Goal: Information Seeking & Learning: Learn about a topic

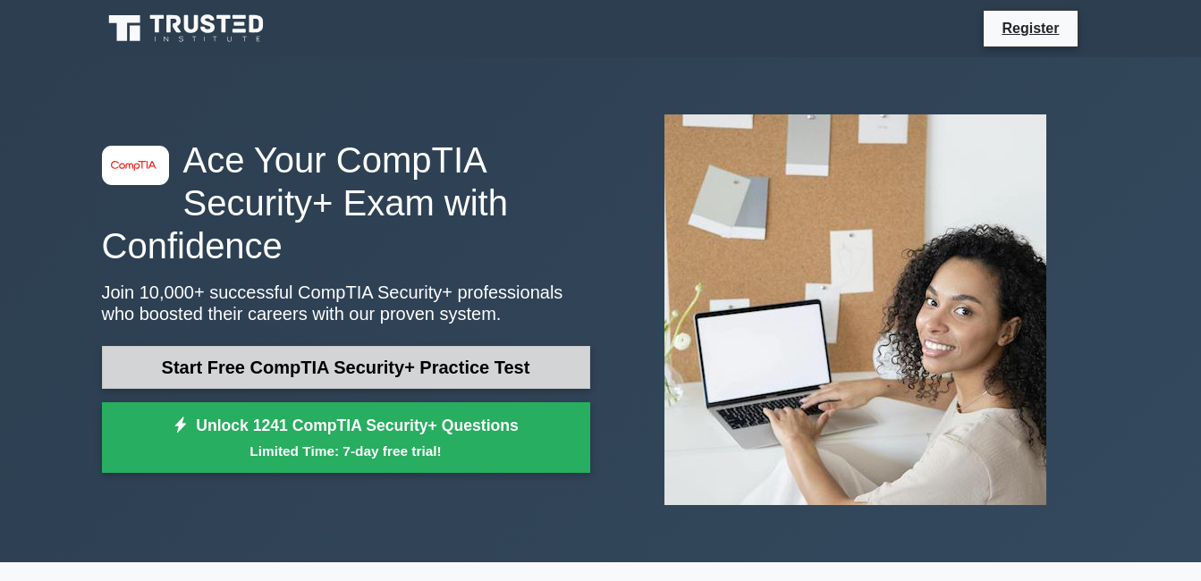
click at [466, 369] on link "Start Free CompTIA Security+ Practice Test" at bounding box center [346, 367] width 488 height 43
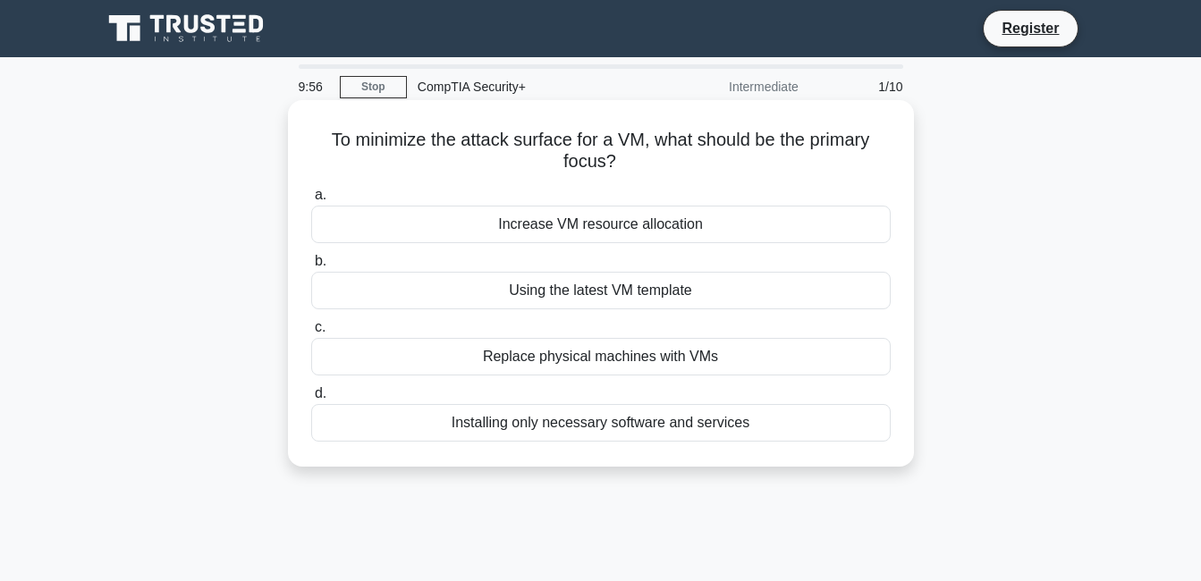
click at [512, 224] on div "Increase VM resource allocation" at bounding box center [601, 225] width 580 height 38
click at [311, 201] on input "a. Increase VM resource allocation" at bounding box center [311, 196] width 0 height 12
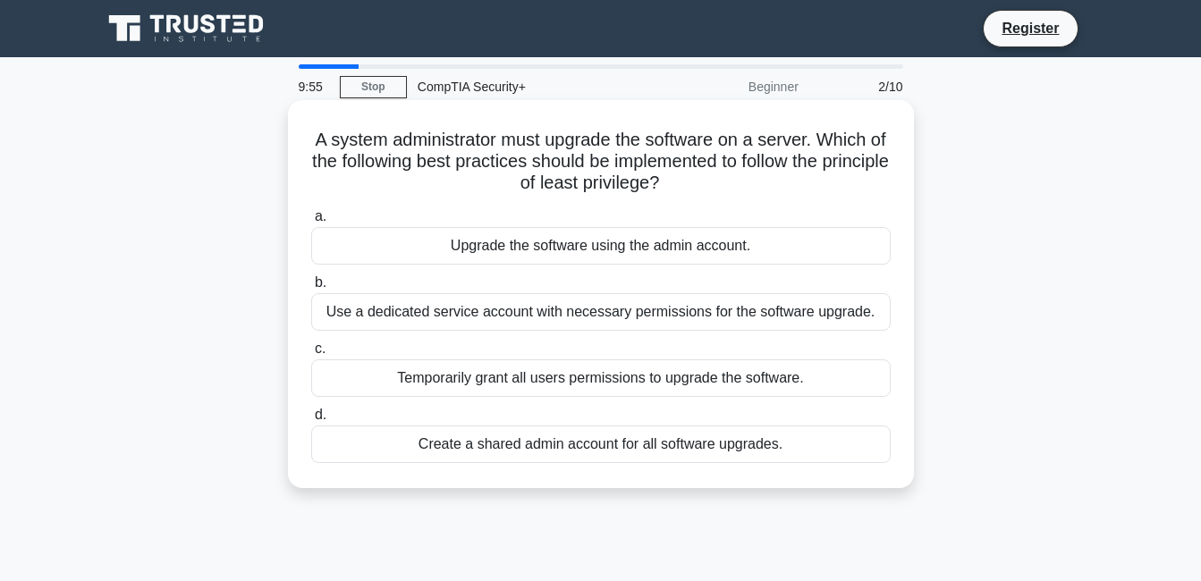
click at [617, 250] on div "Upgrade the software using the admin account." at bounding box center [601, 246] width 580 height 38
click at [311, 223] on input "a. Upgrade the software using the admin account." at bounding box center [311, 217] width 0 height 12
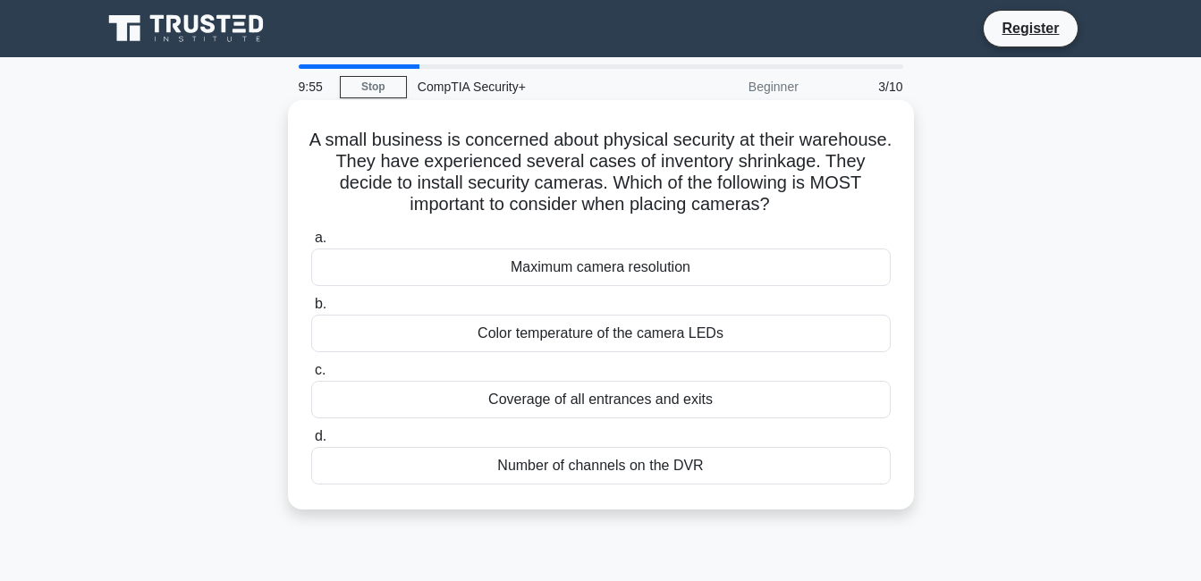
click at [635, 318] on div "Color temperature of the camera LEDs" at bounding box center [601, 334] width 580 height 38
click at [311, 310] on input "b. Color temperature of the camera LEDs" at bounding box center [311, 305] width 0 height 12
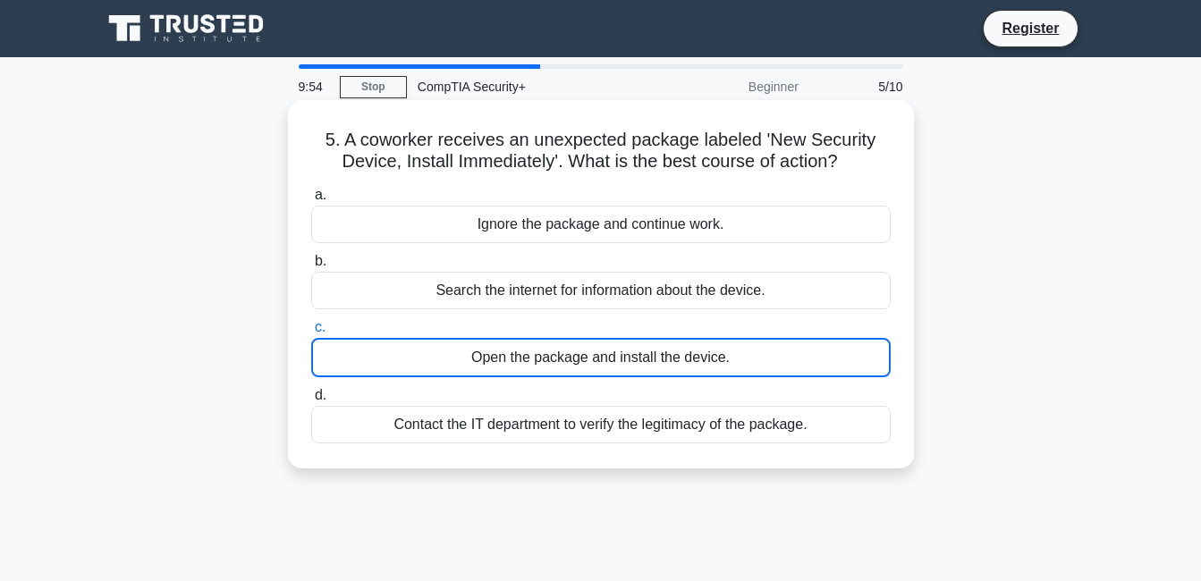
click at [644, 364] on div "Open the package and install the device." at bounding box center [601, 357] width 580 height 39
click at [311, 334] on input "c. Open the package and install the device." at bounding box center [311, 328] width 0 height 12
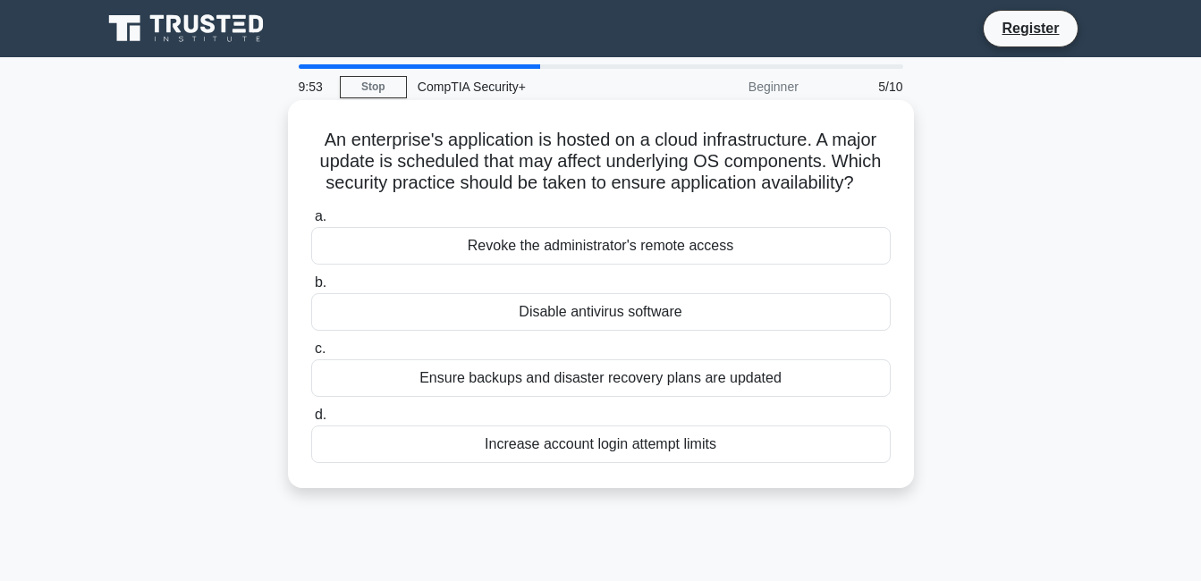
click at [643, 288] on label "b. Disable antivirus software" at bounding box center [601, 301] width 580 height 59
click at [311, 288] on input "b. Disable antivirus software" at bounding box center [311, 283] width 0 height 12
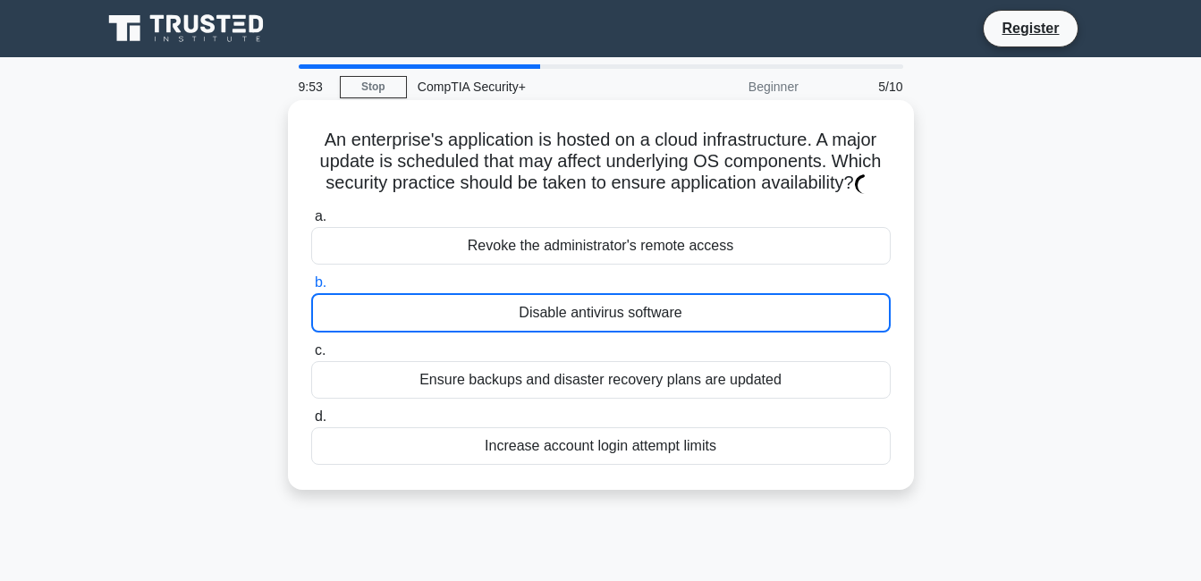
click at [649, 323] on div "Disable antivirus software" at bounding box center [601, 312] width 580 height 39
click at [311, 289] on input "b. Disable antivirus software" at bounding box center [311, 283] width 0 height 12
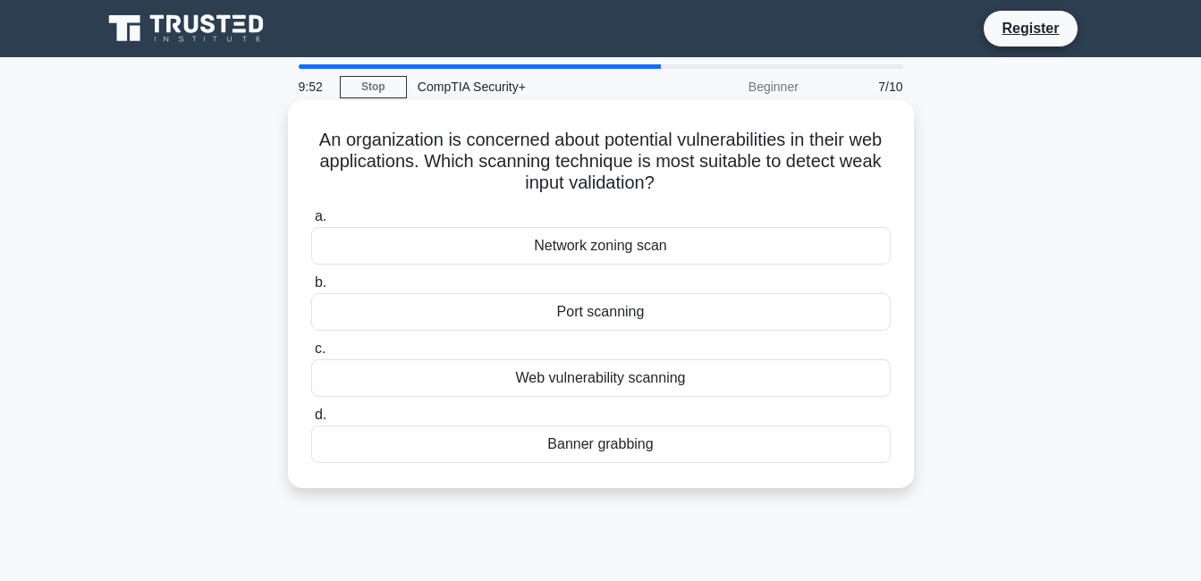
drag, startPoint x: 649, startPoint y: 323, endPoint x: 638, endPoint y: 394, distance: 71.6
click at [638, 394] on div "Web vulnerability scanning" at bounding box center [601, 379] width 580 height 38
drag, startPoint x: 638, startPoint y: 394, endPoint x: 633, endPoint y: 380, distance: 14.1
click at [633, 378] on div "Web vulnerability scanning" at bounding box center [601, 379] width 580 height 38
click at [311, 355] on input "c. Web vulnerability scanning" at bounding box center [311, 349] width 0 height 12
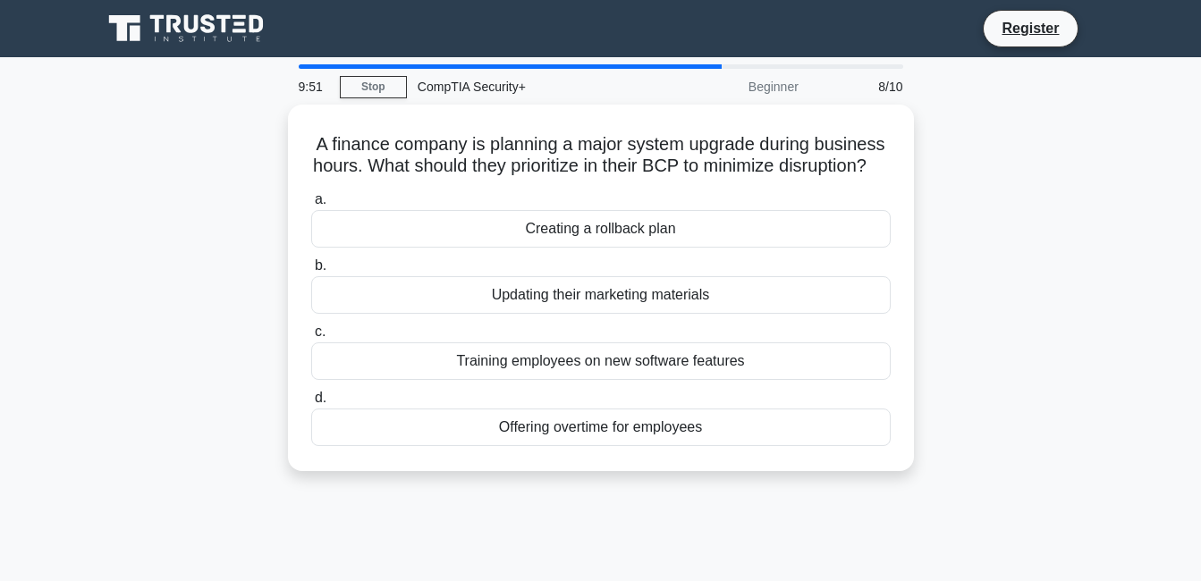
click at [591, 377] on div "Training employees on new software features" at bounding box center [601, 362] width 580 height 38
click at [311, 338] on input "c. Training employees on new software features" at bounding box center [311, 332] width 0 height 12
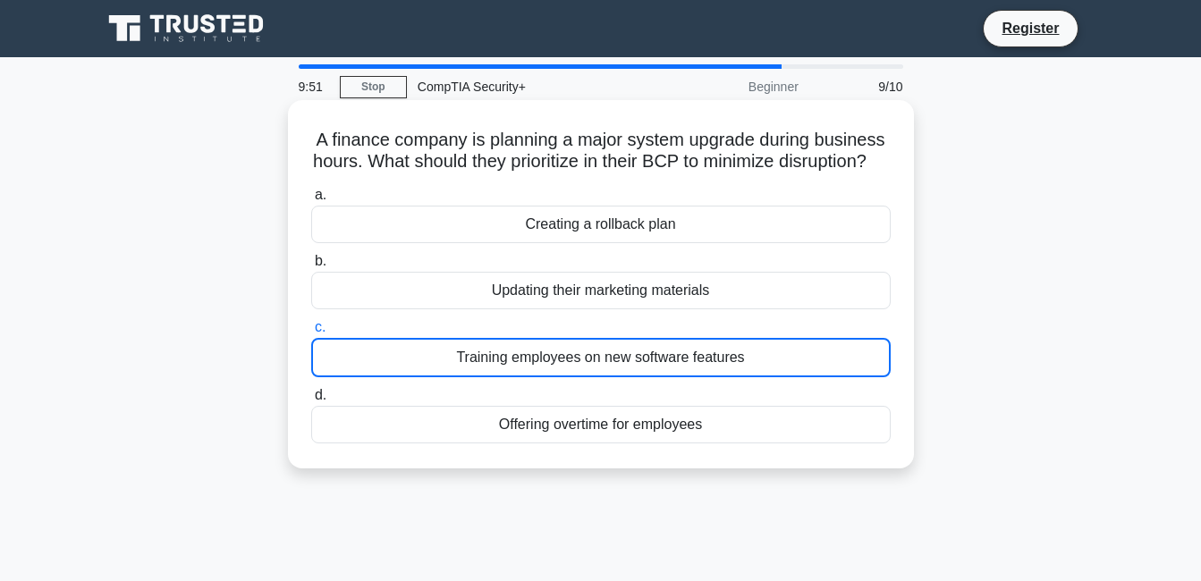
click at [591, 374] on div "Training employees on new software features" at bounding box center [601, 357] width 580 height 39
click at [311, 334] on input "c. Training employees on new software features" at bounding box center [311, 328] width 0 height 12
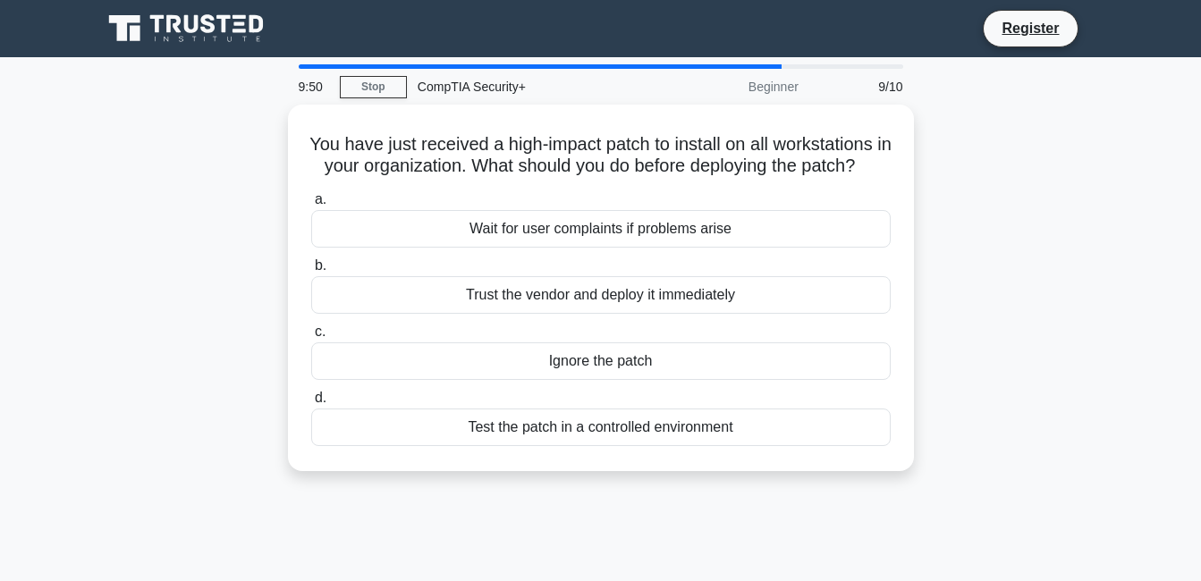
click at [589, 378] on div "Ignore the patch" at bounding box center [601, 362] width 580 height 38
click at [311, 338] on input "c. Ignore the patch" at bounding box center [311, 332] width 0 height 12
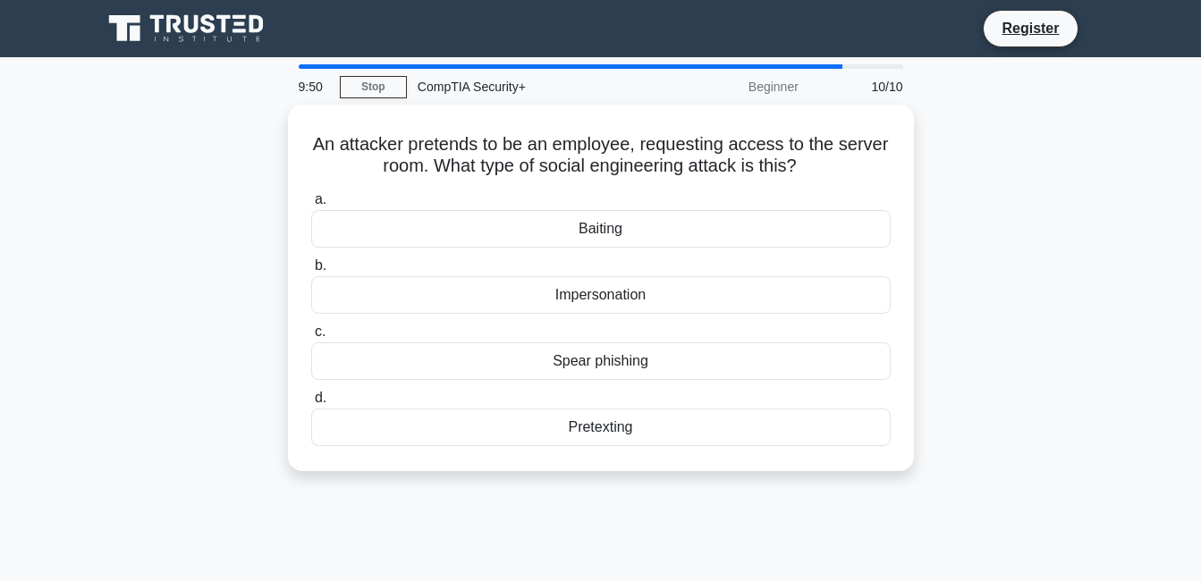
click at [589, 375] on div "Spear phishing" at bounding box center [601, 362] width 580 height 38
click at [311, 338] on input "c. Spear phishing" at bounding box center [311, 332] width 0 height 12
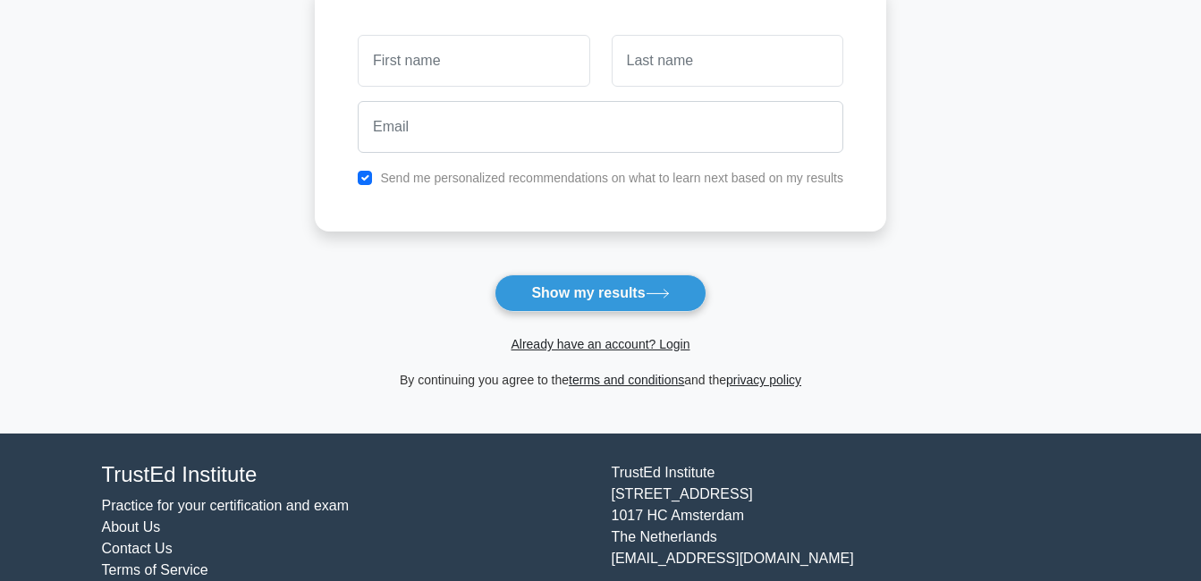
scroll to position [268, 0]
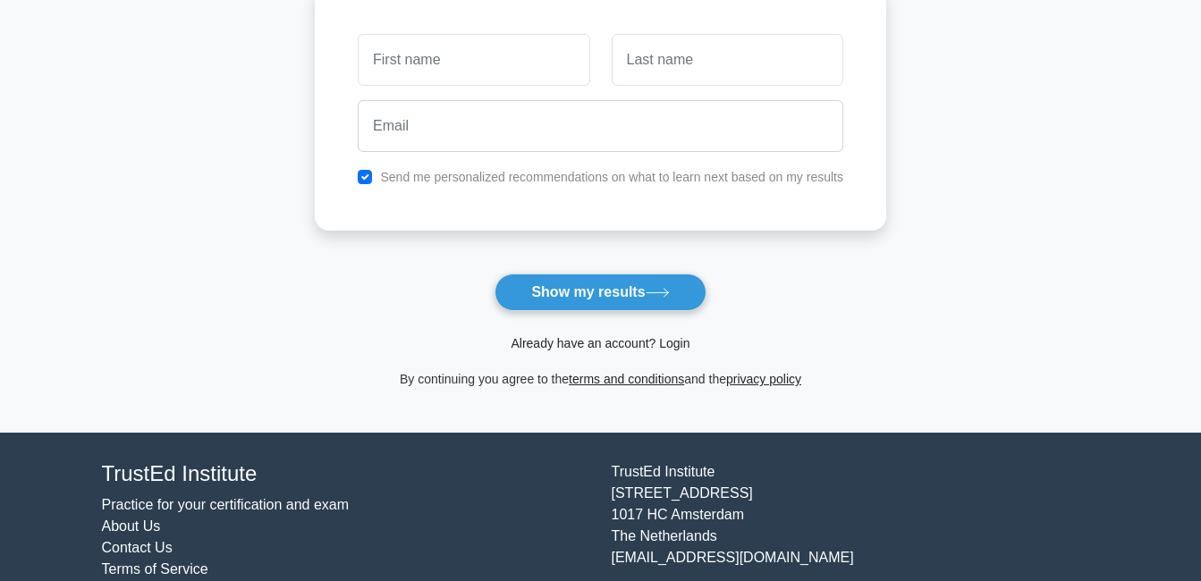
click at [667, 339] on link "Already have an account? Login" at bounding box center [600, 343] width 179 height 14
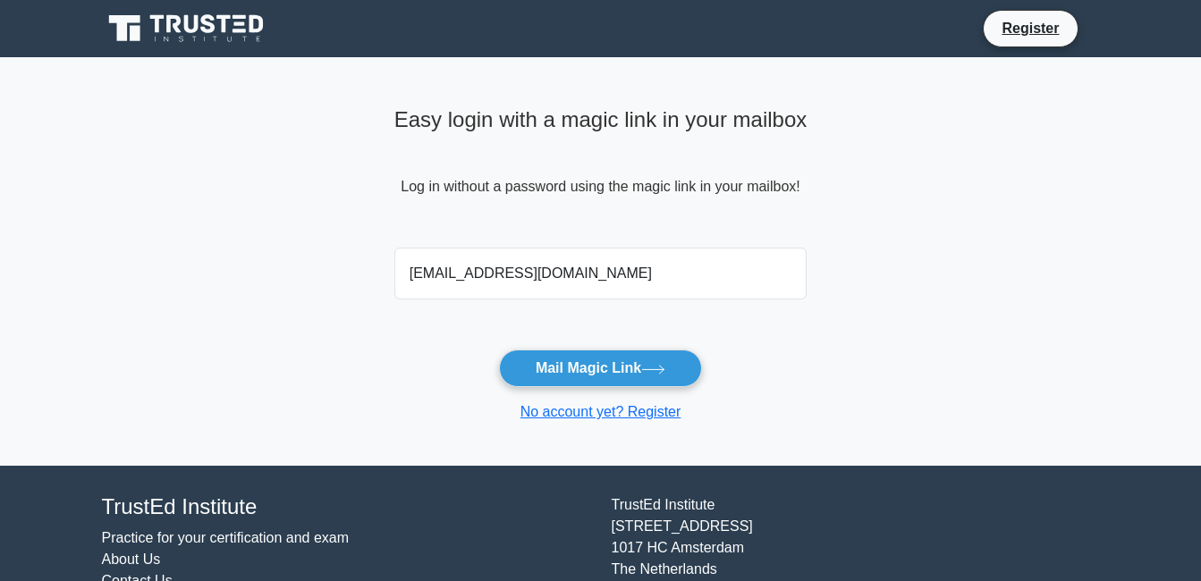
type input "johnrobertmabazza@gmail.com"
click at [499, 350] on button "Mail Magic Link" at bounding box center [600, 369] width 203 height 38
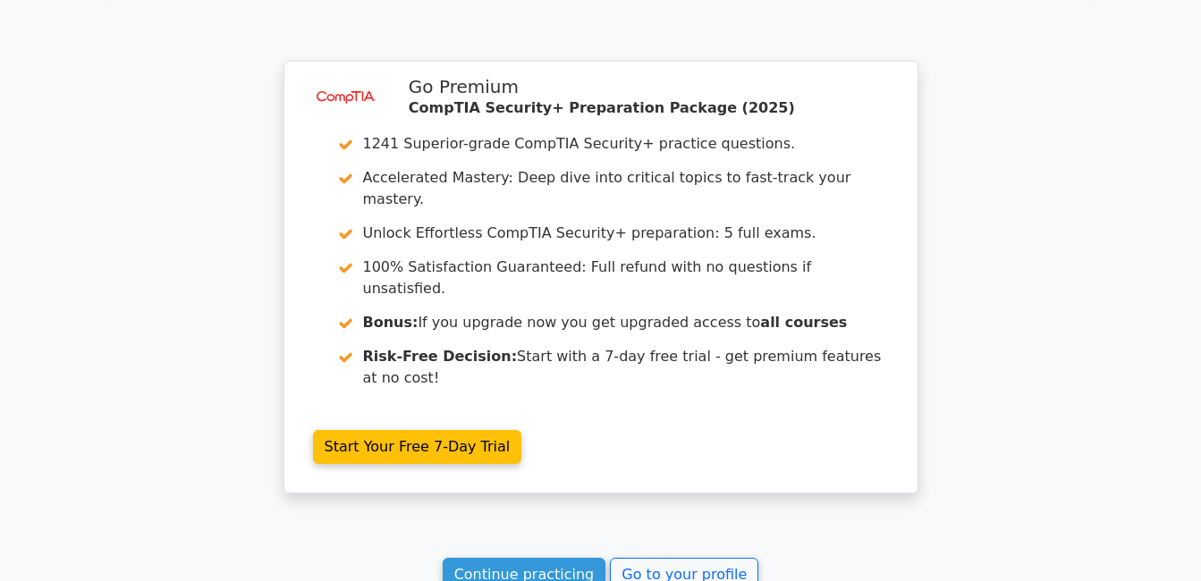
scroll to position [2862, 0]
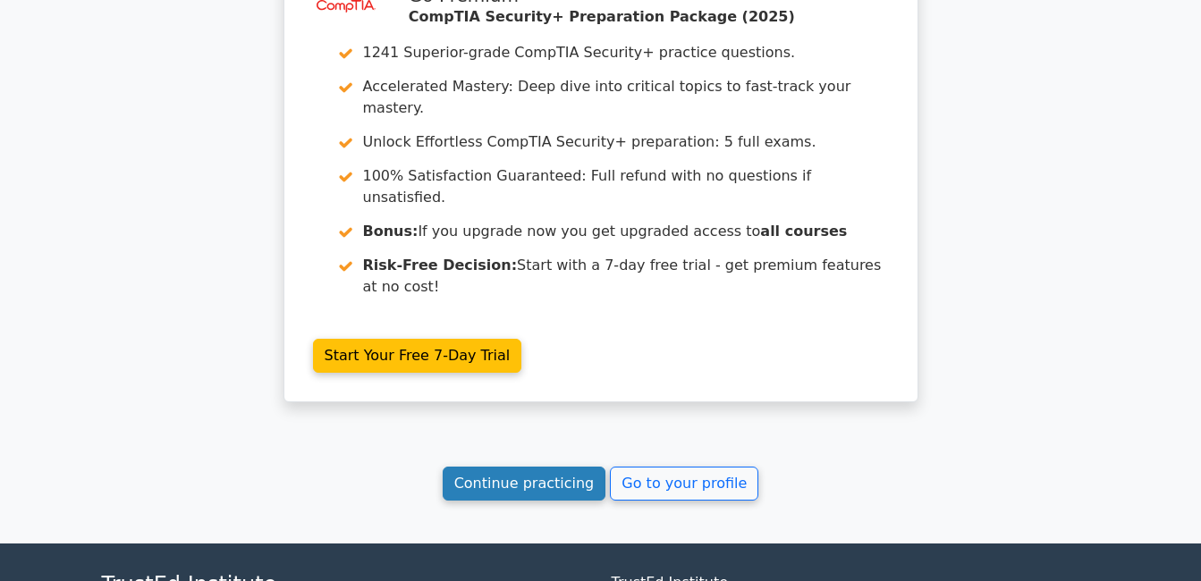
click at [556, 467] on link "Continue practicing" at bounding box center [525, 484] width 164 height 34
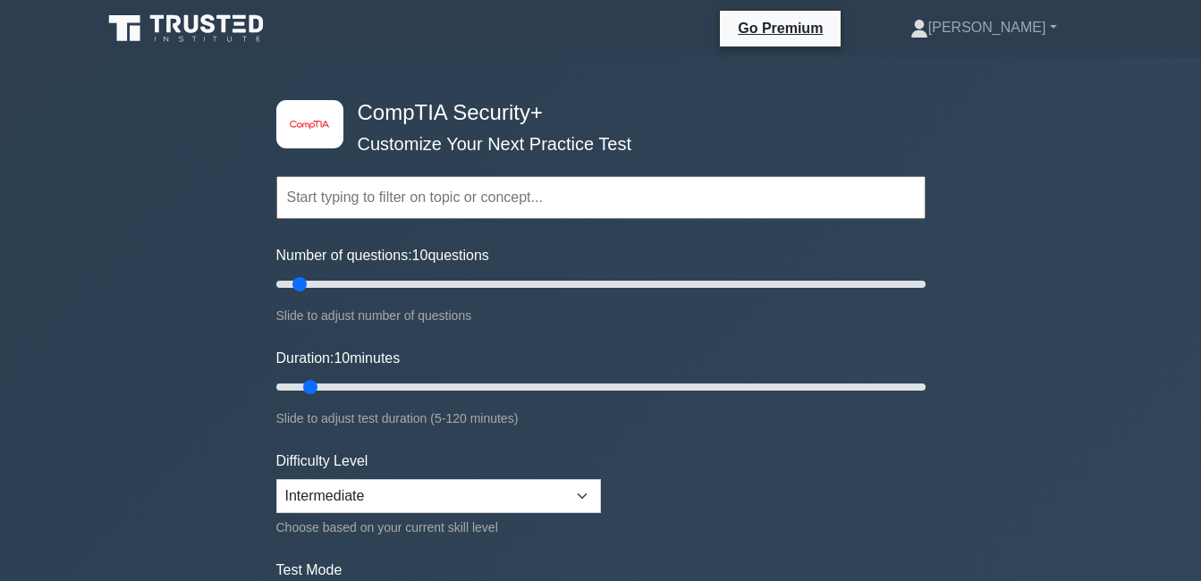
drag, startPoint x: 834, startPoint y: 464, endPoint x: 843, endPoint y: 469, distance: 10.0
click at [836, 464] on form "Topics Cryptography Identity and Access Management Risk Management Network Secu…" at bounding box center [600, 398] width 649 height 553
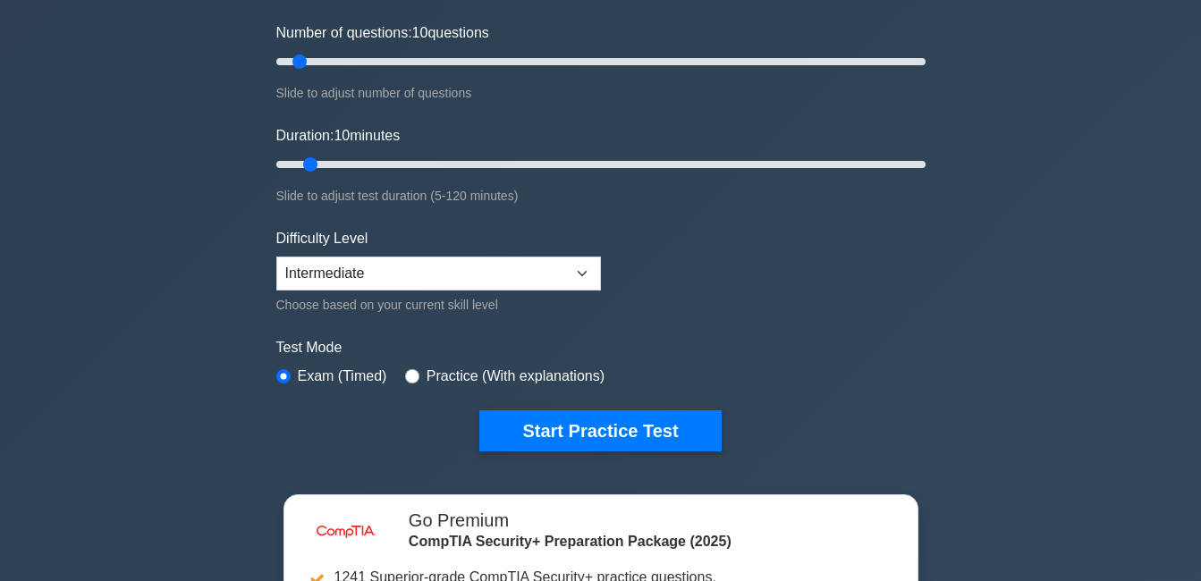
scroll to position [179, 0]
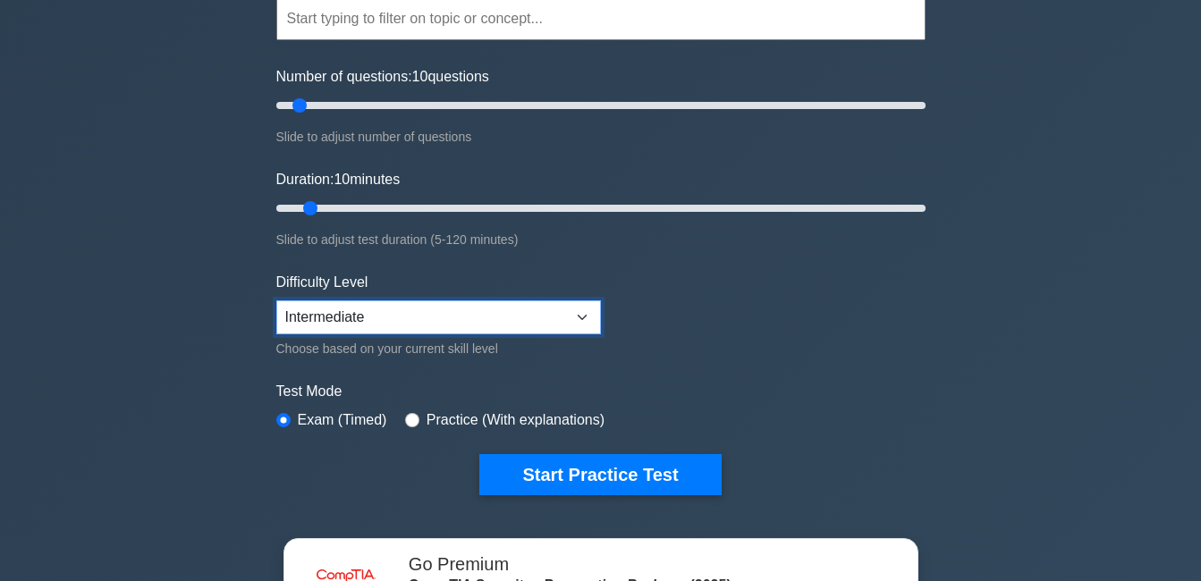
drag, startPoint x: 459, startPoint y: 318, endPoint x: 466, endPoint y: 310, distance: 10.8
click at [461, 310] on select "Beginner Intermediate Expert" at bounding box center [438, 318] width 325 height 34
select select "beginner"
click at [276, 301] on select "Beginner Intermediate Expert" at bounding box center [438, 318] width 325 height 34
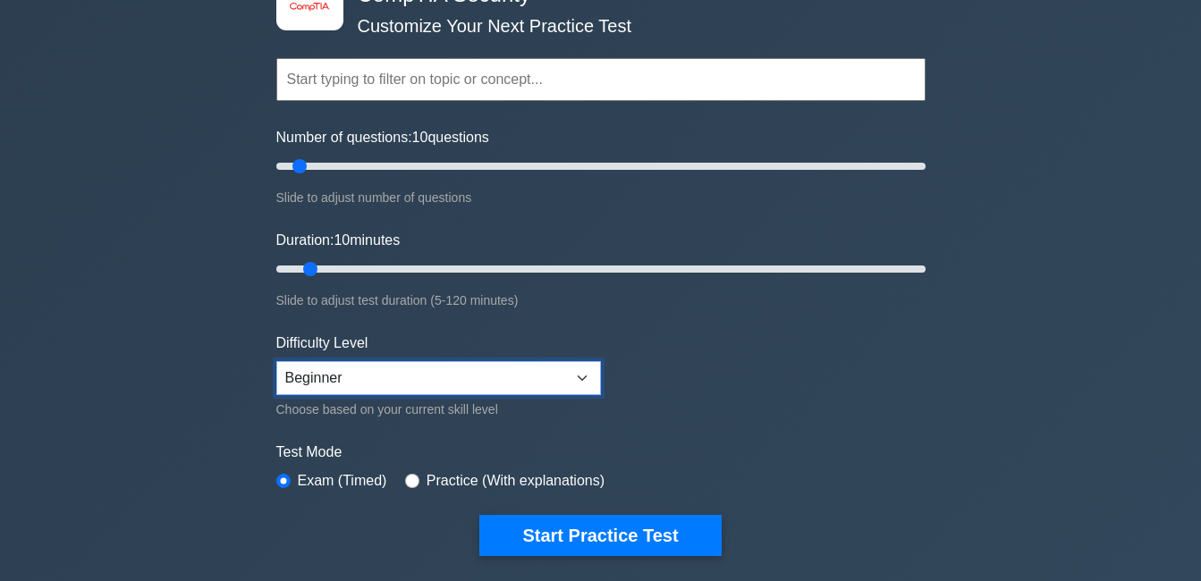
scroll to position [268, 0]
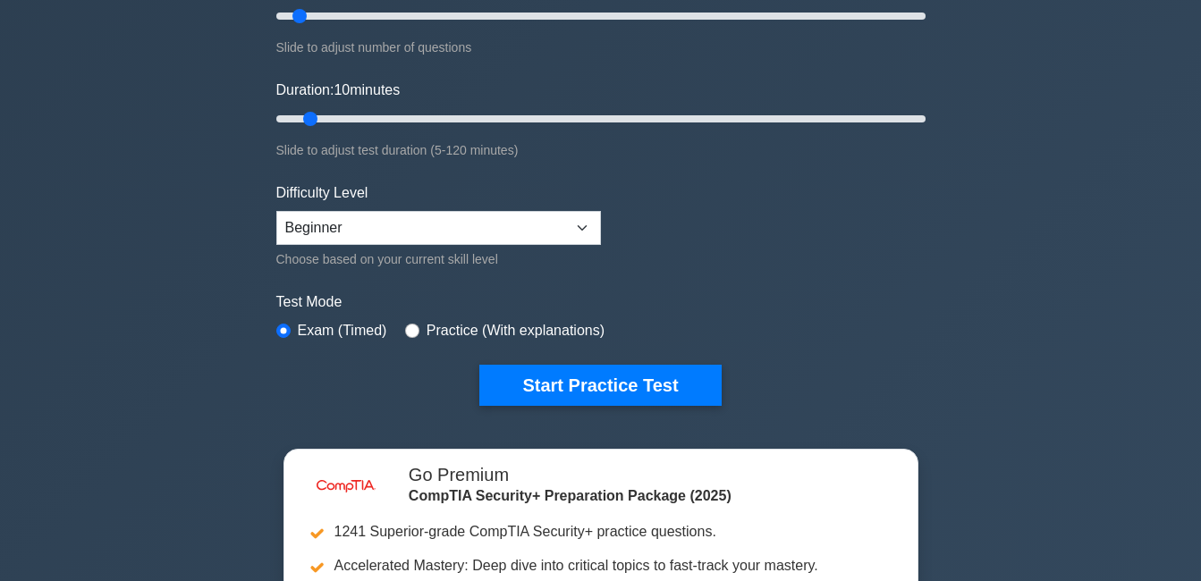
drag, startPoint x: 713, startPoint y: 141, endPoint x: 732, endPoint y: 161, distance: 27.8
click at [715, 140] on div "Slide to adjust test duration (5-120 minutes)" at bounding box center [600, 150] width 649 height 21
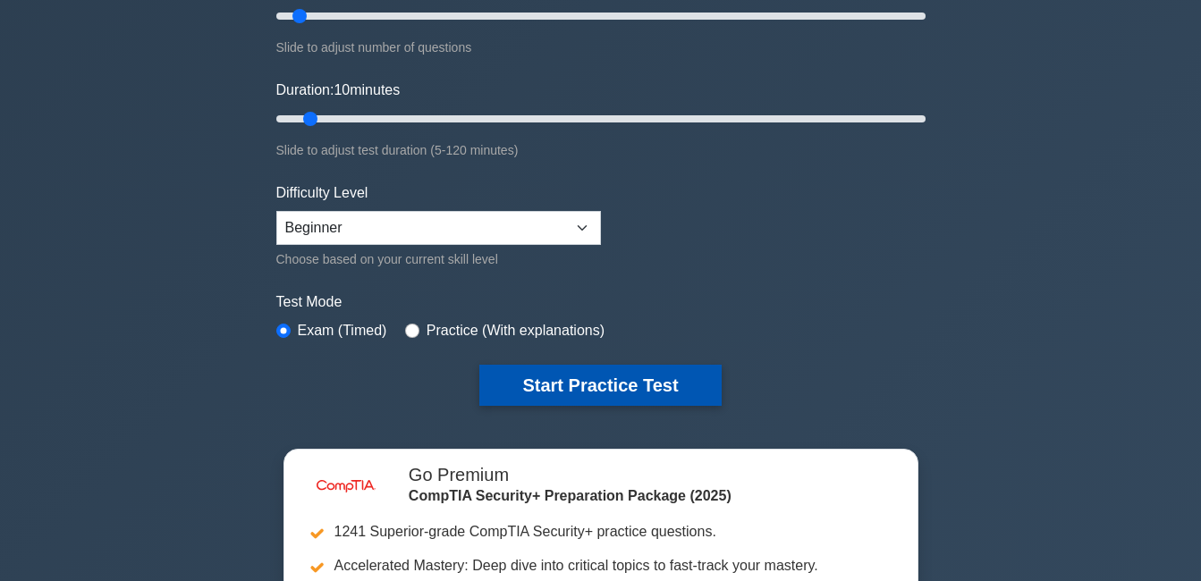
click at [571, 379] on button "Start Practice Test" at bounding box center [599, 385] width 241 height 41
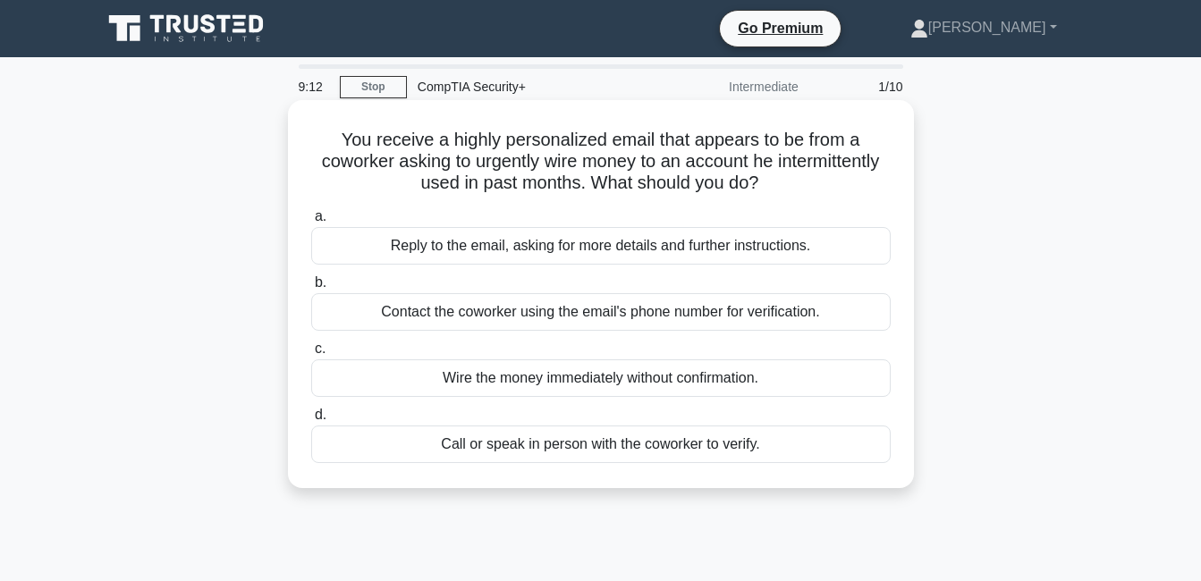
click at [547, 448] on div "Call or speak in person with the coworker to verify." at bounding box center [601, 445] width 580 height 38
click at [311, 421] on input "d. Call or speak in person with the coworker to verify." at bounding box center [311, 416] width 0 height 12
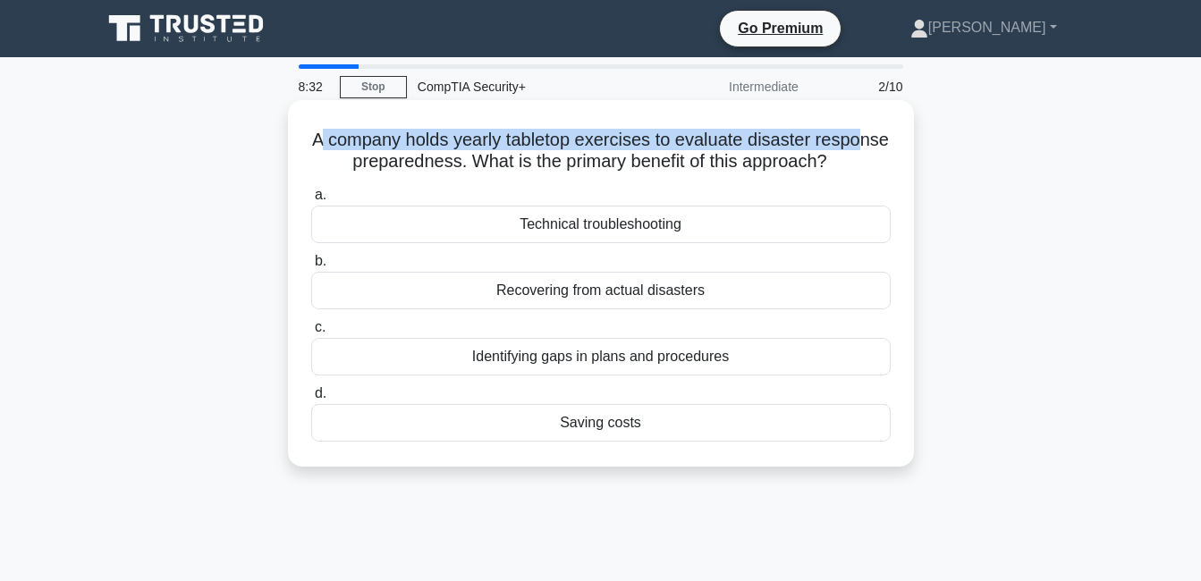
drag, startPoint x: 362, startPoint y: 136, endPoint x: 360, endPoint y: 162, distance: 26.1
click at [360, 162] on h5 "A company holds yearly tabletop exercises to evaluate disaster response prepare…" at bounding box center [600, 151] width 583 height 45
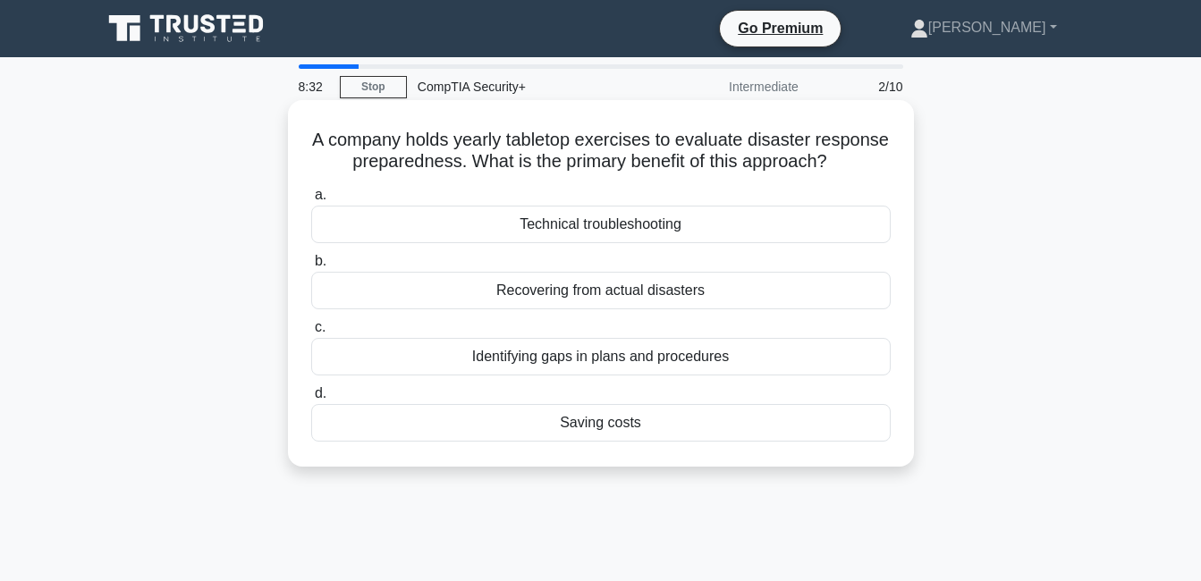
drag, startPoint x: 360, startPoint y: 162, endPoint x: 343, endPoint y: 139, distance: 28.3
click at [343, 139] on h5 "A company holds yearly tabletop exercises to evaluate disaster response prepare…" at bounding box center [600, 151] width 583 height 45
drag, startPoint x: 350, startPoint y: 145, endPoint x: 655, endPoint y: 444, distance: 426.9
click at [655, 444] on div "A company holds yearly tabletop exercises to evaluate disaster response prepare…" at bounding box center [601, 283] width 612 height 352
copy div "A company holds yearly tabletop exercises to evaluate disaster response prepare…"
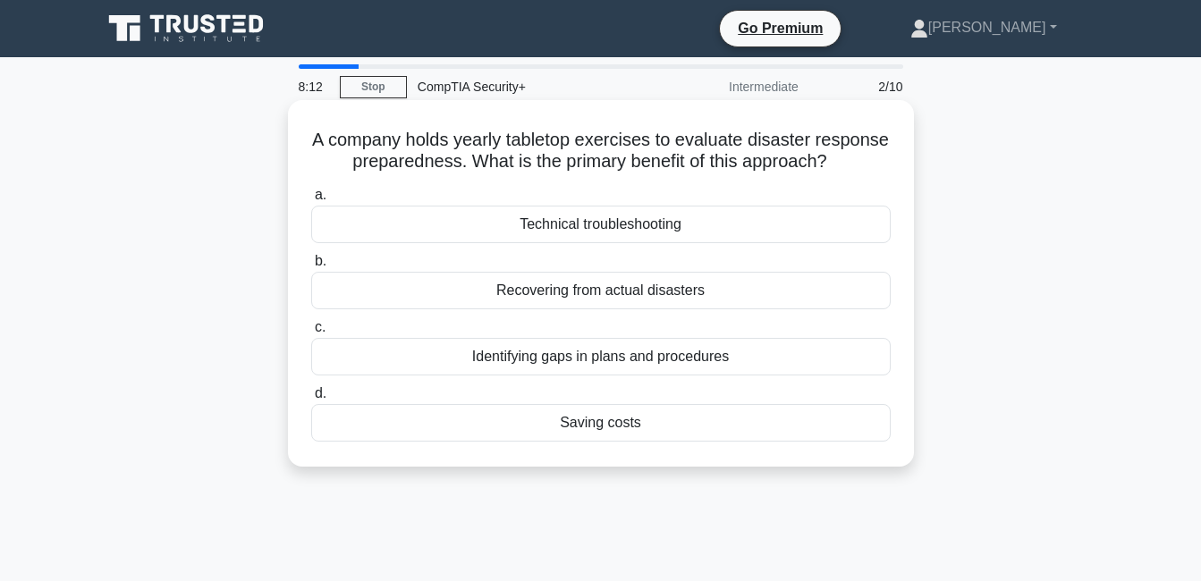
click at [390, 202] on div "A company holds yearly tabletop exercises to evaluate disaster response prepare…" at bounding box center [601, 283] width 612 height 352
click at [499, 376] on div "Identifying gaps in plans and procedures" at bounding box center [601, 357] width 580 height 38
click at [311, 334] on input "c. Identifying gaps in plans and procedures" at bounding box center [311, 328] width 0 height 12
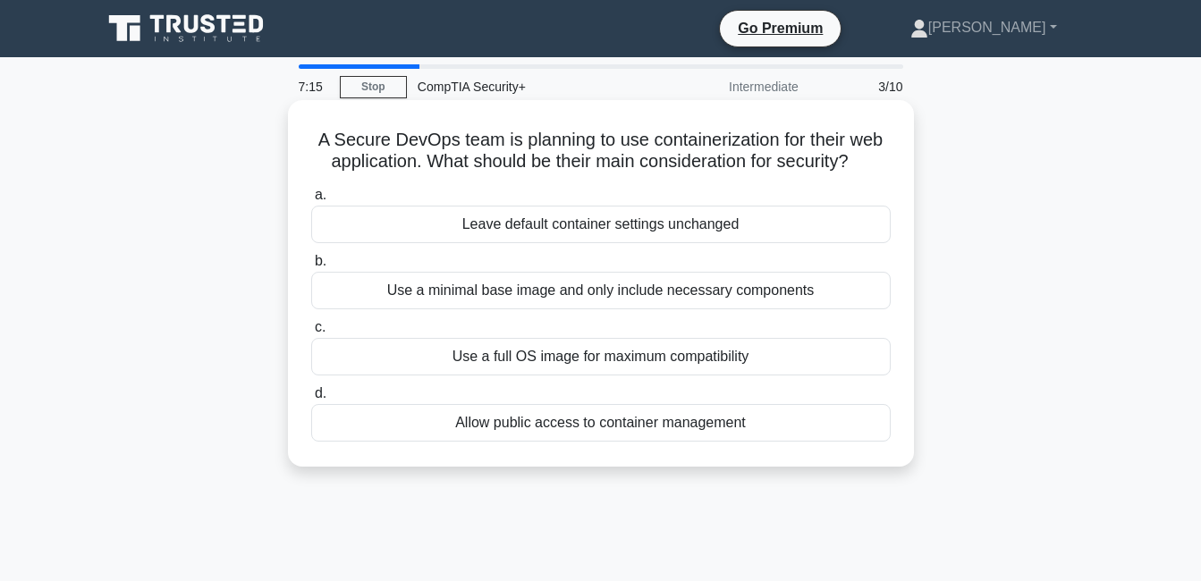
click at [538, 289] on div "Use a minimal base image and only include necessary components" at bounding box center [601, 291] width 580 height 38
click at [311, 267] on input "b. Use a minimal base image and only include necessary components" at bounding box center [311, 262] width 0 height 12
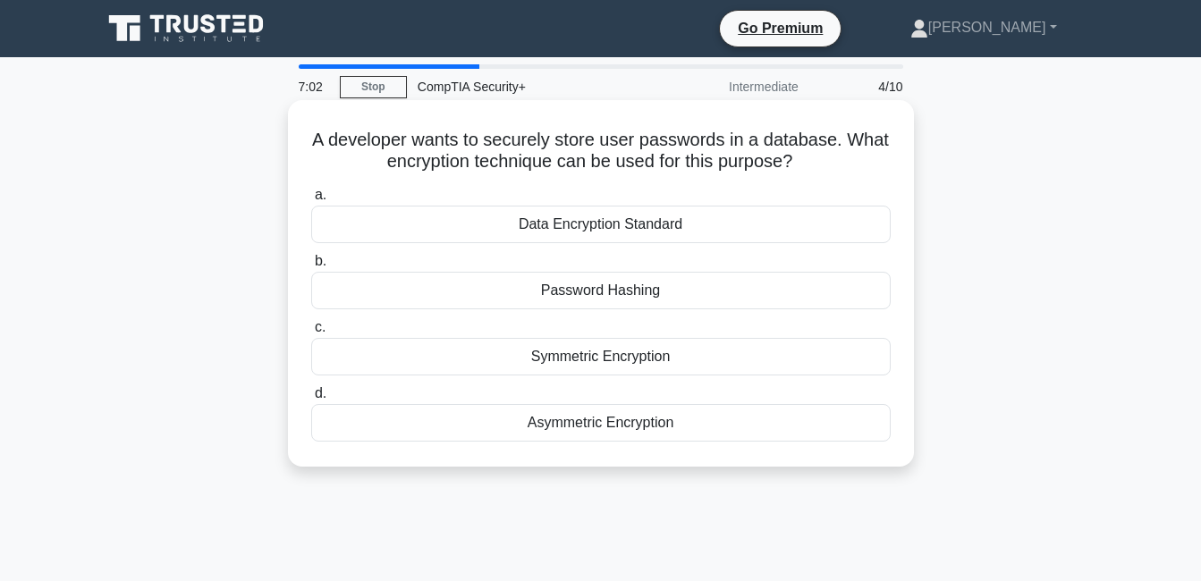
drag, startPoint x: 314, startPoint y: 137, endPoint x: 689, endPoint y: 443, distance: 483.7
click at [689, 443] on div "A developer wants to securely store user passwords in a database. What encrypti…" at bounding box center [601, 283] width 612 height 352
drag, startPoint x: 689, startPoint y: 443, endPoint x: 659, endPoint y: 424, distance: 35.0
copy div "A developer wants to securely store user passwords in a database. What encrypti…"
click at [589, 284] on div "Password Hashing" at bounding box center [601, 291] width 580 height 38
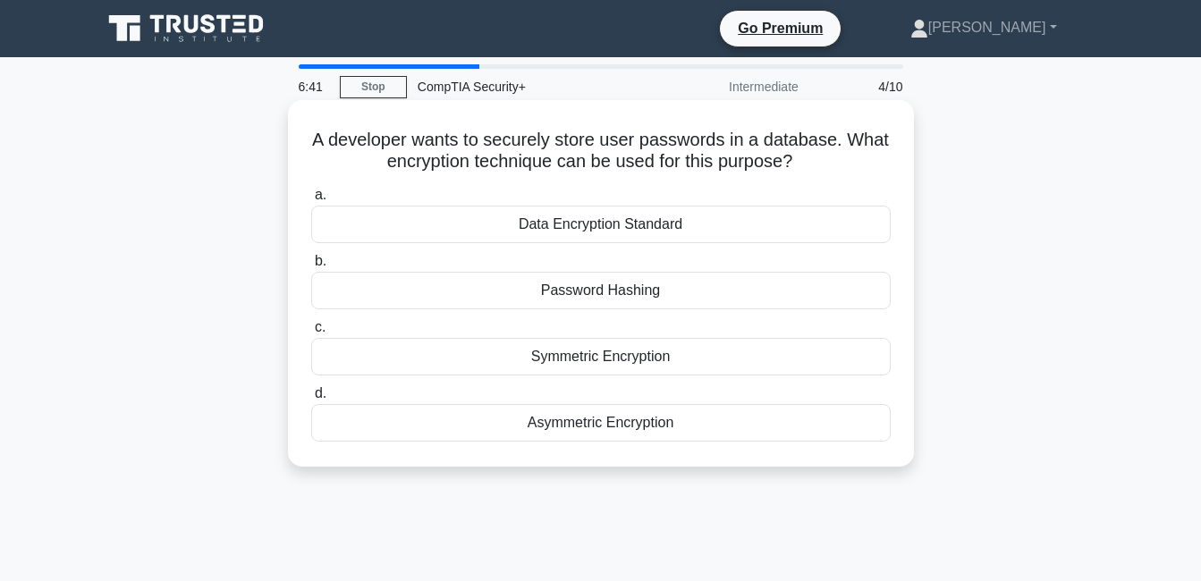
click at [311, 267] on input "b. Password Hashing" at bounding box center [311, 262] width 0 height 12
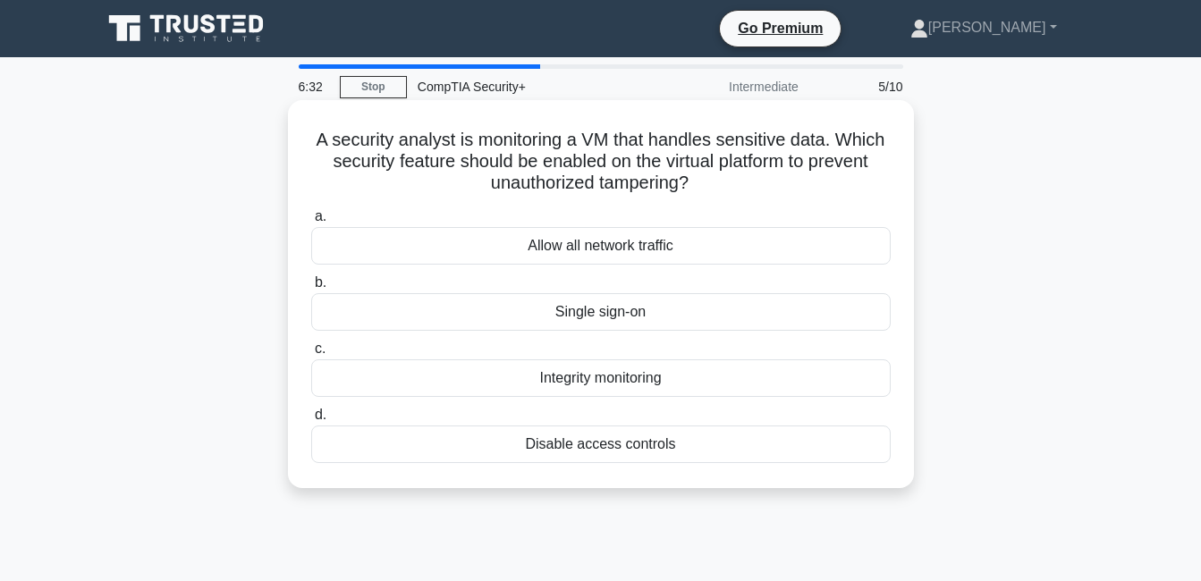
drag, startPoint x: 338, startPoint y: 138, endPoint x: 679, endPoint y: 456, distance: 466.4
click at [679, 456] on div "A security analyst is monitoring a VM that handles sensitive data. Which securi…" at bounding box center [601, 294] width 612 height 374
drag, startPoint x: 679, startPoint y: 456, endPoint x: 660, endPoint y: 448, distance: 20.4
copy div "A security analyst is monitoring a VM that handles sensitive data. Which securi…"
click at [686, 379] on div "Integrity monitoring" at bounding box center [601, 379] width 580 height 38
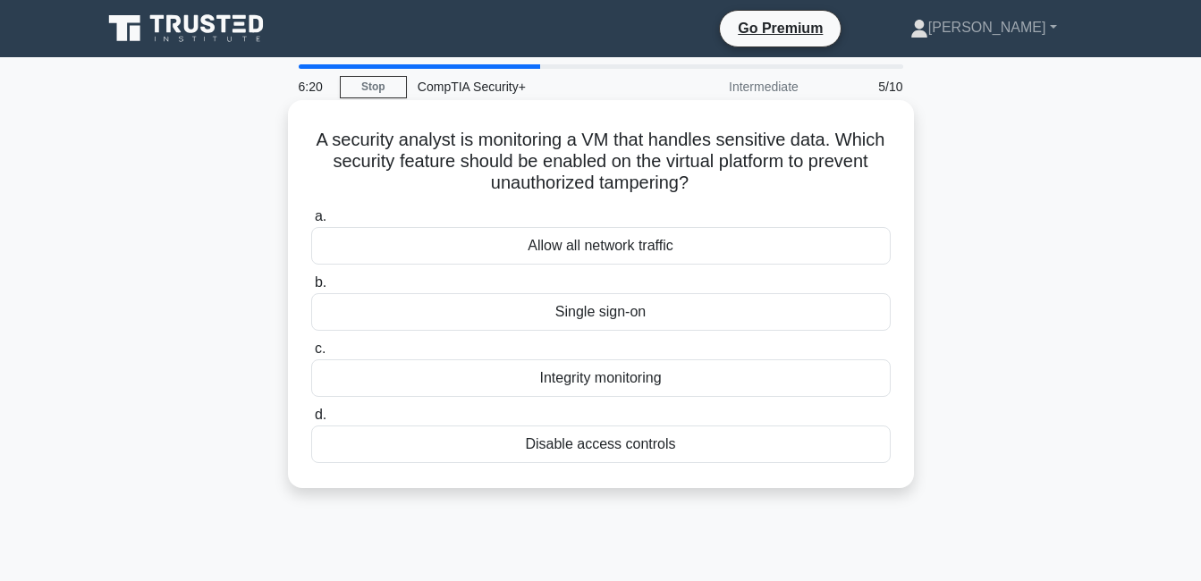
click at [311, 355] on input "c. Integrity monitoring" at bounding box center [311, 349] width 0 height 12
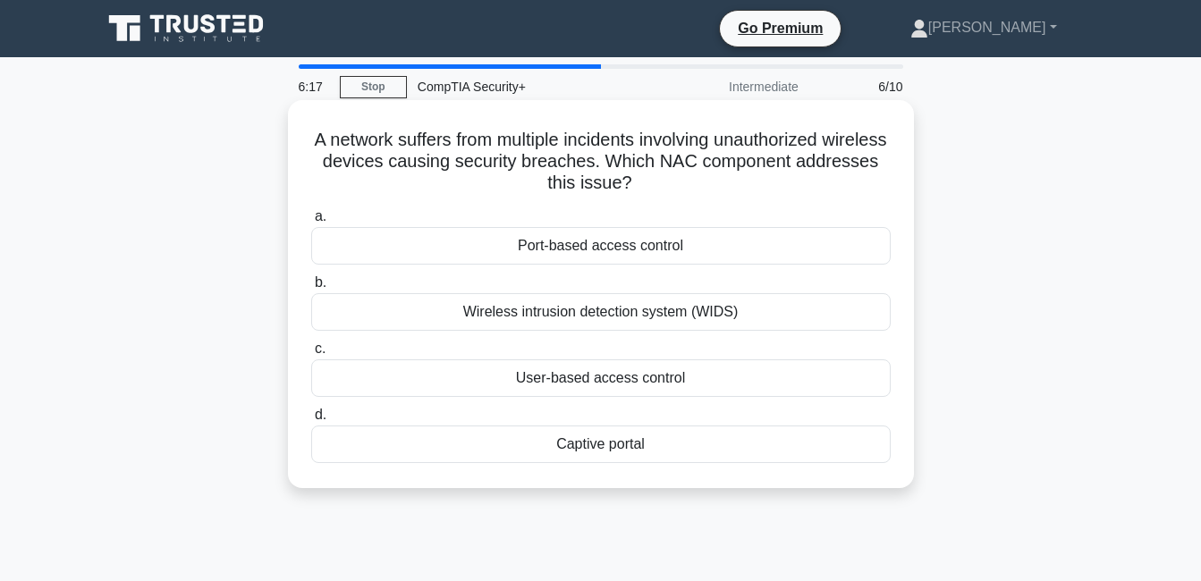
drag, startPoint x: 339, startPoint y: 140, endPoint x: 655, endPoint y: 457, distance: 447.1
click at [655, 457] on div "A network suffers from multiple incidents involving unauthorized wireless devic…" at bounding box center [601, 294] width 612 height 374
drag, startPoint x: 655, startPoint y: 457, endPoint x: 594, endPoint y: 440, distance: 63.1
copy div "A network suffers from multiple incidents involving unauthorized wireless devic…"
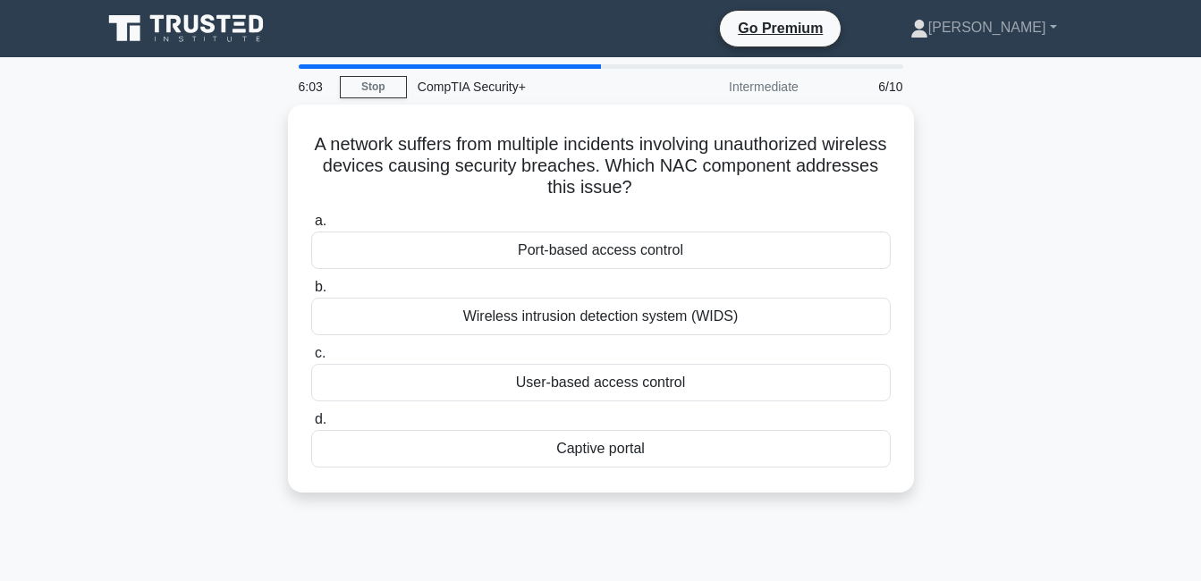
click at [888, 516] on div "6:03 Stop CompTIA Security+ Intermediate 6/10 A network suffers from multiple i…" at bounding box center [601, 511] width 1020 height 894
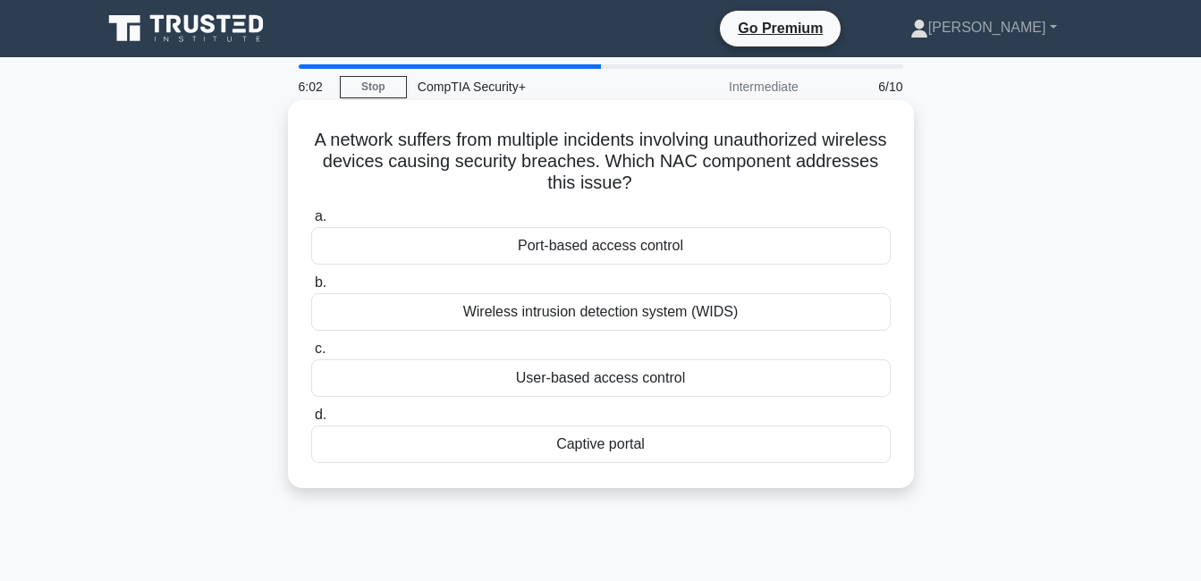
click at [672, 316] on div "Wireless intrusion detection system (WIDS)" at bounding box center [601, 312] width 580 height 38
click at [311, 289] on input "b. Wireless intrusion detection system (WIDS)" at bounding box center [311, 283] width 0 height 12
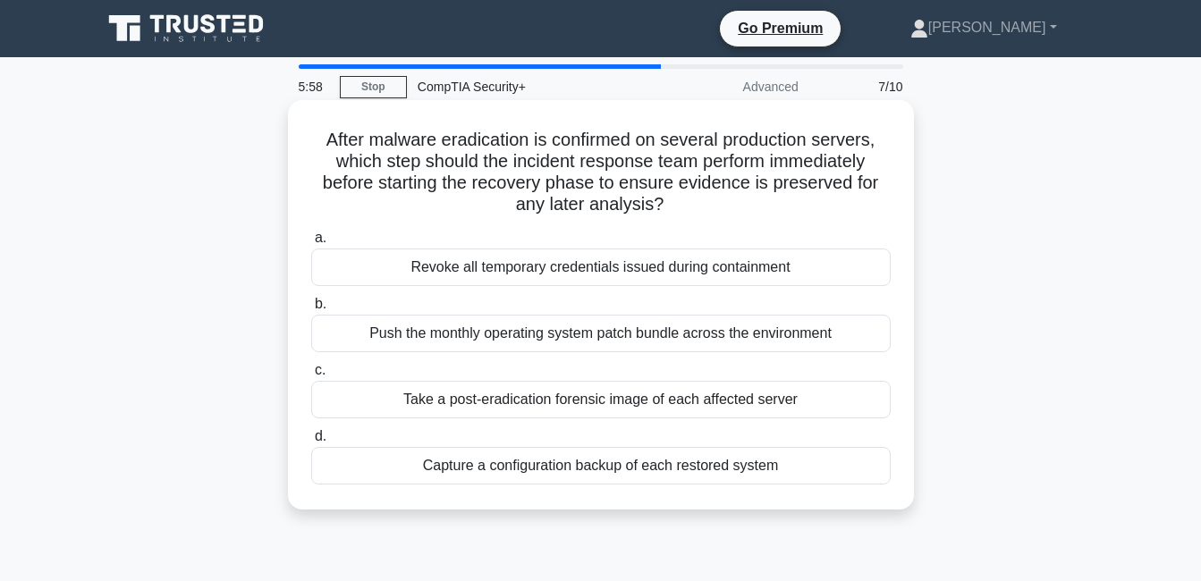
drag, startPoint x: 321, startPoint y: 131, endPoint x: 789, endPoint y: 463, distance: 573.5
click at [789, 463] on div "After malware eradication is confirmed on several production servers, which ste…" at bounding box center [601, 304] width 612 height 395
drag, startPoint x: 789, startPoint y: 463, endPoint x: 765, endPoint y: 462, distance: 24.2
copy div "After malware eradication is confirmed on several production servers, which ste…"
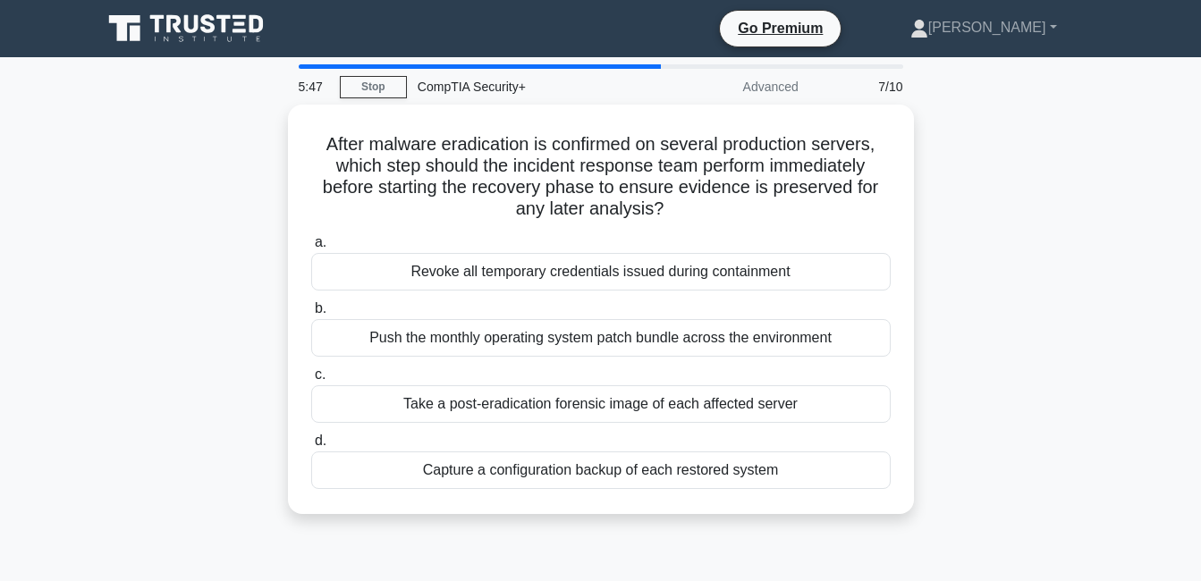
click at [105, 338] on div "After malware eradication is confirmed on several production servers, which ste…" at bounding box center [601, 320] width 1020 height 431
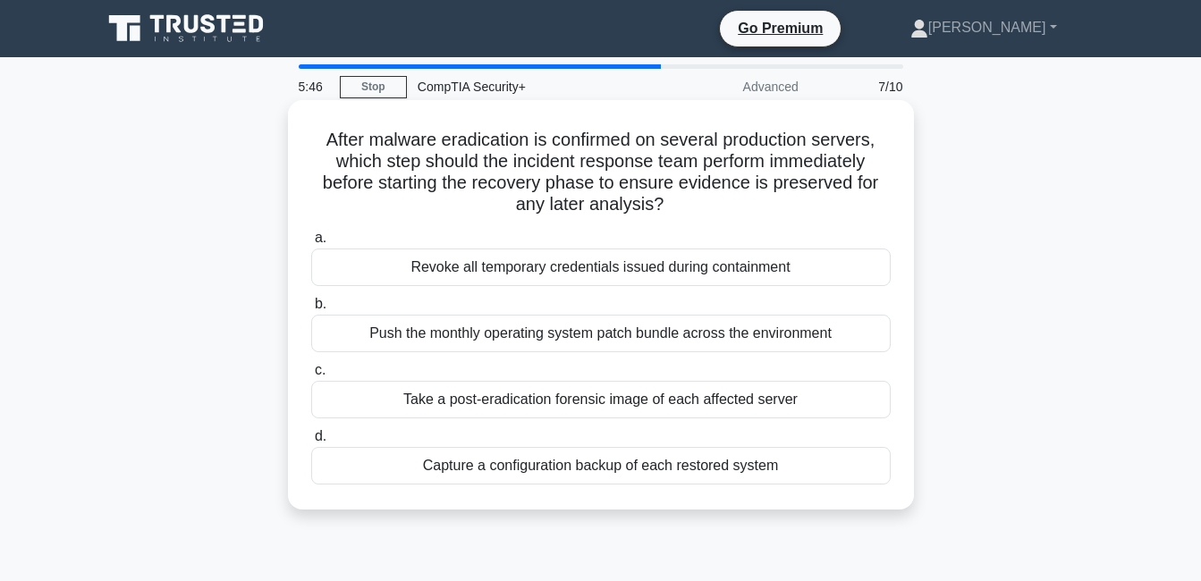
click at [488, 404] on div "Take a post-eradication forensic image of each affected server" at bounding box center [601, 400] width 580 height 38
click at [311, 377] on input "c. Take a post-eradication forensic image of each affected server" at bounding box center [311, 371] width 0 height 12
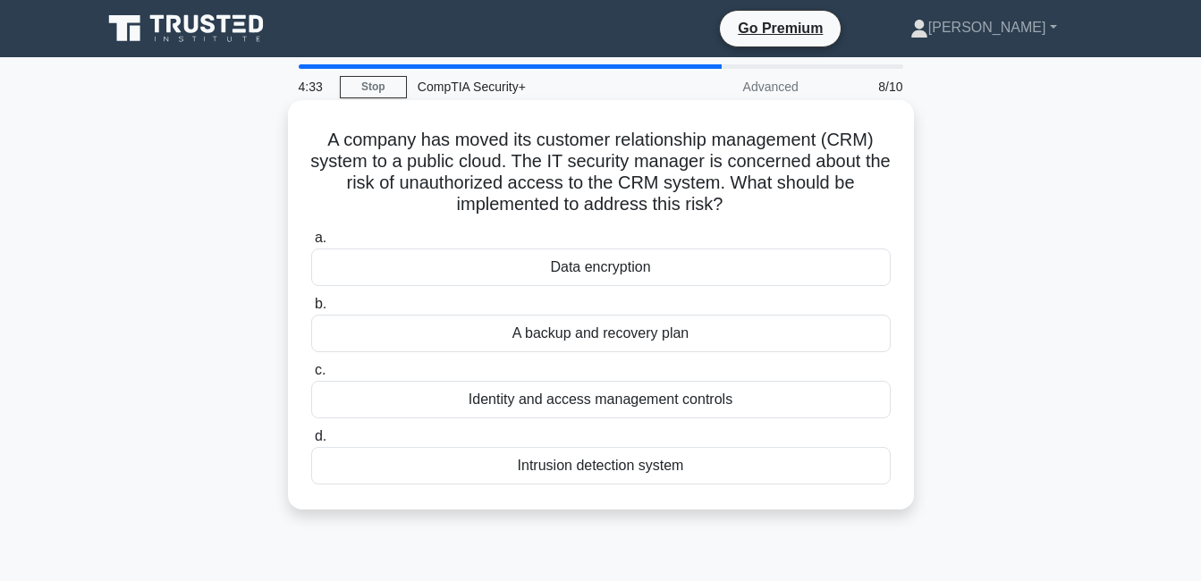
click at [593, 405] on div "Identity and access management controls" at bounding box center [601, 400] width 580 height 38
click at [311, 377] on input "c. Identity and access management controls" at bounding box center [311, 371] width 0 height 12
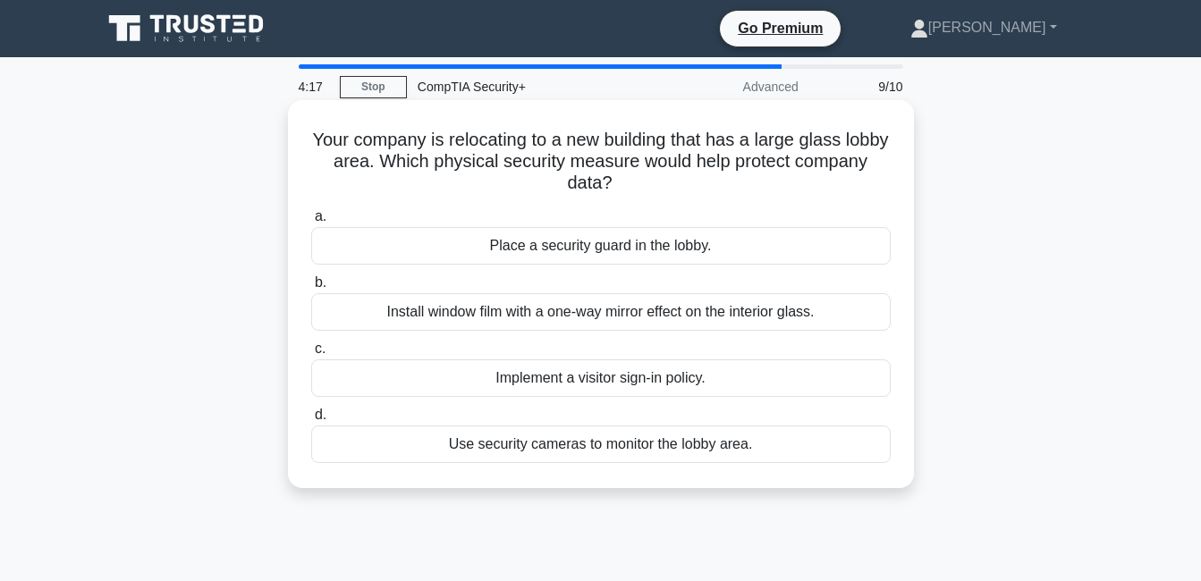
click at [531, 242] on div "Place a security guard in the lobby." at bounding box center [601, 246] width 580 height 38
click at [311, 223] on input "a. Place a security guard in the lobby." at bounding box center [311, 217] width 0 height 12
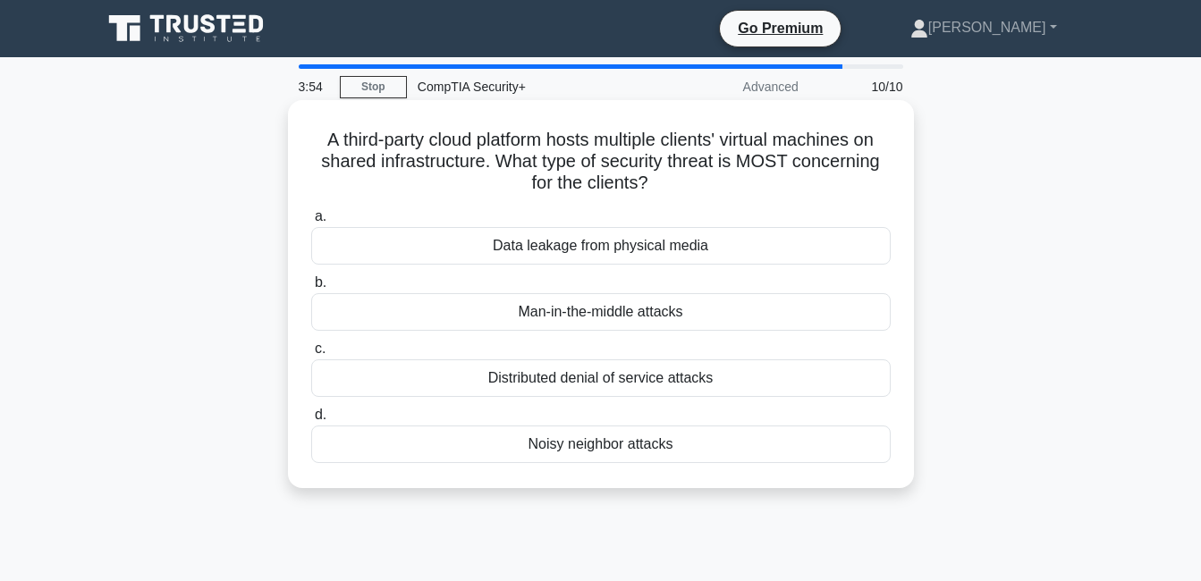
click at [545, 315] on div "Man-in-the-middle attacks" at bounding box center [601, 312] width 580 height 38
click at [311, 289] on input "b. Man-in-the-middle attacks" at bounding box center [311, 283] width 0 height 12
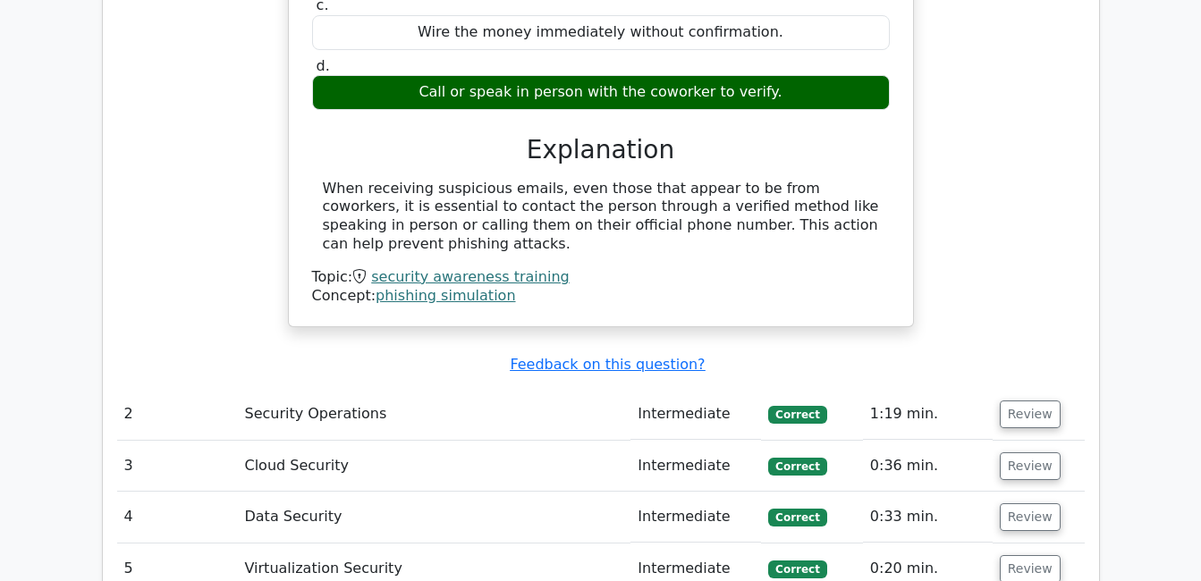
scroll to position [1789, 0]
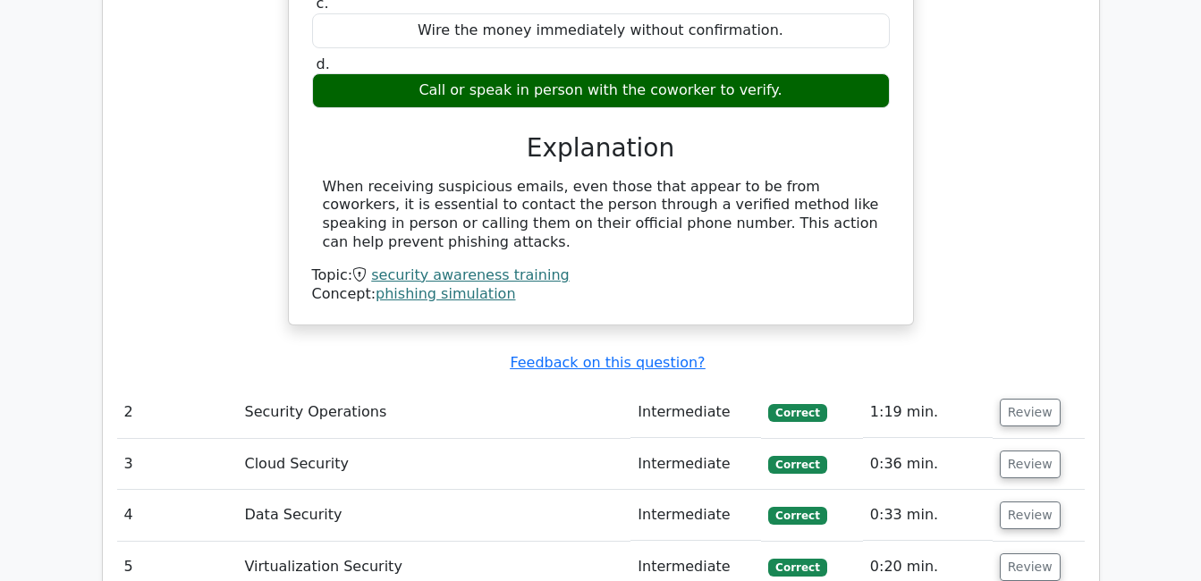
click at [521, 387] on td "Security Operations" at bounding box center [434, 412] width 394 height 51
click at [528, 387] on td "Security Operations" at bounding box center [434, 412] width 394 height 51
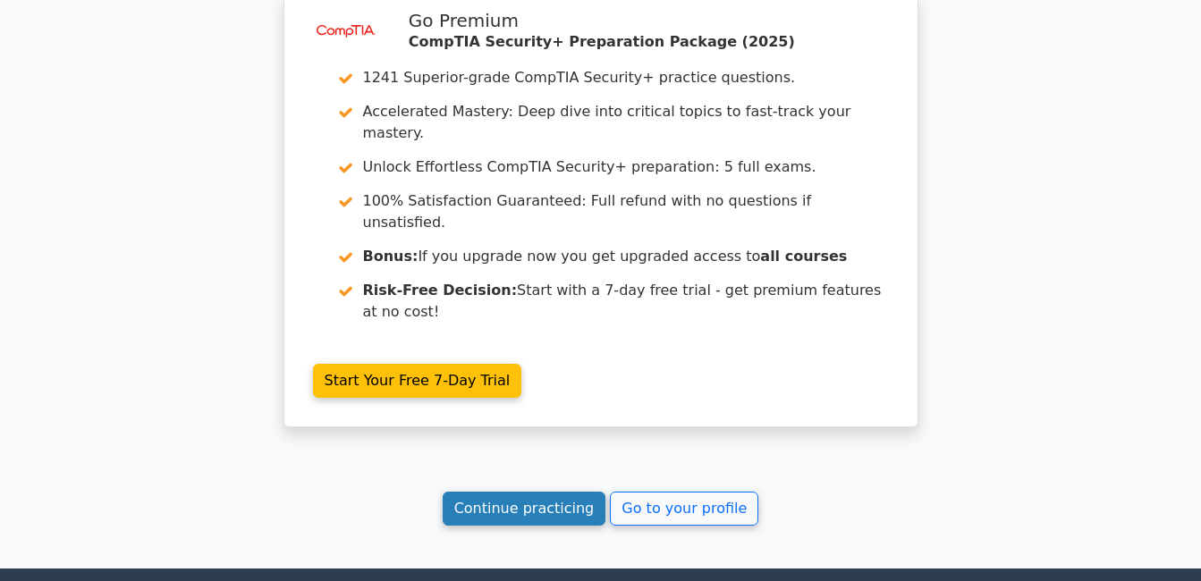
scroll to position [2773, 0]
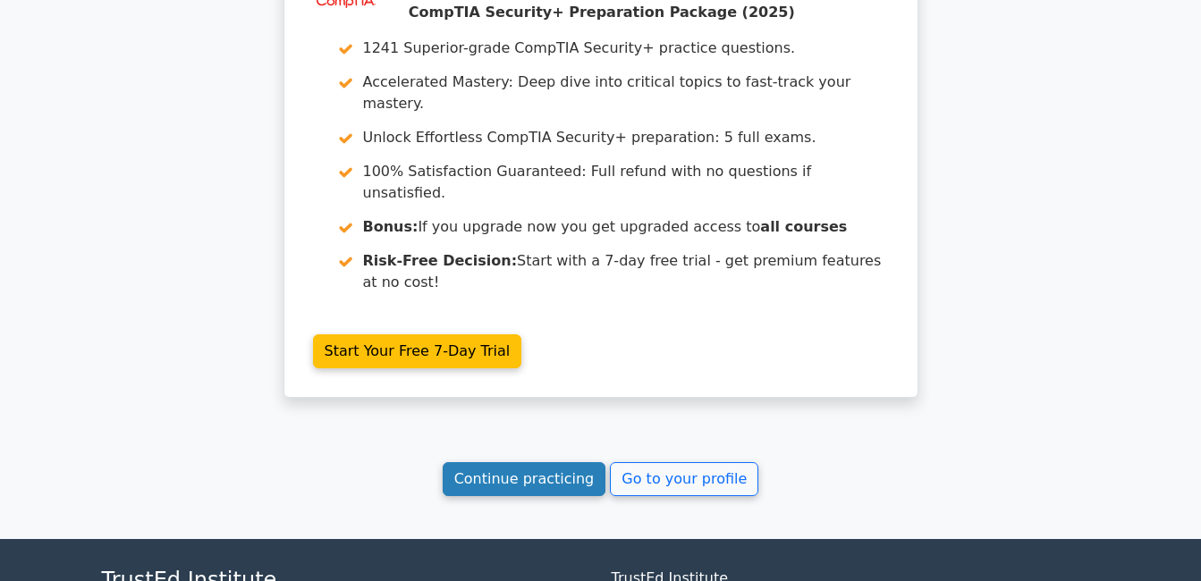
click at [515, 462] on link "Continue practicing" at bounding box center [525, 479] width 164 height 34
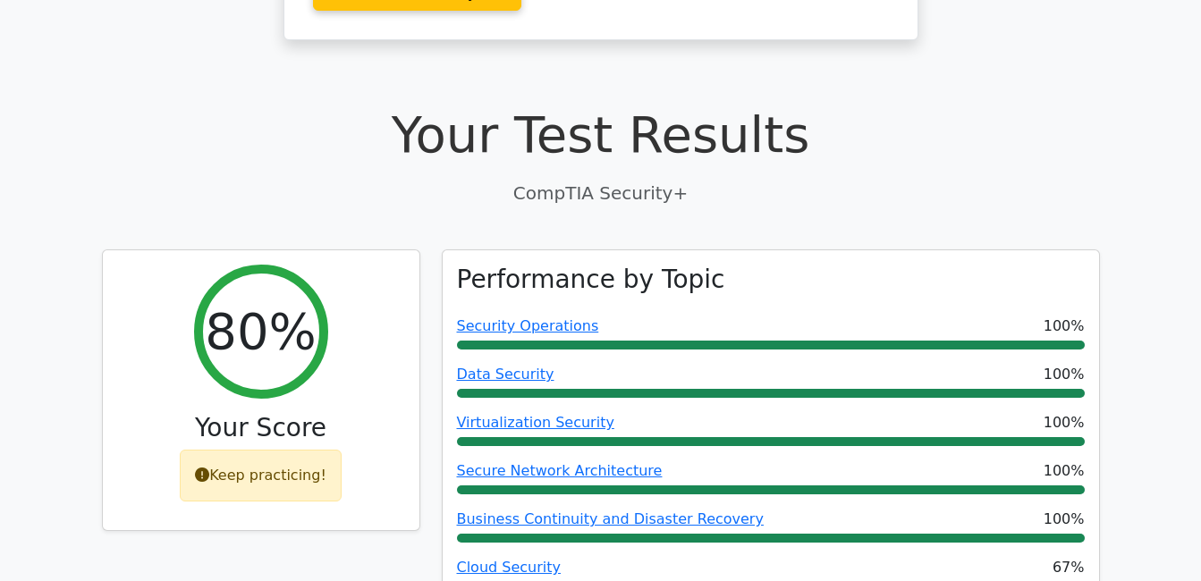
scroll to position [447, 0]
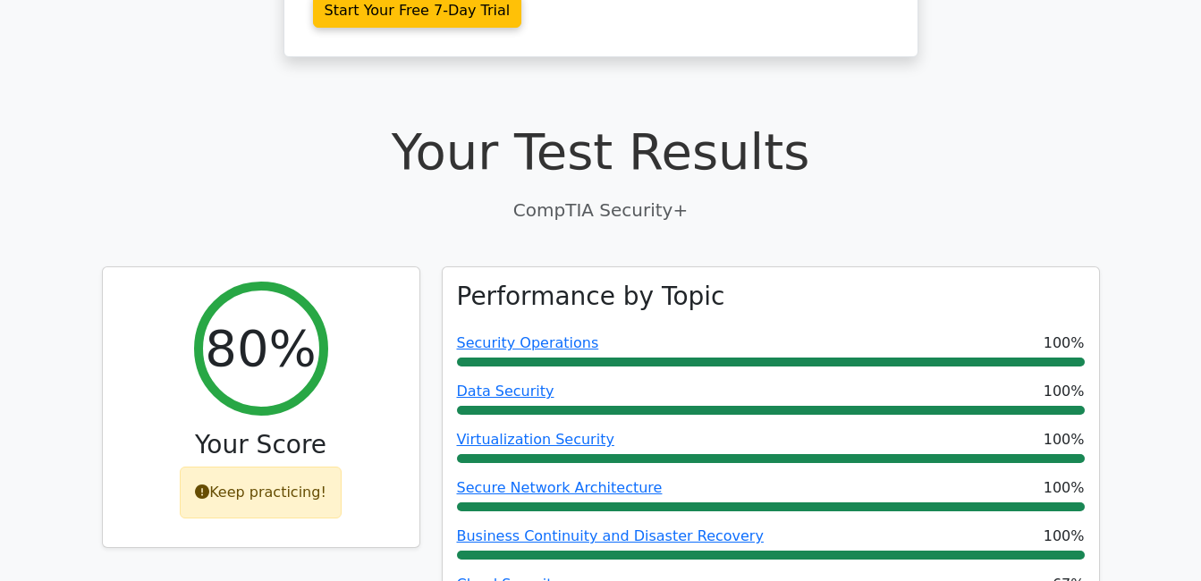
drag, startPoint x: 588, startPoint y: 12, endPoint x: 332, endPoint y: 144, distance: 288.0
click at [328, 197] on p "CompTIA Security+" at bounding box center [601, 210] width 998 height 27
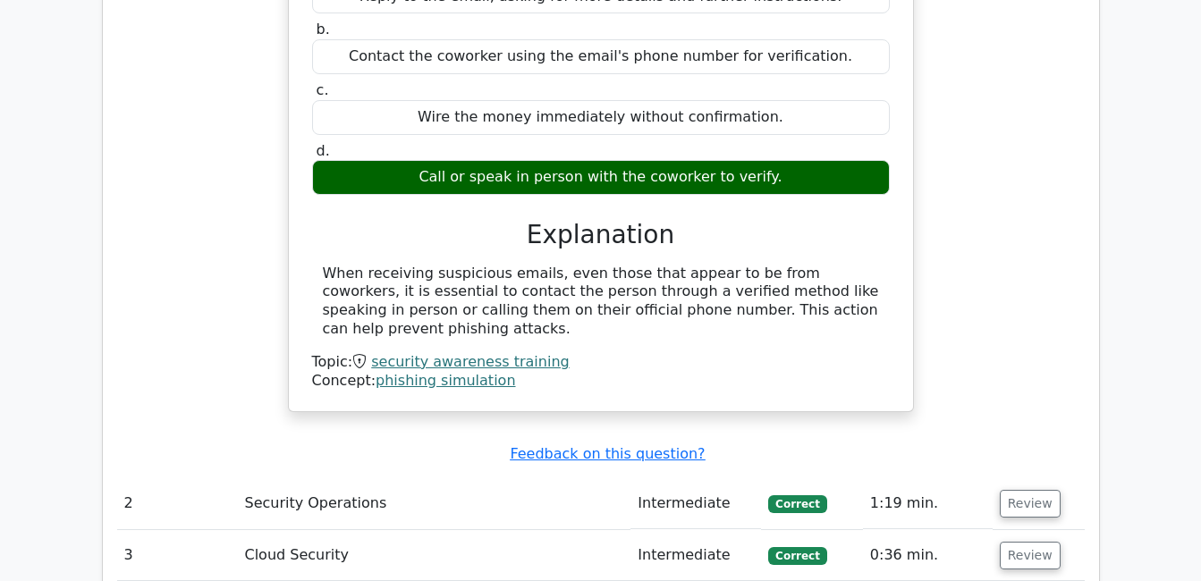
scroll to position [1699, 0]
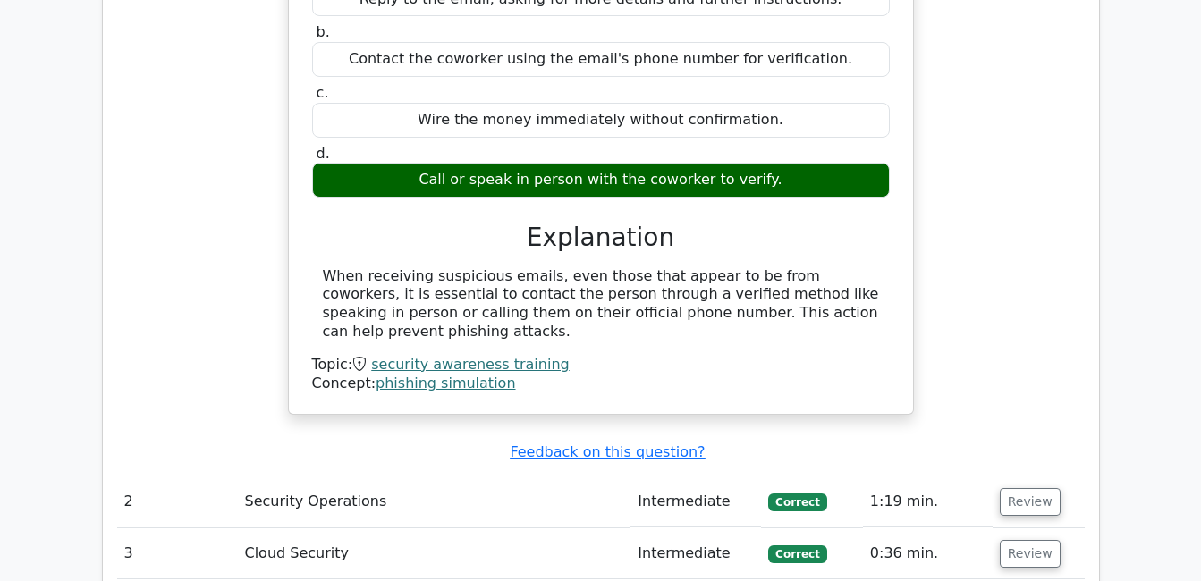
click at [298, 477] on td "Security Operations" at bounding box center [434, 502] width 394 height 51
click at [408, 477] on td "Security Operations" at bounding box center [434, 502] width 394 height 51
click at [1037, 488] on button "Review" at bounding box center [1030, 502] width 61 height 28
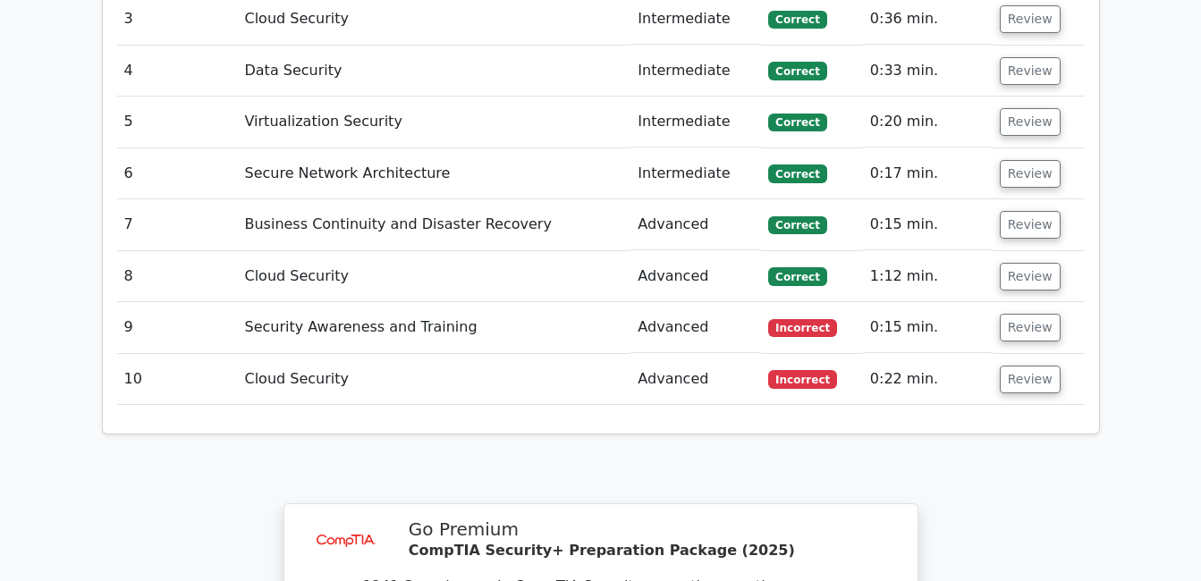
scroll to position [2862, 0]
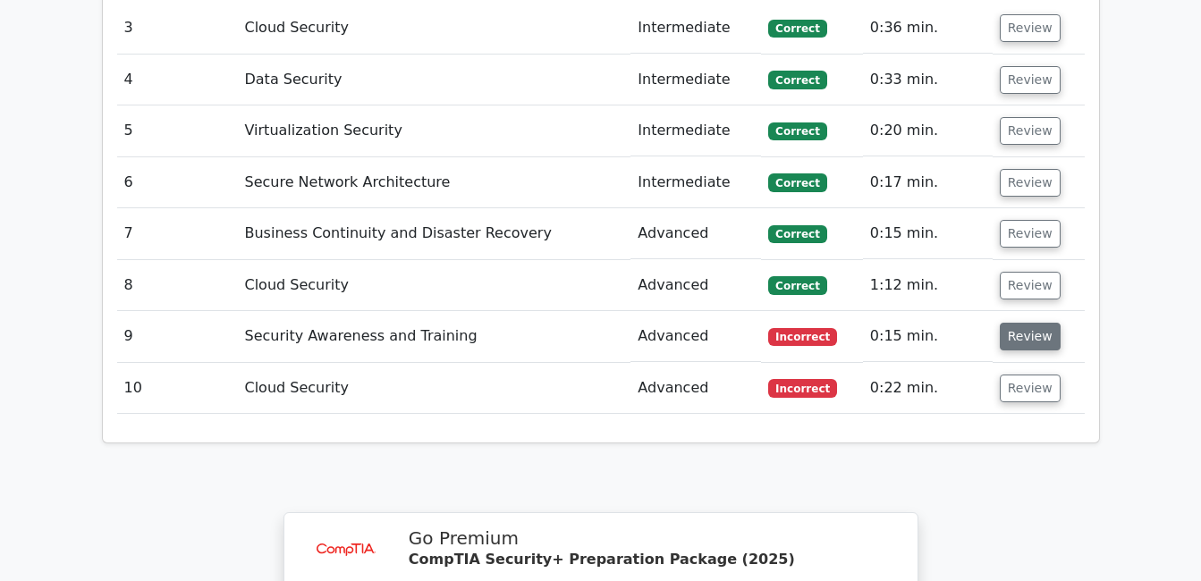
click at [1007, 323] on button "Review" at bounding box center [1030, 337] width 61 height 28
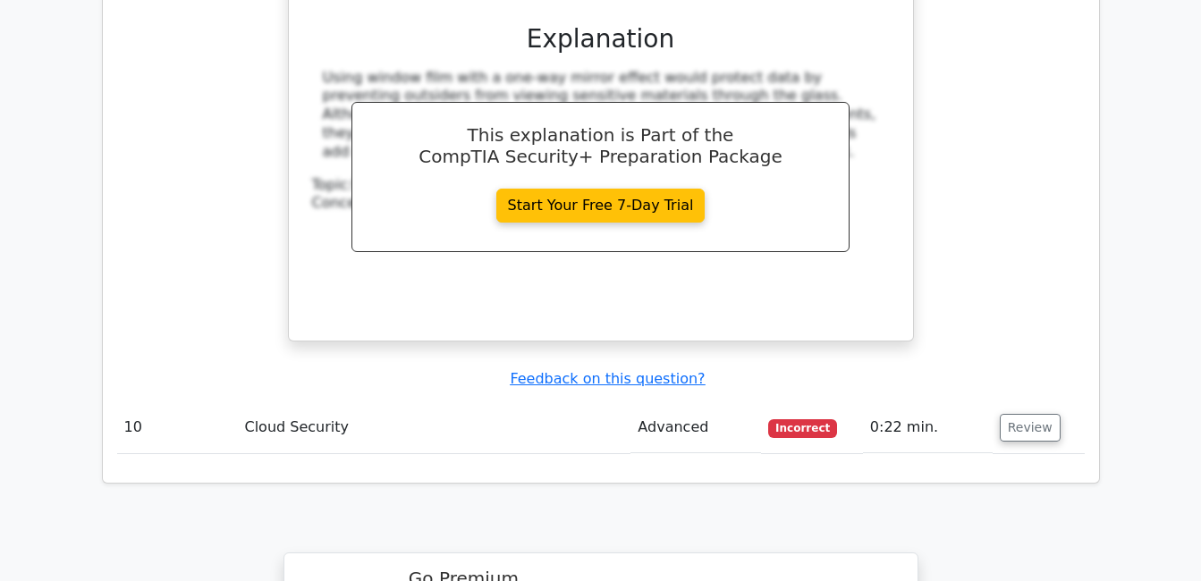
scroll to position [3578, 0]
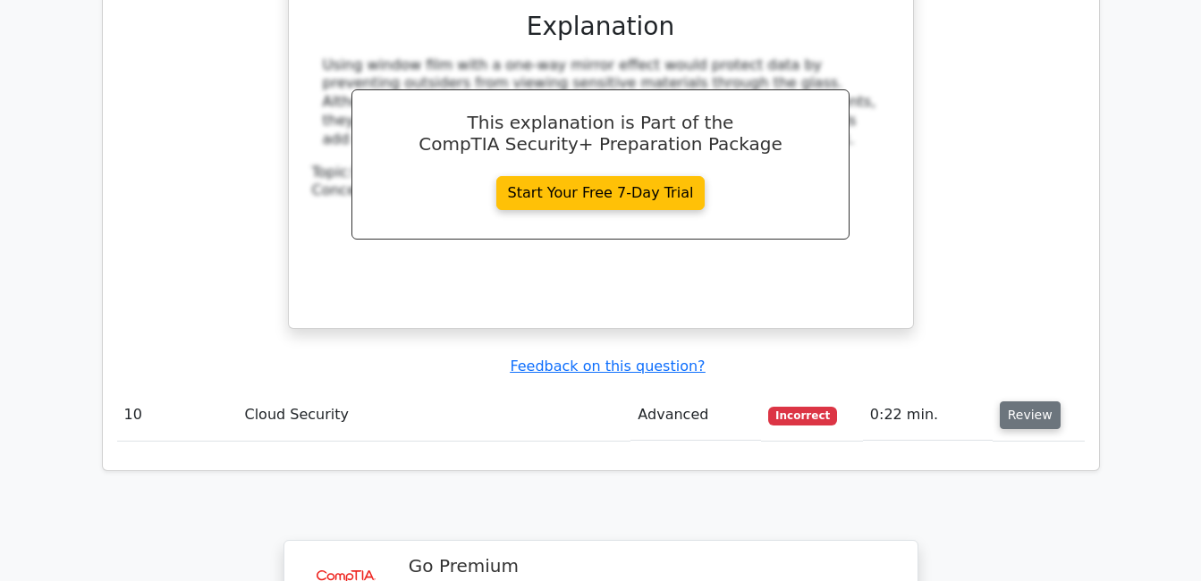
click at [1011, 402] on button "Review" at bounding box center [1030, 416] width 61 height 28
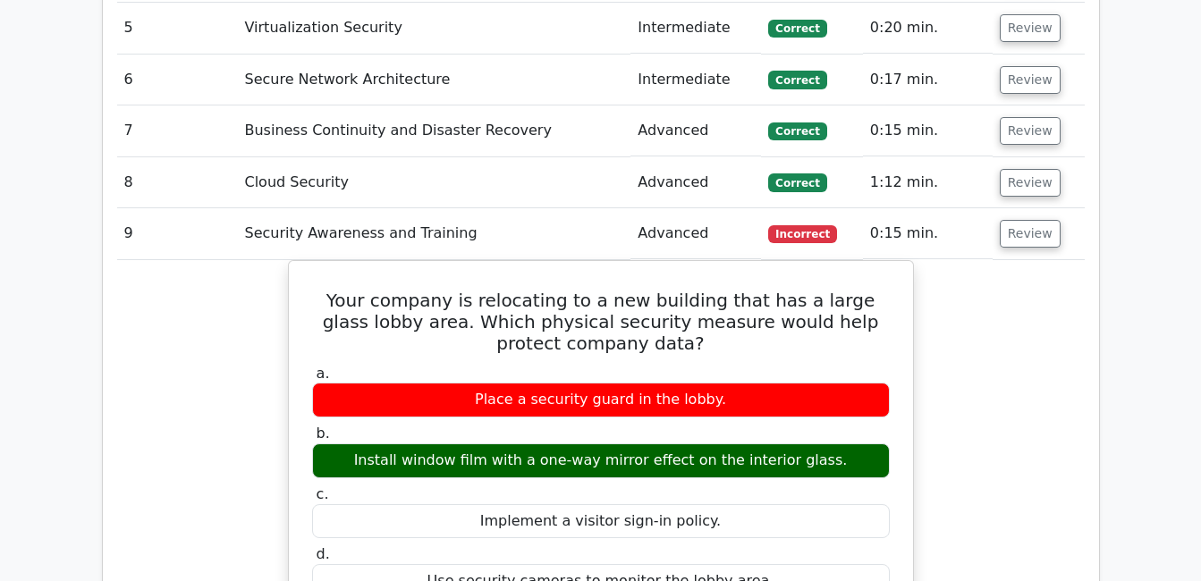
scroll to position [2862, 0]
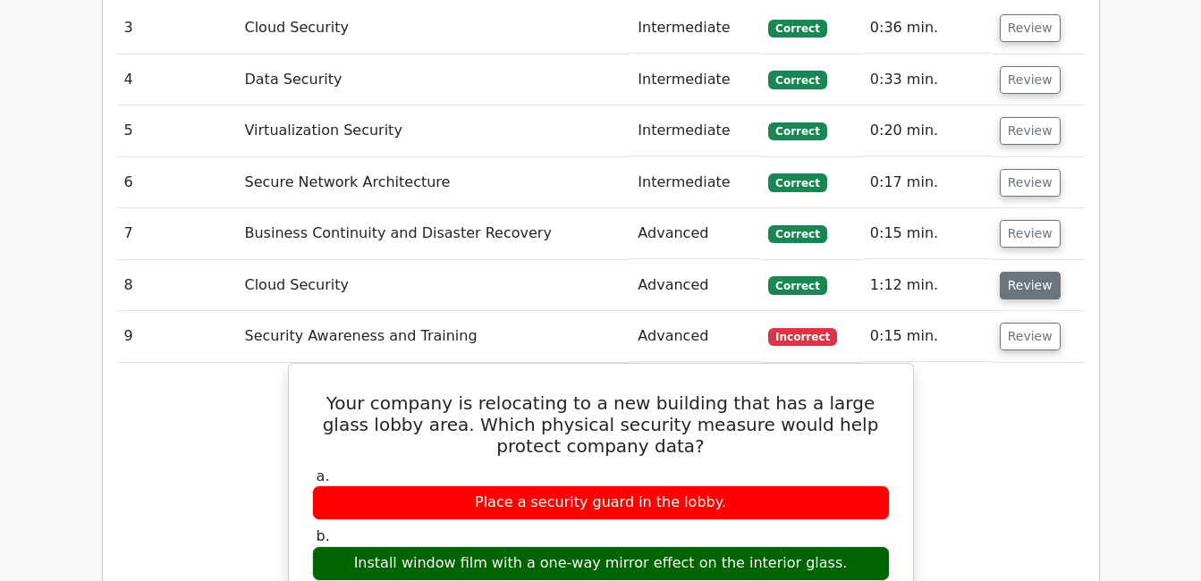
click at [1027, 272] on button "Review" at bounding box center [1030, 286] width 61 height 28
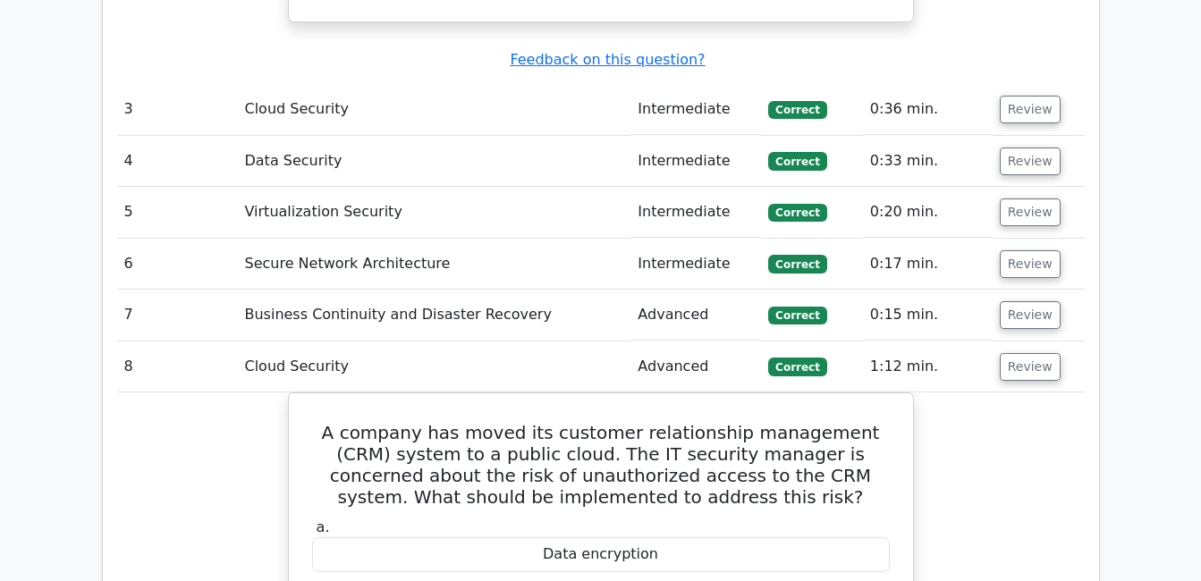
scroll to position [2773, 0]
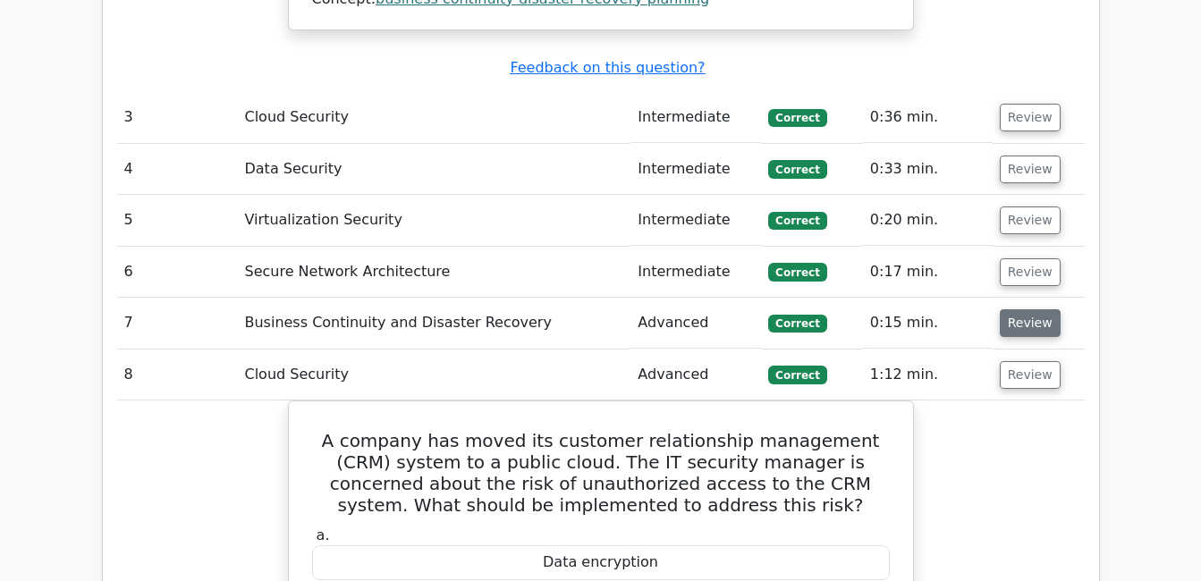
click at [1039, 309] on button "Review" at bounding box center [1030, 323] width 61 height 28
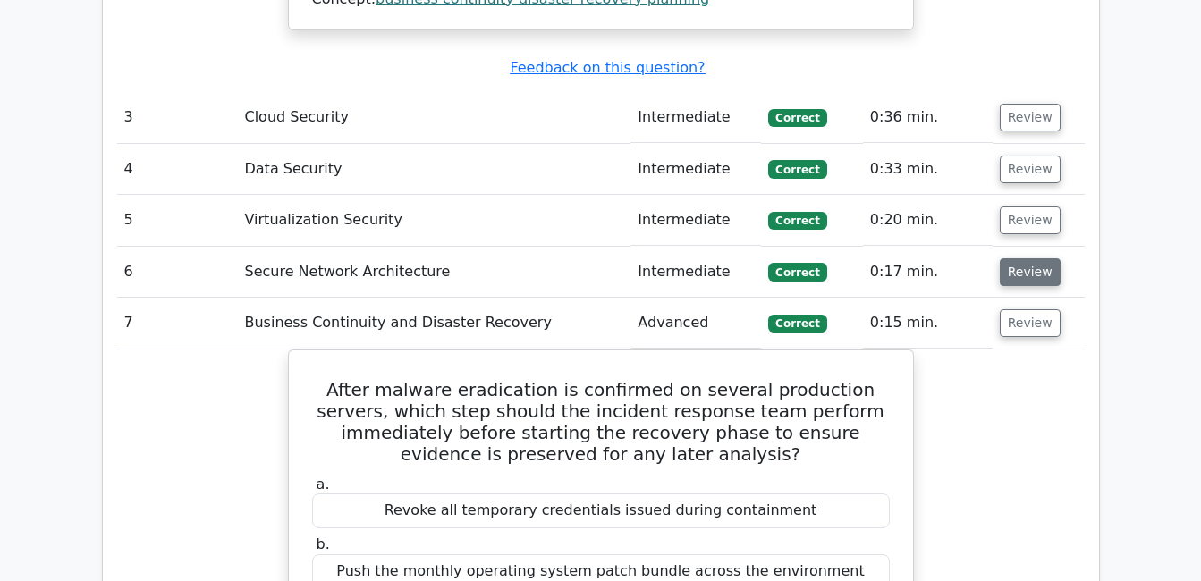
click at [1020, 258] on button "Review" at bounding box center [1030, 272] width 61 height 28
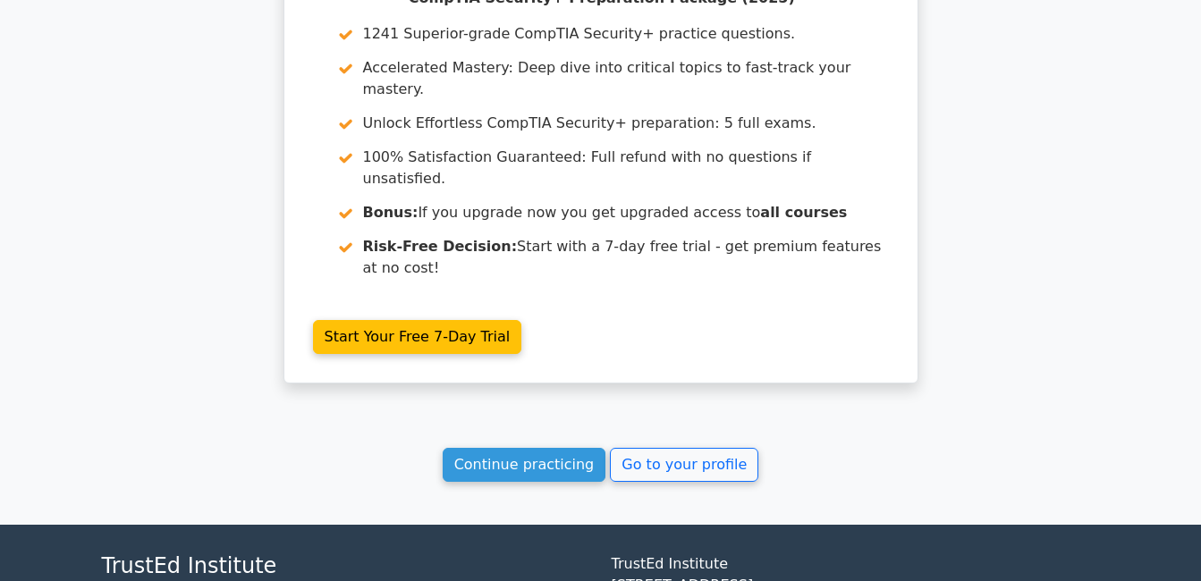
scroll to position [7009, 0]
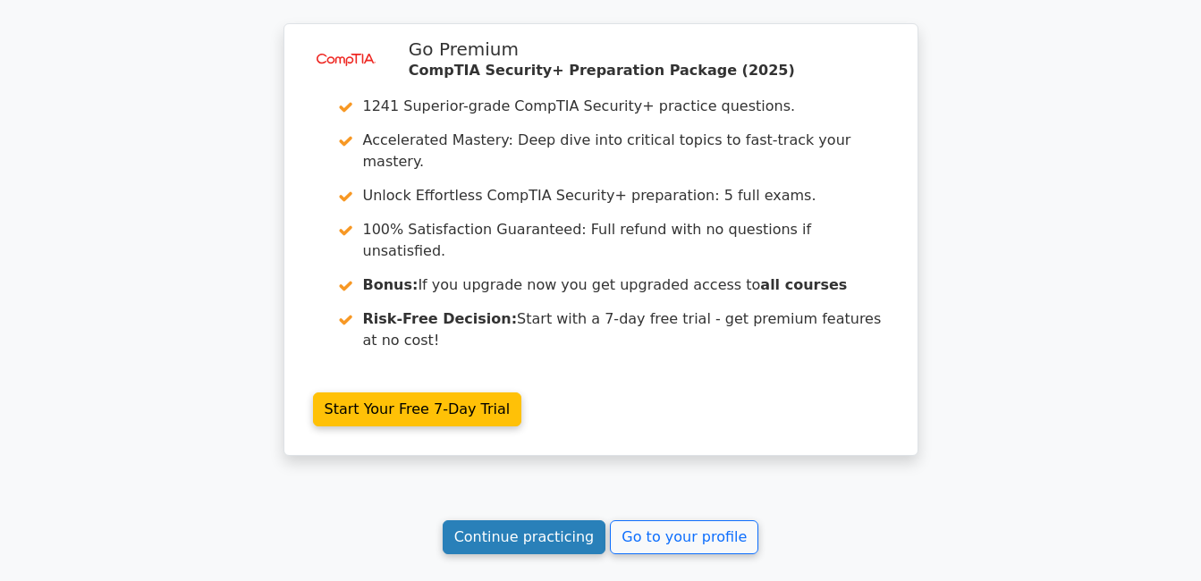
click at [554, 521] on link "Continue practicing" at bounding box center [525, 538] width 164 height 34
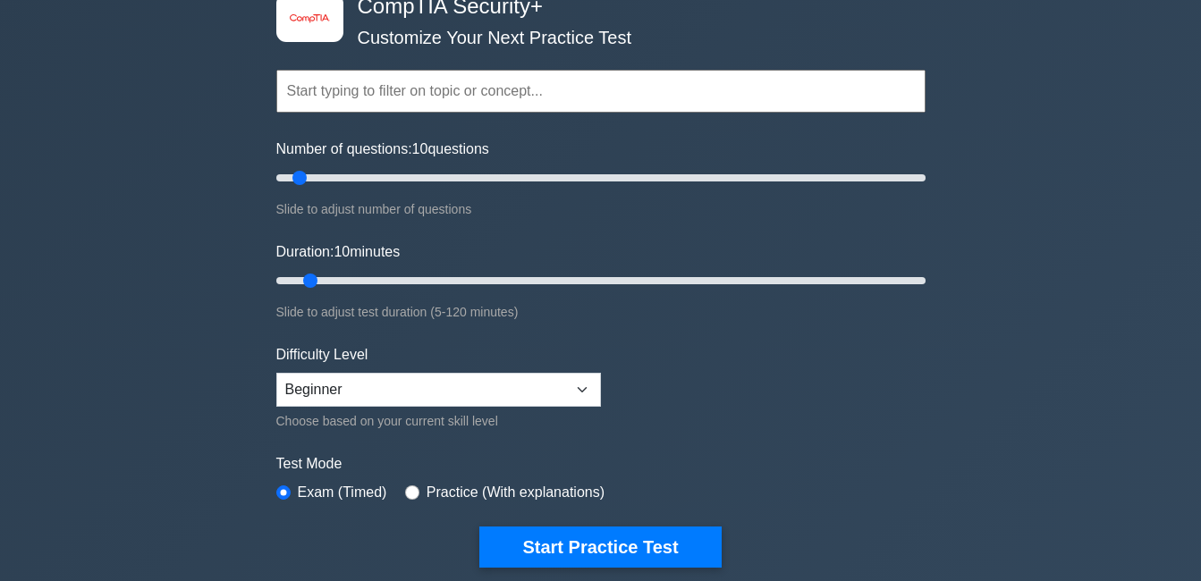
scroll to position [268, 0]
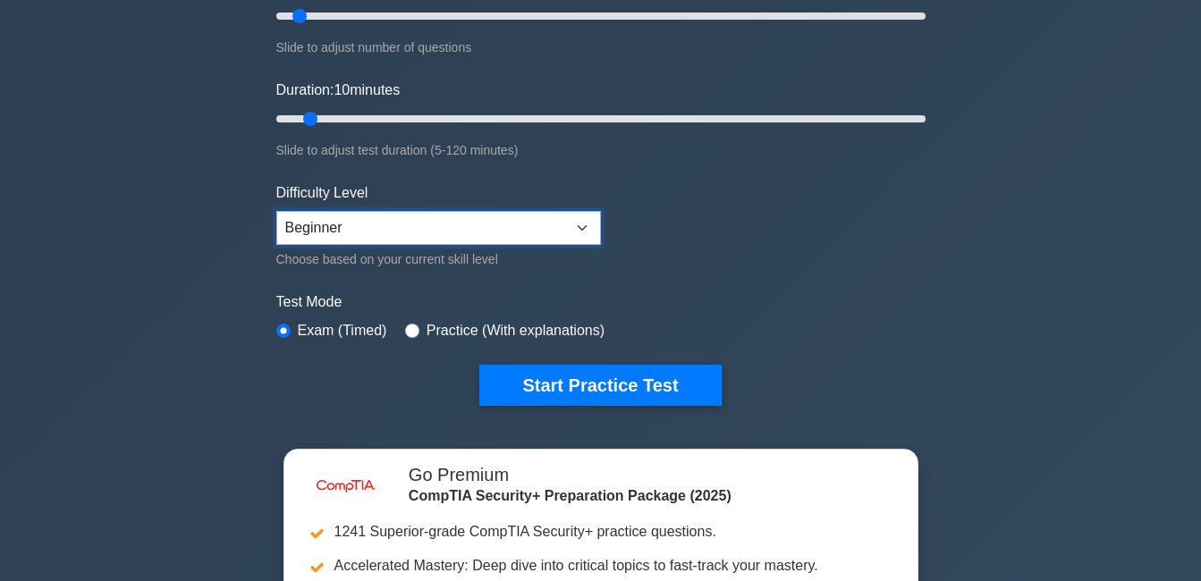
click at [582, 221] on select "Beginner Intermediate Expert" at bounding box center [438, 228] width 325 height 34
select select "intermediate"
click at [276, 211] on select "Beginner Intermediate Expert" at bounding box center [438, 228] width 325 height 34
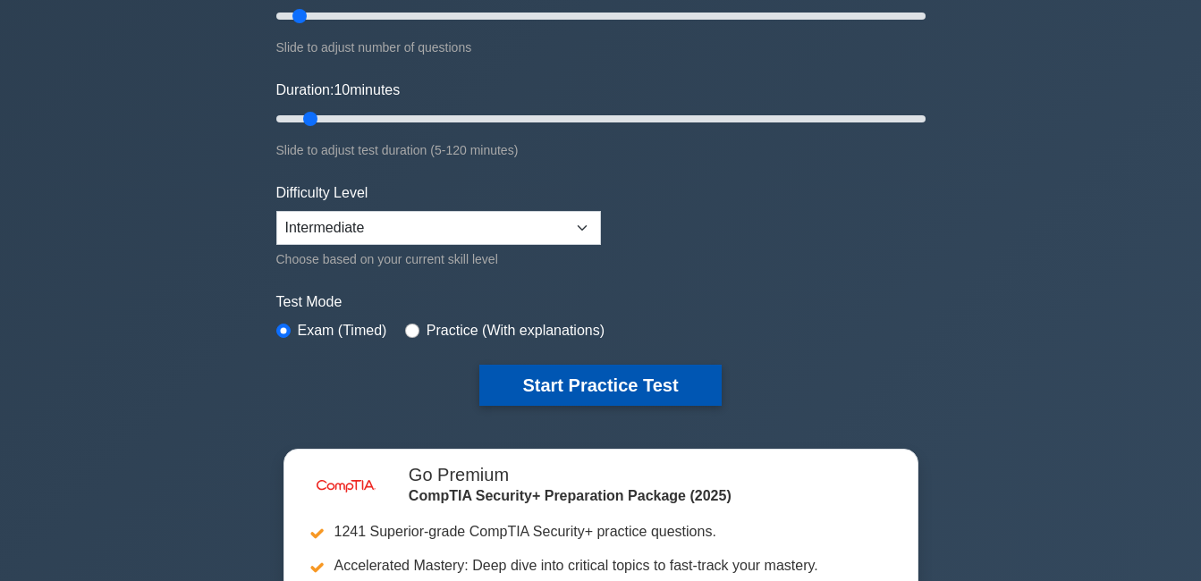
click at [617, 375] on button "Start Practice Test" at bounding box center [599, 385] width 241 height 41
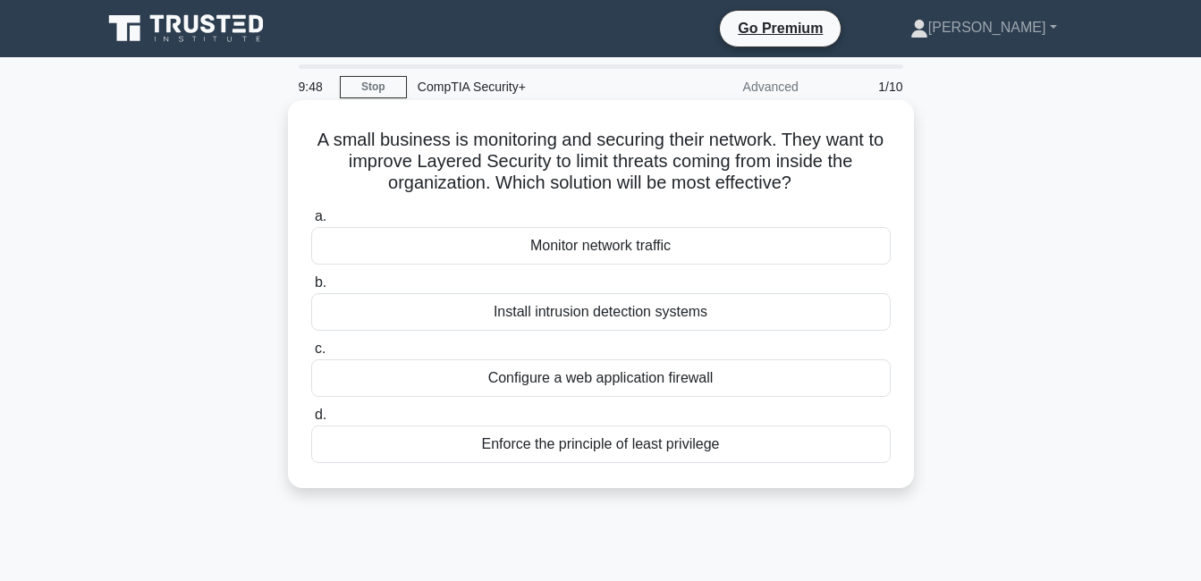
click at [513, 385] on div "Configure a web application firewall" at bounding box center [601, 379] width 580 height 38
click at [311, 355] on input "c. Configure a web application firewall" at bounding box center [311, 349] width 0 height 12
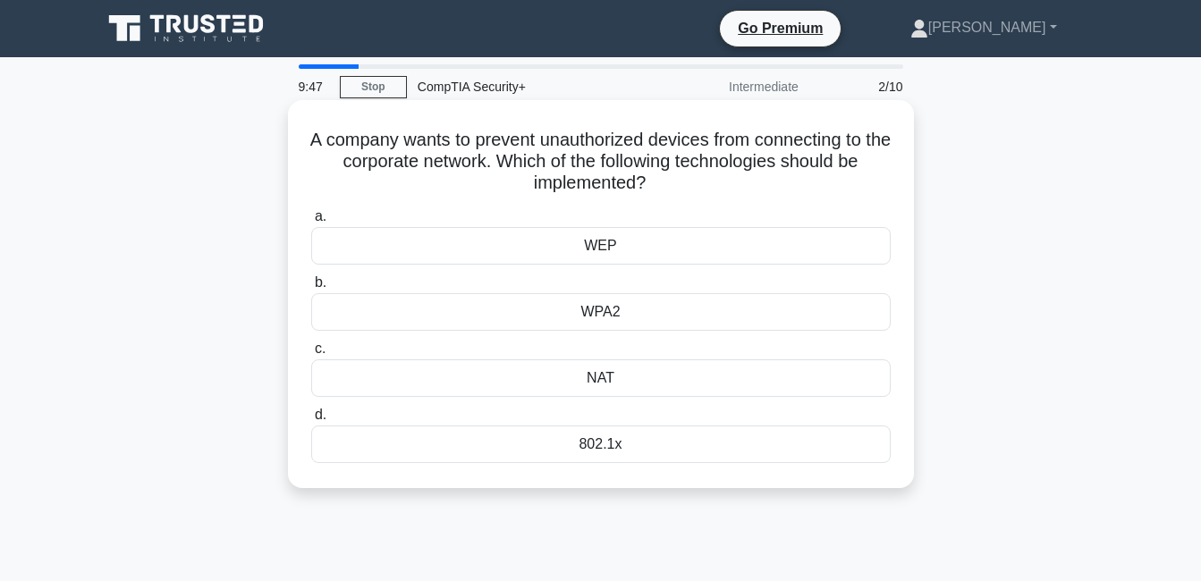
click at [591, 322] on div "WPA2" at bounding box center [601, 312] width 580 height 38
click at [311, 289] on input "b. WPA2" at bounding box center [311, 283] width 0 height 12
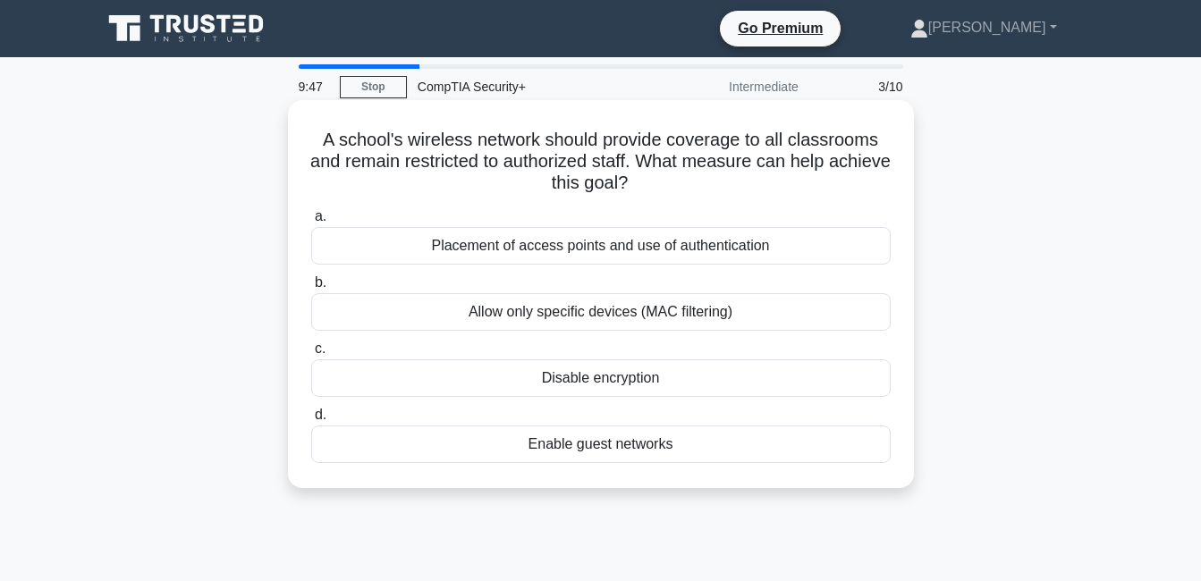
click at [571, 202] on div "A school's wireless network should provide coverage to all classrooms and remai…" at bounding box center [601, 294] width 612 height 374
click at [572, 228] on div "Placement of access points and use of authentication" at bounding box center [601, 246] width 580 height 38
click at [311, 223] on input "a. Placement of access points and use of authentication" at bounding box center [311, 217] width 0 height 12
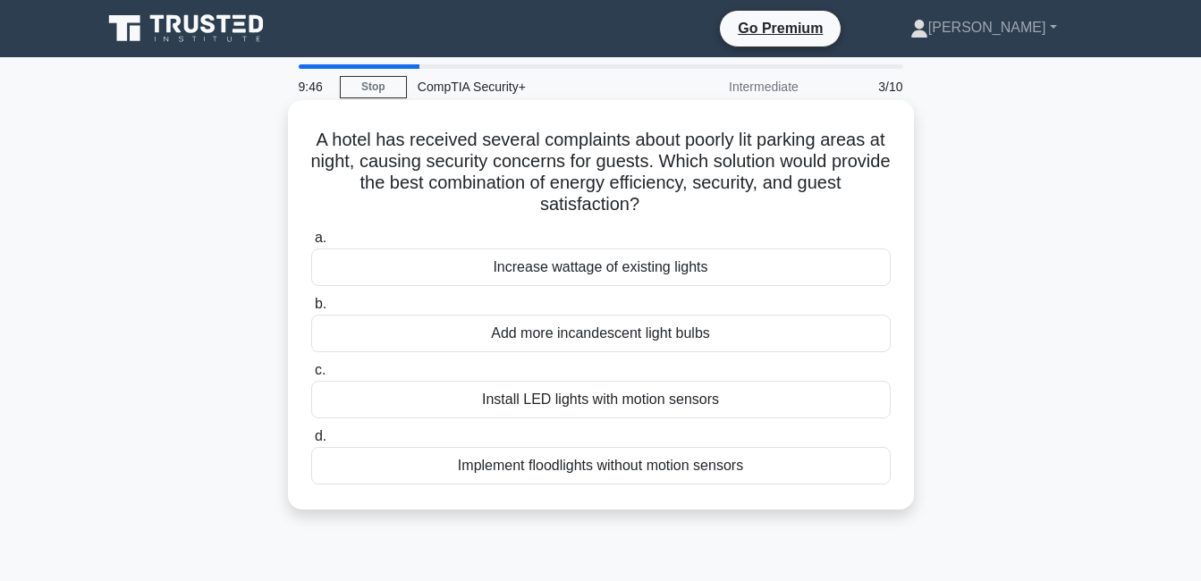
click at [576, 243] on label "a. Increase wattage of existing lights" at bounding box center [601, 256] width 580 height 59
click at [311, 243] on input "a. Increase wattage of existing lights" at bounding box center [311, 239] width 0 height 12
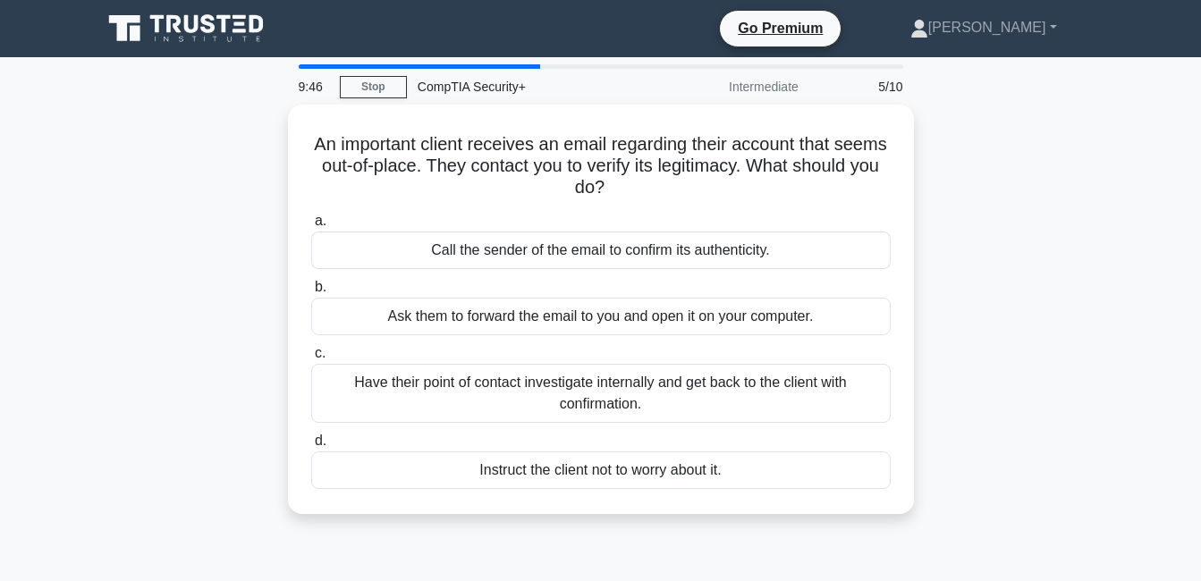
click at [568, 276] on label "b. Ask them to forward the email to you and open it on your computer." at bounding box center [601, 305] width 580 height 59
click at [311, 282] on input "b. Ask them to forward the email to you and open it on your computer." at bounding box center [311, 288] width 0 height 12
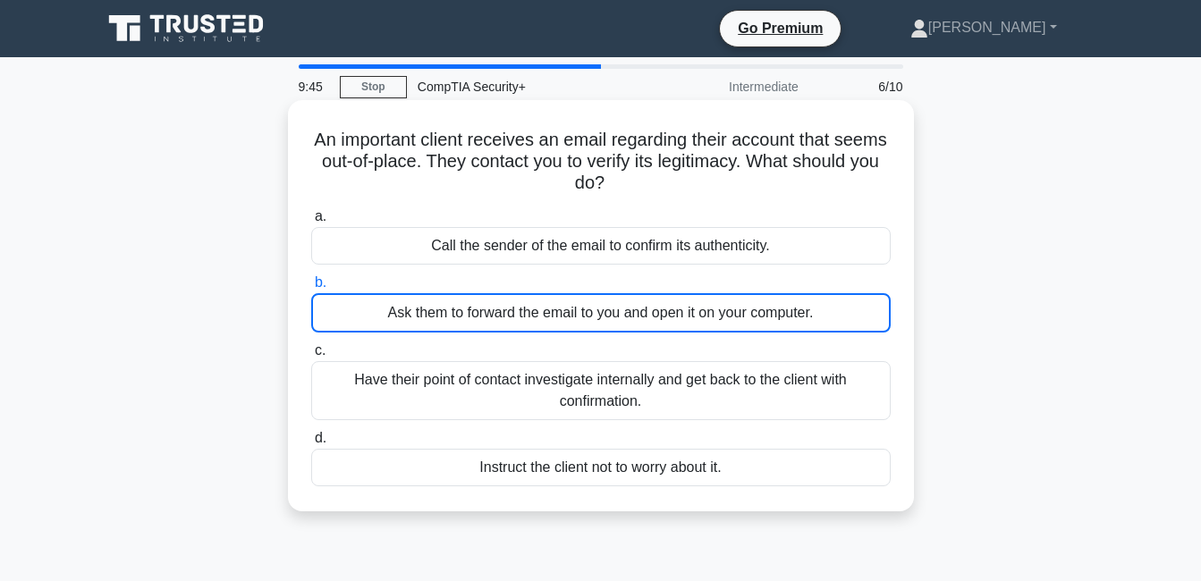
click at [571, 318] on div "Ask them to forward the email to you and open it on your computer." at bounding box center [601, 312] width 580 height 39
click at [311, 289] on input "b. Ask them to forward the email to you and open it on your computer." at bounding box center [311, 283] width 0 height 12
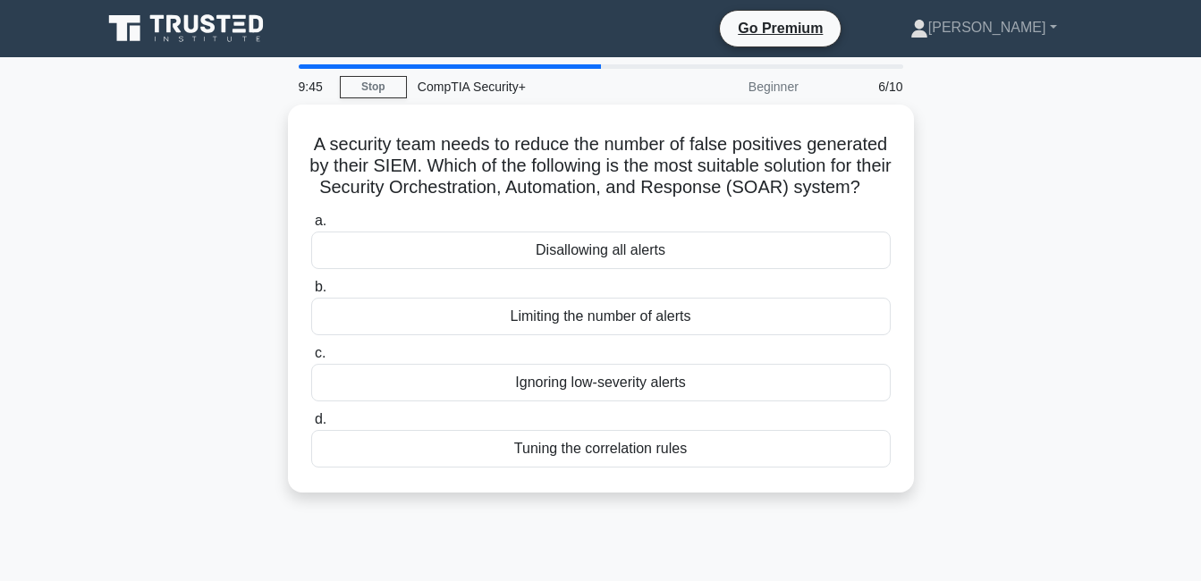
click at [573, 379] on label "c. Ignoring low-severity alerts" at bounding box center [601, 372] width 580 height 59
click at [311, 360] on input "c. Ignoring low-severity alerts" at bounding box center [311, 354] width 0 height 12
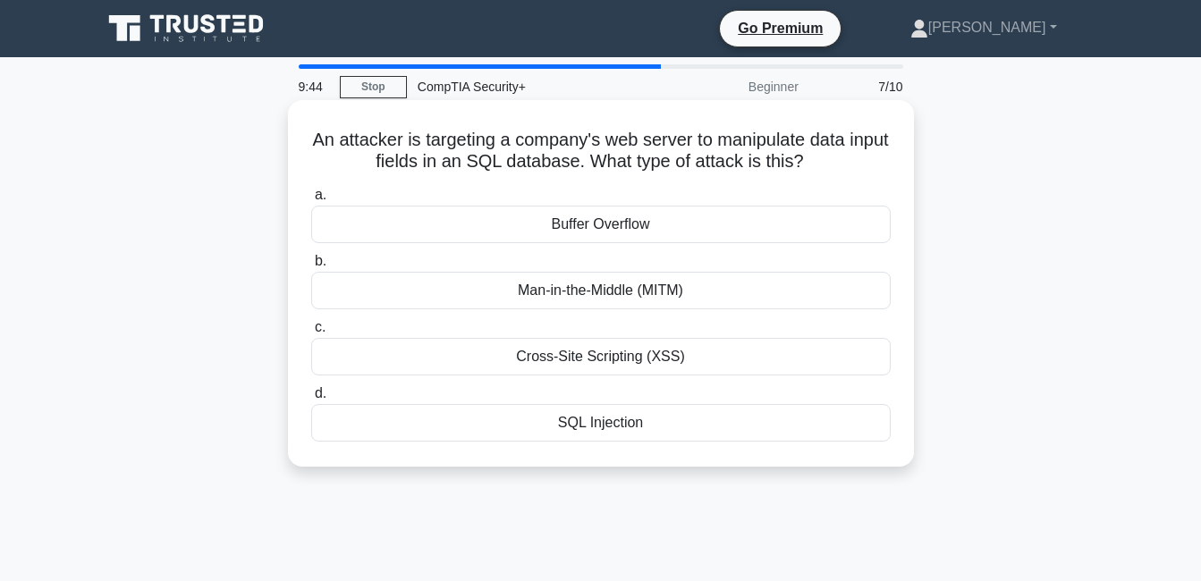
click at [605, 359] on div "Cross-Site Scripting (XSS)" at bounding box center [601, 357] width 580 height 38
click at [311, 334] on input "c. Cross-Site Scripting (XSS)" at bounding box center [311, 328] width 0 height 12
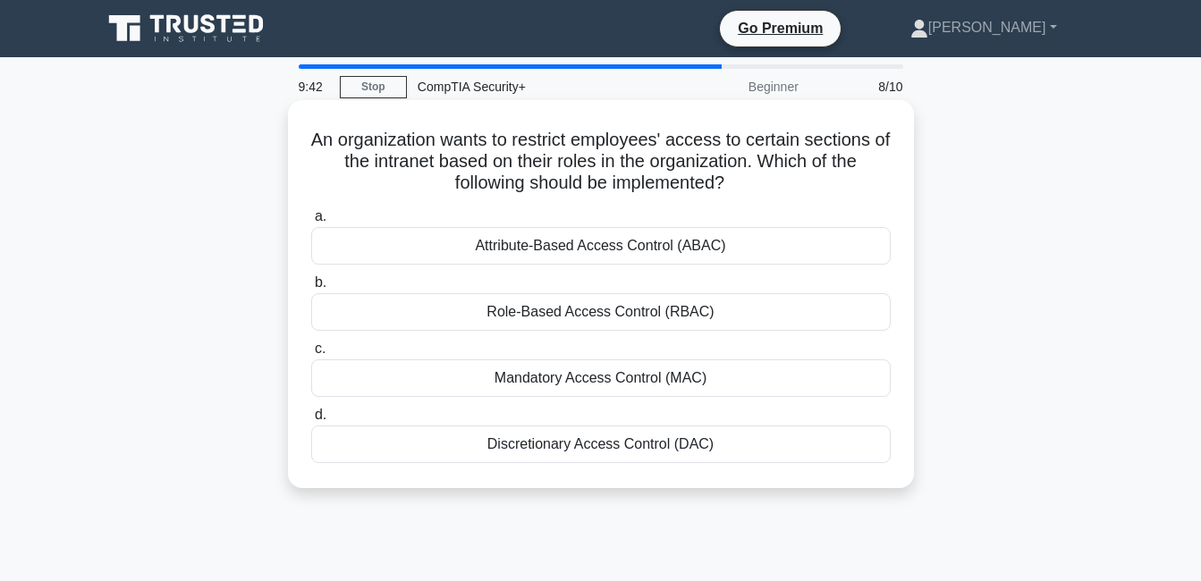
click at [588, 320] on div "Role-Based Access Control (RBAC)" at bounding box center [601, 312] width 580 height 38
click at [311, 289] on input "b. Role-Based Access Control (RBAC)" at bounding box center [311, 283] width 0 height 12
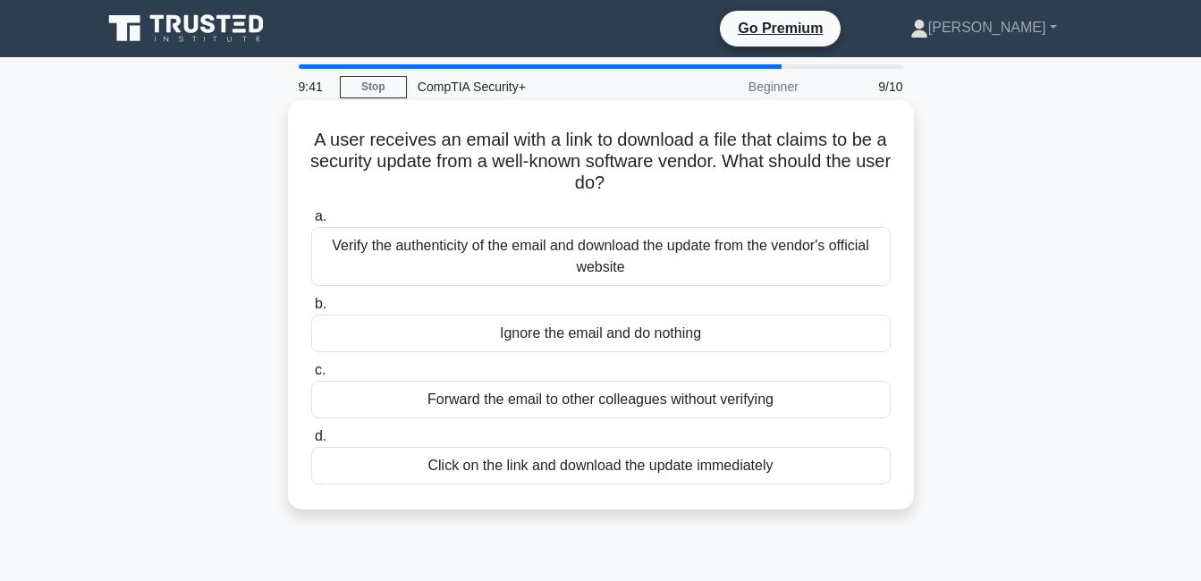
click at [579, 319] on div "Ignore the email and do nothing" at bounding box center [601, 334] width 580 height 38
click at [311, 310] on input "b. Ignore the email and do nothing" at bounding box center [311, 305] width 0 height 12
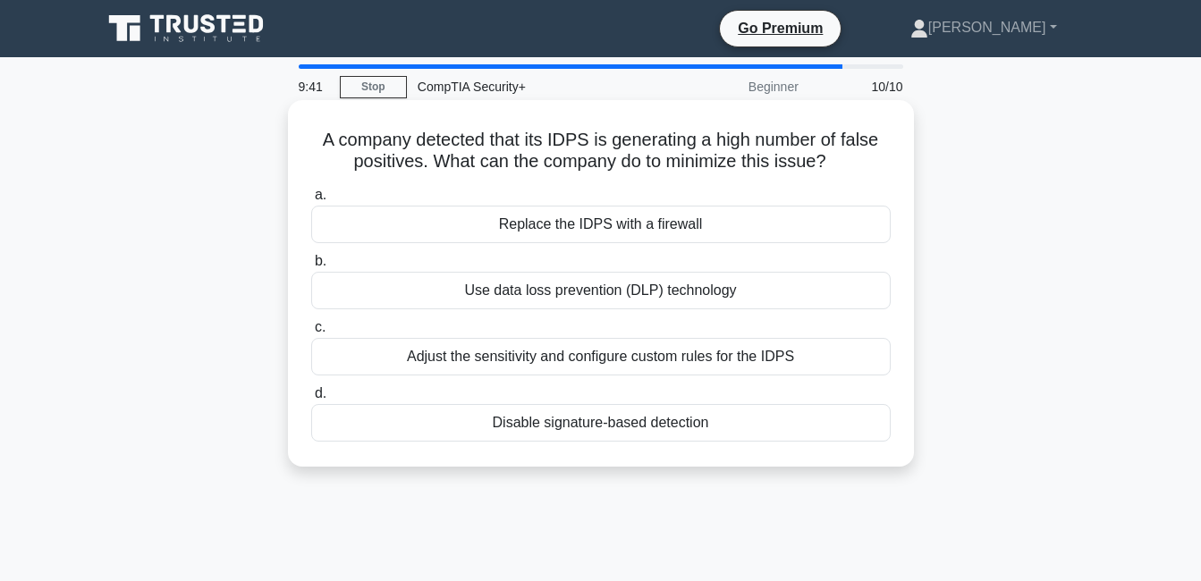
click at [579, 303] on div "Use data loss prevention (DLP) technology" at bounding box center [601, 291] width 580 height 38
click at [311, 267] on input "b. Use data loss prevention (DLP) technology" at bounding box center [311, 262] width 0 height 12
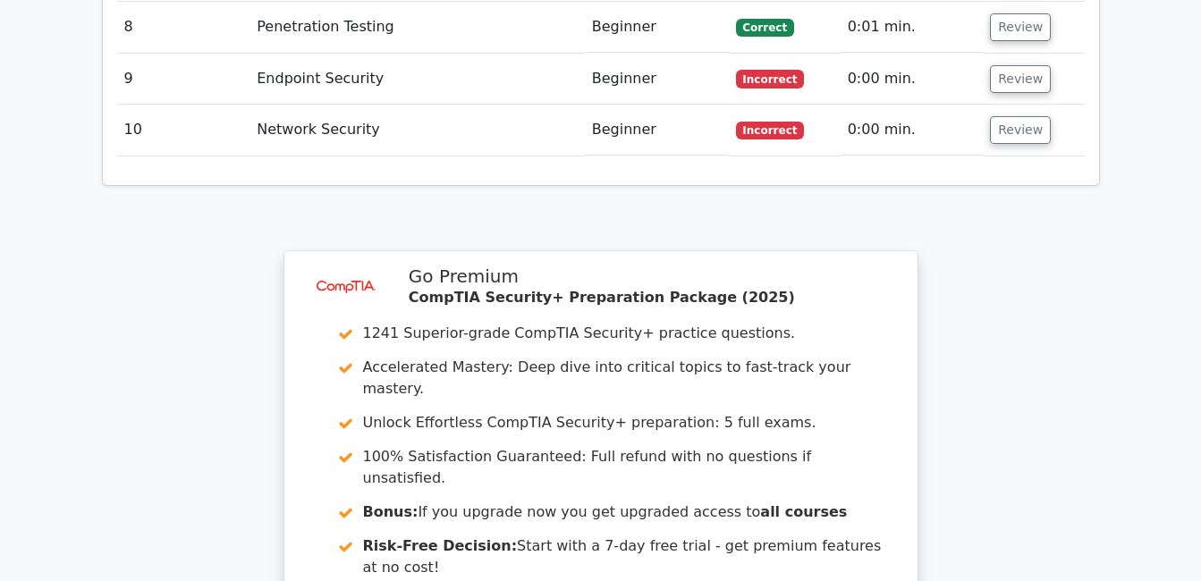
scroll to position [2875, 0]
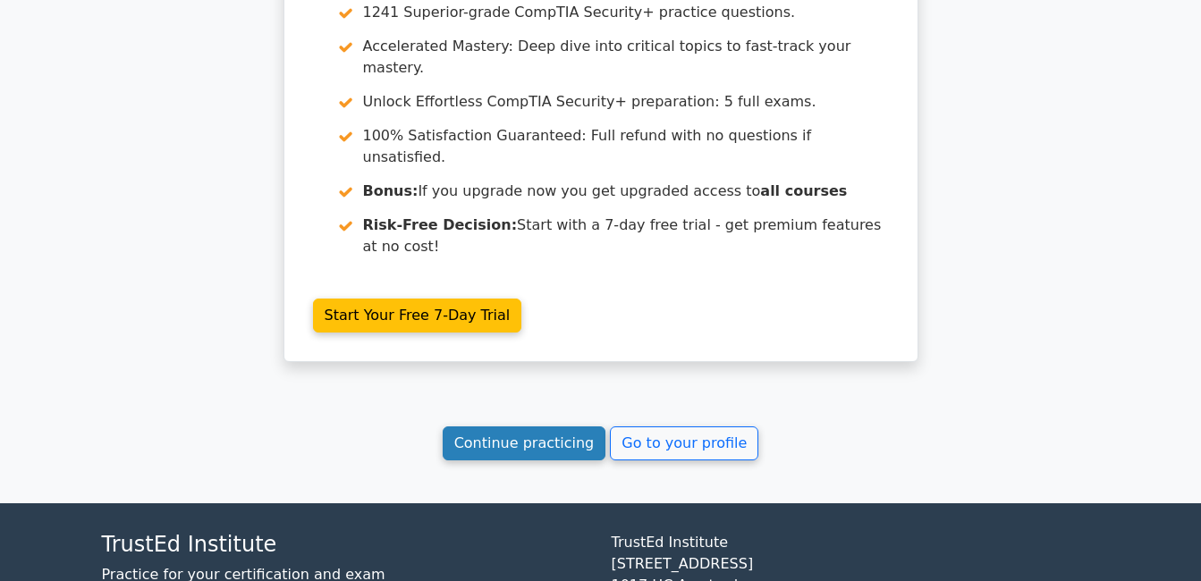
click at [529, 427] on link "Continue practicing" at bounding box center [525, 444] width 164 height 34
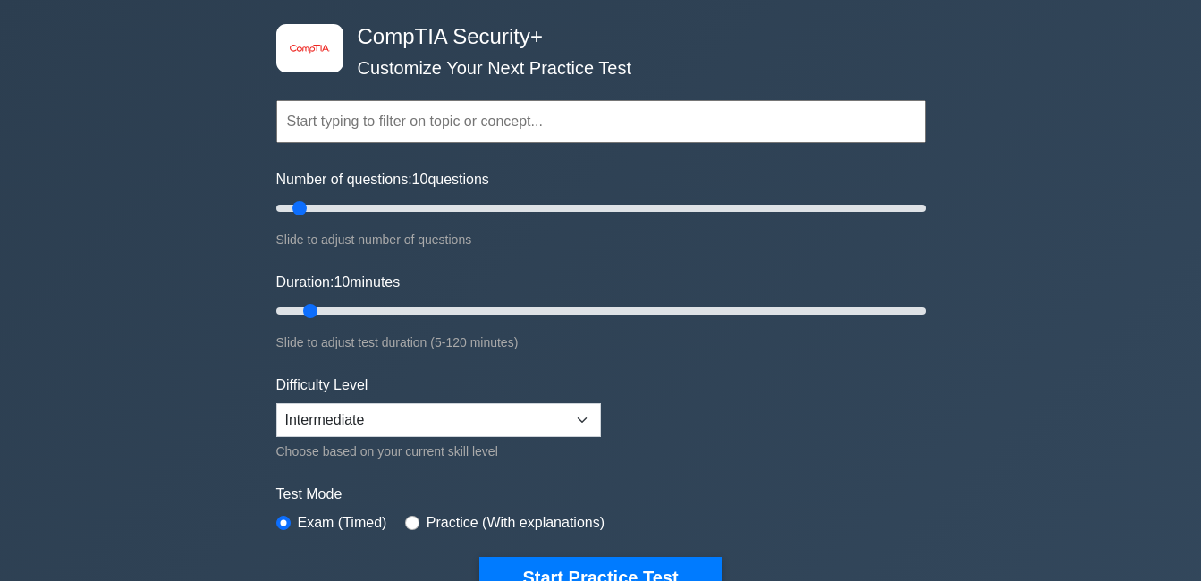
scroll to position [179, 0]
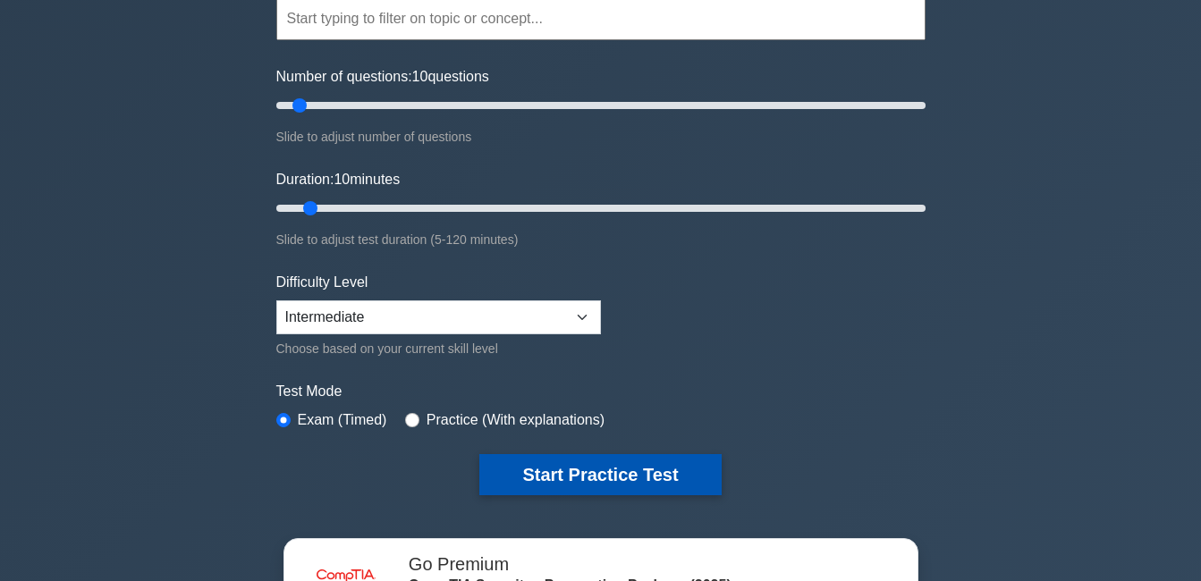
click at [517, 459] on button "Start Practice Test" at bounding box center [599, 474] width 241 height 41
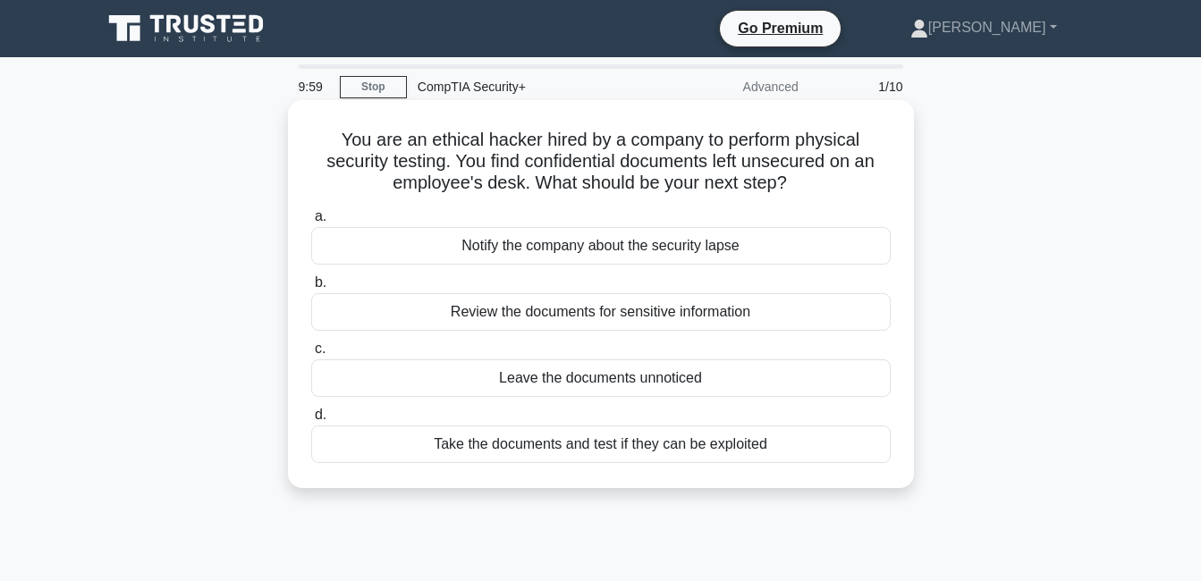
click at [492, 258] on div "Notify the company about the security lapse" at bounding box center [601, 246] width 580 height 38
click at [311, 223] on input "a. Notify the company about the security lapse" at bounding box center [311, 217] width 0 height 12
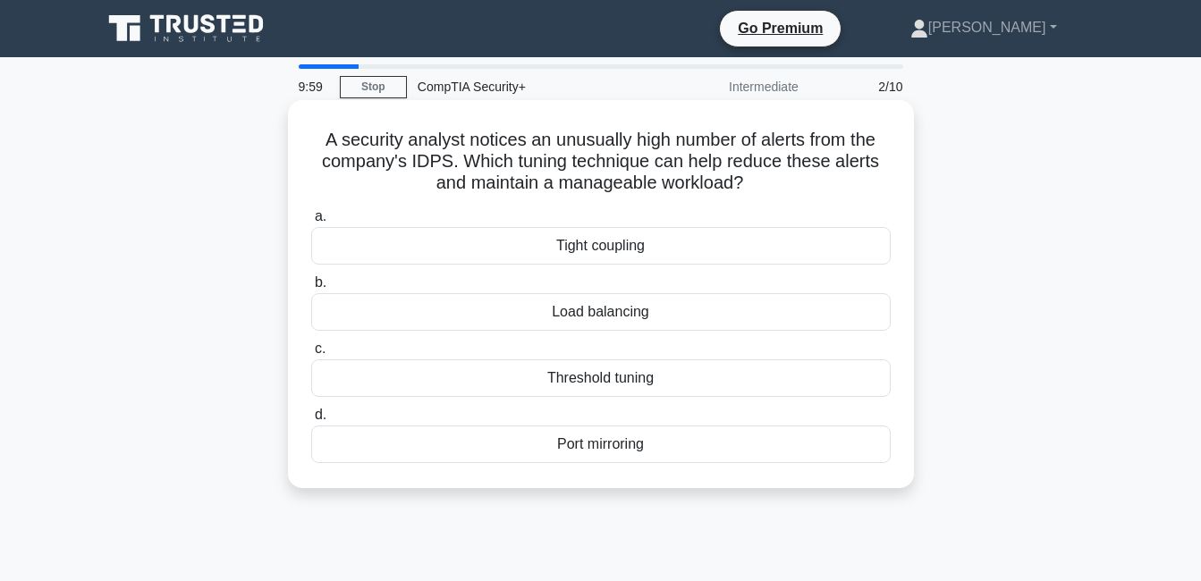
click at [519, 316] on div "Load balancing" at bounding box center [601, 312] width 580 height 38
click at [311, 289] on input "b. Load balancing" at bounding box center [311, 283] width 0 height 12
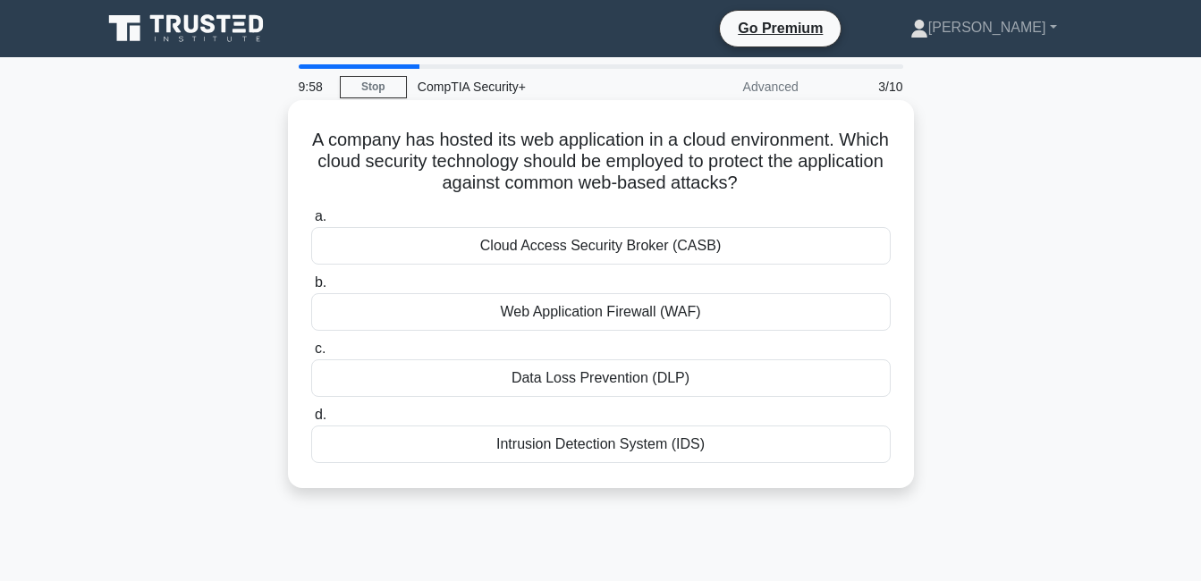
click at [523, 315] on div "Web Application Firewall (WAF)" at bounding box center [601, 312] width 580 height 38
click at [311, 289] on input "b. Web Application Firewall (WAF)" at bounding box center [311, 283] width 0 height 12
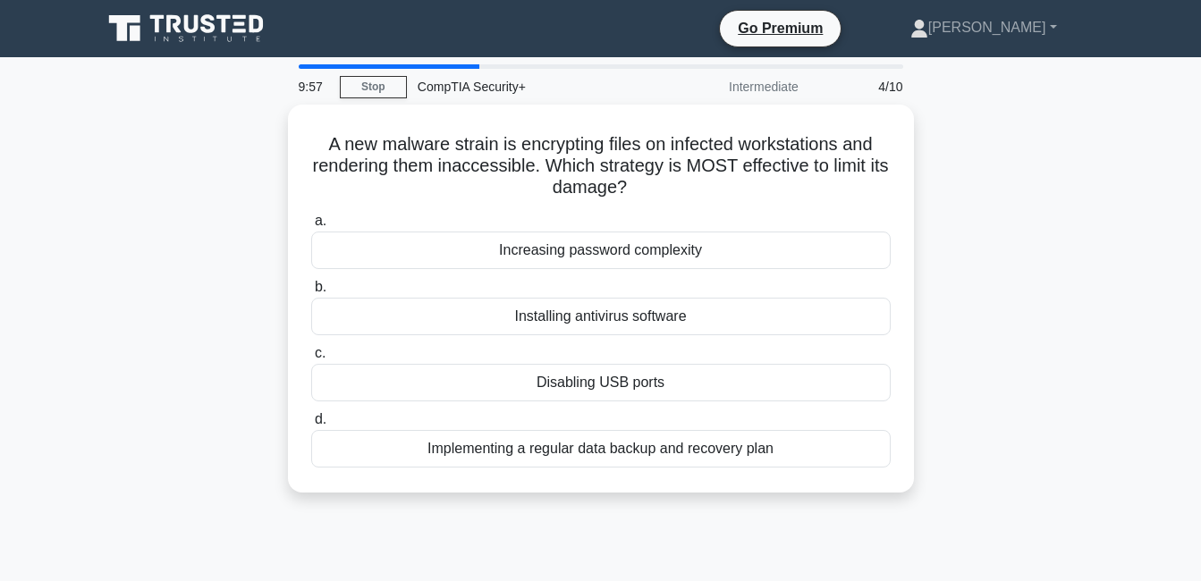
click at [523, 318] on div "Installing antivirus software" at bounding box center [601, 317] width 580 height 38
click at [311, 293] on input "b. Installing antivirus software" at bounding box center [311, 288] width 0 height 12
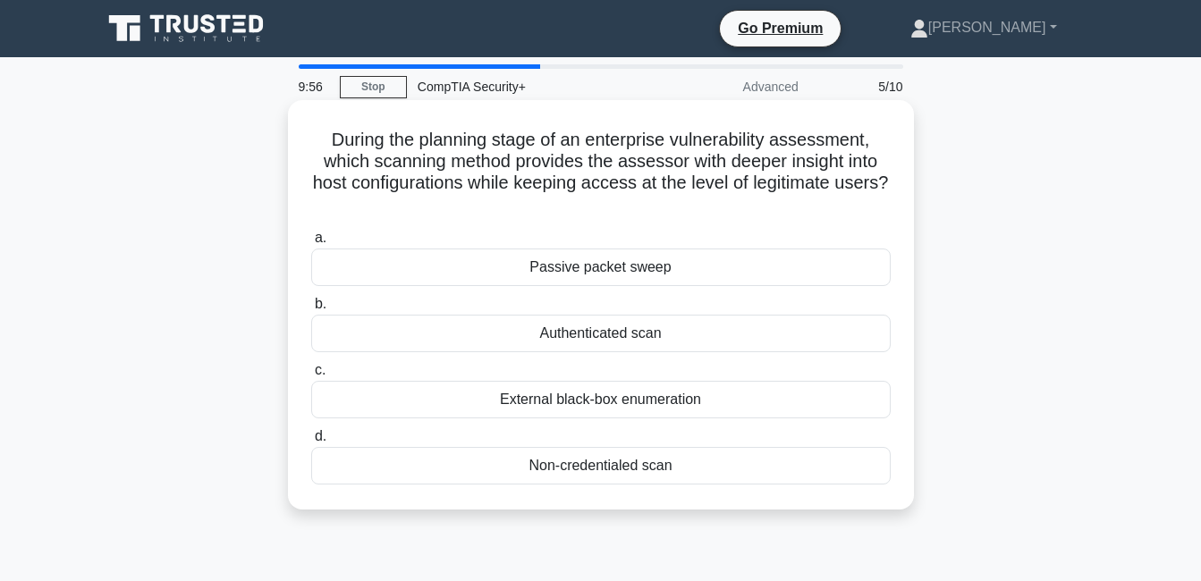
click at [557, 402] on div "External black-box enumeration" at bounding box center [601, 400] width 580 height 38
click at [311, 377] on input "c. External black-box enumeration" at bounding box center [311, 371] width 0 height 12
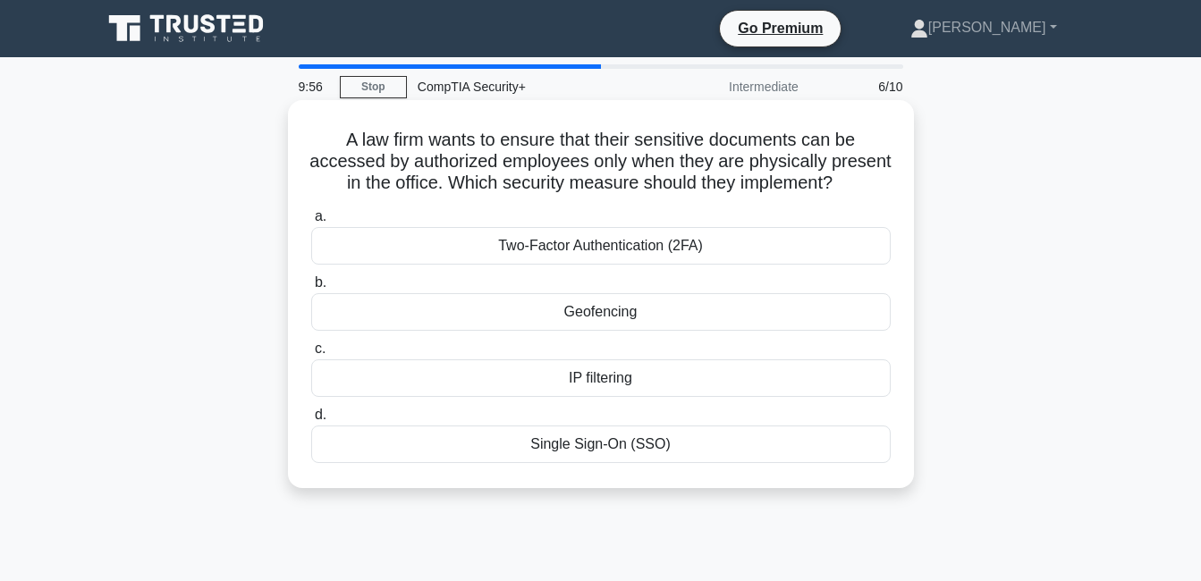
click at [560, 265] on div "Two-Factor Authentication (2FA)" at bounding box center [601, 246] width 580 height 38
click at [311, 223] on input "a. Two-Factor Authentication (2FA)" at bounding box center [311, 217] width 0 height 12
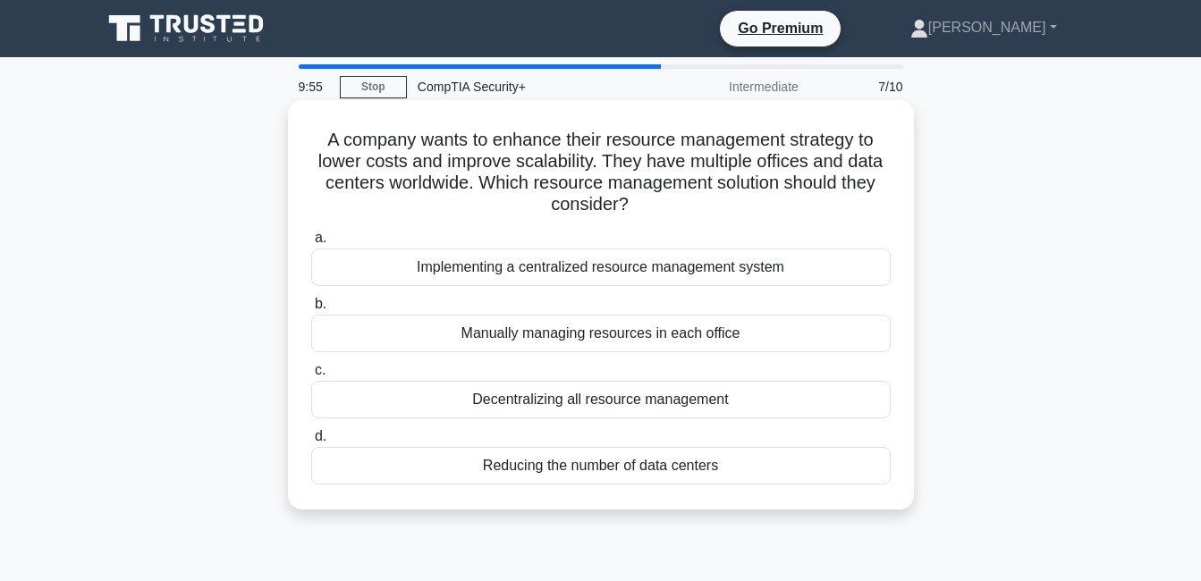
click at [579, 394] on div "Decentralizing all resource management" at bounding box center [601, 400] width 580 height 38
click at [311, 377] on input "c. Decentralizing all resource management" at bounding box center [311, 371] width 0 height 12
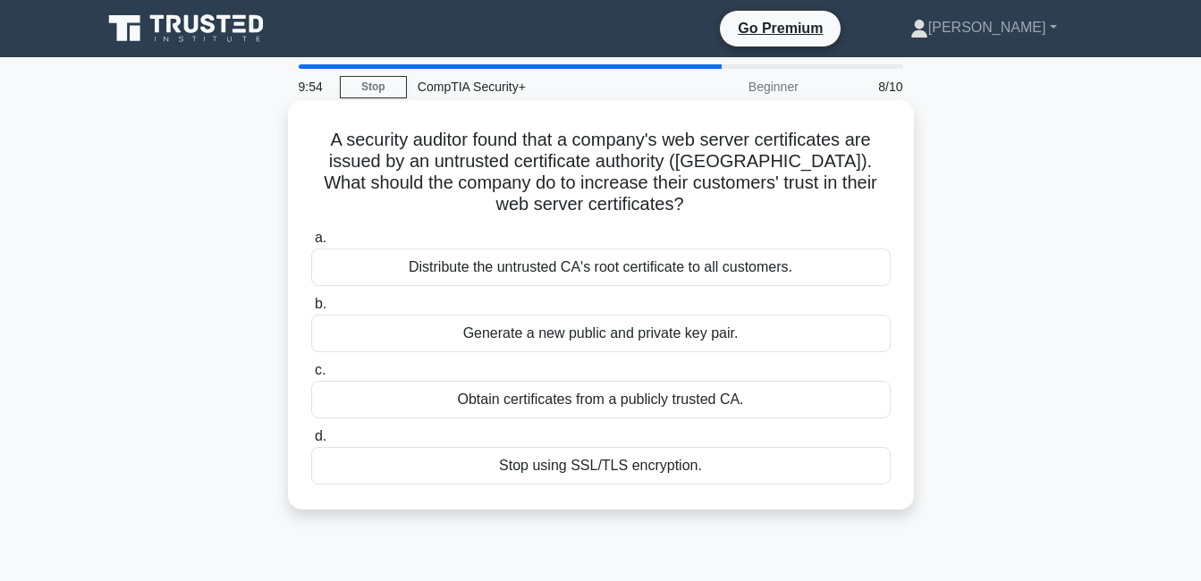
click at [576, 271] on div "Distribute the untrusted CA's root certificate to all customers." at bounding box center [601, 268] width 580 height 38
click at [311, 244] on input "a. Distribute the untrusted CA's root certificate to all customers." at bounding box center [311, 239] width 0 height 12
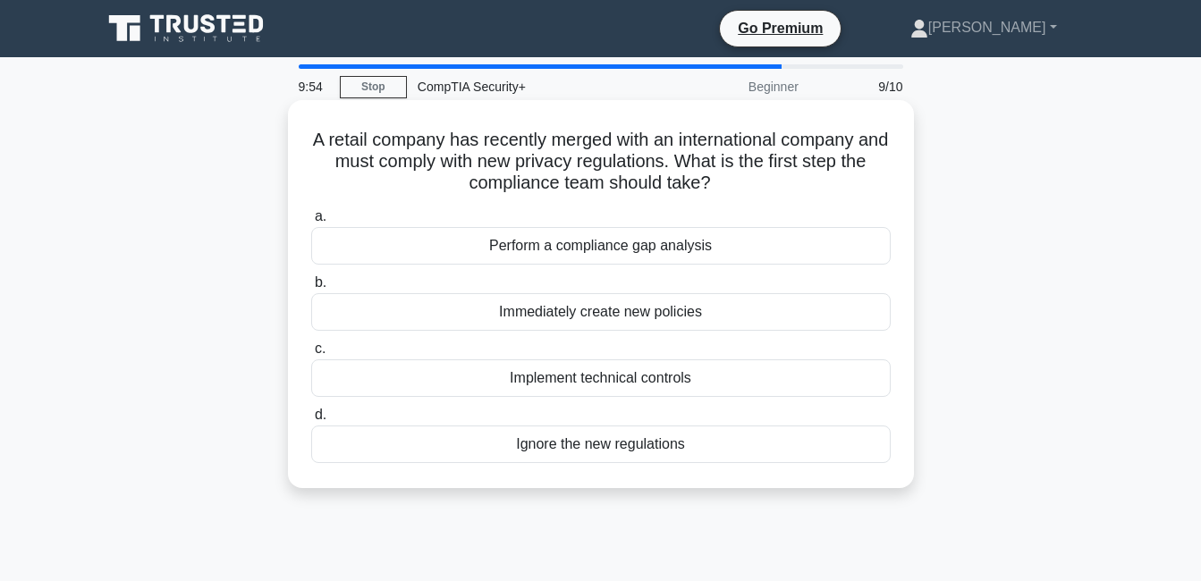
click at [561, 454] on div "Ignore the new regulations" at bounding box center [601, 445] width 580 height 38
click at [311, 421] on input "d. Ignore the new regulations" at bounding box center [311, 416] width 0 height 12
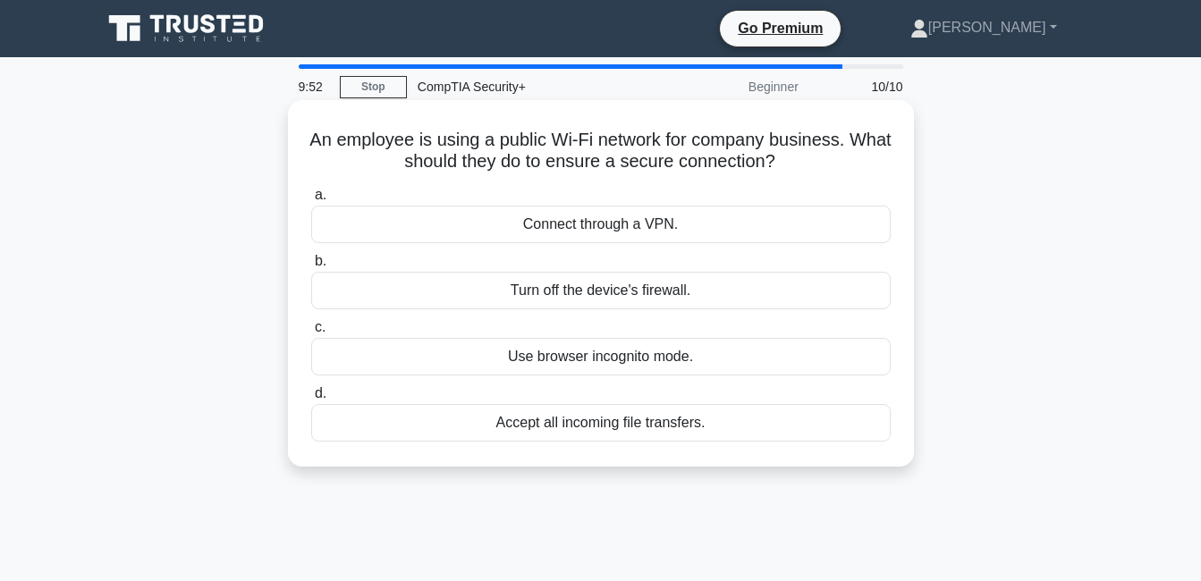
click at [584, 228] on div "Connect through a VPN." at bounding box center [601, 225] width 580 height 38
click at [311, 201] on input "a. Connect through a VPN." at bounding box center [311, 196] width 0 height 12
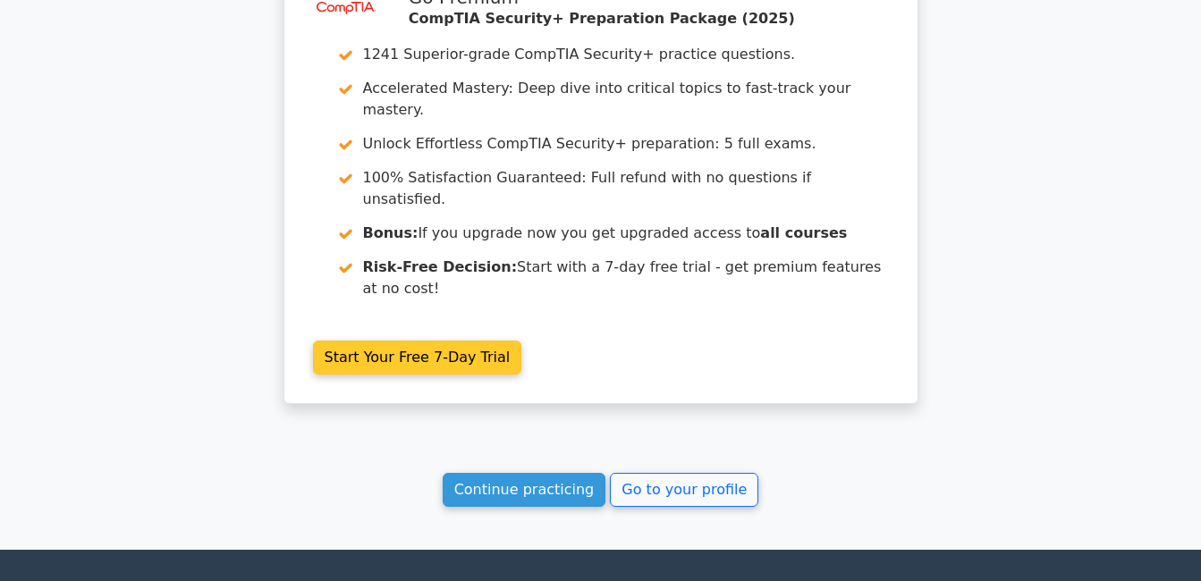
scroll to position [2808, 0]
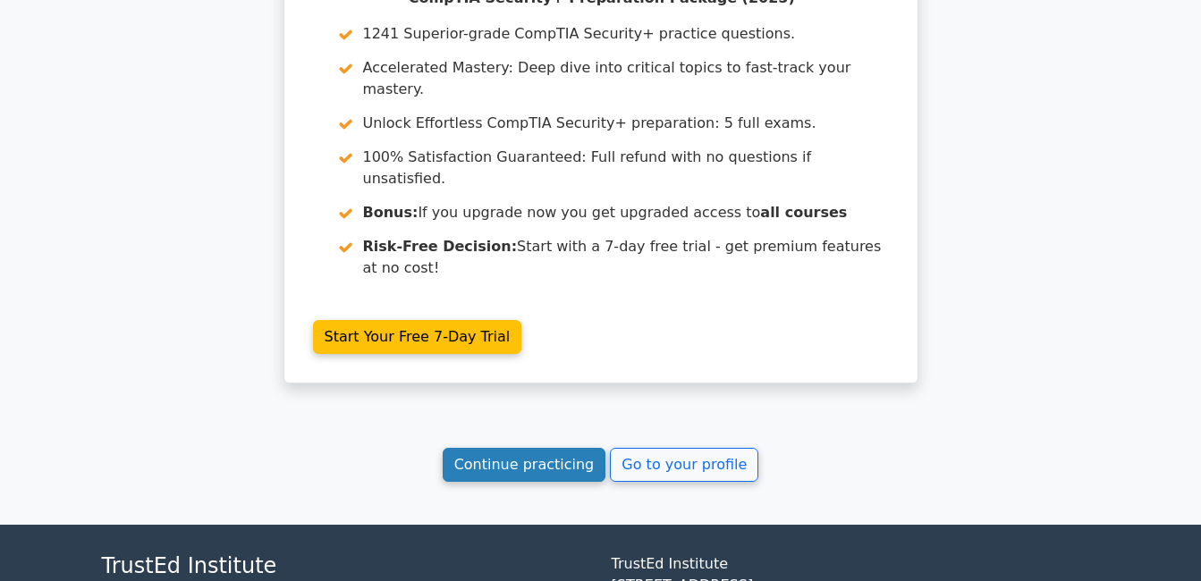
click at [508, 448] on link "Continue practicing" at bounding box center [525, 465] width 164 height 34
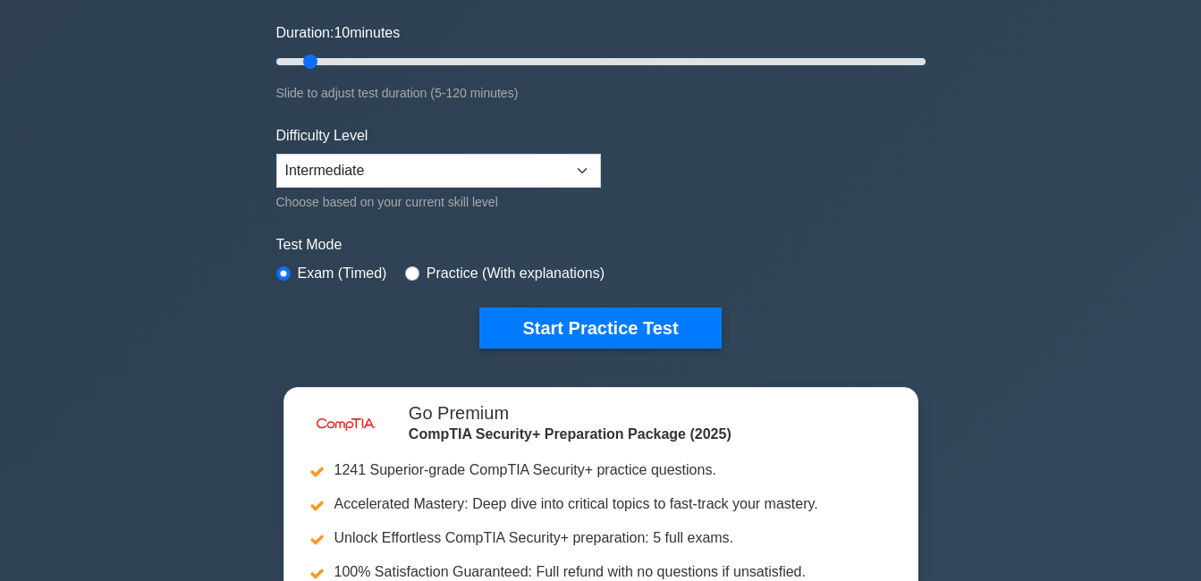
scroll to position [358, 0]
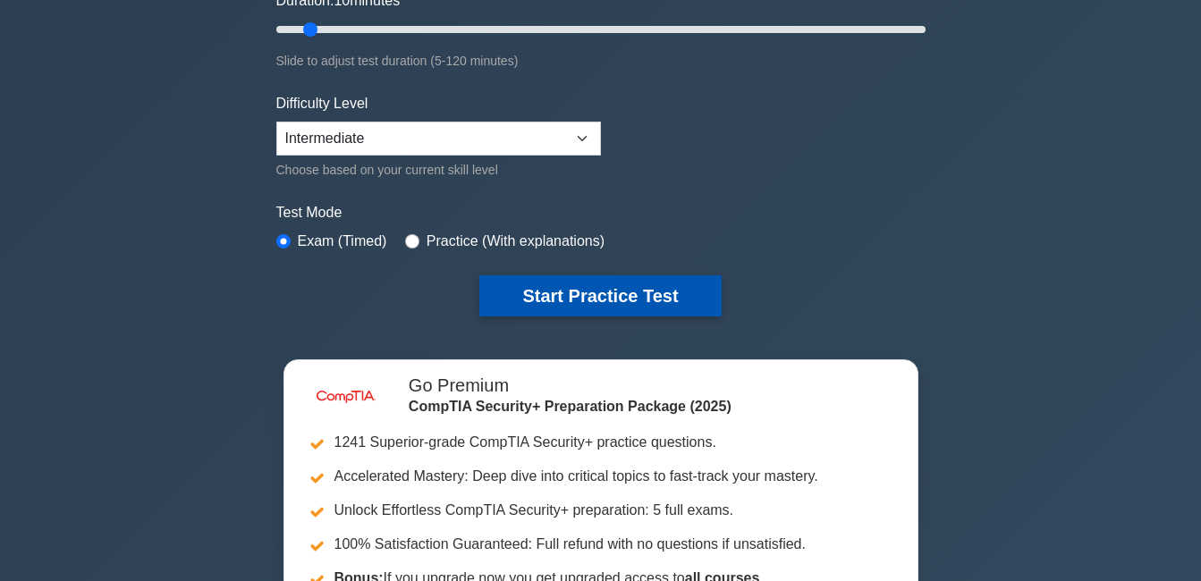
click at [506, 301] on button "Start Practice Test" at bounding box center [599, 295] width 241 height 41
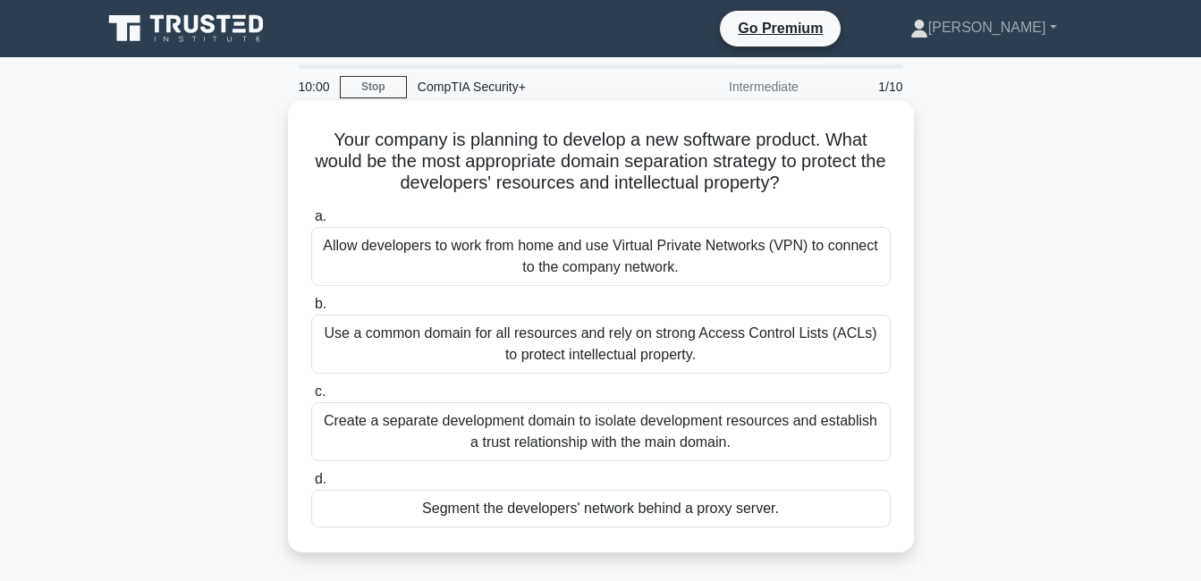
click at [511, 249] on div "Allow developers to work from home and use Virtual Private Networks (VPN) to co…" at bounding box center [601, 256] width 580 height 59
click at [311, 223] on input "a. Allow developers to work from home and use Virtual Private Networks (VPN) to…" at bounding box center [311, 217] width 0 height 12
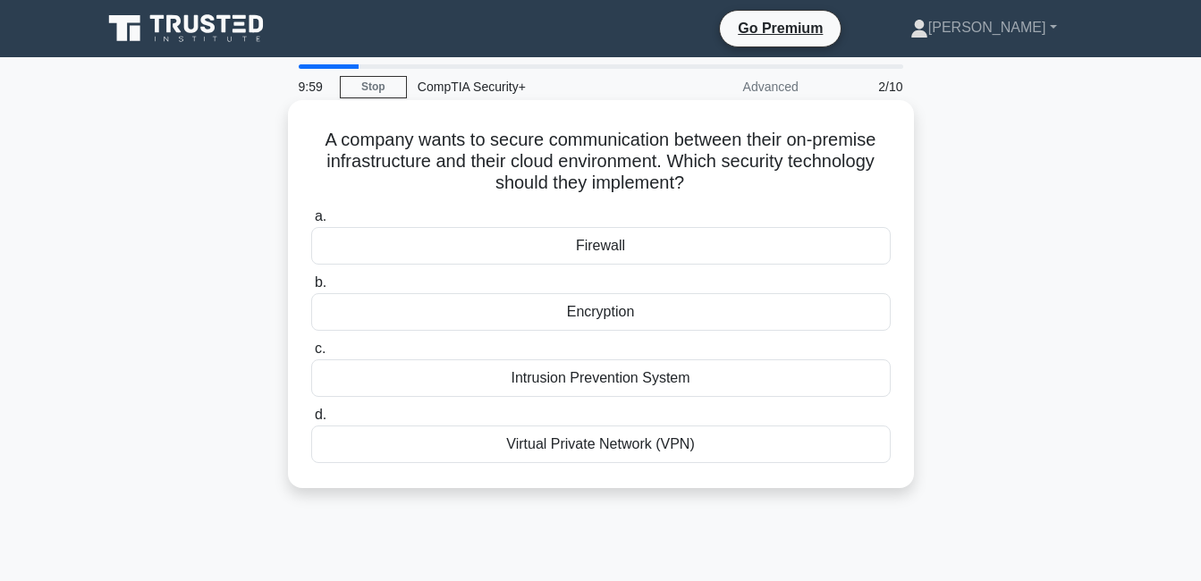
click at [521, 302] on div "Encryption" at bounding box center [601, 312] width 580 height 38
click at [311, 289] on input "b. Encryption" at bounding box center [311, 283] width 0 height 12
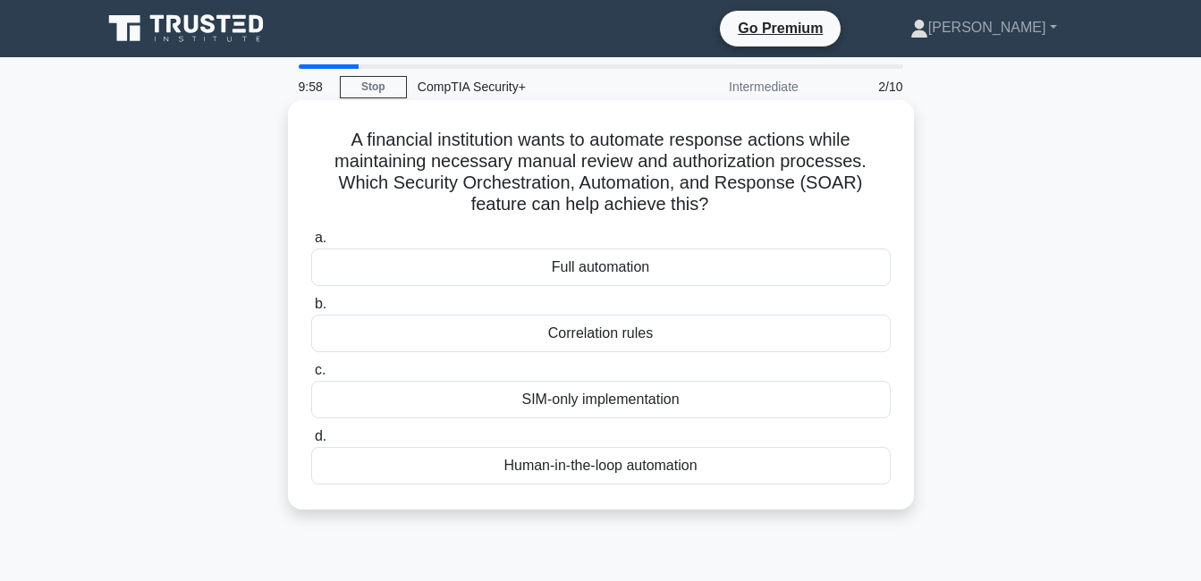
click at [528, 259] on div "Full automation" at bounding box center [601, 268] width 580 height 38
click at [311, 244] on input "a. Full automation" at bounding box center [311, 239] width 0 height 12
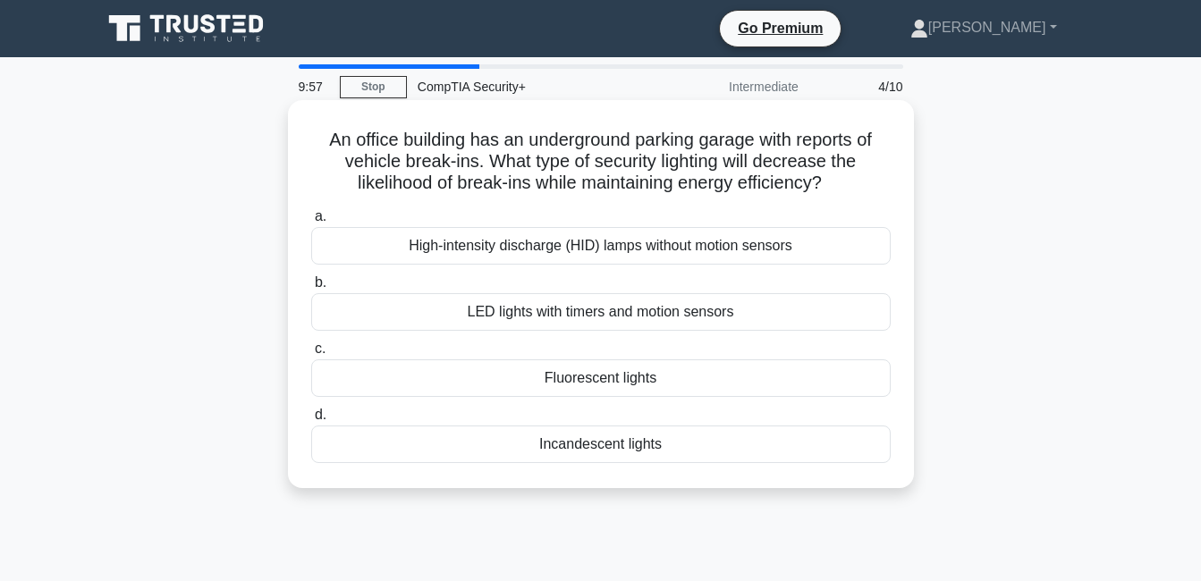
click at [538, 386] on div "Fluorescent lights" at bounding box center [601, 379] width 580 height 38
click at [311, 355] on input "c. Fluorescent lights" at bounding box center [311, 349] width 0 height 12
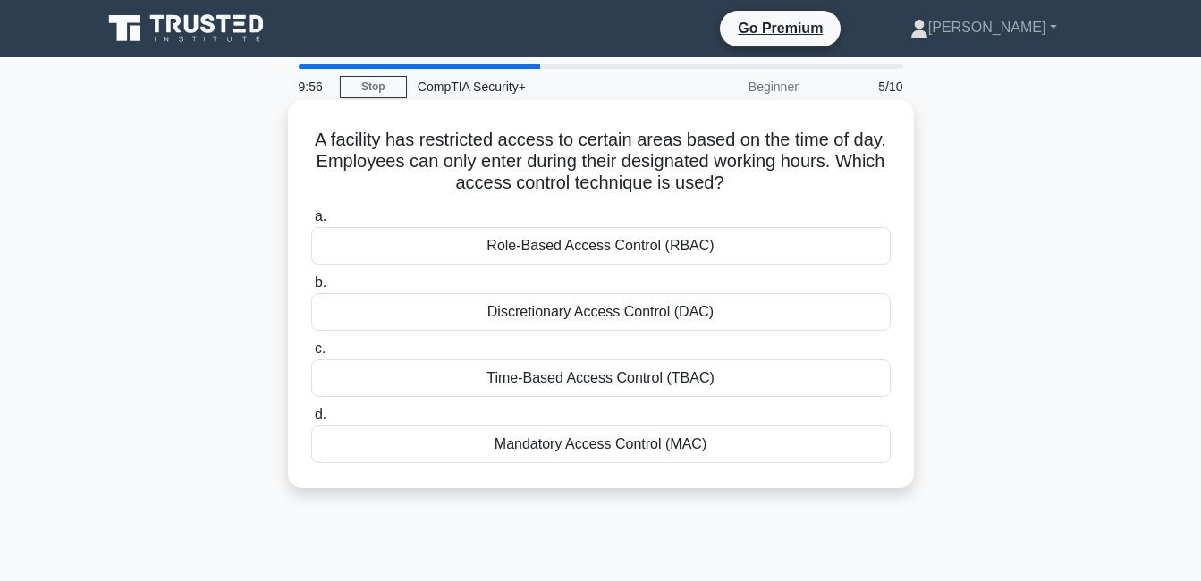
click at [570, 247] on div "Role-Based Access Control (RBAC)" at bounding box center [601, 246] width 580 height 38
click at [311, 223] on input "a. Role-Based Access Control (RBAC)" at bounding box center [311, 217] width 0 height 12
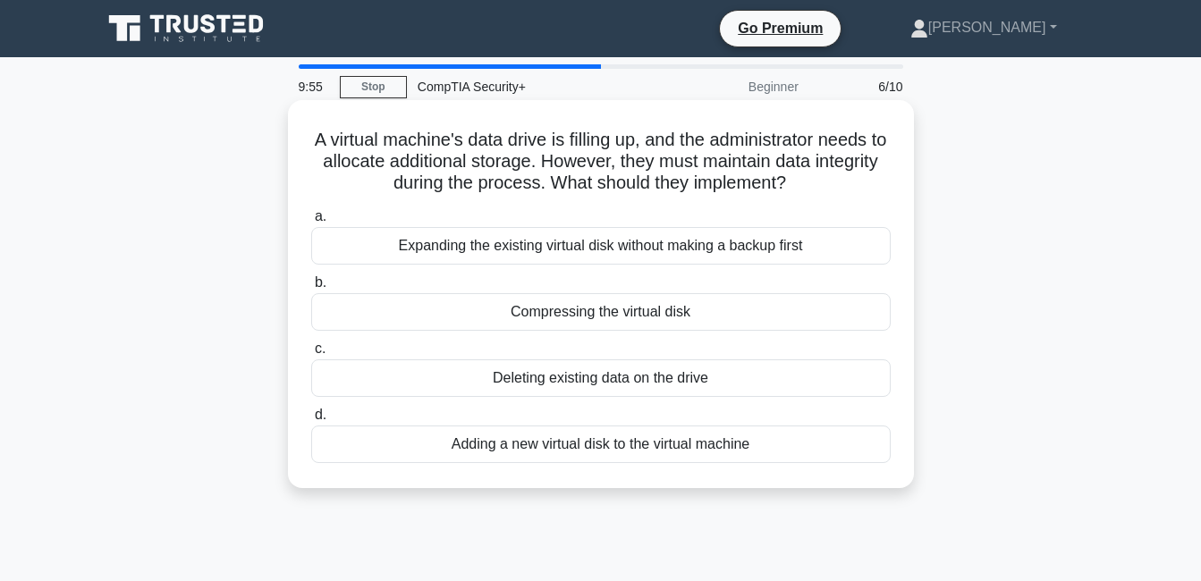
click at [581, 388] on div "Deleting existing data on the drive" at bounding box center [601, 379] width 580 height 38
click at [311, 355] on input "c. Deleting existing data on the drive" at bounding box center [311, 349] width 0 height 12
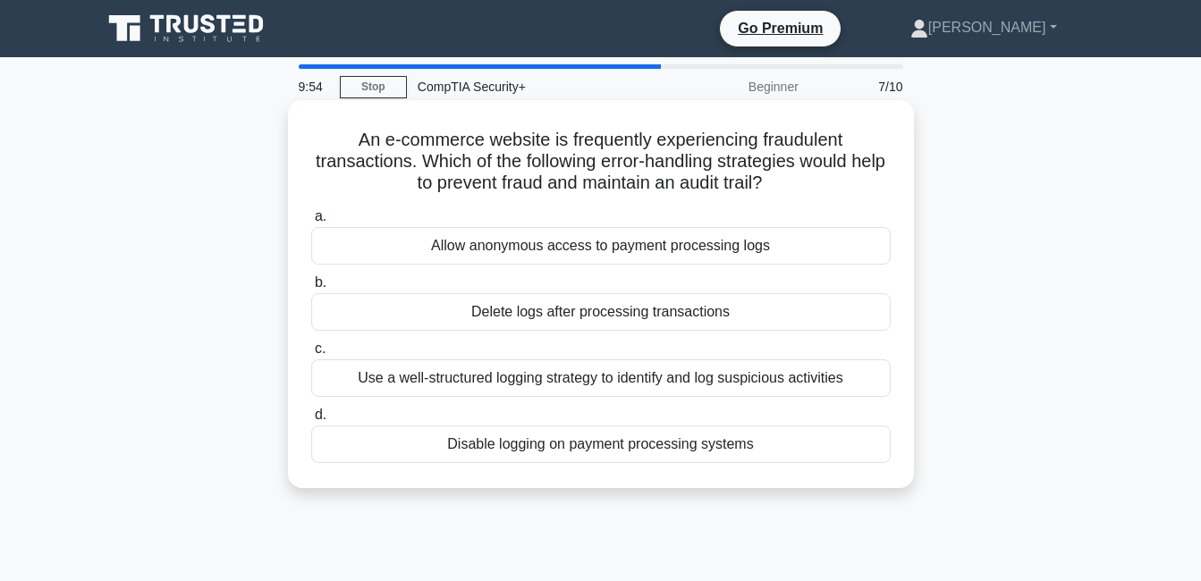
click at [569, 327] on div "Delete logs after processing transactions" at bounding box center [601, 312] width 580 height 38
click at [311, 289] on input "b. Delete logs after processing transactions" at bounding box center [311, 283] width 0 height 12
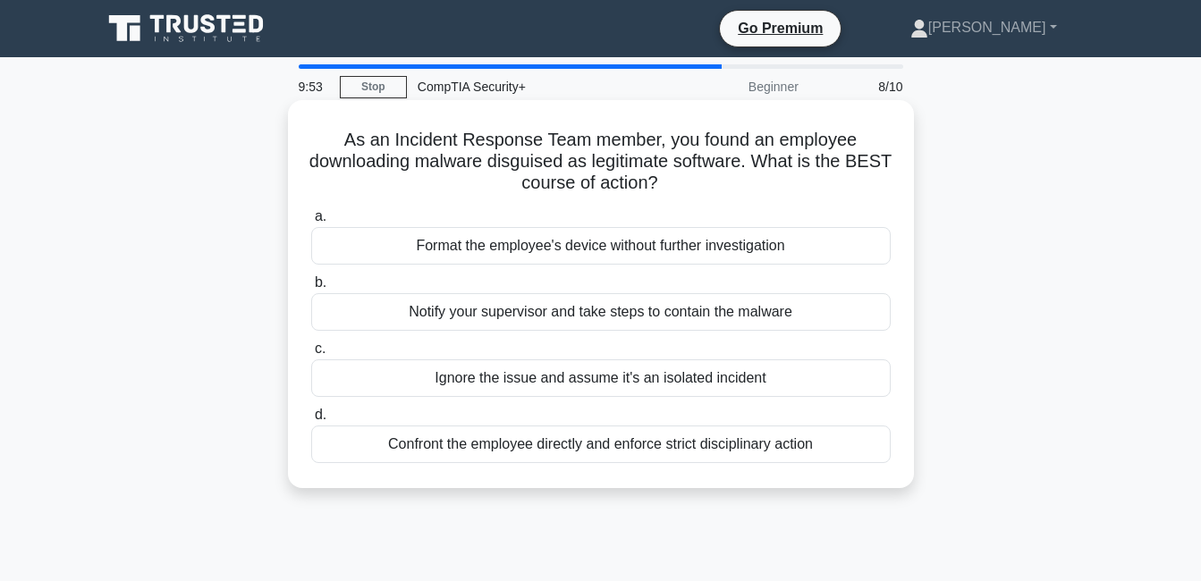
click at [547, 249] on div "Format the employee's device without further investigation" at bounding box center [601, 246] width 580 height 38
click at [311, 223] on input "a. Format the employee's device without further investigation" at bounding box center [311, 217] width 0 height 12
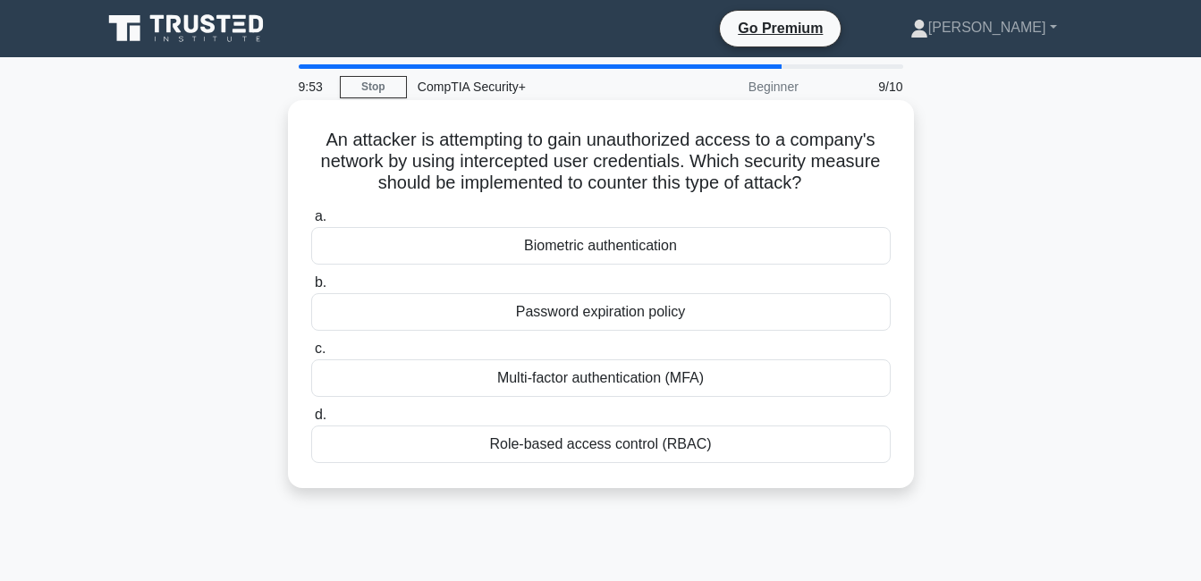
click at [595, 337] on div "a. Biometric authentication b. Password expiration policy c. d." at bounding box center [601, 334] width 601 height 265
click at [587, 315] on div "Password expiration policy" at bounding box center [601, 312] width 580 height 38
click at [311, 289] on input "b. Password expiration policy" at bounding box center [311, 283] width 0 height 12
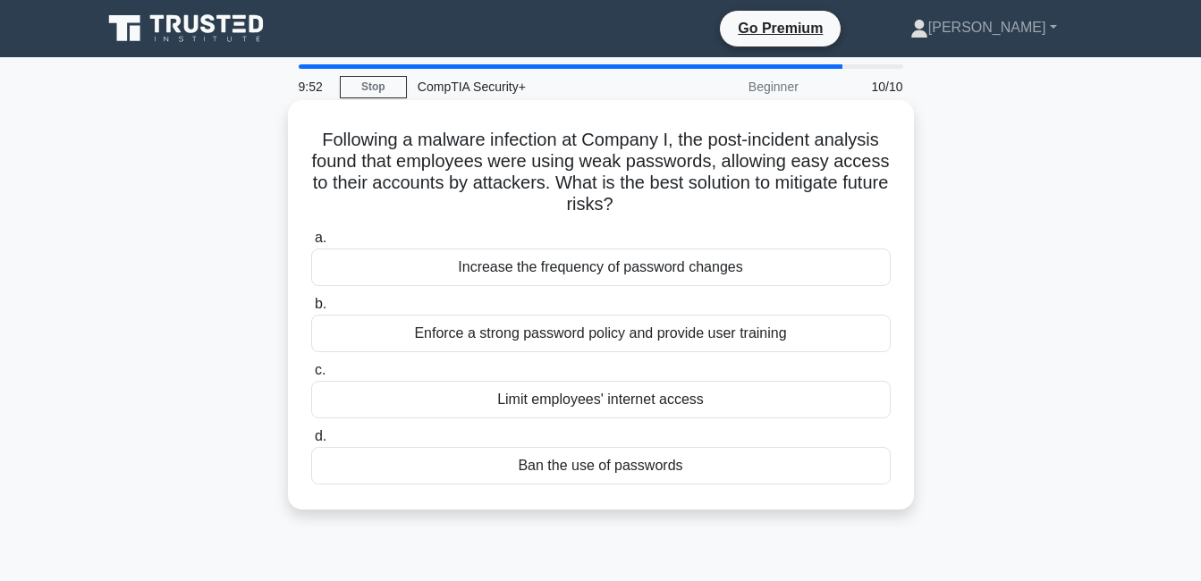
click at [596, 328] on div "Enforce a strong password policy and provide user training" at bounding box center [601, 334] width 580 height 38
click at [311, 310] on input "b. Enforce a strong password policy and provide user training" at bounding box center [311, 305] width 0 height 12
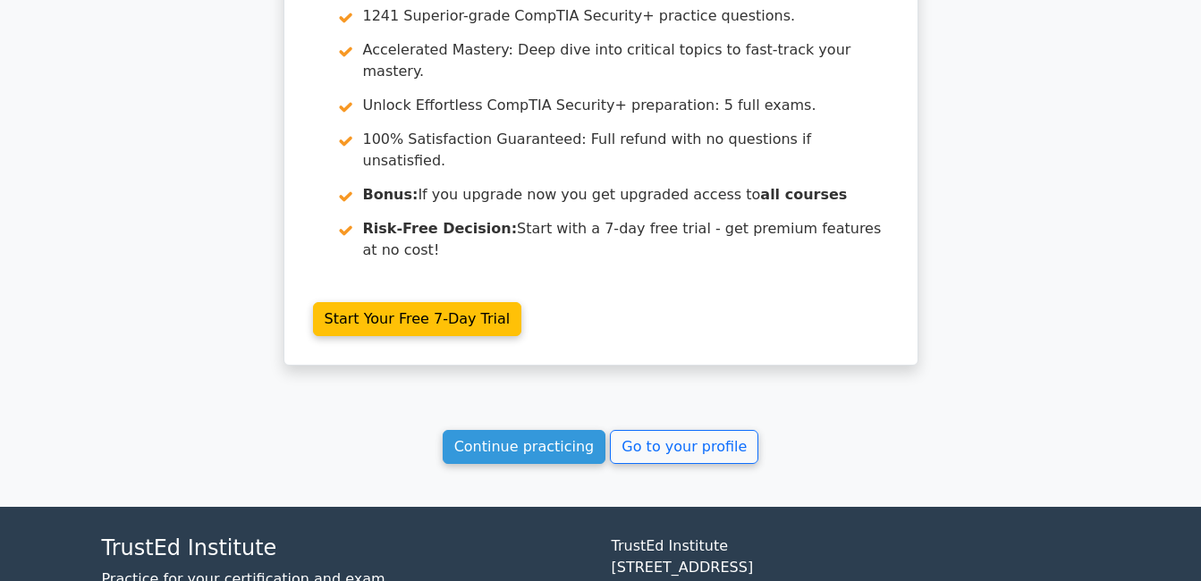
scroll to position [2864, 0]
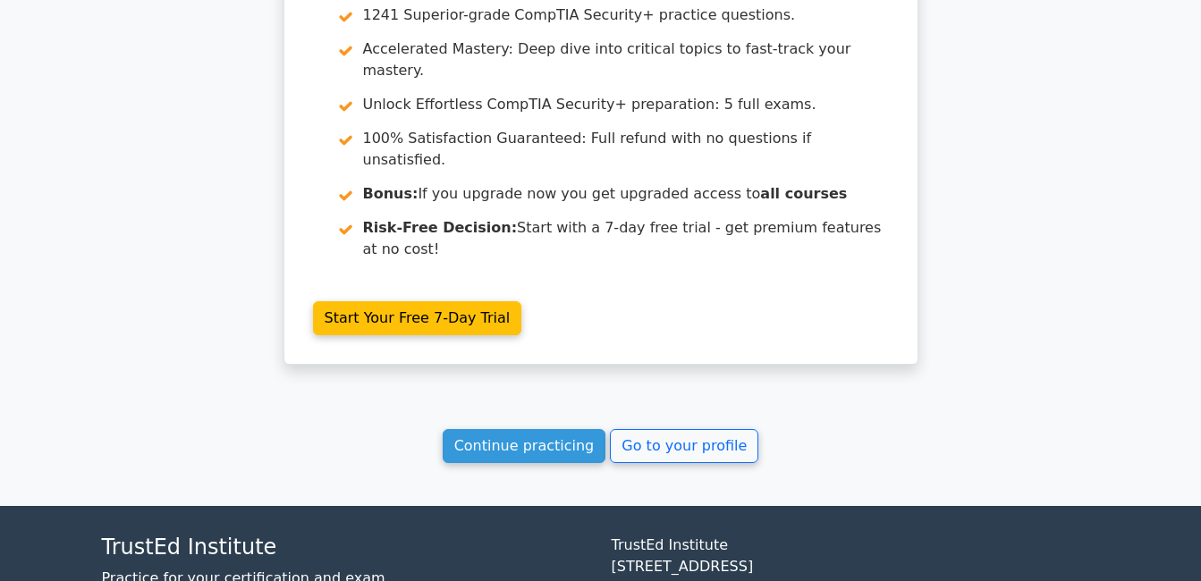
click at [529, 429] on link "Continue practicing" at bounding box center [525, 446] width 164 height 34
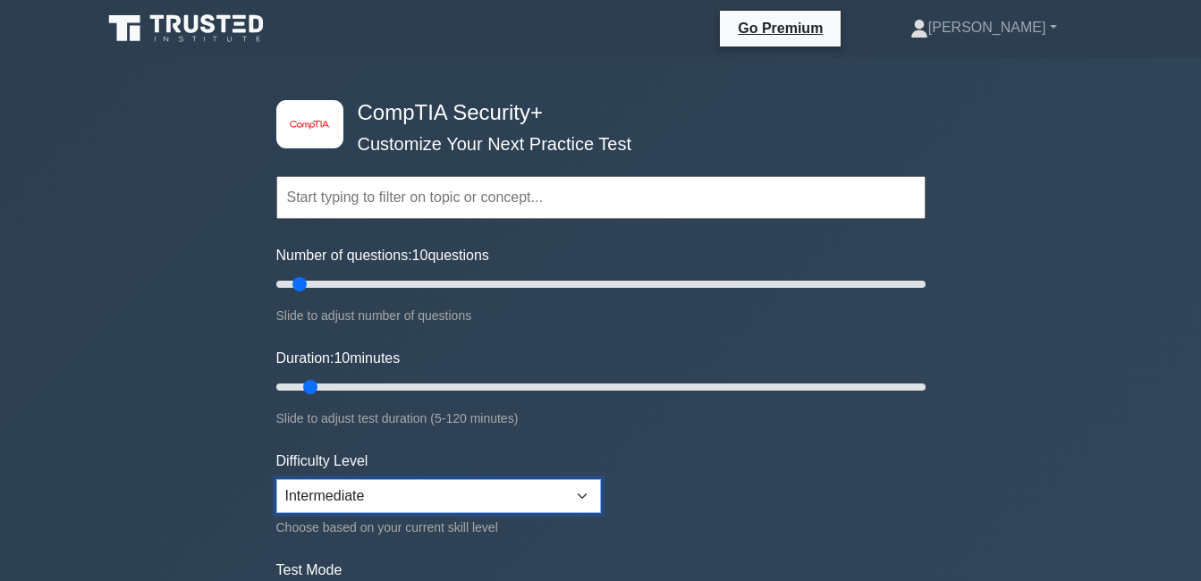
click at [587, 492] on select "Beginner Intermediate Expert" at bounding box center [438, 496] width 325 height 34
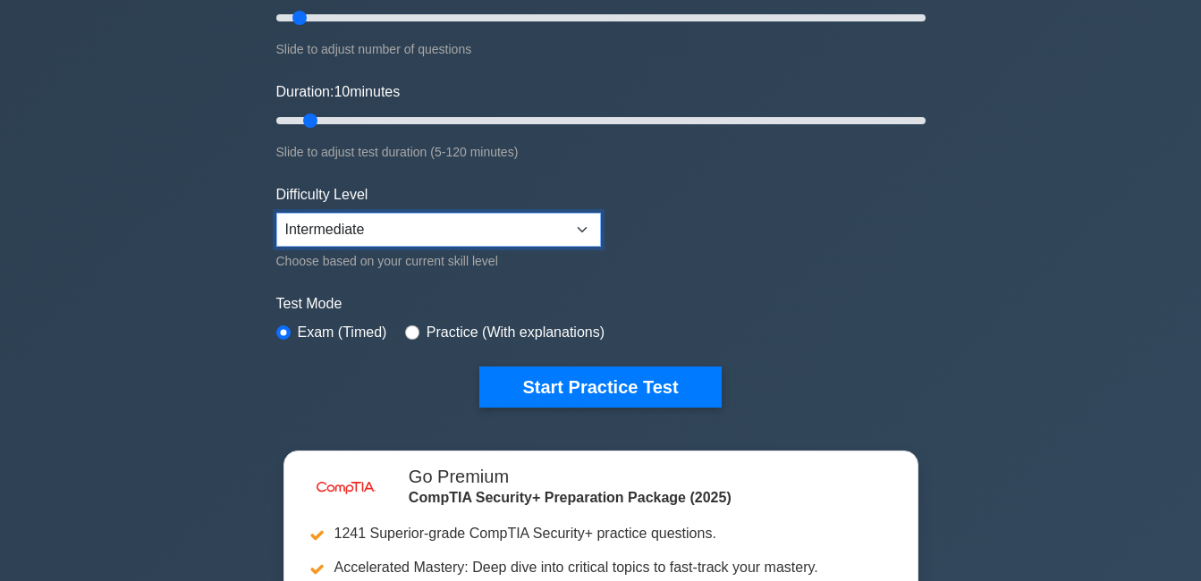
scroll to position [268, 0]
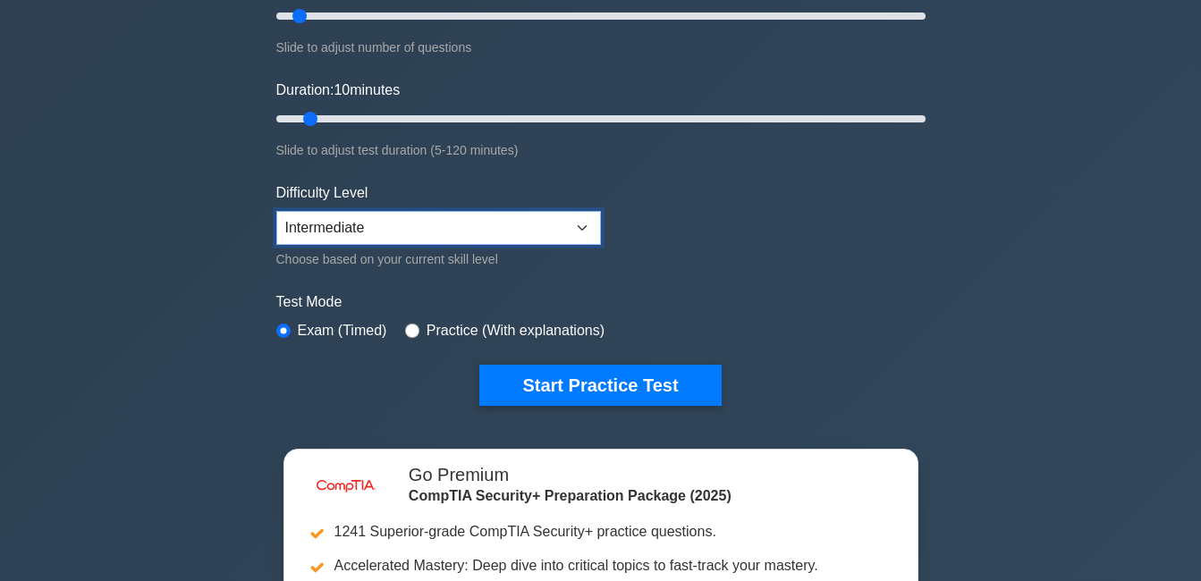
click at [582, 229] on select "Beginner Intermediate Expert" at bounding box center [438, 228] width 325 height 34
click at [772, 251] on form "Topics Cryptography Identity and Access Management Risk Management Network Secu…" at bounding box center [600, 129] width 649 height 553
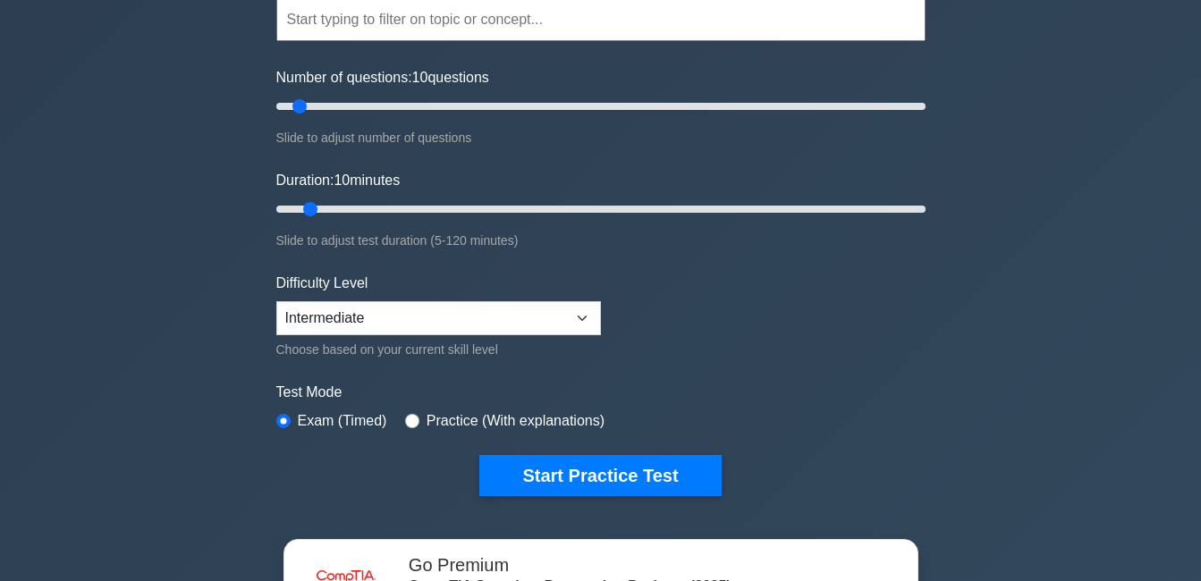
scroll to position [179, 0]
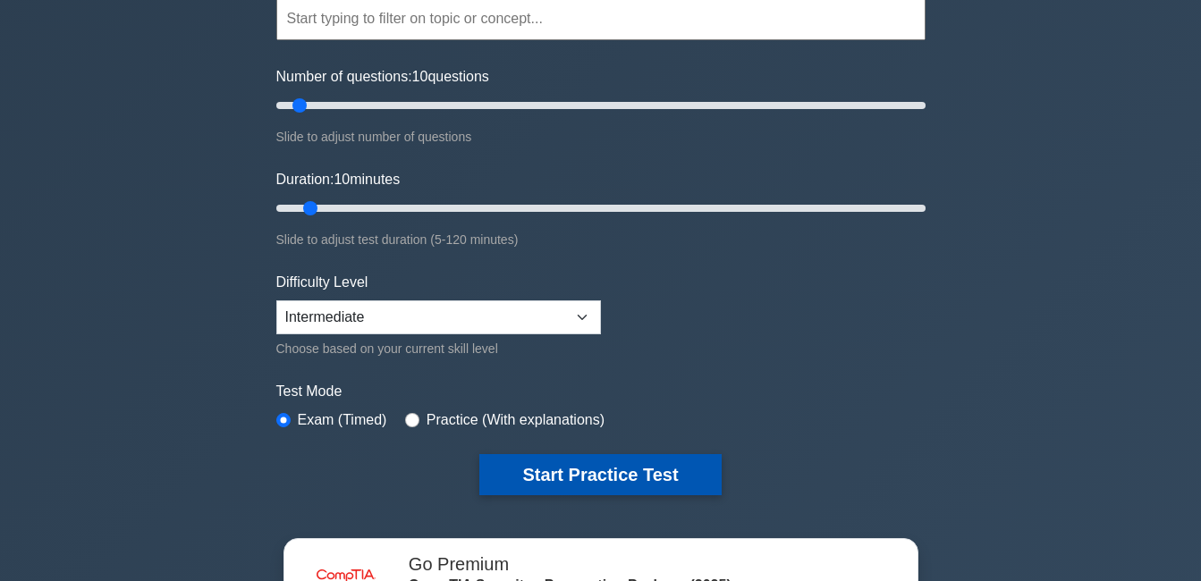
click at [555, 472] on button "Start Practice Test" at bounding box center [599, 474] width 241 height 41
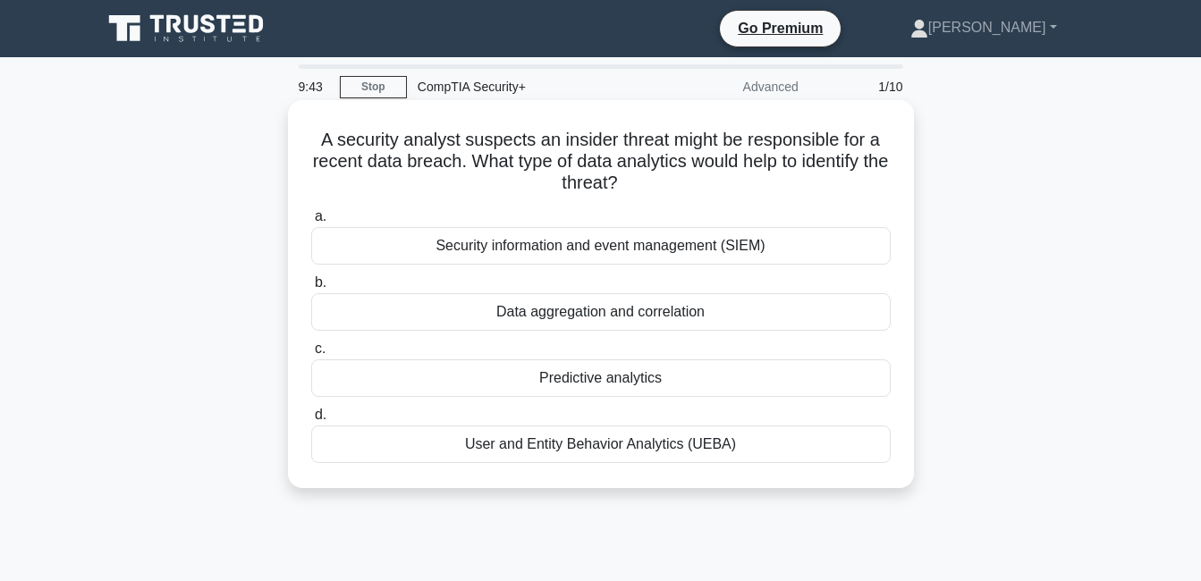
drag, startPoint x: 314, startPoint y: 142, endPoint x: 748, endPoint y: 456, distance: 535.5
click at [748, 456] on div "A security analyst suspects an insider threat might be responsible for a recent…" at bounding box center [601, 294] width 612 height 374
drag, startPoint x: 748, startPoint y: 456, endPoint x: 709, endPoint y: 437, distance: 42.8
copy div "A security analyst suspects an insider threat might be responsible for a recent…"
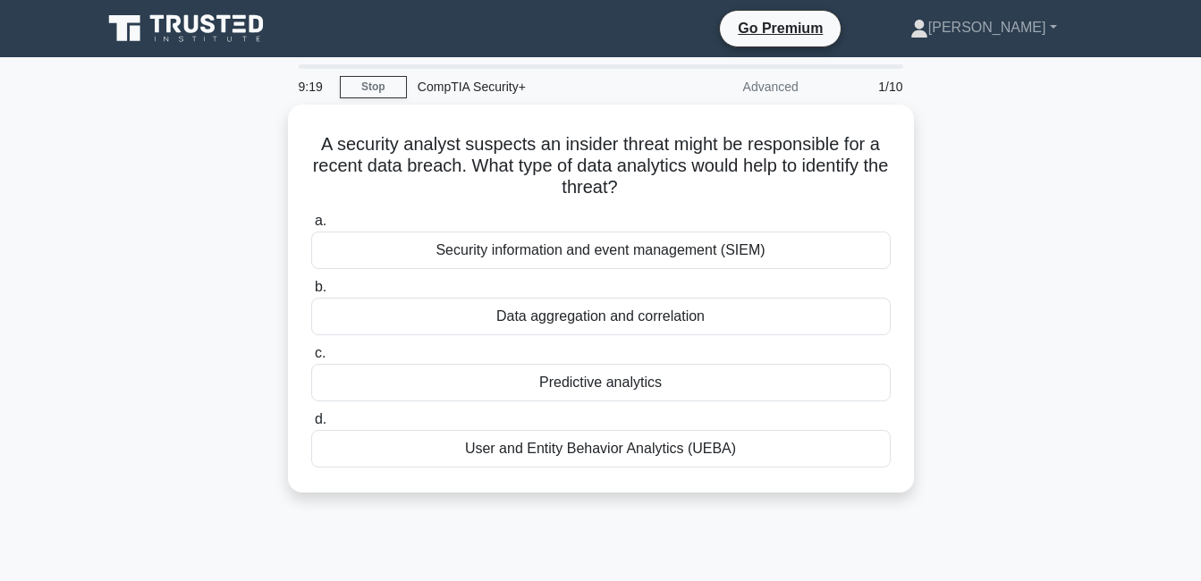
click at [281, 281] on div "A security analyst suspects an insider threat might be responsible for a recent…" at bounding box center [601, 310] width 1020 height 410
click at [268, 282] on div "A security analyst suspects an insider threat might be responsible for a recent…" at bounding box center [601, 310] width 1020 height 410
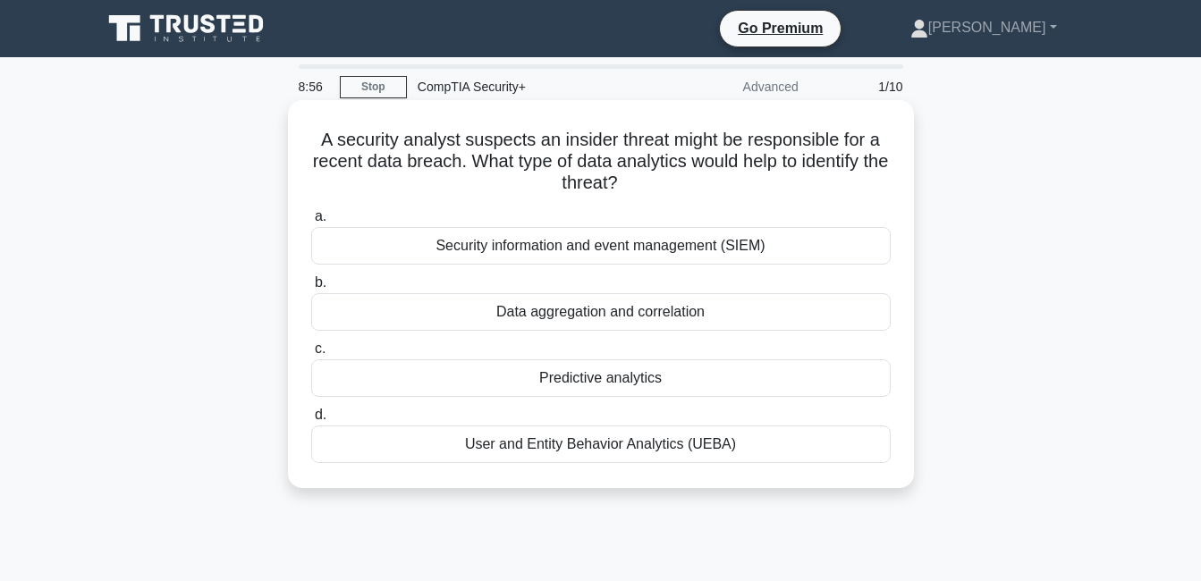
click at [504, 250] on div "Security information and event management (SIEM)" at bounding box center [601, 246] width 580 height 38
click at [311, 223] on input "a. Security information and event management (SIEM)" at bounding box center [311, 217] width 0 height 12
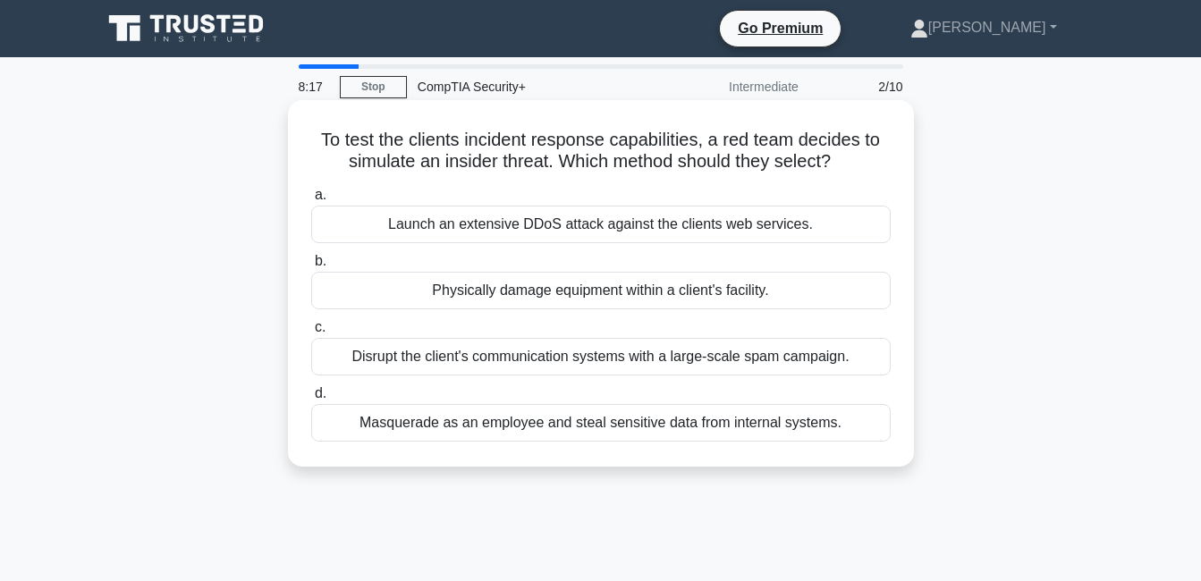
click at [377, 234] on div "Launch an extensive DDoS attack against the clients web services." at bounding box center [601, 225] width 580 height 38
click at [311, 201] on input "a. Launch an extensive DDoS attack against the clients web services." at bounding box center [311, 196] width 0 height 12
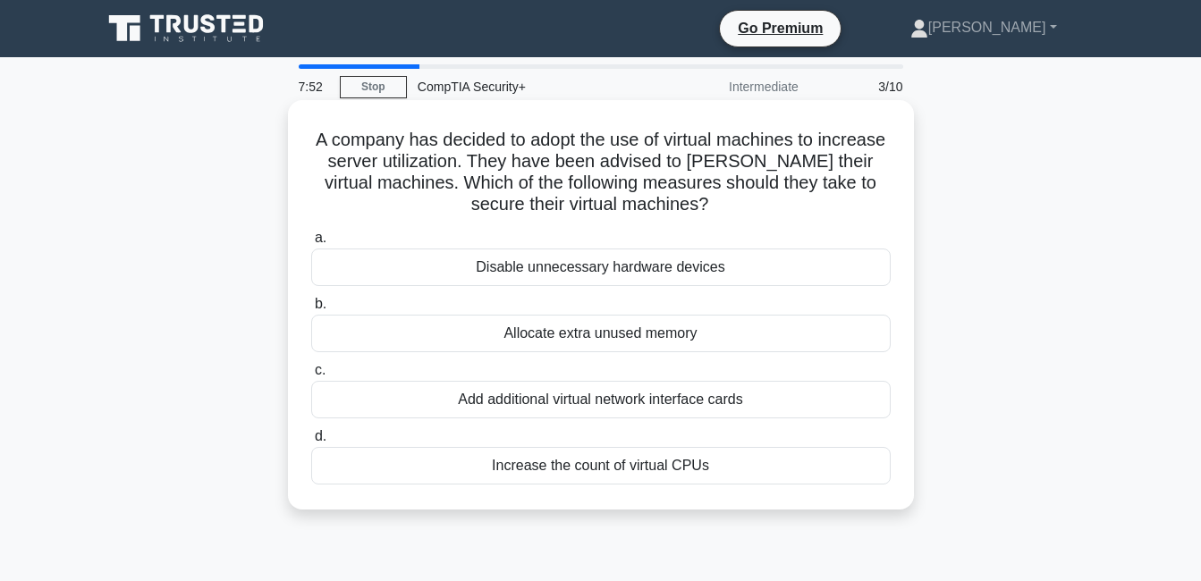
click at [554, 474] on div "Increase the count of virtual CPUs" at bounding box center [601, 466] width 580 height 38
click at [311, 443] on input "d. Increase the count of virtual CPUs" at bounding box center [311, 437] width 0 height 12
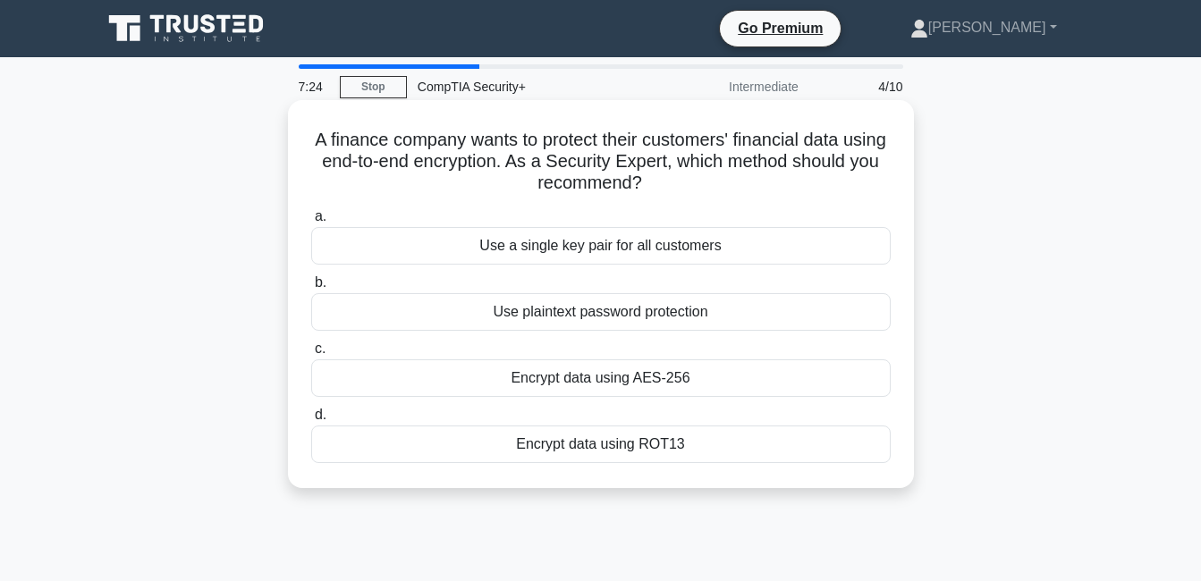
click at [492, 382] on div "Encrypt data using AES-256" at bounding box center [601, 379] width 580 height 38
click at [311, 355] on input "c. Encrypt data using AES-256" at bounding box center [311, 349] width 0 height 12
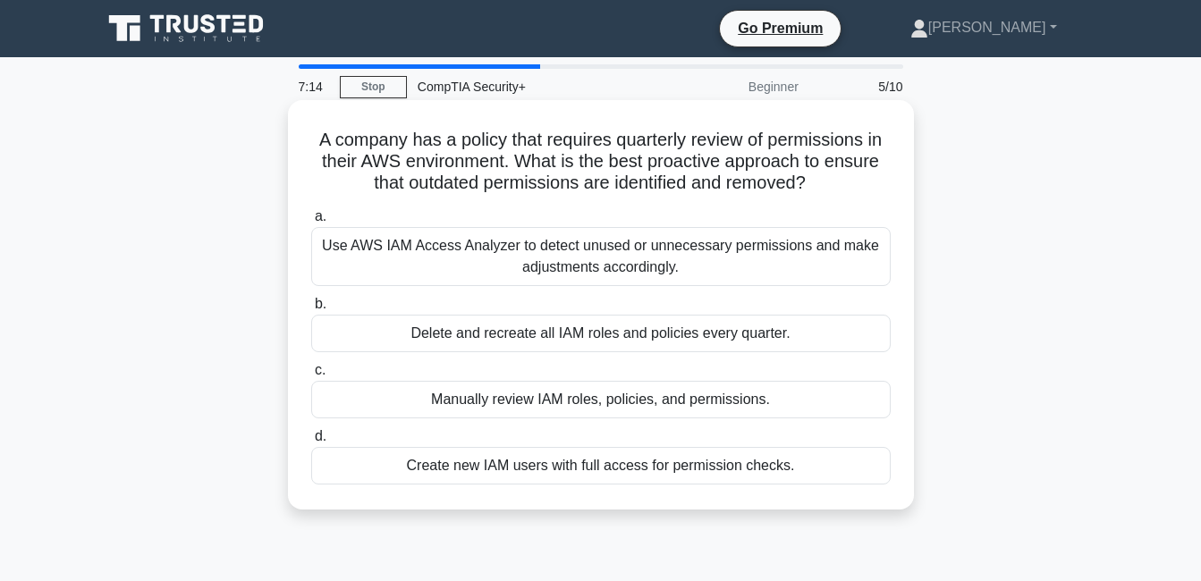
drag, startPoint x: 311, startPoint y: 137, endPoint x: 798, endPoint y: 468, distance: 588.4
click at [798, 468] on div "A company has a policy that requires quarterly review of permissions in their A…" at bounding box center [601, 304] width 612 height 395
drag, startPoint x: 798, startPoint y: 468, endPoint x: 720, endPoint y: 474, distance: 78.1
copy div "A company has a policy that requires quarterly review of permissions in their A…"
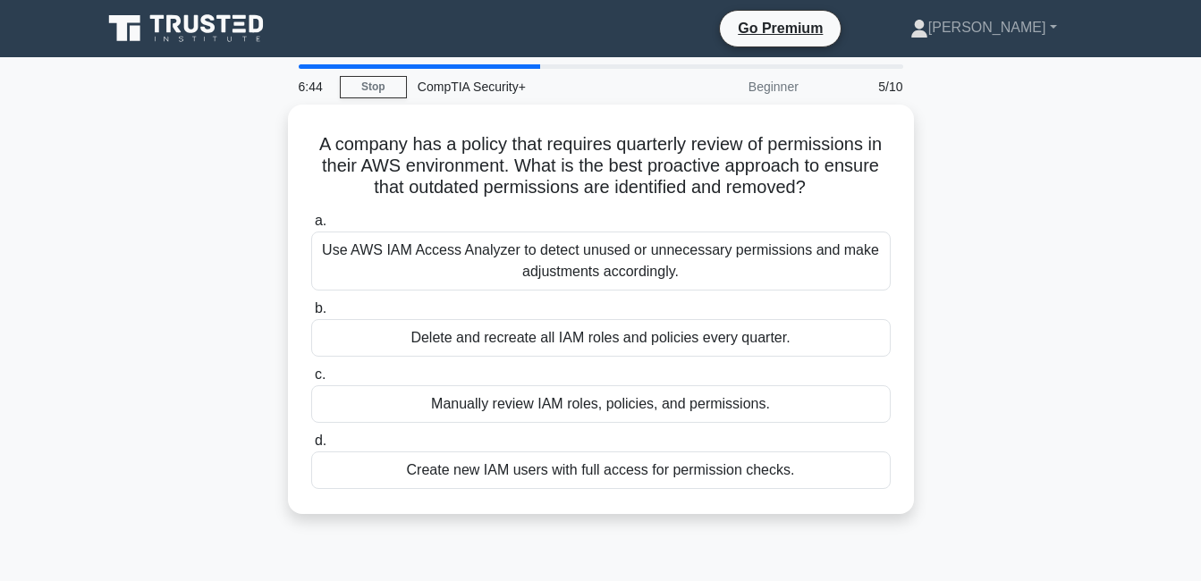
click at [1135, 241] on main "6:44 Stop CompTIA Security+ Beginner 5/10 A company has a policy that requires …" at bounding box center [600, 511] width 1201 height 909
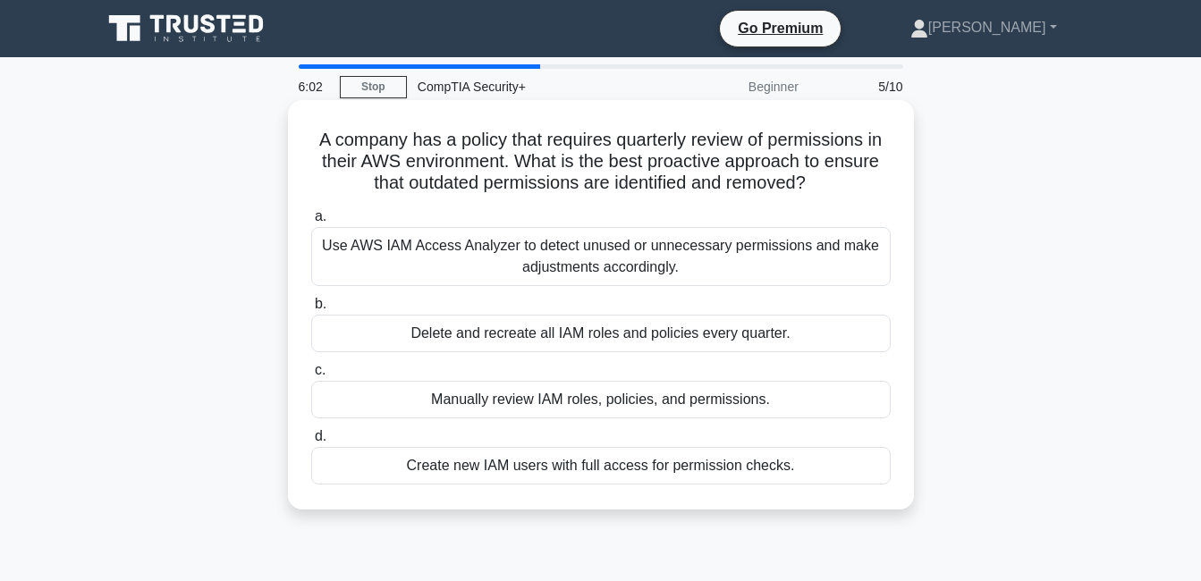
click at [411, 260] on div "Use AWS IAM Access Analyzer to detect unused or unnecessary permissions and mak…" at bounding box center [601, 256] width 580 height 59
click at [311, 223] on input "a. Use AWS IAM Access Analyzer to detect unused or unnecessary permissions and …" at bounding box center [311, 217] width 0 height 12
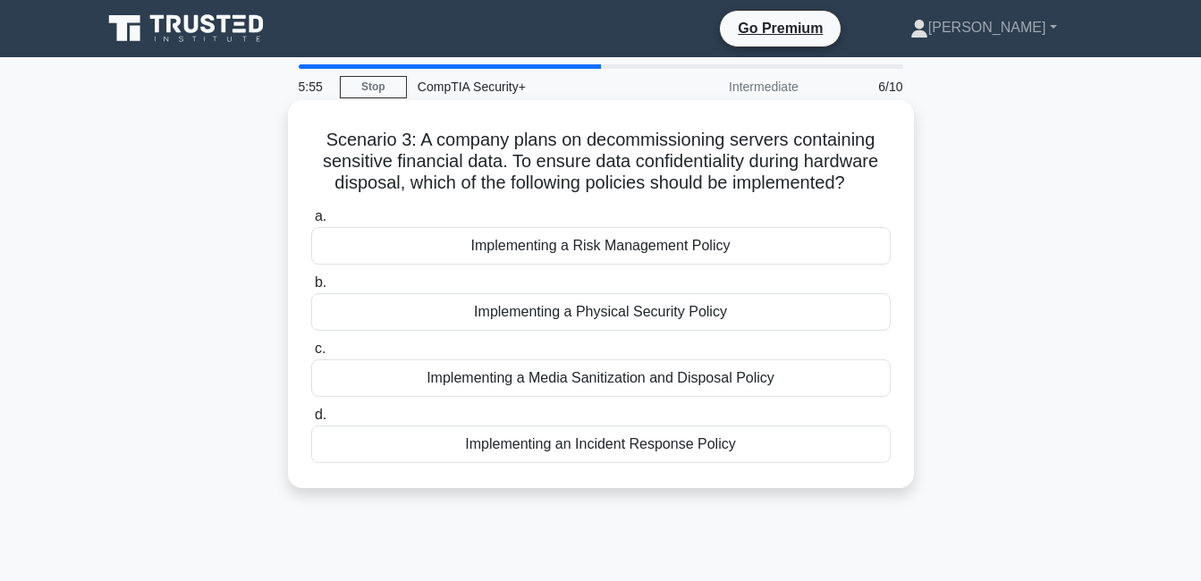
drag, startPoint x: 318, startPoint y: 140, endPoint x: 753, endPoint y: 441, distance: 528.4
click at [753, 441] on div "Scenario 3: A company plans on decommissioning servers containing sensitive fin…" at bounding box center [601, 294] width 612 height 374
drag, startPoint x: 753, startPoint y: 441, endPoint x: 714, endPoint y: 451, distance: 40.6
copy div "Scenario 3: A company plans on decommissioning servers containing sensitive fin…"
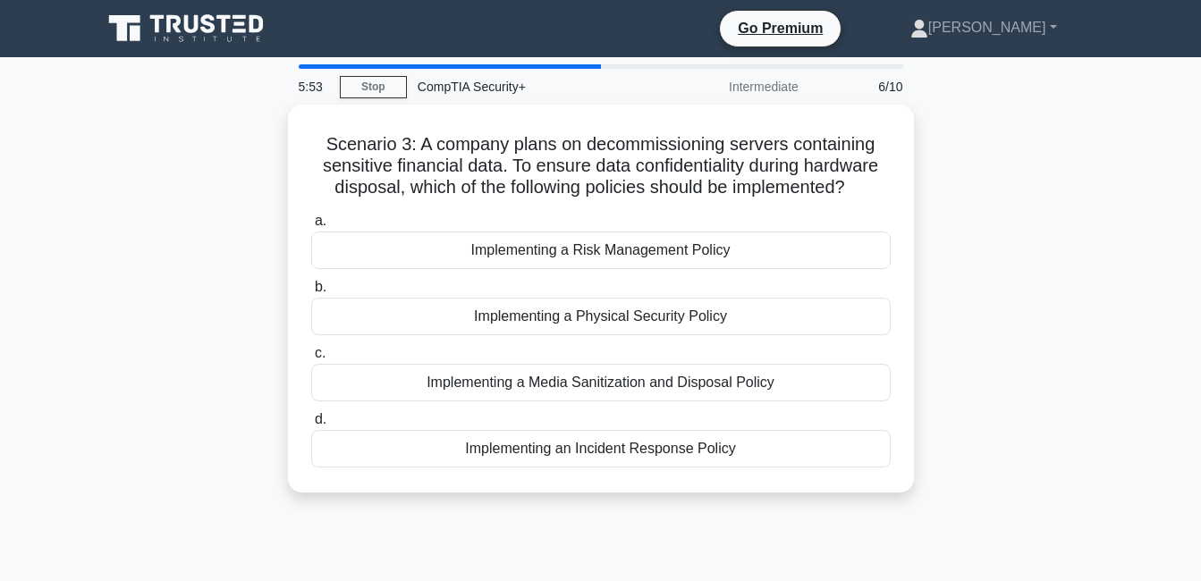
click at [187, 295] on div "Scenario 3: A company plans on decommissioning servers containing sensitive fin…" at bounding box center [601, 310] width 1020 height 410
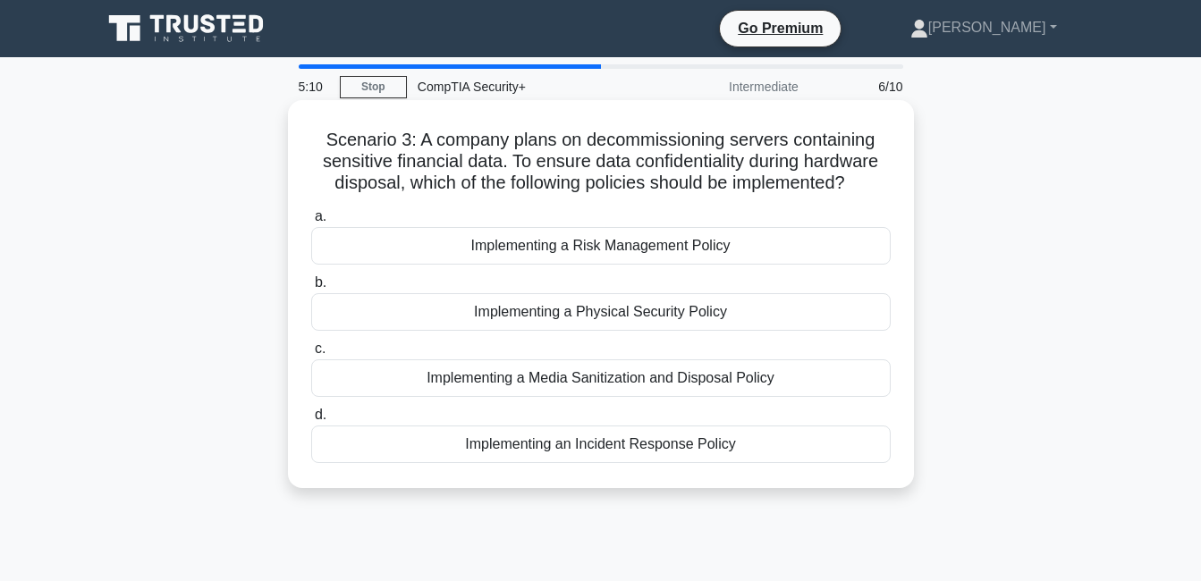
click at [512, 378] on div "Implementing a Media Sanitization and Disposal Policy" at bounding box center [601, 379] width 580 height 38
click at [311, 355] on input "c. Implementing a Media Sanitization and Disposal Policy" at bounding box center [311, 349] width 0 height 12
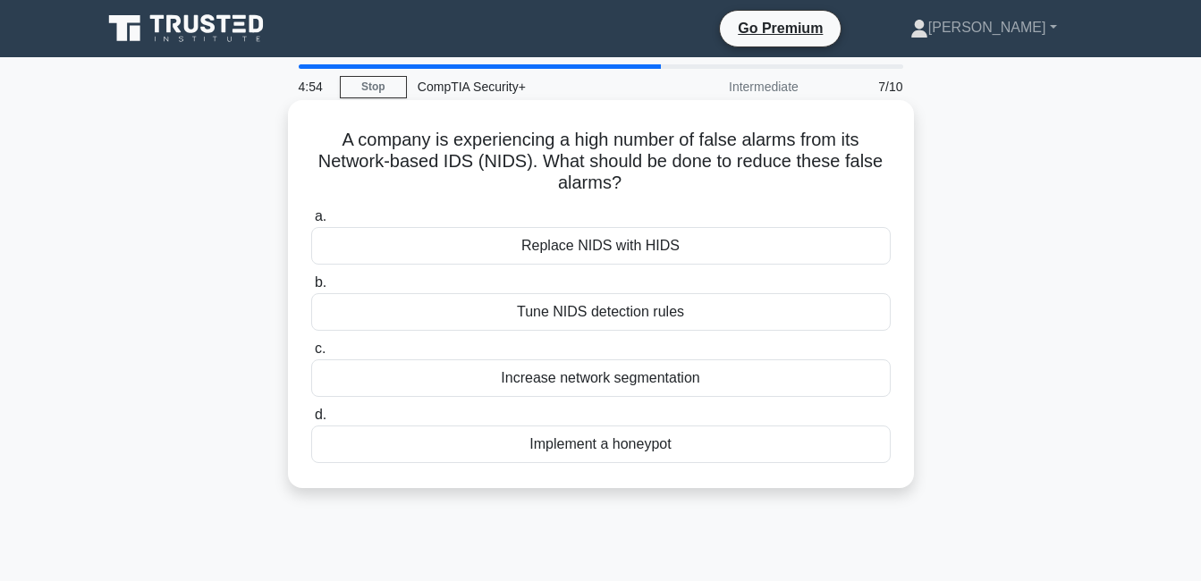
click at [559, 385] on div "Increase network segmentation" at bounding box center [601, 379] width 580 height 38
click at [311, 355] on input "c. Increase network segmentation" at bounding box center [311, 349] width 0 height 12
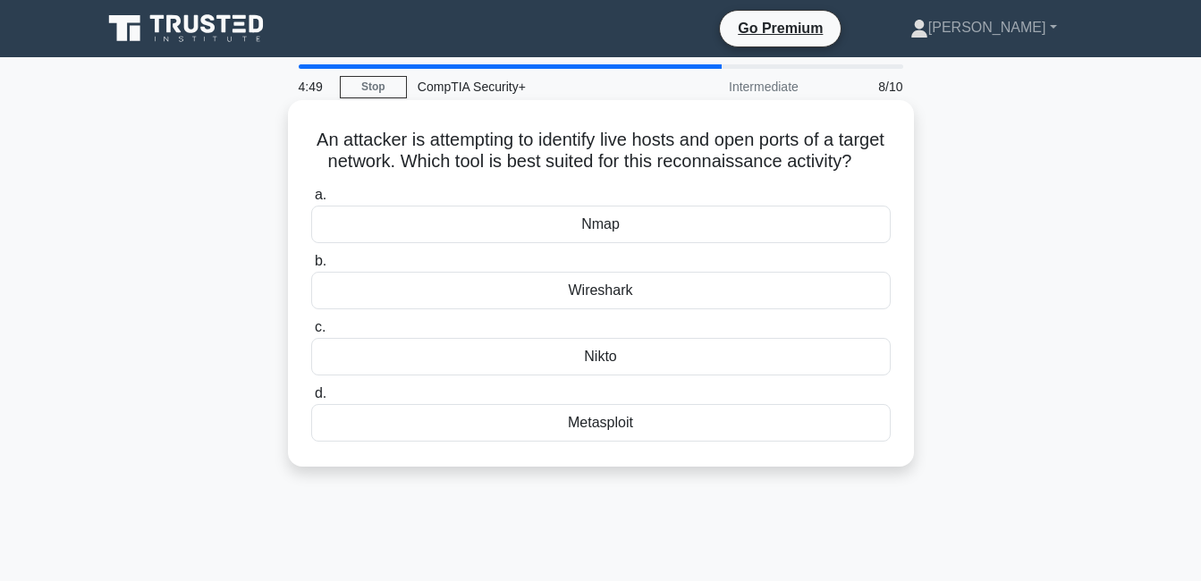
click at [603, 239] on div "Nmap" at bounding box center [601, 225] width 580 height 38
click at [311, 201] on input "a. Nmap" at bounding box center [311, 196] width 0 height 12
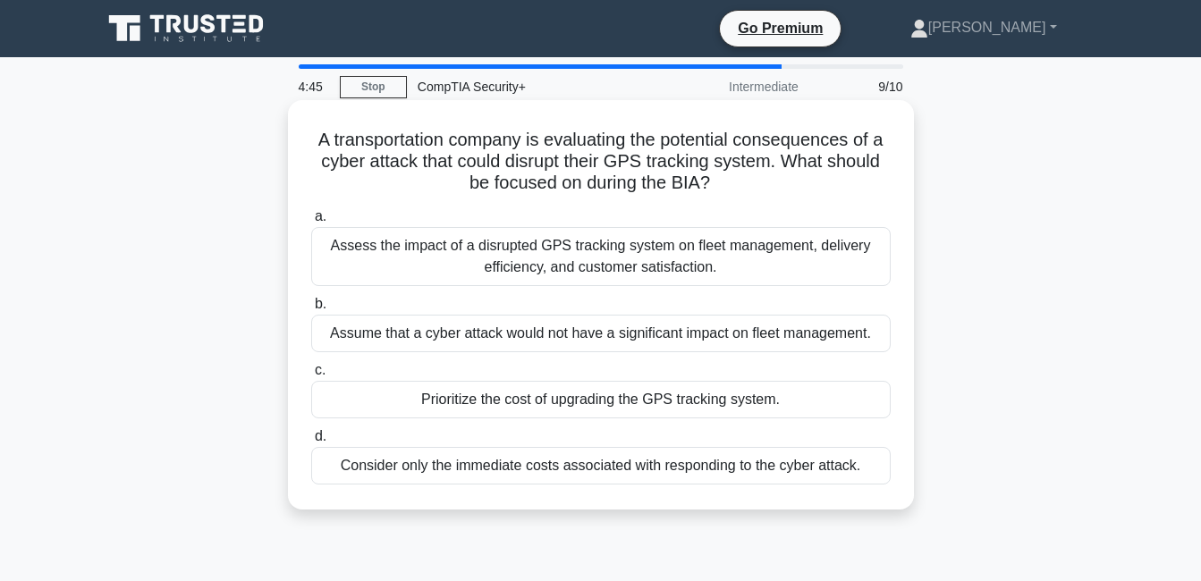
click at [550, 259] on div "Assess the impact of a disrupted GPS tracking system on fleet management, deliv…" at bounding box center [601, 256] width 580 height 59
click at [588, 274] on div "Assess the impact of a disrupted GPS tracking system on fleet management, deliv…" at bounding box center [601, 256] width 580 height 59
click at [311, 223] on input "a. Assess the impact of a disrupted GPS tracking system on fleet management, de…" at bounding box center [311, 217] width 0 height 12
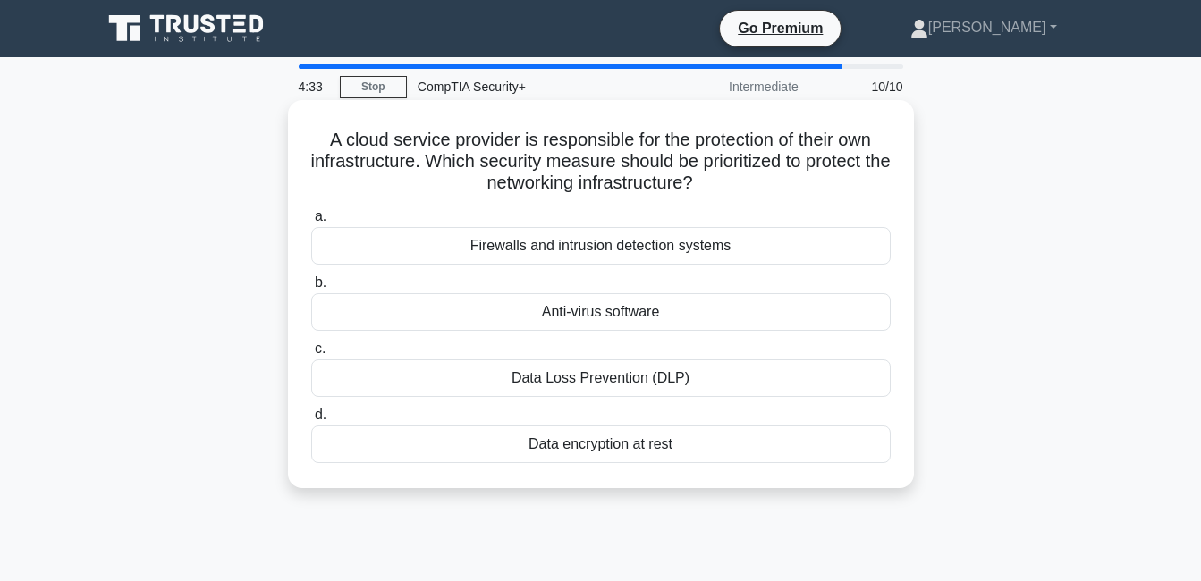
click at [486, 242] on div "Firewalls and intrusion detection systems" at bounding box center [601, 246] width 580 height 38
click at [311, 223] on input "a. Firewalls and intrusion detection systems" at bounding box center [311, 217] width 0 height 12
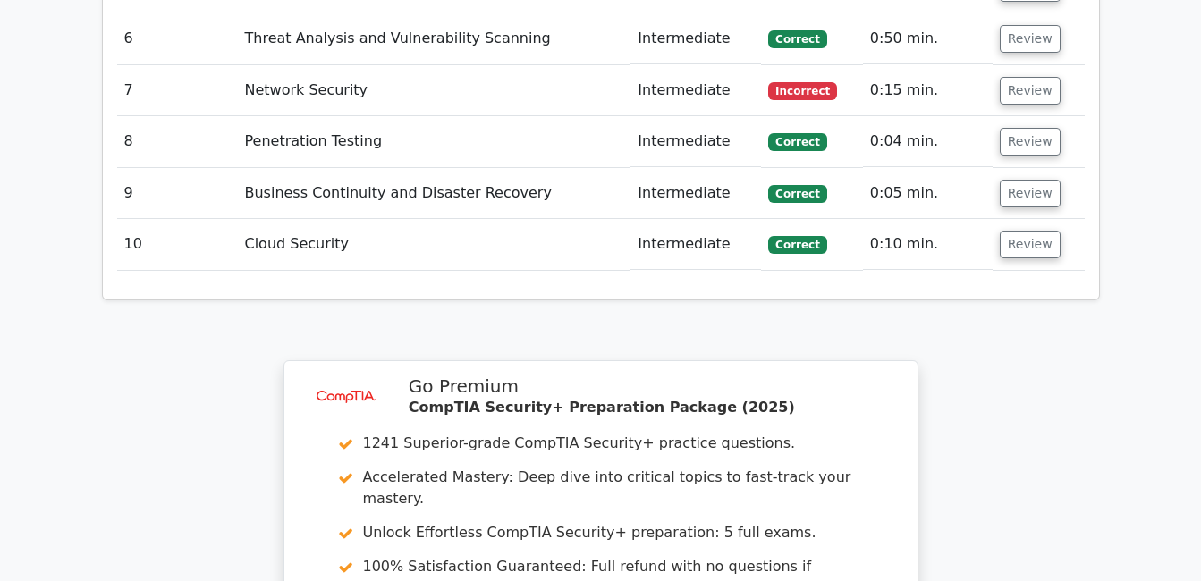
scroll to position [2683, 0]
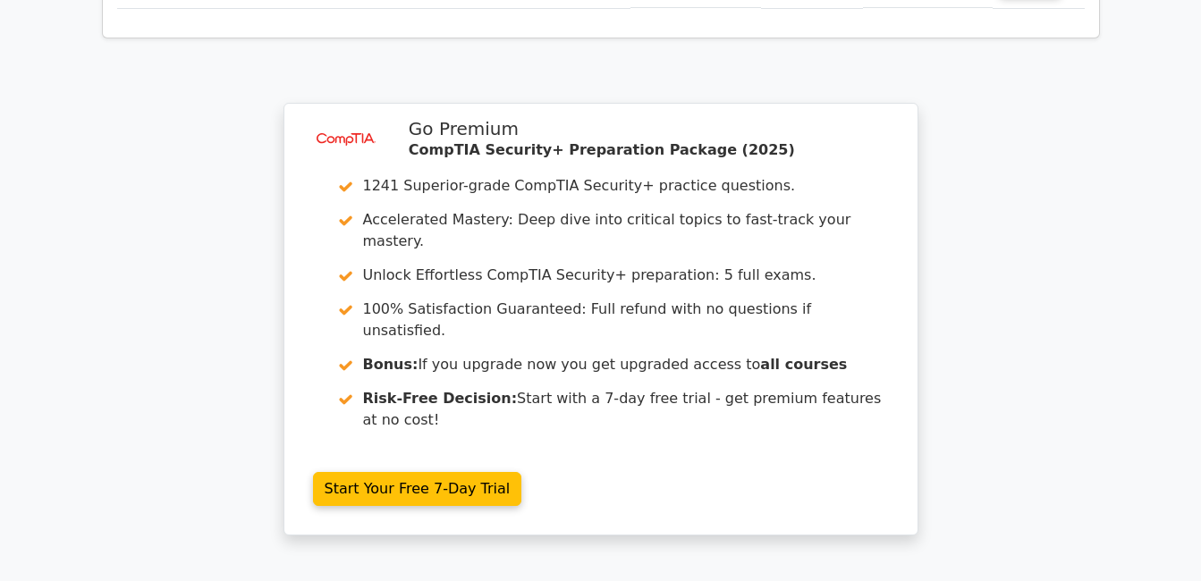
drag, startPoint x: 489, startPoint y: 501, endPoint x: 500, endPoint y: 500, distance: 10.8
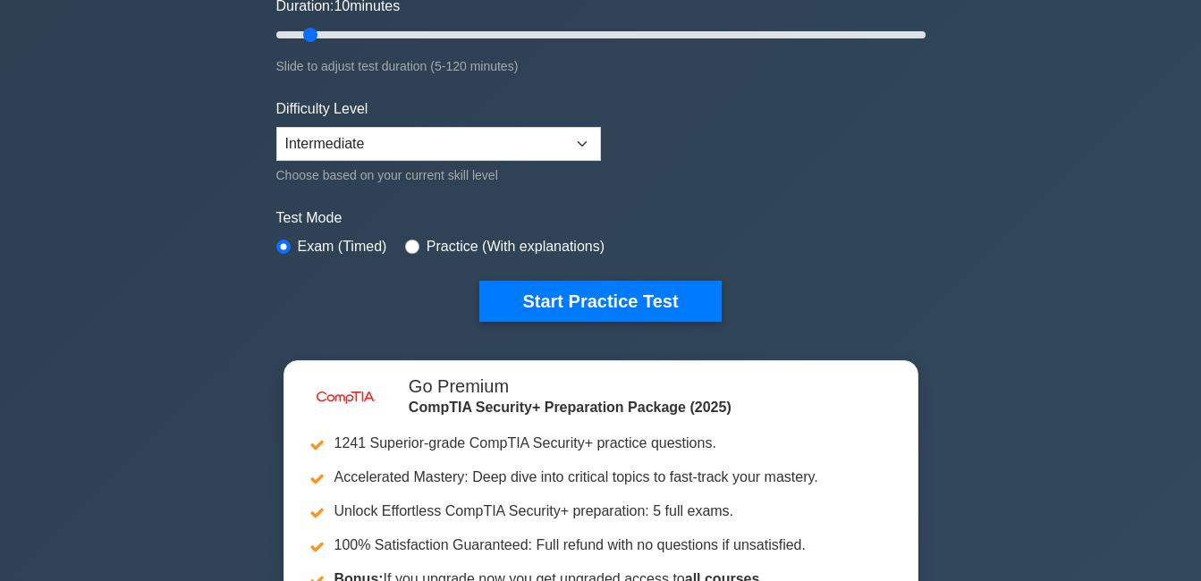
scroll to position [447, 0]
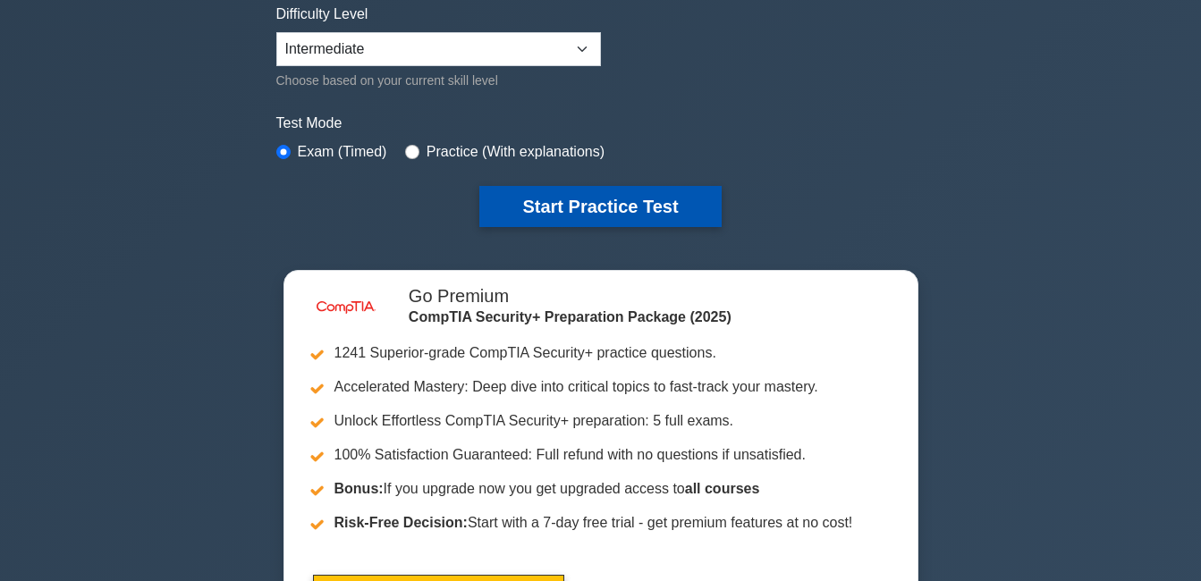
click at [586, 194] on button "Start Practice Test" at bounding box center [599, 206] width 241 height 41
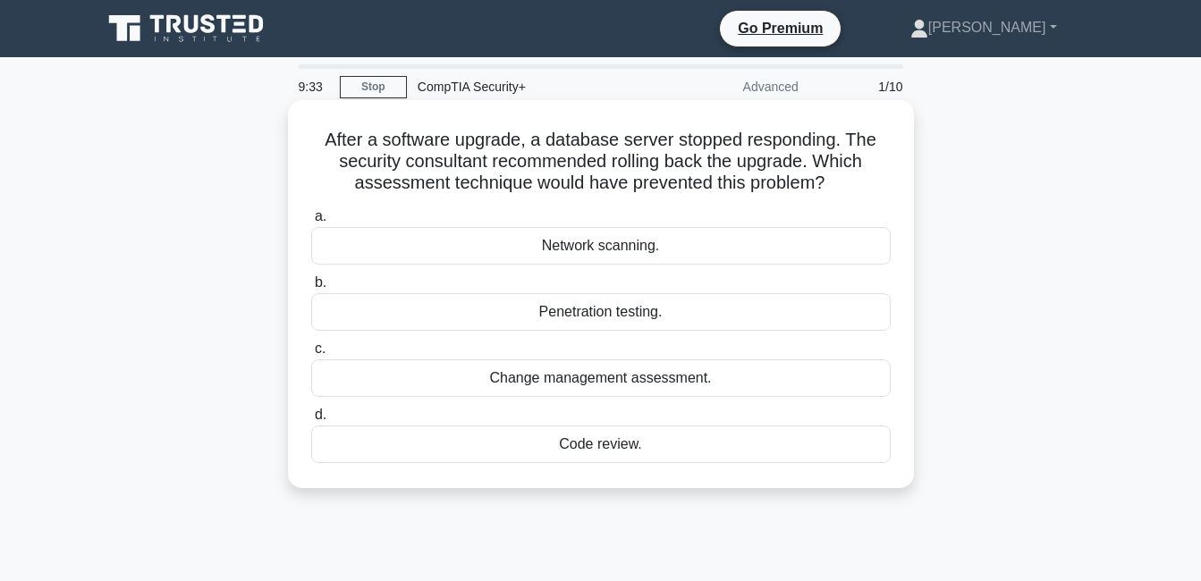
drag, startPoint x: 328, startPoint y: 143, endPoint x: 685, endPoint y: 470, distance: 483.6
click at [685, 470] on div "After a software upgrade, a database server stopped responding. The security co…" at bounding box center [601, 294] width 612 height 374
click at [319, 138] on h5 "After a software upgrade, a database server stopped responding. The security co…" at bounding box center [600, 162] width 583 height 66
drag, startPoint x: 319, startPoint y: 138, endPoint x: 656, endPoint y: 449, distance: 458.9
click at [656, 449] on div "After a software upgrade, a database server stopped responding. The security co…" at bounding box center [601, 294] width 612 height 374
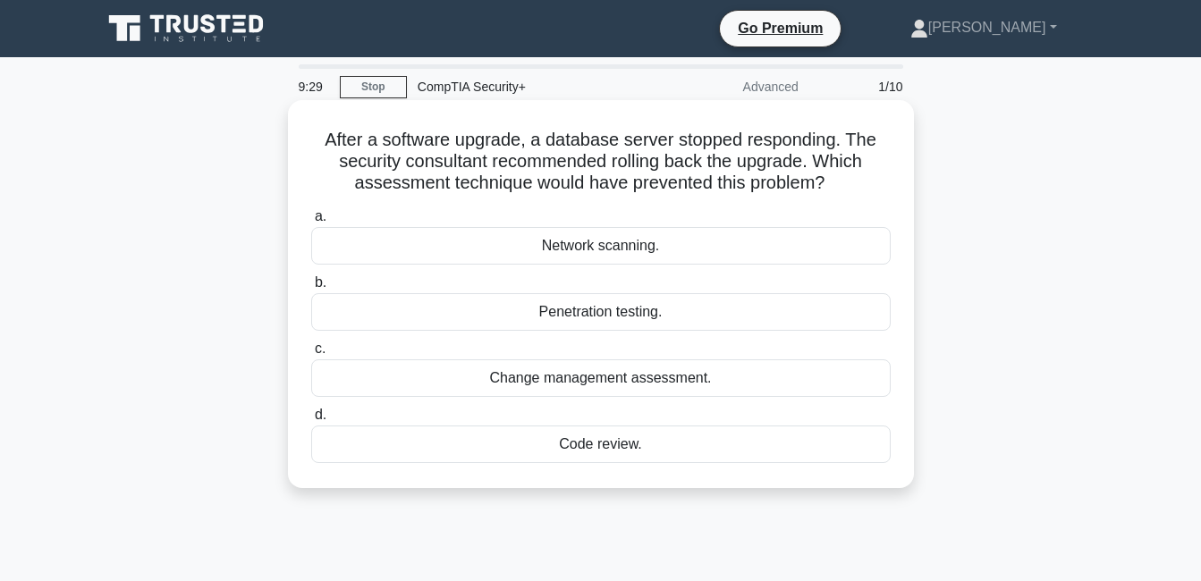
copy div "After a software upgrade, a database server stopped responding. The security co…"
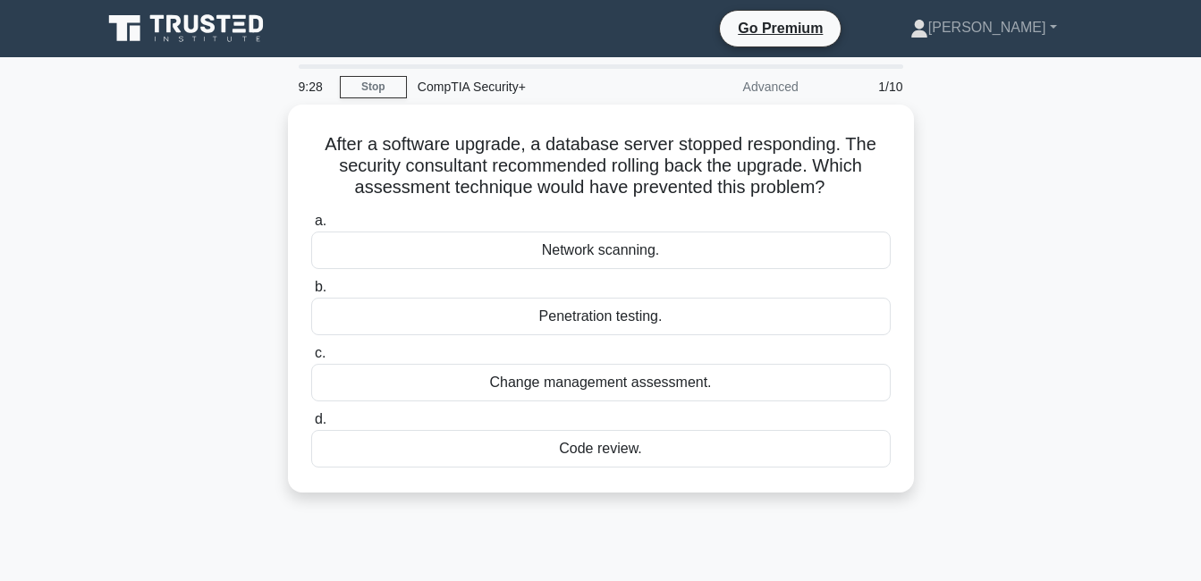
click at [174, 286] on div "After a software upgrade, a database server stopped responding. The security co…" at bounding box center [601, 310] width 1020 height 410
click at [181, 339] on div "After a software upgrade, a database server stopped responding. The security co…" at bounding box center [601, 310] width 1020 height 410
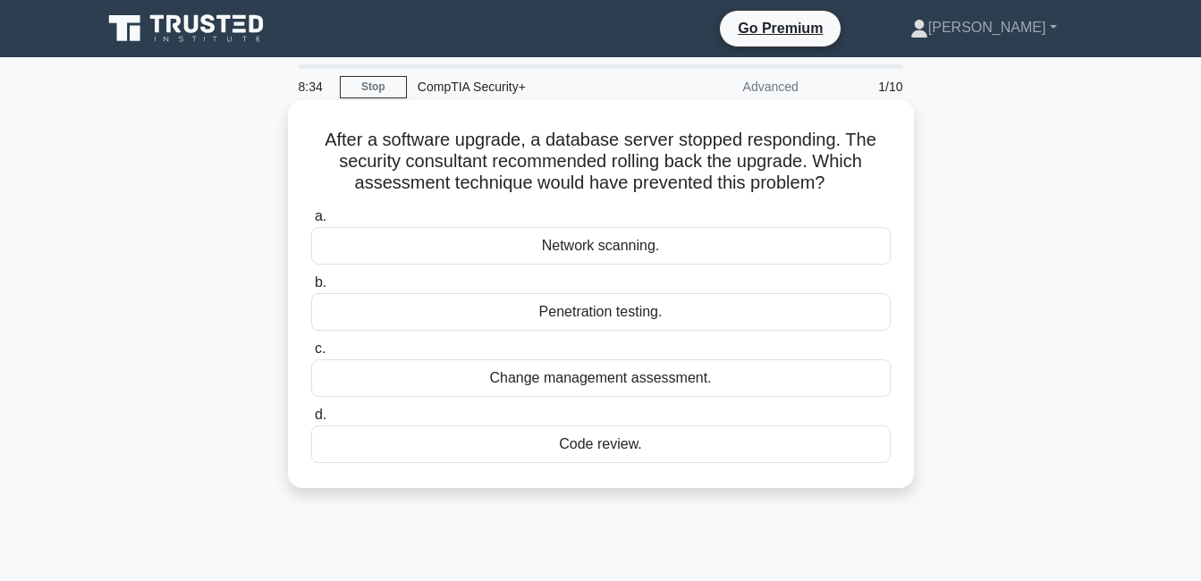
click at [640, 375] on div "Change management assessment." at bounding box center [601, 379] width 580 height 38
click at [311, 355] on input "c. Change management assessment." at bounding box center [311, 349] width 0 height 12
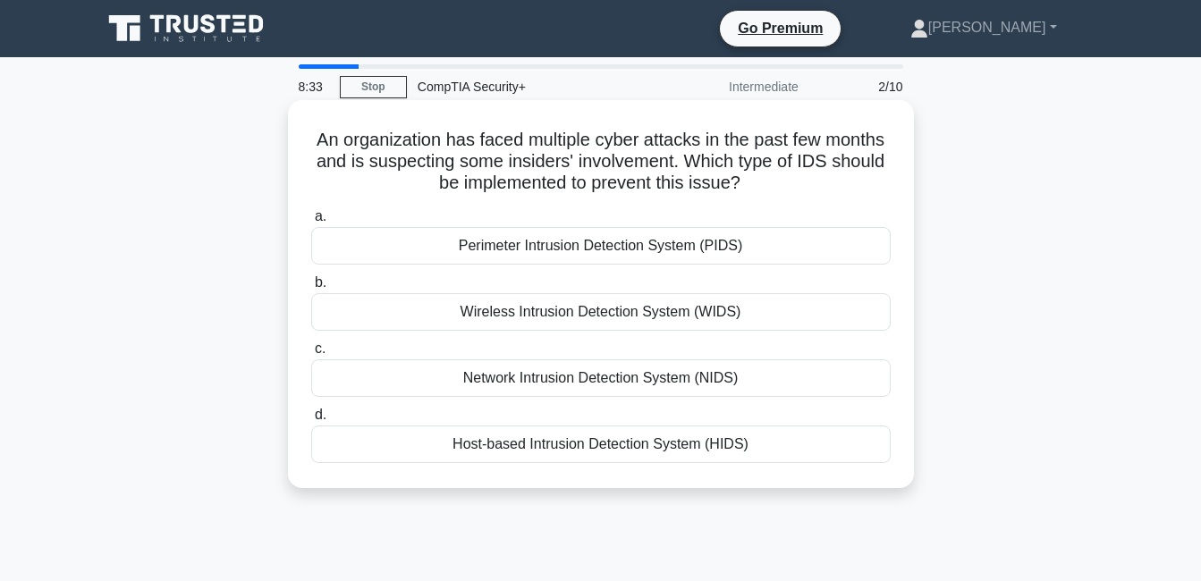
click at [604, 254] on div "Perimeter Intrusion Detection System (PIDS)" at bounding box center [601, 246] width 580 height 38
click at [311, 223] on input "a. Perimeter Intrusion Detection System (PIDS)" at bounding box center [311, 217] width 0 height 12
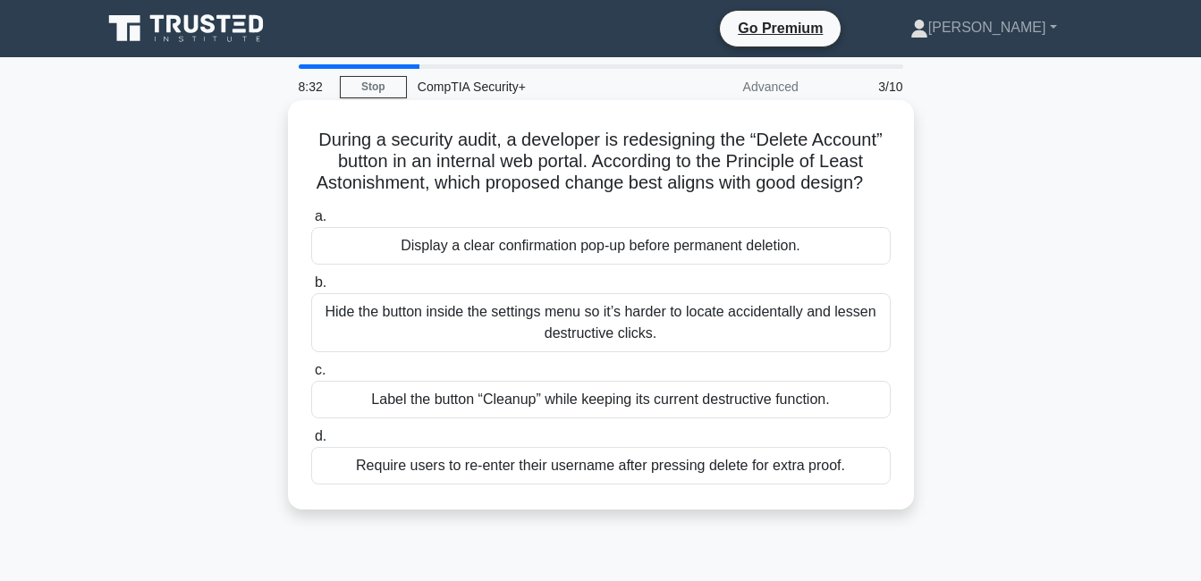
click at [613, 351] on div "Hide the button inside the settings menu so it’s harder to locate accidentally …" at bounding box center [601, 322] width 580 height 59
click at [311, 289] on input "b. Hide the button inside the settings menu so it’s harder to locate accidental…" at bounding box center [311, 283] width 0 height 12
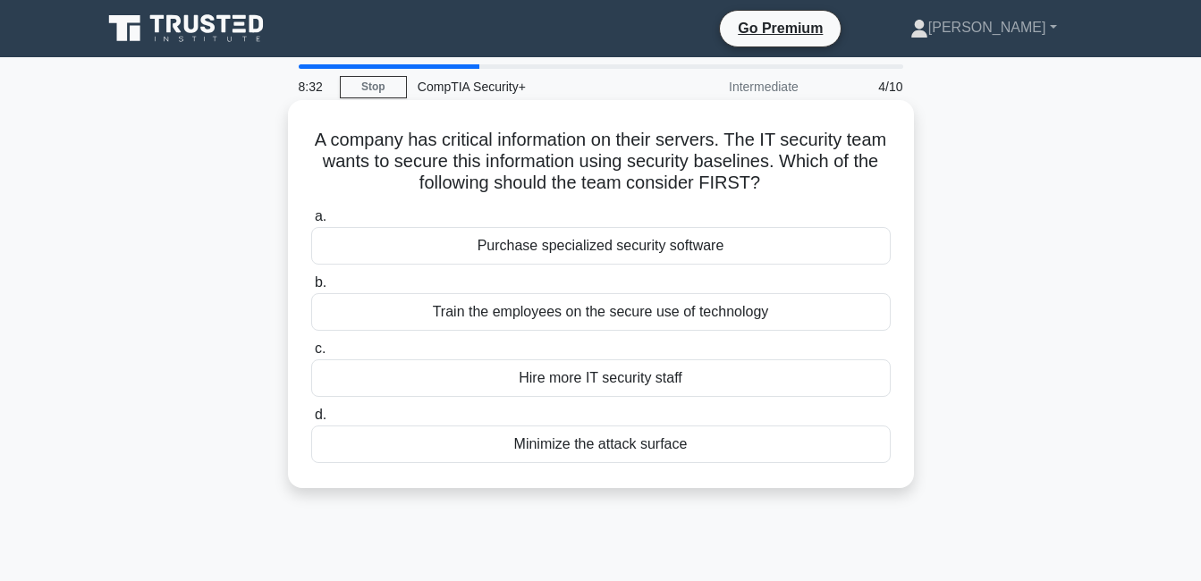
click at [599, 377] on div "Hire more IT security staff" at bounding box center [601, 379] width 580 height 38
click at [311, 355] on input "c. Hire more IT security staff" at bounding box center [311, 349] width 0 height 12
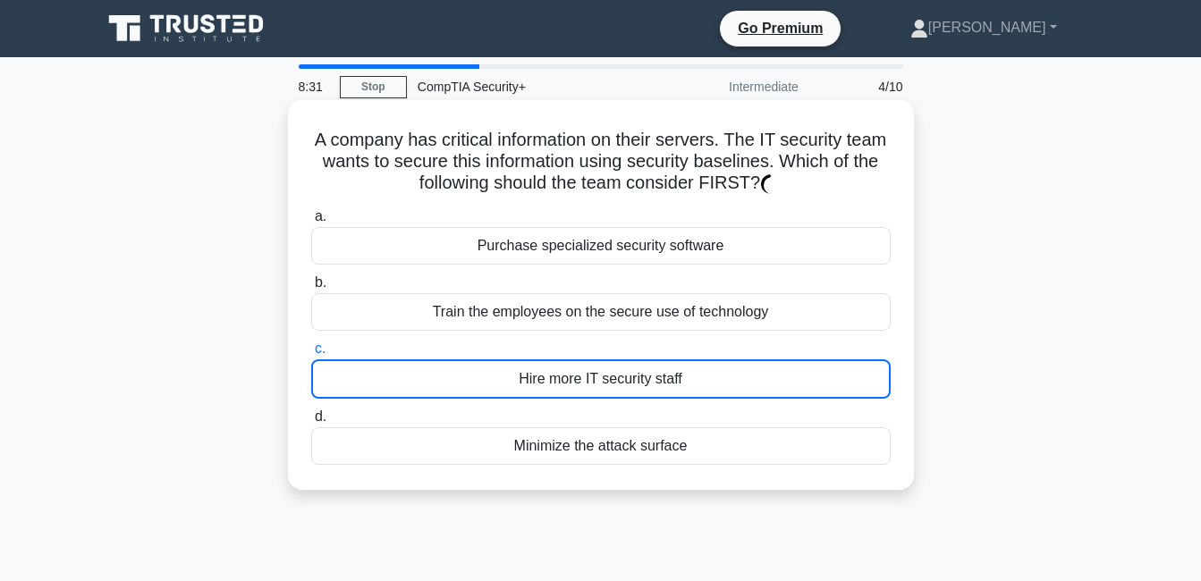
click at [619, 298] on div "Train the employees on the secure use of technology" at bounding box center [601, 312] width 580 height 38
click at [311, 289] on input "b. Train the employees on the secure use of technology" at bounding box center [311, 283] width 0 height 12
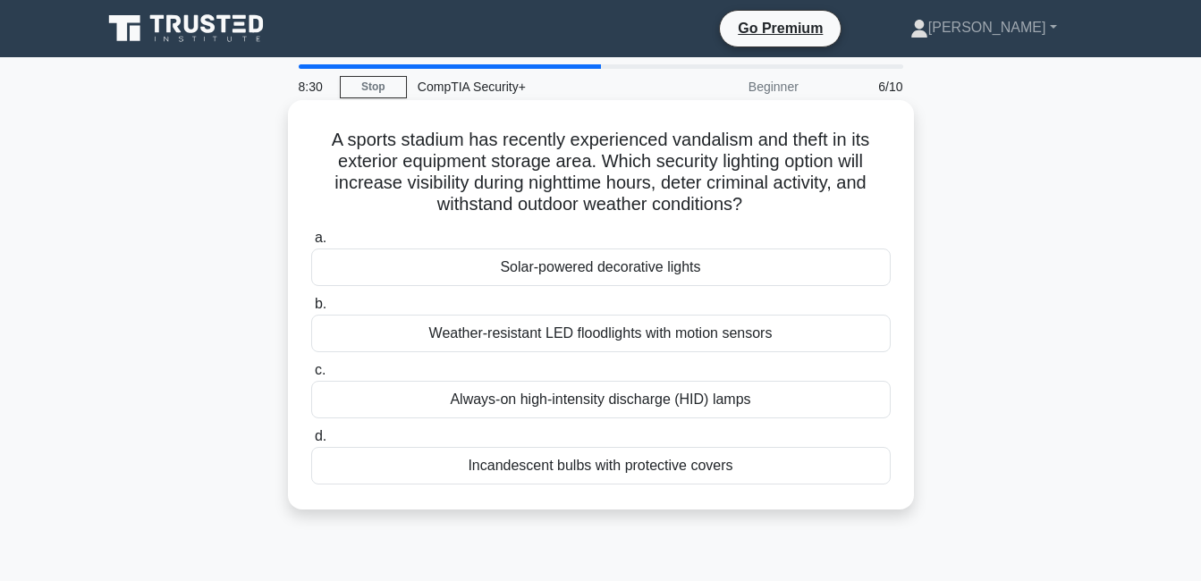
click at [609, 269] on div "Solar-powered decorative lights" at bounding box center [601, 268] width 580 height 38
drag, startPoint x: 609, startPoint y: 269, endPoint x: 654, endPoint y: 281, distance: 46.2
click at [654, 281] on div "Solar-powered decorative lights" at bounding box center [601, 268] width 580 height 38
click at [311, 244] on input "a. Solar-powered decorative lights" at bounding box center [311, 239] width 0 height 12
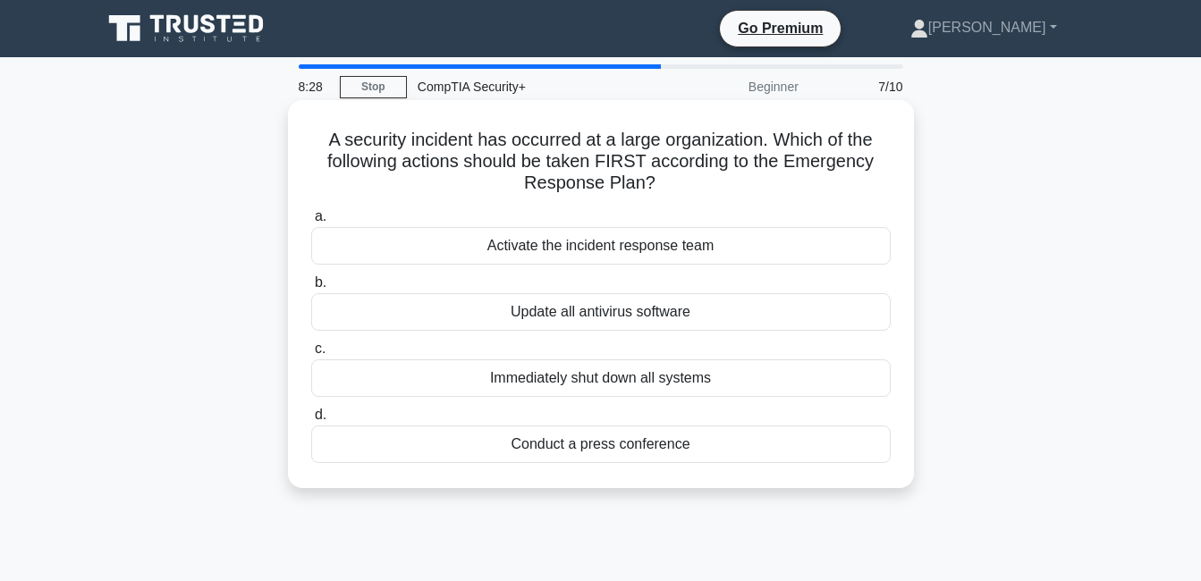
click at [641, 258] on div "Activate the incident response team" at bounding box center [601, 246] width 580 height 38
click at [311, 223] on input "a. Activate the incident response team" at bounding box center [311, 217] width 0 height 12
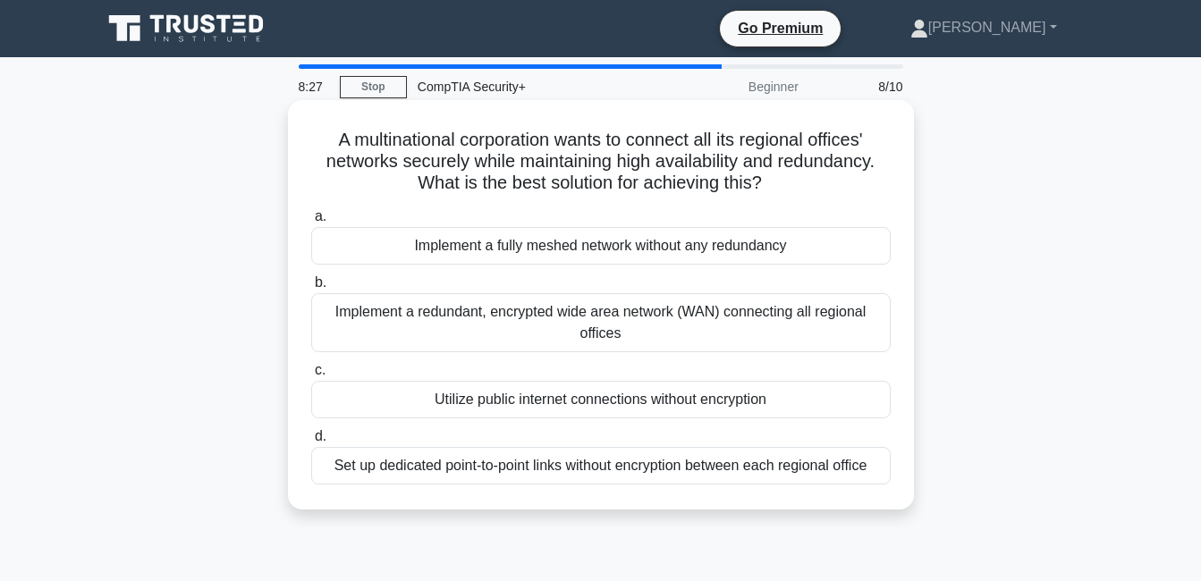
click at [651, 320] on div "Implement a redundant, encrypted wide area network (WAN) connecting all regiona…" at bounding box center [601, 322] width 580 height 59
click at [311, 289] on input "b. Implement a redundant, encrypted wide area network (WAN) connecting all regi…" at bounding box center [311, 283] width 0 height 12
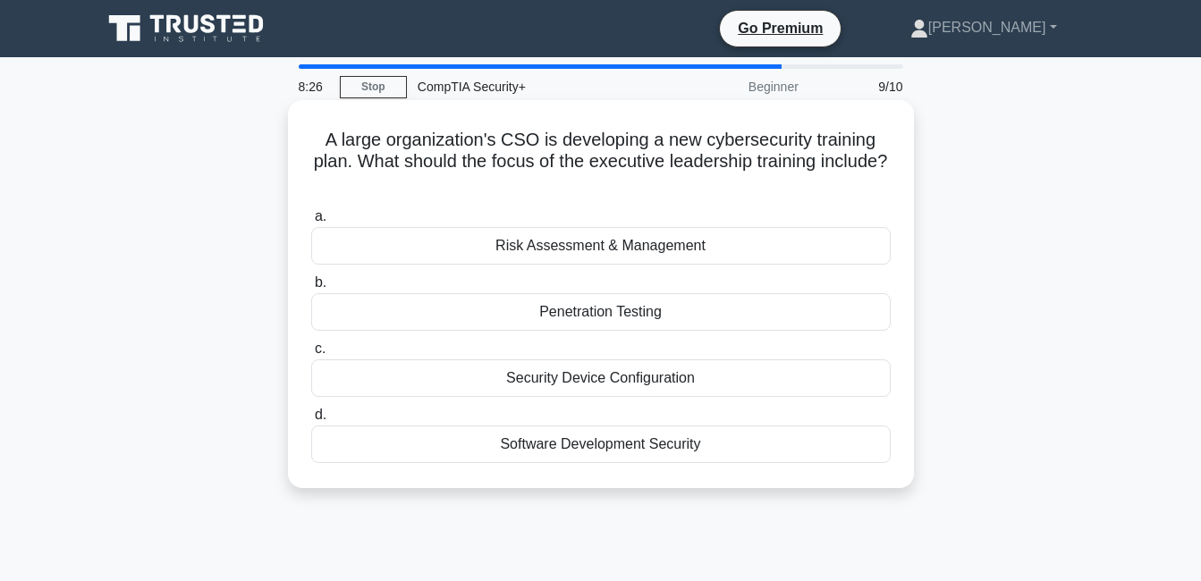
click at [652, 318] on div "Penetration Testing" at bounding box center [601, 312] width 580 height 38
click at [311, 289] on input "b. Penetration Testing" at bounding box center [311, 283] width 0 height 12
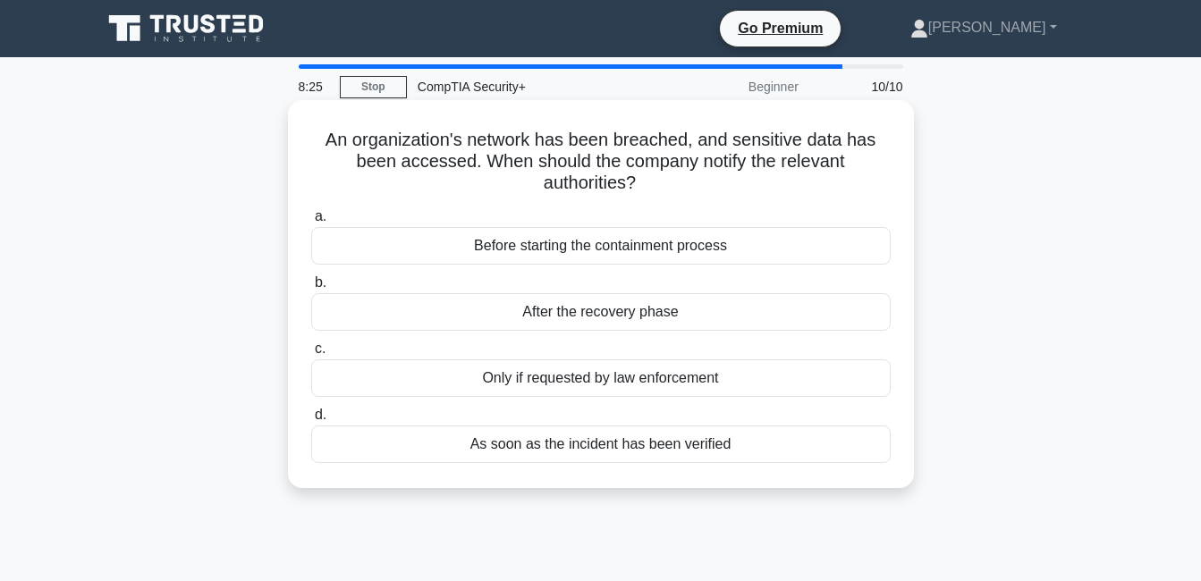
click at [647, 313] on div "After the recovery phase" at bounding box center [601, 312] width 580 height 38
click at [311, 289] on input "b. After the recovery phase" at bounding box center [311, 283] width 0 height 12
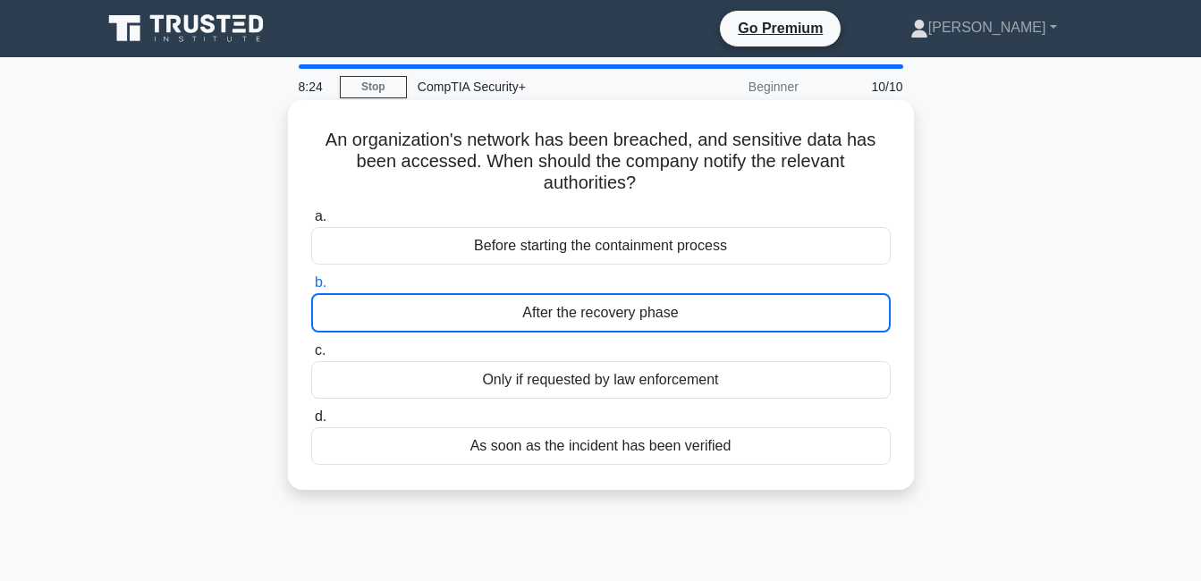
click at [610, 377] on div "Only if requested by law enforcement" at bounding box center [601, 380] width 580 height 38
click at [311, 357] on input "c. Only if requested by law enforcement" at bounding box center [311, 351] width 0 height 12
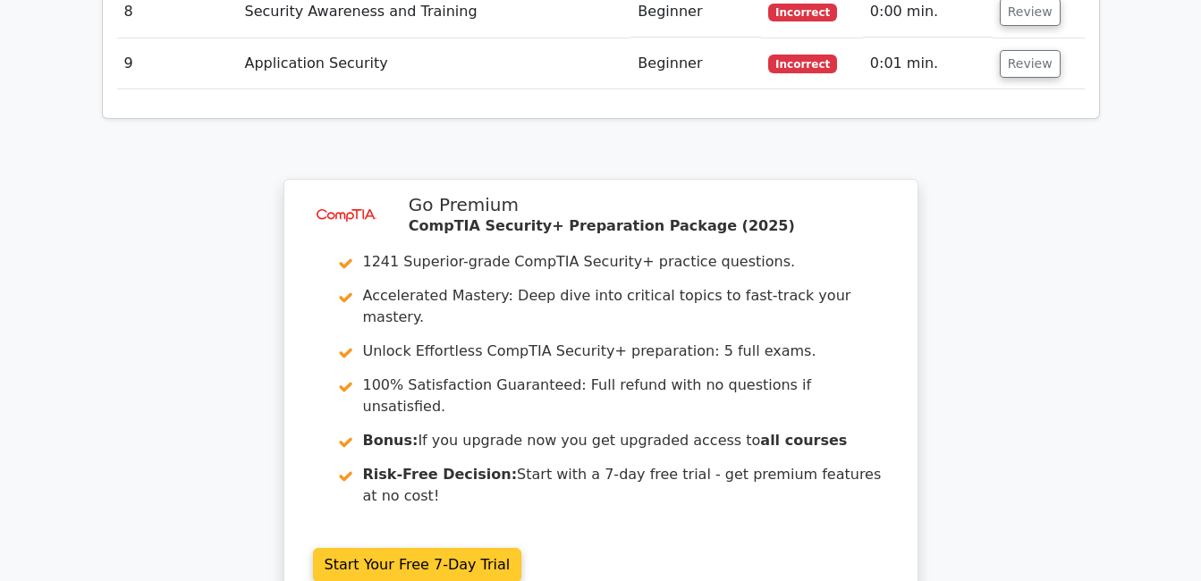
scroll to position [2594, 0]
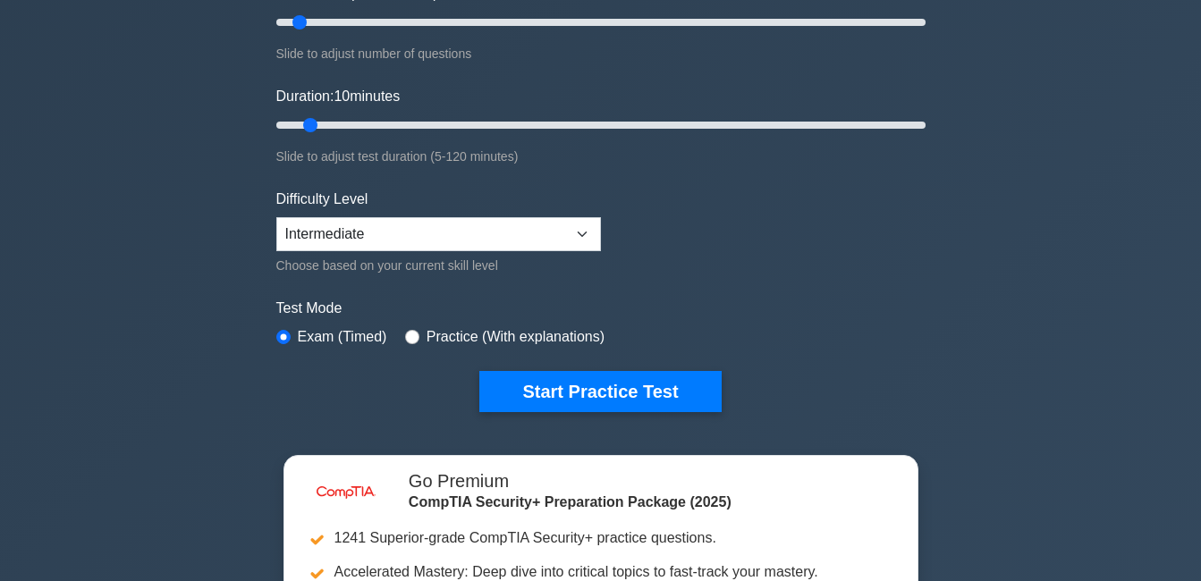
scroll to position [268, 0]
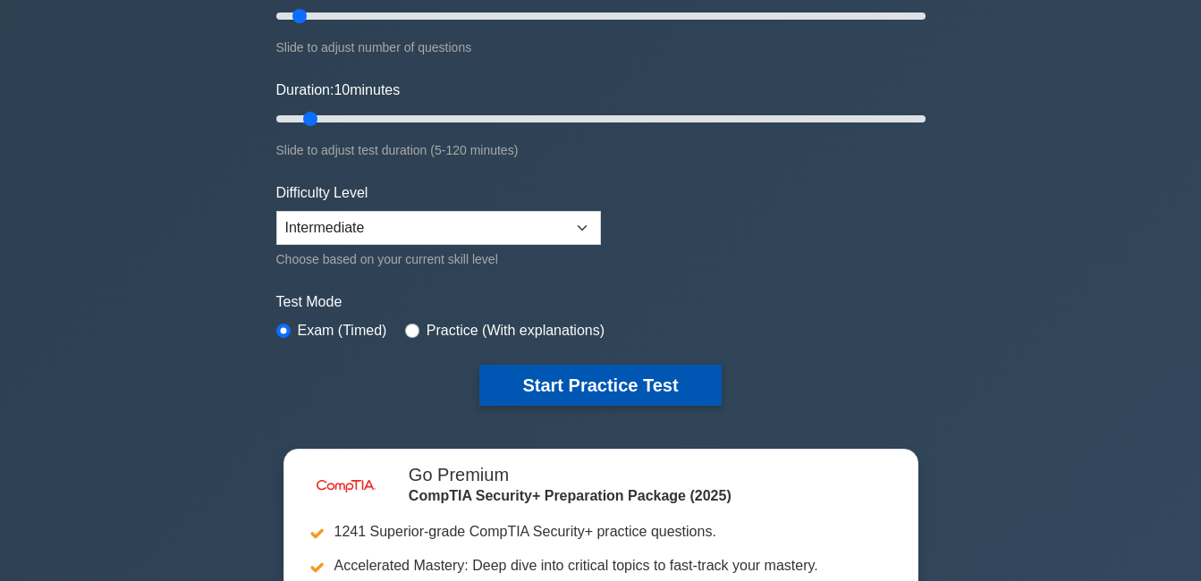
click at [580, 385] on button "Start Practice Test" at bounding box center [599, 385] width 241 height 41
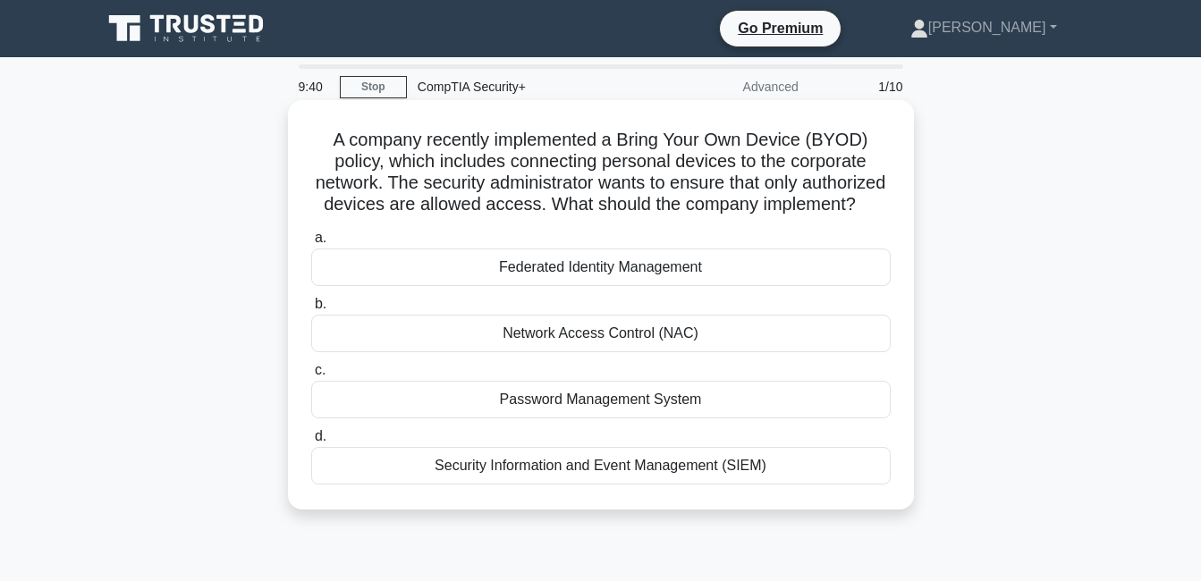
drag, startPoint x: 334, startPoint y: 139, endPoint x: 767, endPoint y: 508, distance: 569.7
click at [767, 503] on div "A company recently implemented a Bring Your Own Device (BYOD) policy, which inc…" at bounding box center [601, 304] width 612 height 395
copy div "A company recently implemented a Bring Your Own Device (BYOD) policy, which inc…"
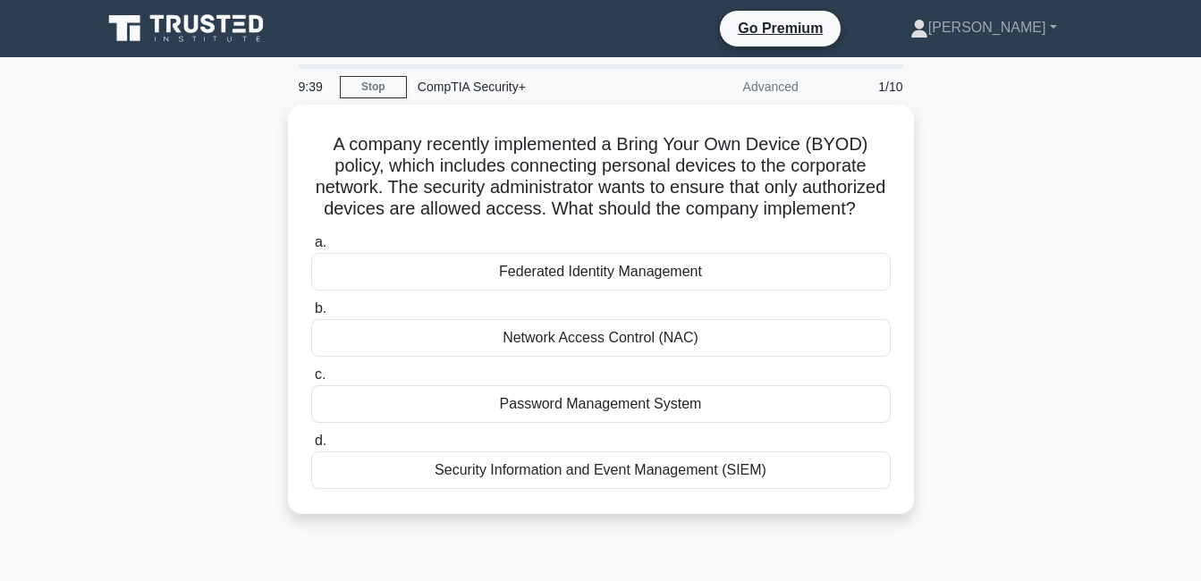
click at [191, 234] on div "A company recently implemented a Bring Your Own Device (BYOD) policy, which inc…" at bounding box center [601, 320] width 1020 height 431
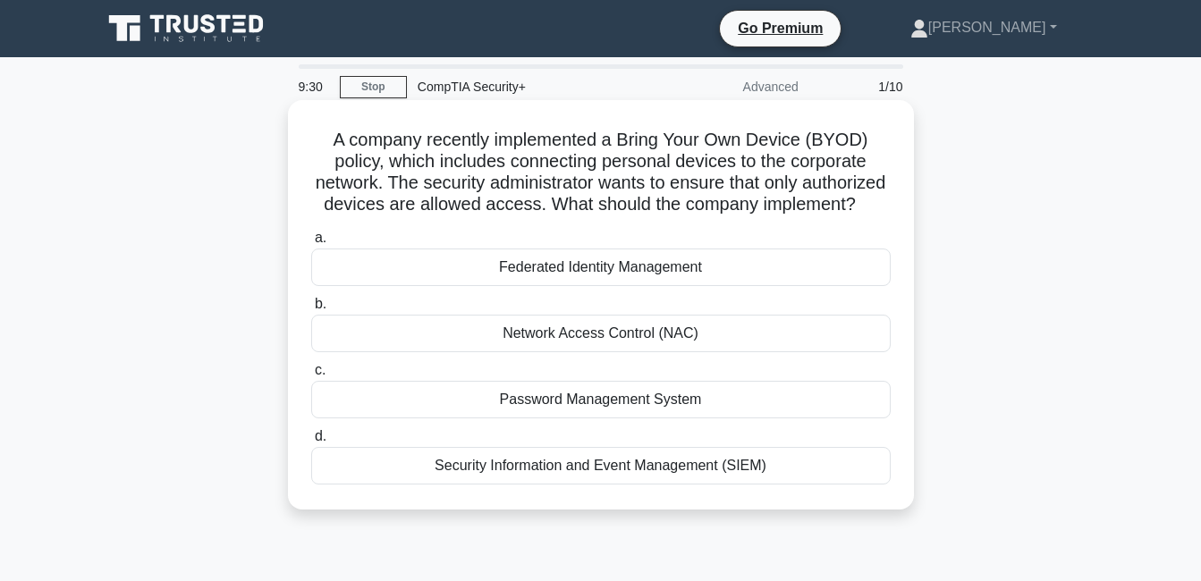
click at [447, 352] on div "Network Access Control (NAC)" at bounding box center [601, 334] width 580 height 38
click at [311, 310] on input "b. Network Access Control (NAC)" at bounding box center [311, 305] width 0 height 12
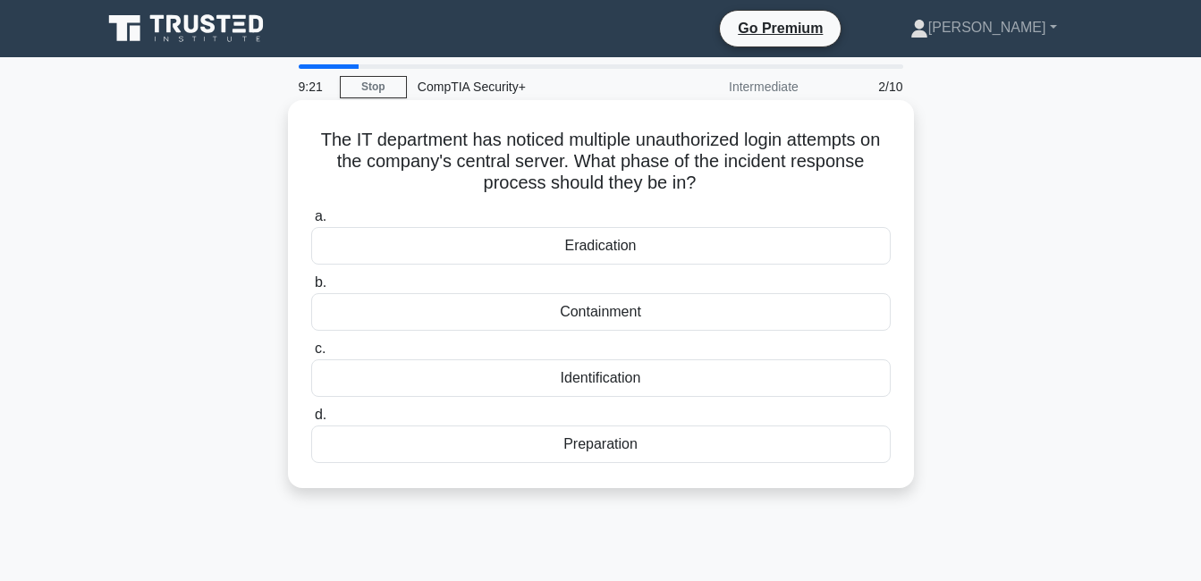
drag, startPoint x: 318, startPoint y: 137, endPoint x: 658, endPoint y: 437, distance: 454.3
click at [658, 437] on div "The IT department has noticed multiple unauthorized login attempts on the compa…" at bounding box center [601, 294] width 612 height 374
copy div "The IT department has noticed multiple unauthorized login attempts on the compa…"
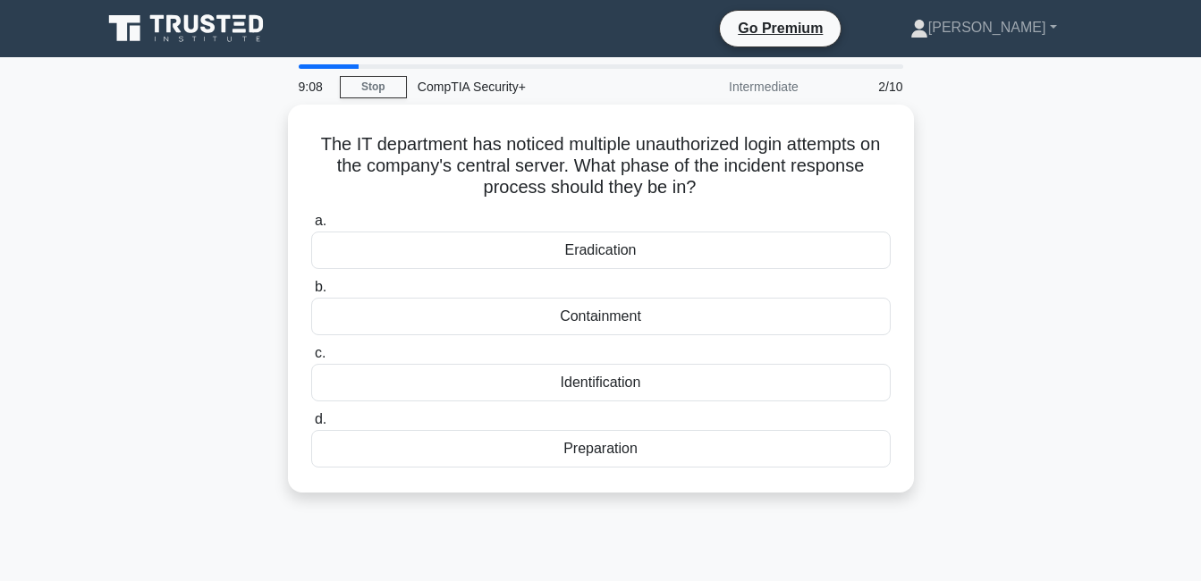
click at [157, 260] on div "The IT department has noticed multiple unauthorized login attempts on the compa…" at bounding box center [601, 310] width 1020 height 410
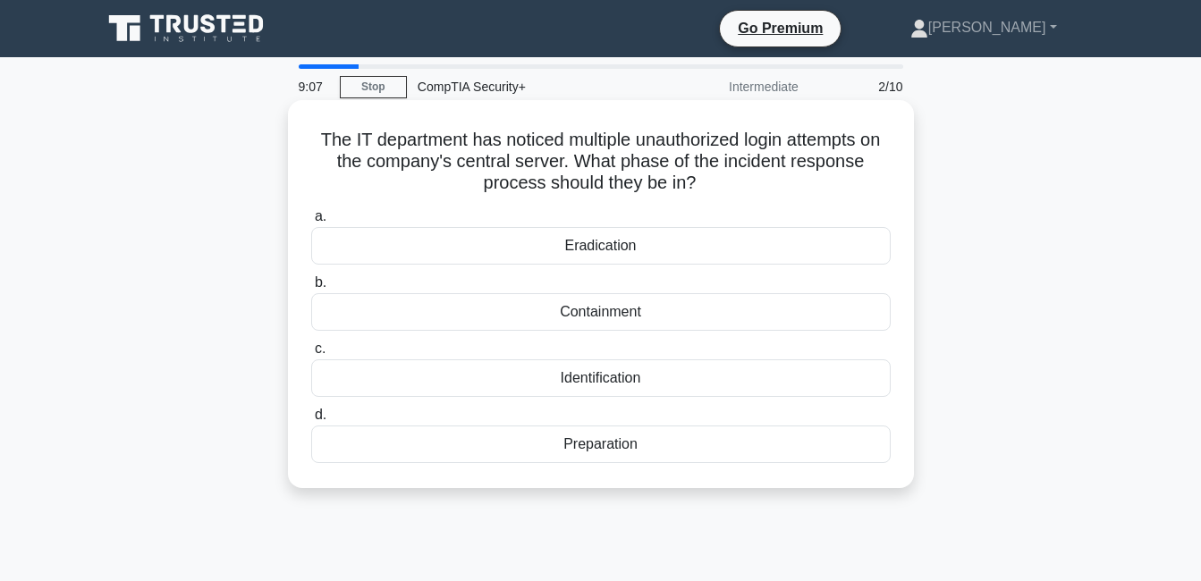
click at [394, 378] on div "Identification" at bounding box center [601, 379] width 580 height 38
click at [311, 355] on input "c. Identification" at bounding box center [311, 349] width 0 height 12
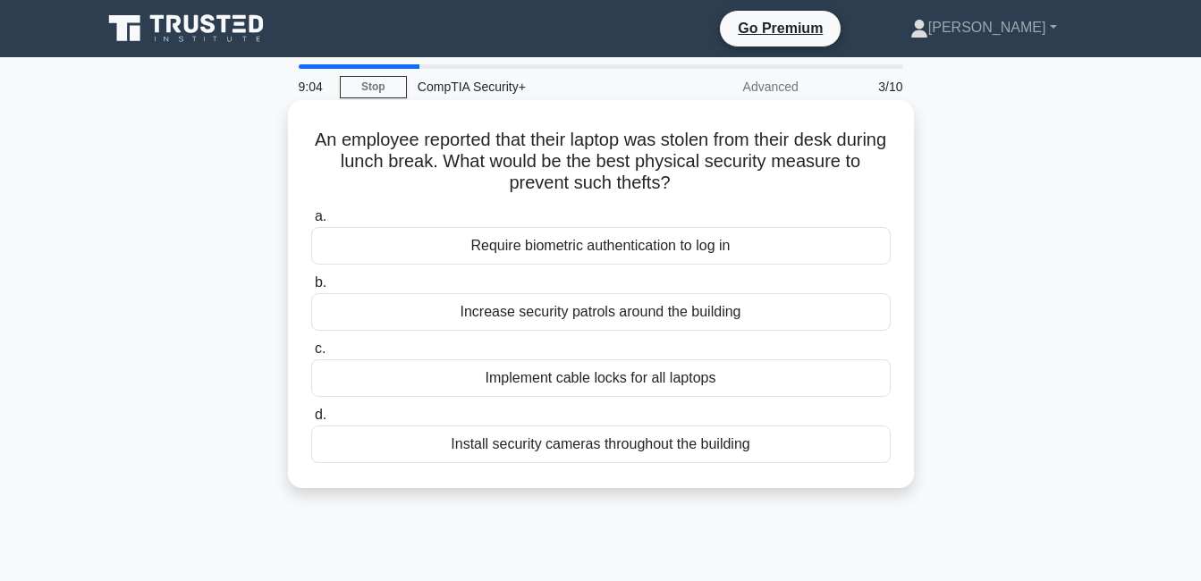
drag, startPoint x: 332, startPoint y: 143, endPoint x: 749, endPoint y: 475, distance: 532.7
click at [749, 475] on div "An employee reported that their laptop was stolen from their desk during lunch …" at bounding box center [601, 294] width 612 height 374
drag, startPoint x: 749, startPoint y: 475, endPoint x: 673, endPoint y: 439, distance: 83.2
copy div "An employee reported that their laptop was stolen from their desk during lunch …"
click at [540, 383] on div "Implement cable locks for all laptops" at bounding box center [601, 379] width 580 height 38
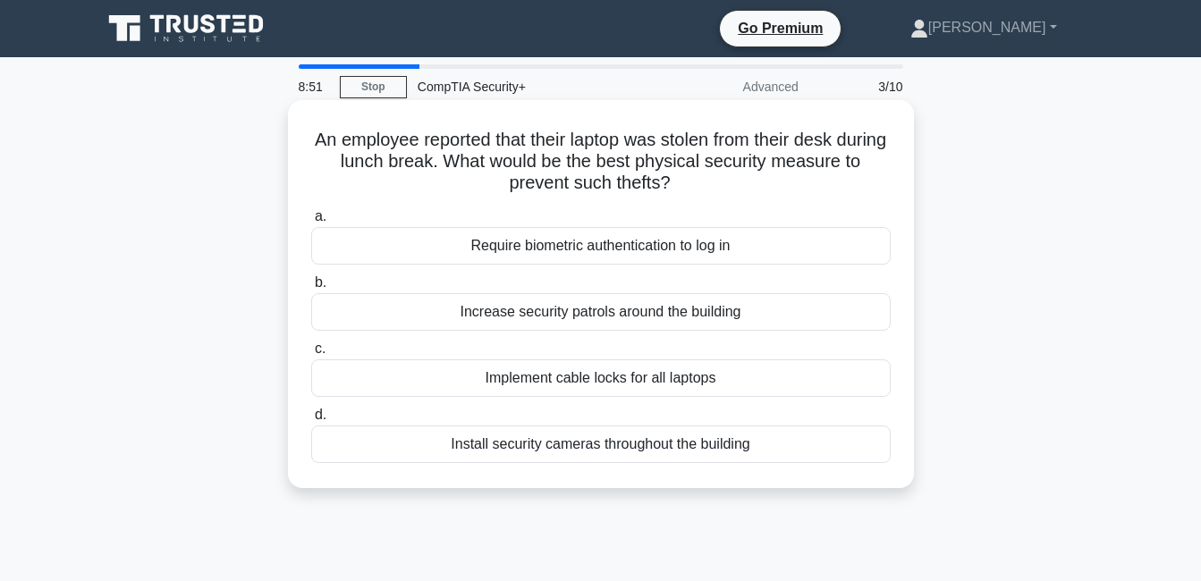
click at [311, 355] on input "c. Implement cable locks for all laptops" at bounding box center [311, 349] width 0 height 12
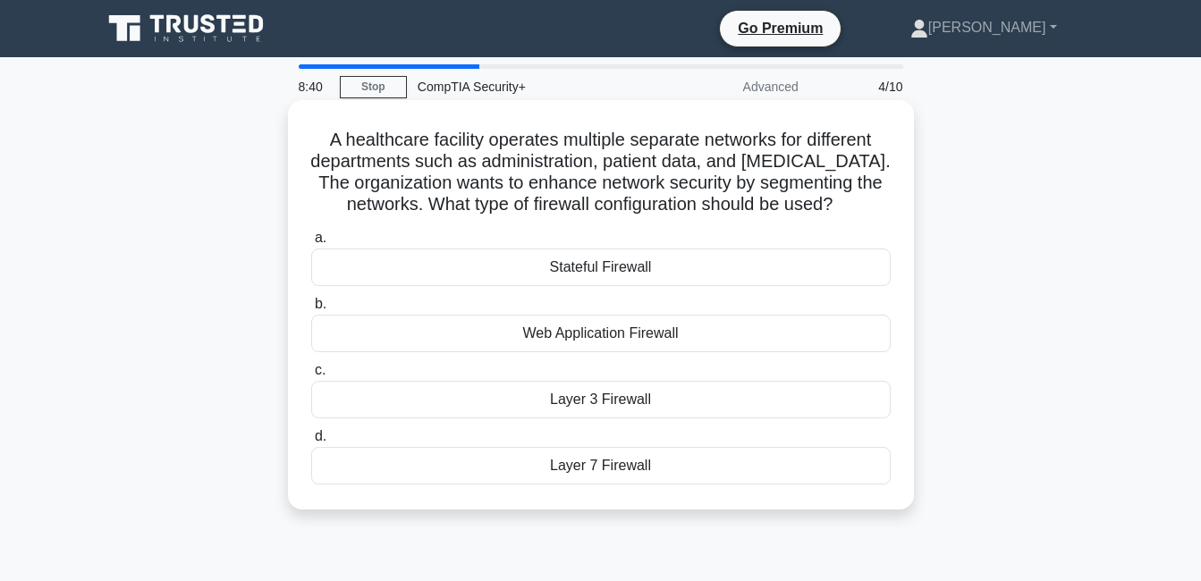
drag, startPoint x: 316, startPoint y: 146, endPoint x: 653, endPoint y: 465, distance: 464.4
click at [653, 465] on div "A healthcare facility operates multiple separate networks for different departm…" at bounding box center [601, 304] width 612 height 395
drag, startPoint x: 653, startPoint y: 465, endPoint x: 627, endPoint y: 470, distance: 26.3
copy div "A healthcare facility operates multiple separate networks for different departm…"
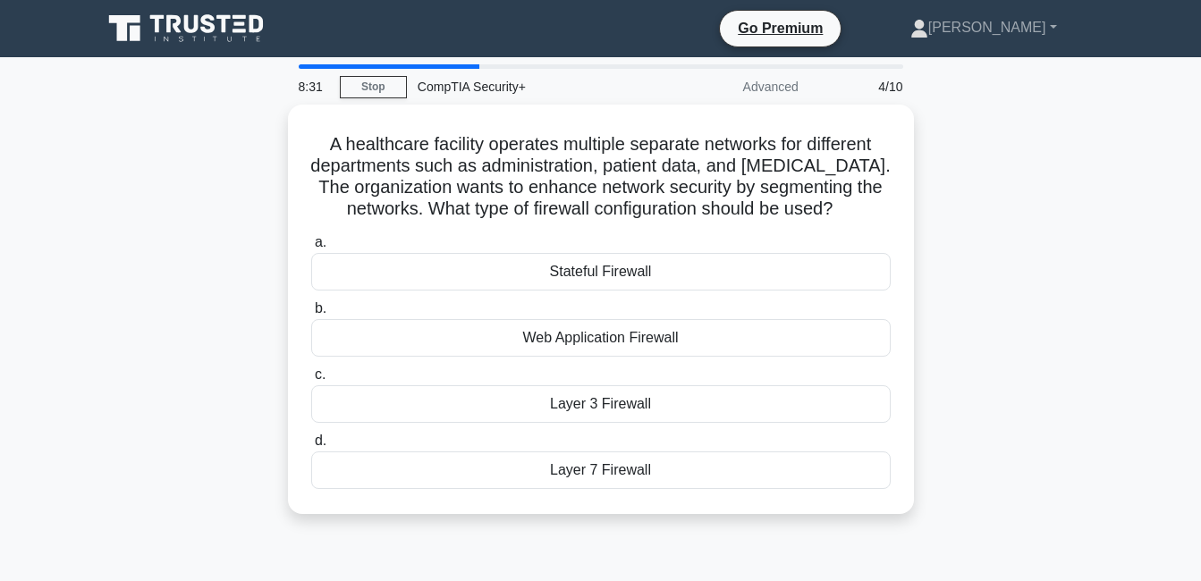
drag, startPoint x: 1089, startPoint y: 429, endPoint x: 971, endPoint y: 410, distance: 119.7
click at [1089, 428] on div "A healthcare facility operates multiple separate networks for different departm…" at bounding box center [601, 320] width 1020 height 431
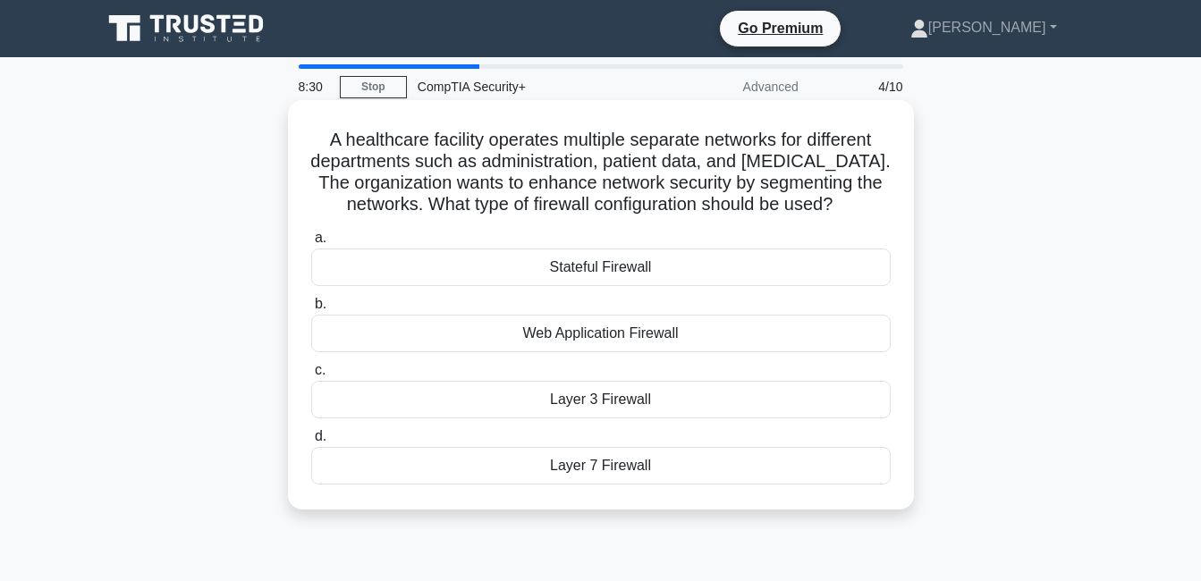
click at [631, 400] on div "Layer 3 Firewall" at bounding box center [601, 400] width 580 height 38
click at [311, 377] on input "c. Layer 3 Firewall" at bounding box center [311, 371] width 0 height 12
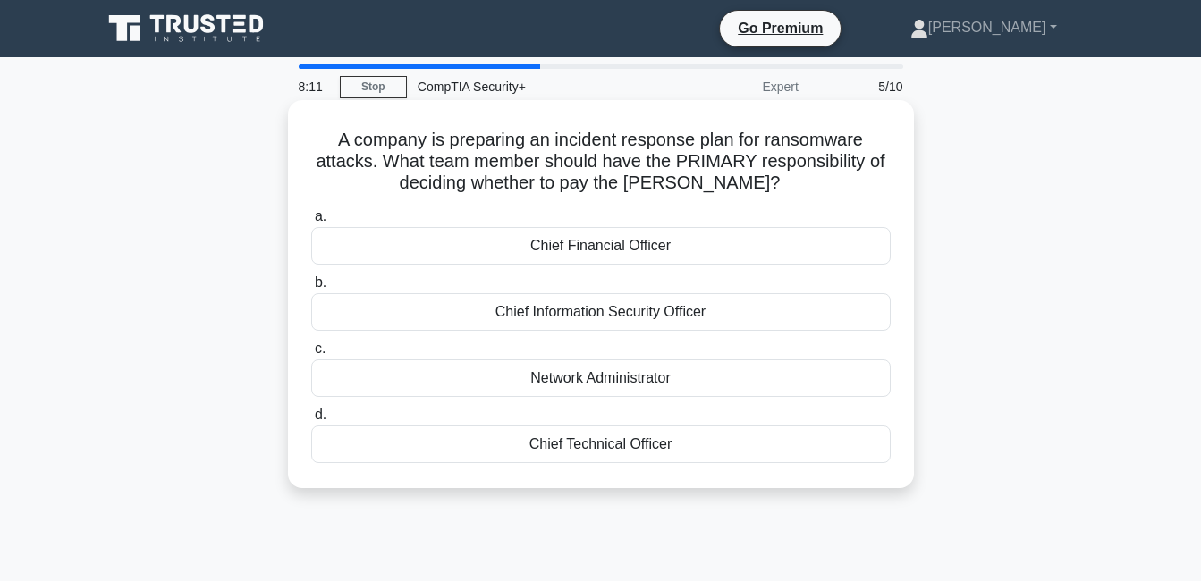
drag, startPoint x: 360, startPoint y: 162, endPoint x: 701, endPoint y: 452, distance: 447.3
click at [701, 452] on div "A company is preparing an incident response plan for ransomware attacks. What t…" at bounding box center [601, 294] width 612 height 374
copy div "A company is preparing an incident response plan for ransomware attacks. What t…"
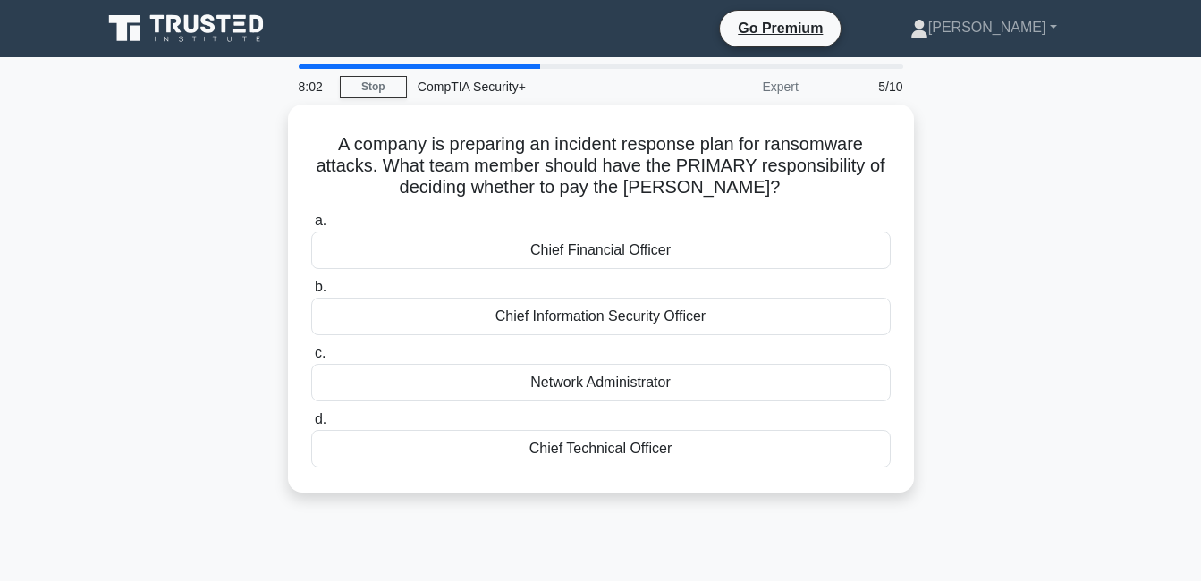
click at [143, 262] on div "A company is preparing an incident response plan for ransomware attacks. What t…" at bounding box center [601, 310] width 1020 height 410
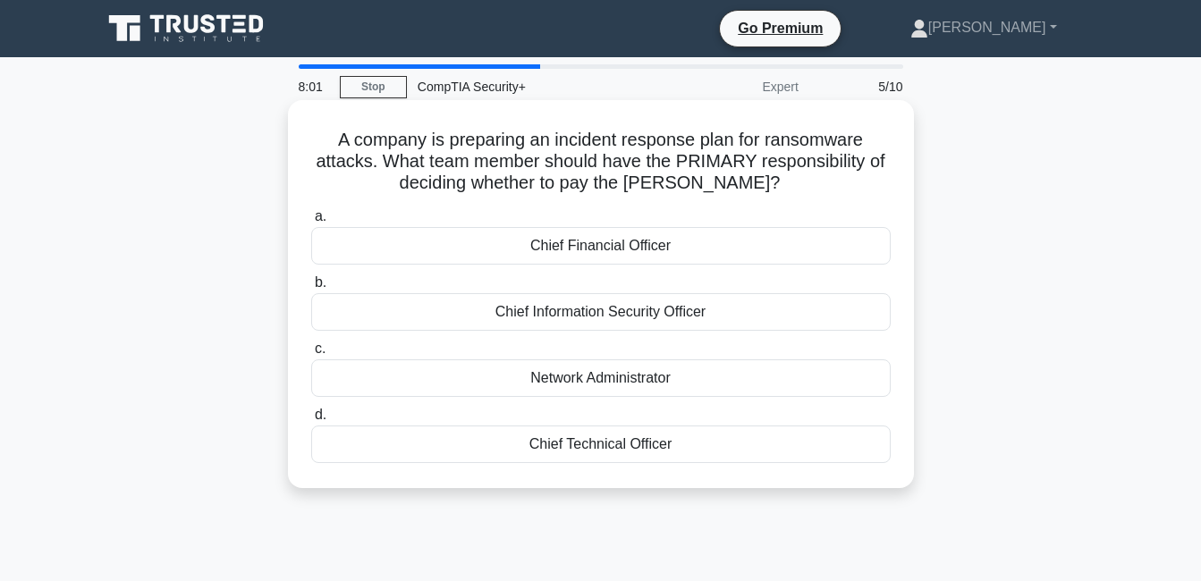
click at [531, 315] on div "Chief Information Security Officer" at bounding box center [601, 312] width 580 height 38
click at [311, 289] on input "b. Chief Information Security Officer" at bounding box center [311, 283] width 0 height 12
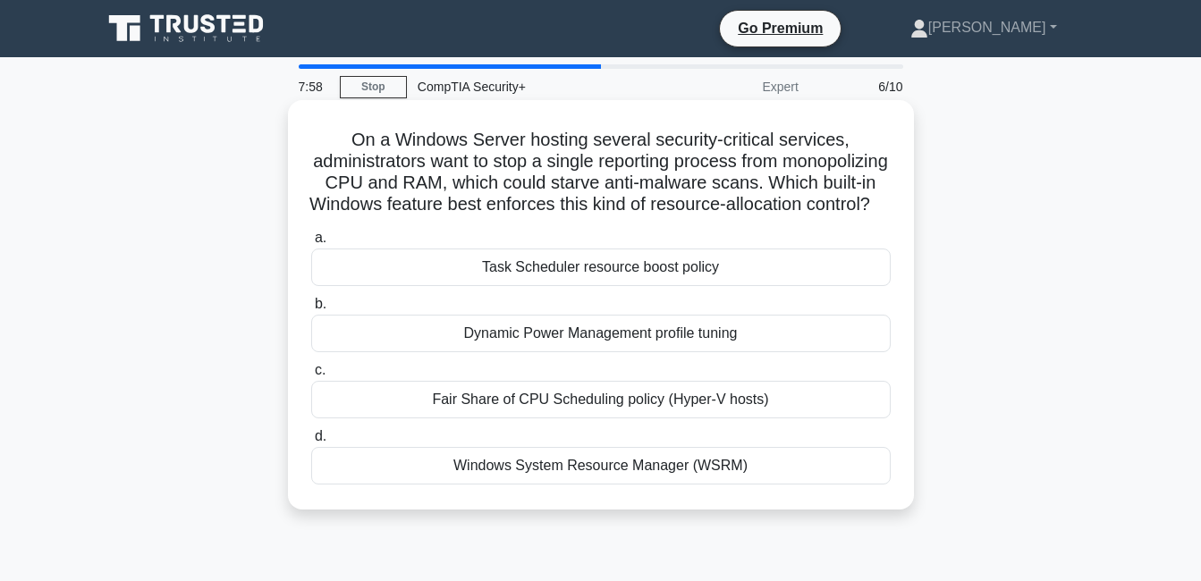
drag, startPoint x: 348, startPoint y: 131, endPoint x: 749, endPoint y: 519, distance: 557.9
click at [749, 503] on div "On a Windows Server hosting several security-critical services, administrators …" at bounding box center [601, 304] width 612 height 395
copy div "On a Windows Server hosting several security-critical services, administrators …"
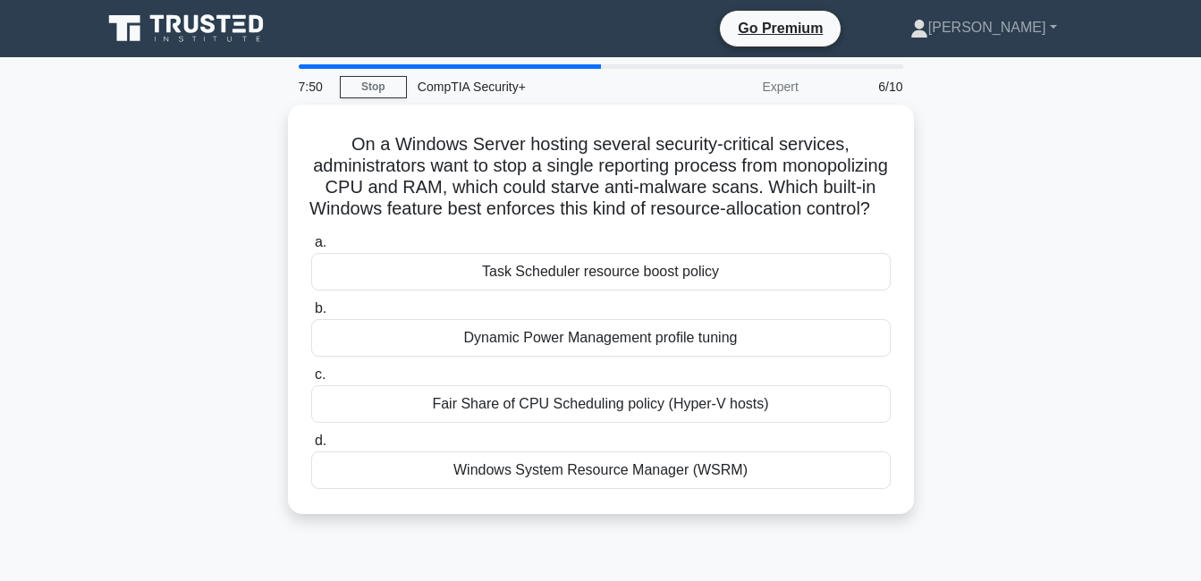
click at [174, 392] on div "On a Windows Server hosting several security-critical services, administrators …" at bounding box center [601, 320] width 1020 height 431
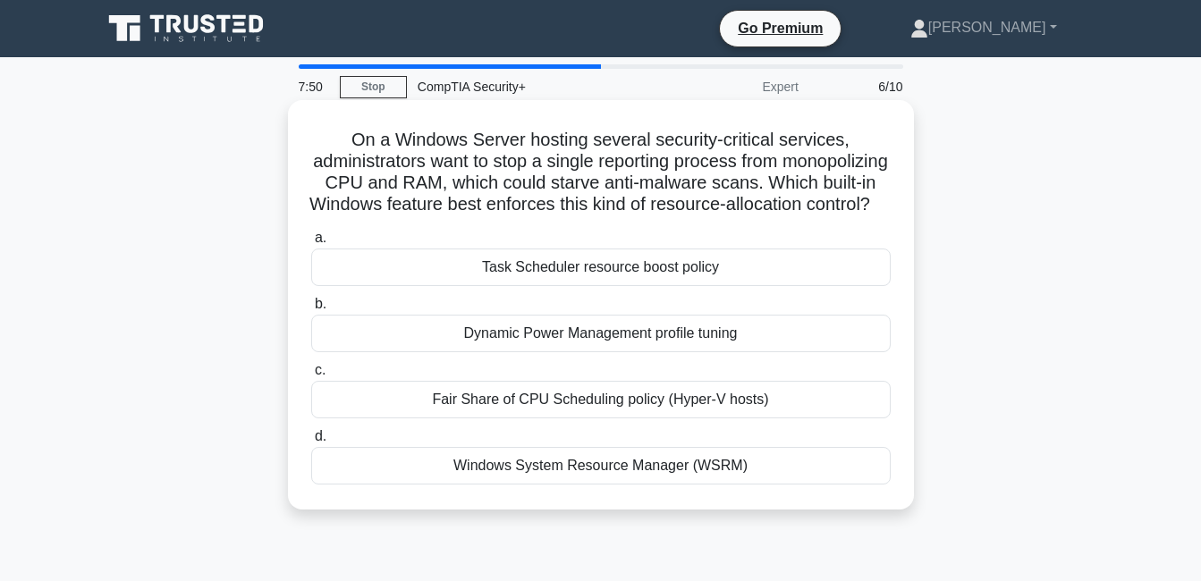
click at [500, 510] on div "On a Windows Server hosting several security-critical services, administrators …" at bounding box center [601, 305] width 626 height 410
click at [523, 485] on div "Windows System Resource Manager (WSRM)" at bounding box center [601, 466] width 580 height 38
click at [311, 443] on input "d. Windows System Resource Manager (WSRM)" at bounding box center [311, 437] width 0 height 12
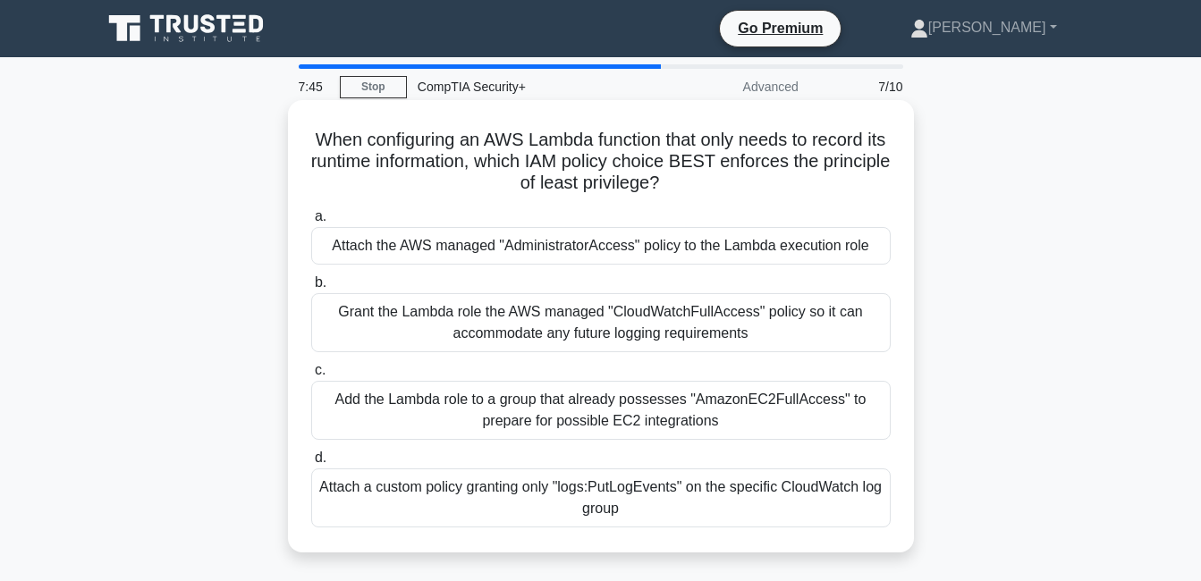
drag, startPoint x: 319, startPoint y: 141, endPoint x: 837, endPoint y: 520, distance: 641.3
click at [837, 520] on div "When configuring an AWS Lambda function that only needs to record its runtime i…" at bounding box center [601, 326] width 612 height 438
copy div "When configuring an AWS Lambda function that only needs to record its runtime i…"
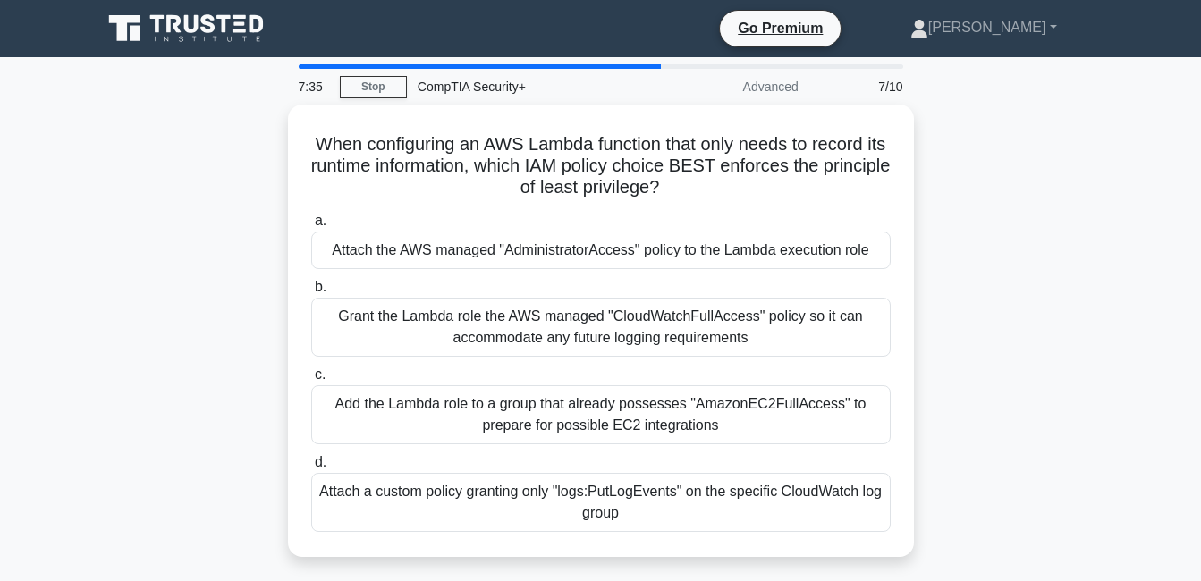
click at [191, 311] on div "When configuring an AWS Lambda function that only needs to record its runtime i…" at bounding box center [601, 342] width 1020 height 474
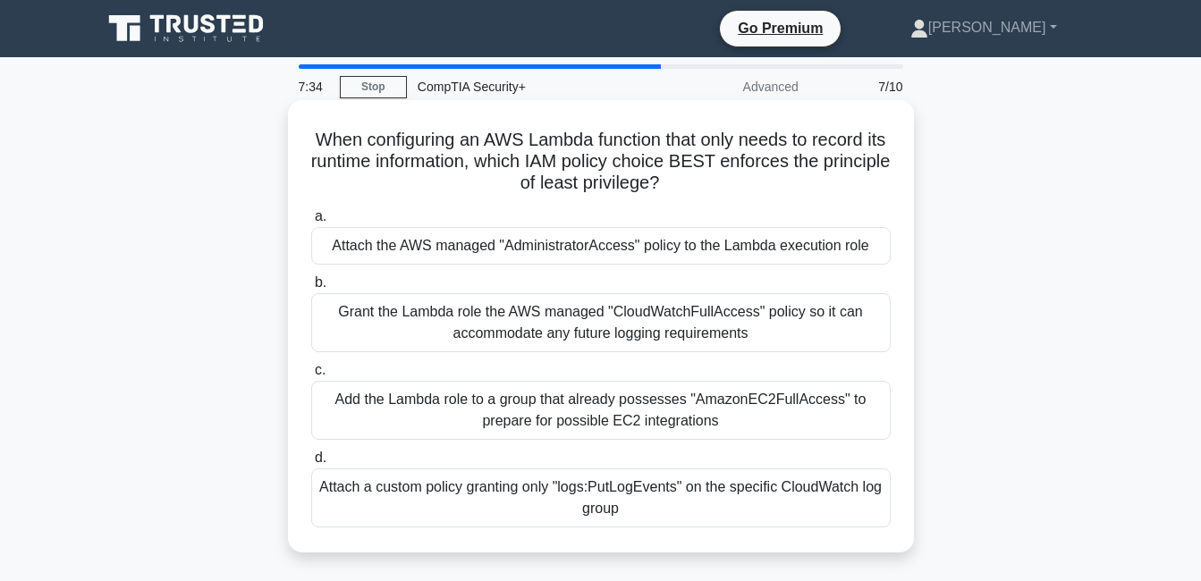
click at [379, 488] on div "Attach a custom policy granting only "logs:PutLogEvents" on the specific CloudW…" at bounding box center [601, 498] width 580 height 59
click at [311, 464] on input "d. Attach a custom policy granting only "logs:PutLogEvents" on the specific Clo…" at bounding box center [311, 459] width 0 height 12
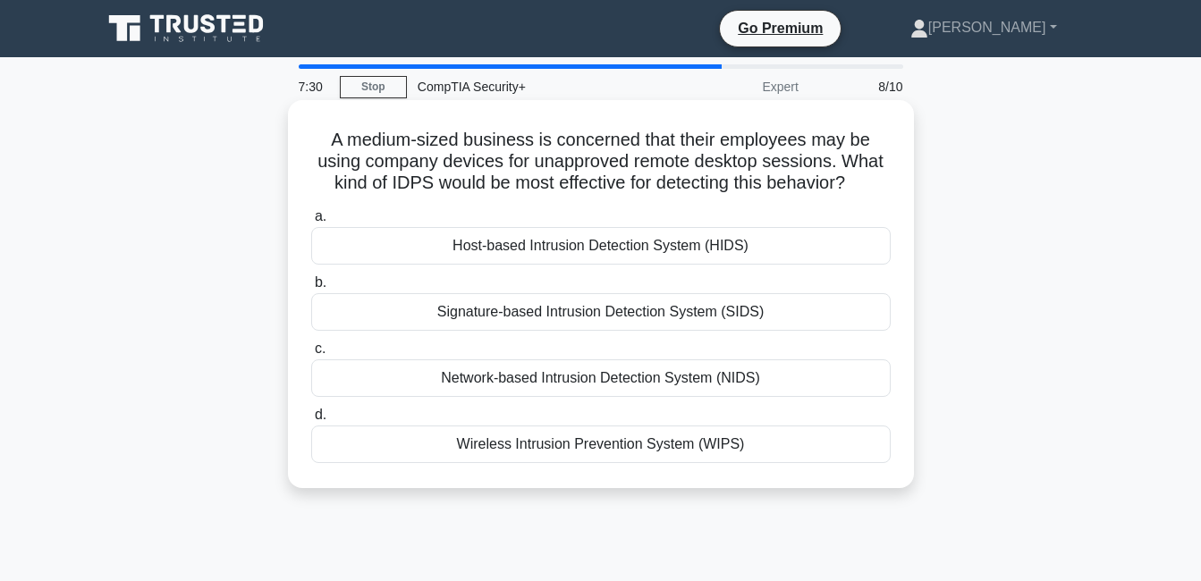
click at [743, 314] on div "Signature-based Intrusion Detection System (SIDS)" at bounding box center [601, 312] width 580 height 38
click at [311, 289] on input "b. Signature-based Intrusion Detection System (SIDS)" at bounding box center [311, 283] width 0 height 12
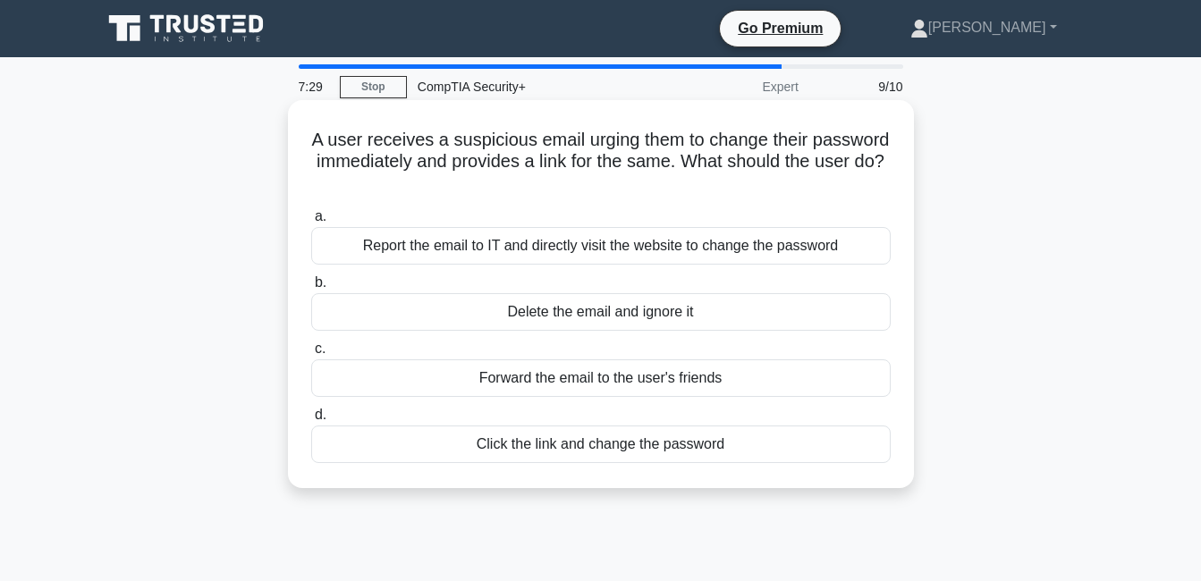
click at [641, 251] on div "Report the email to IT and directly visit the website to change the password" at bounding box center [601, 246] width 580 height 38
click at [311, 223] on input "a. Report the email to IT and directly visit the website to change the password" at bounding box center [311, 217] width 0 height 12
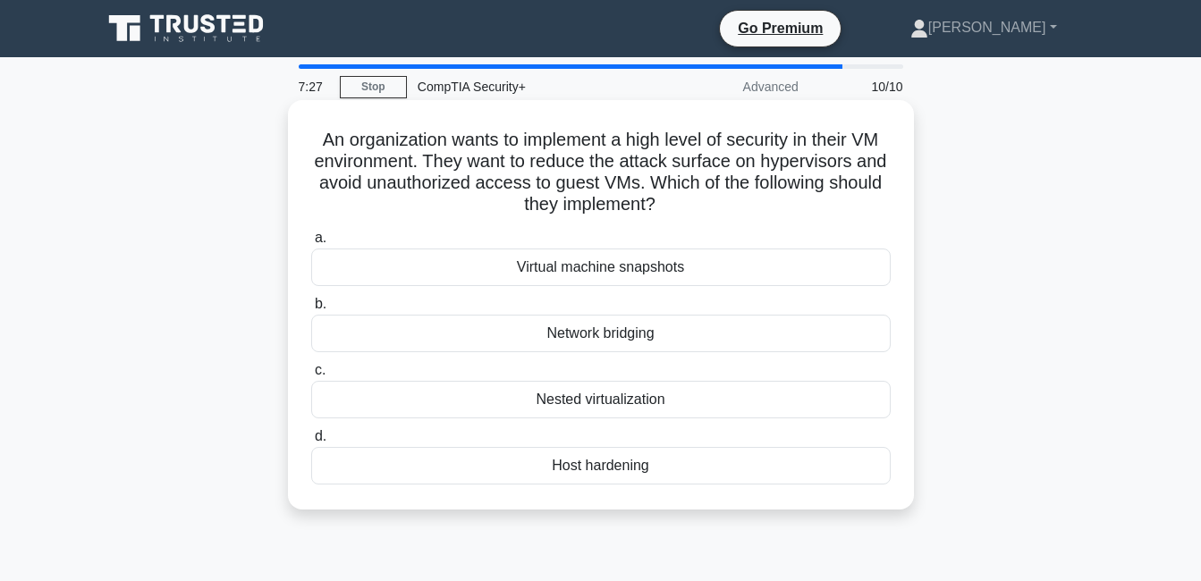
click at [691, 272] on div "Virtual machine snapshots" at bounding box center [601, 268] width 580 height 38
click at [311, 244] on input "a. Virtual machine snapshots" at bounding box center [311, 239] width 0 height 12
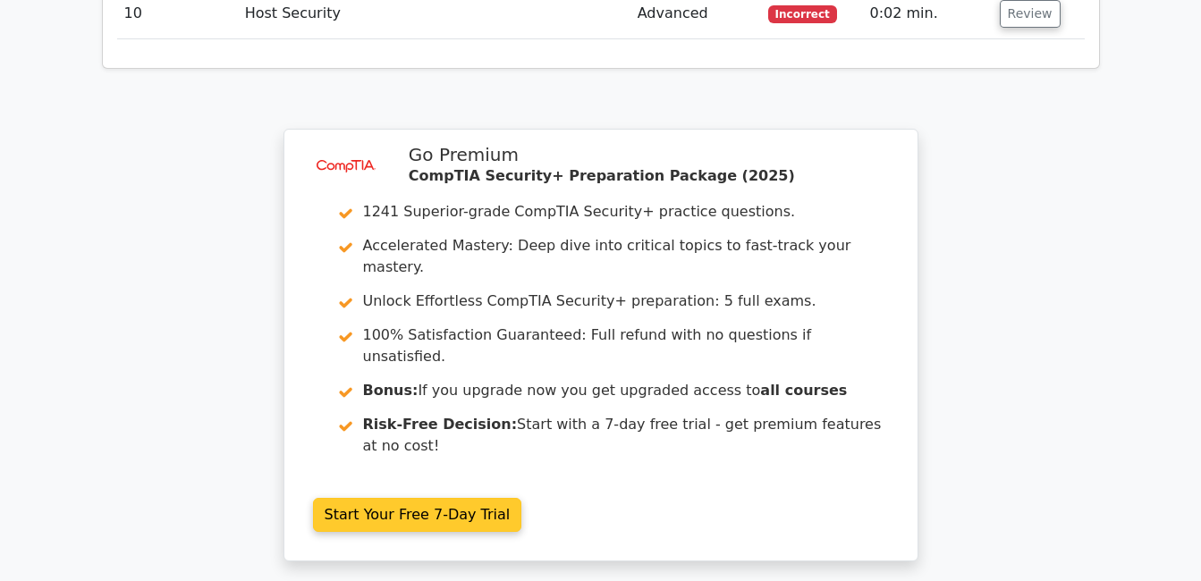
scroll to position [2985, 0]
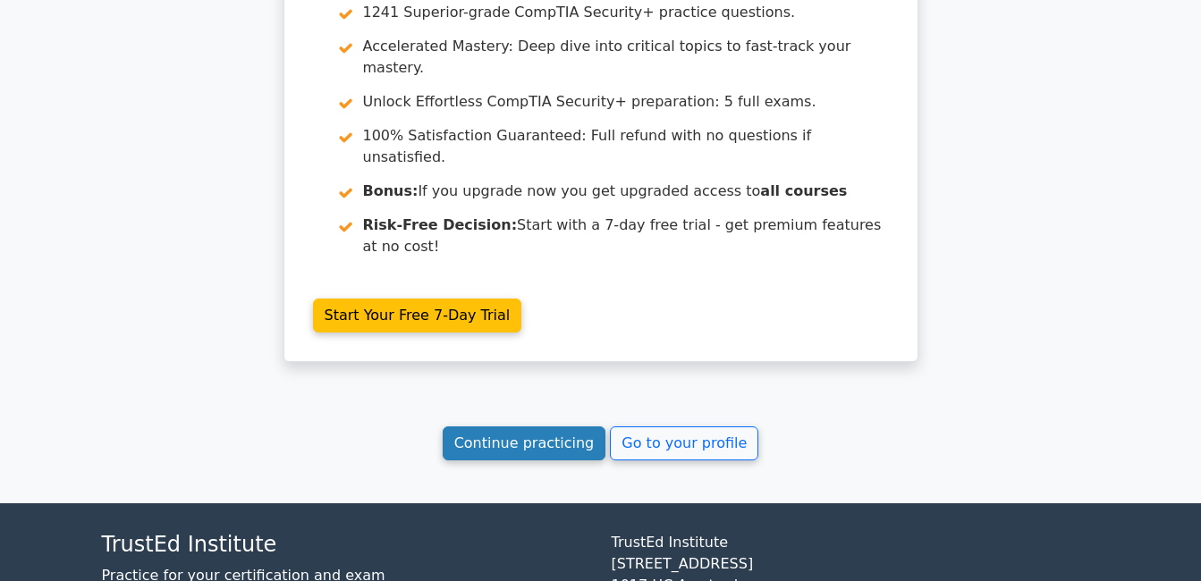
click at [495, 427] on link "Continue practicing" at bounding box center [525, 444] width 164 height 34
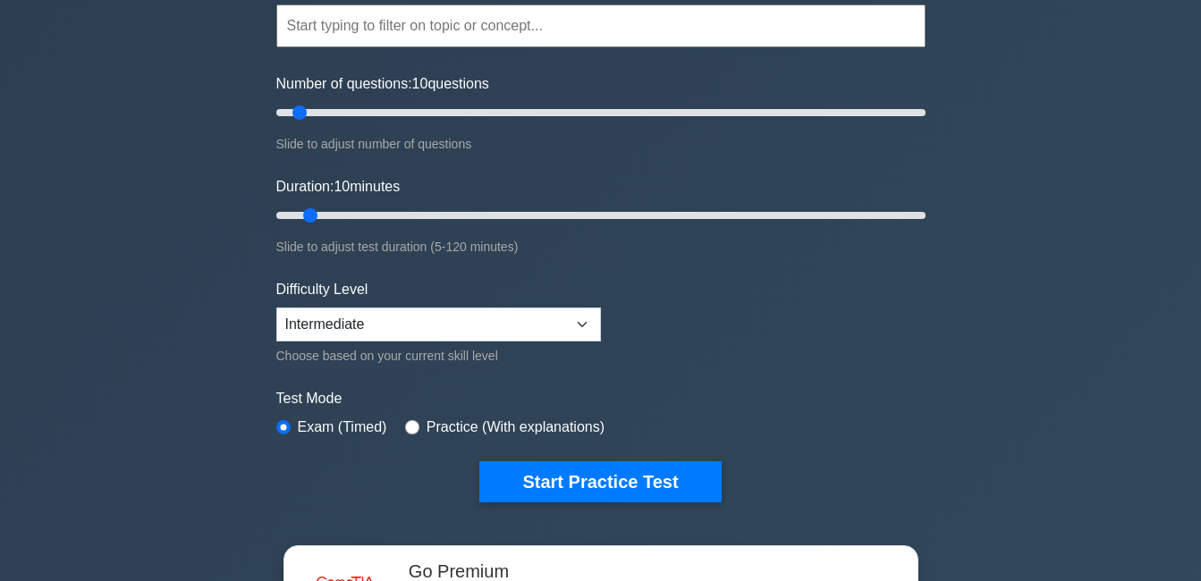
scroll to position [179, 0]
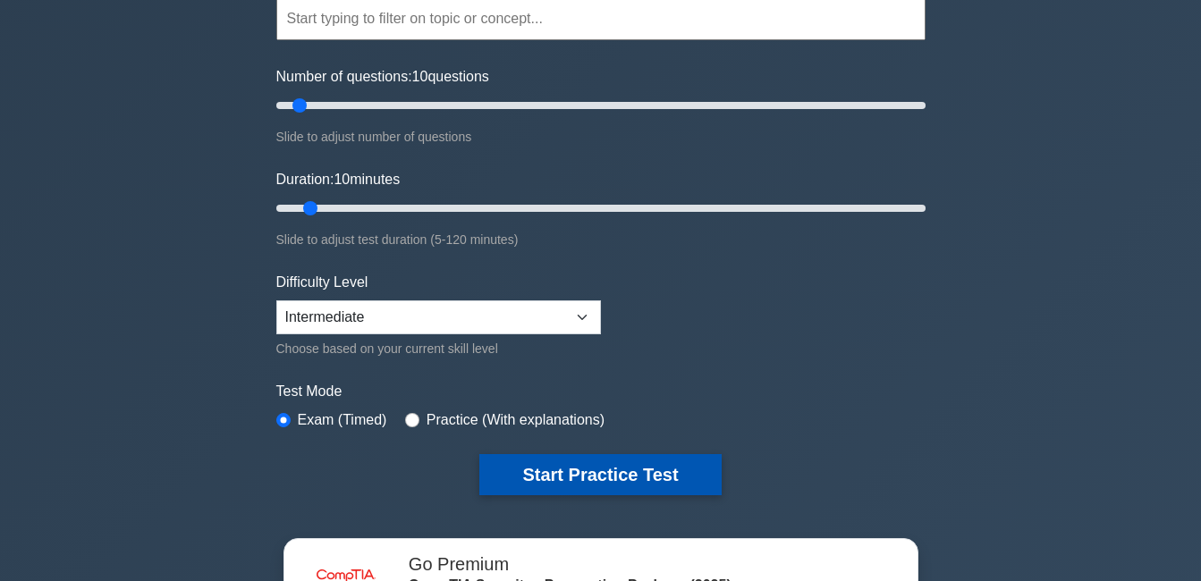
click at [511, 473] on button "Start Practice Test" at bounding box center [599, 474] width 241 height 41
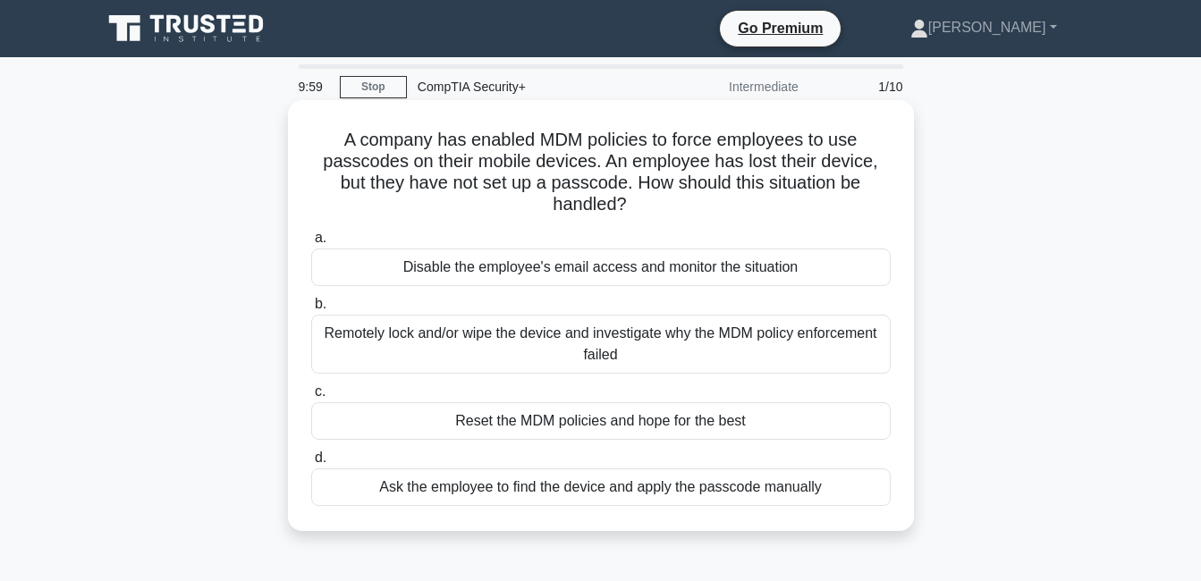
drag, startPoint x: 337, startPoint y: 146, endPoint x: 833, endPoint y: 498, distance: 608.0
click at [833, 498] on div "A company has enabled MDM policies to force employees to use passcodes on their…" at bounding box center [601, 315] width 612 height 417
copy div "A company has enabled MDM policies to force employees to use passcodes on their…"
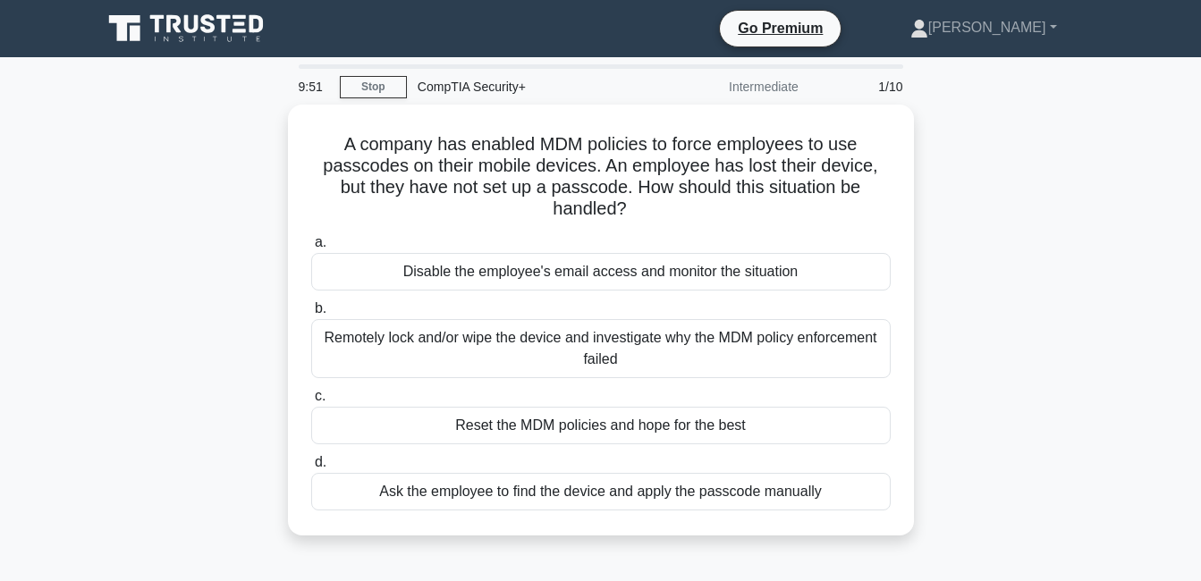
click at [216, 282] on div "A company has enabled MDM policies to force employees to use passcodes on their…" at bounding box center [601, 331] width 1020 height 453
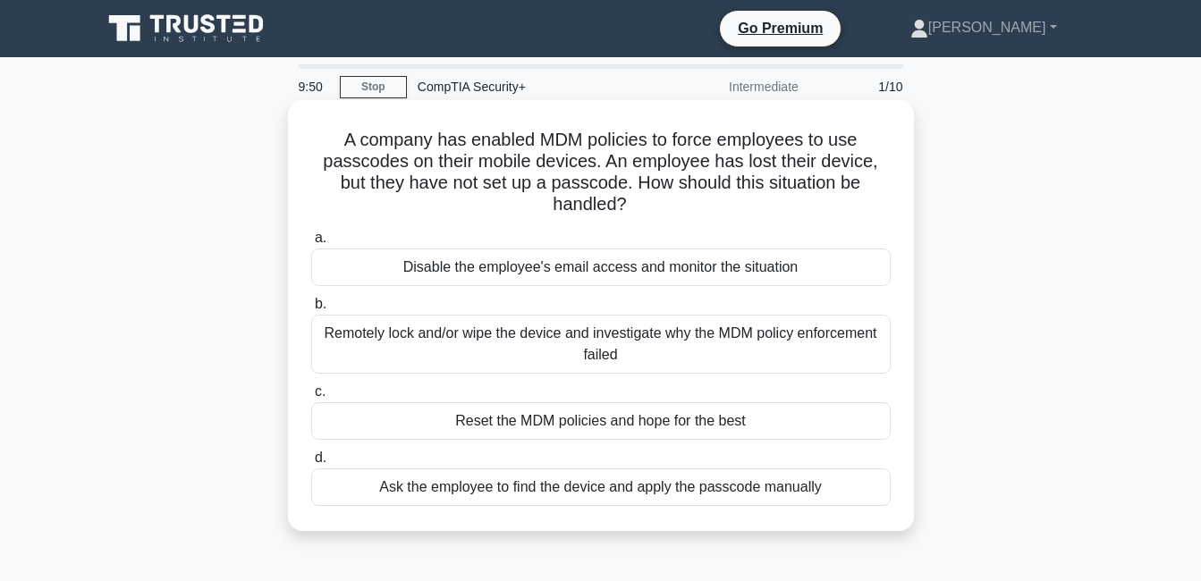
click at [426, 332] on div "Remotely lock and/or wipe the device and investigate why the MDM policy enforce…" at bounding box center [601, 344] width 580 height 59
click at [311, 310] on input "b. Remotely lock and/or wipe the device and investigate why the MDM policy enfo…" at bounding box center [311, 305] width 0 height 12
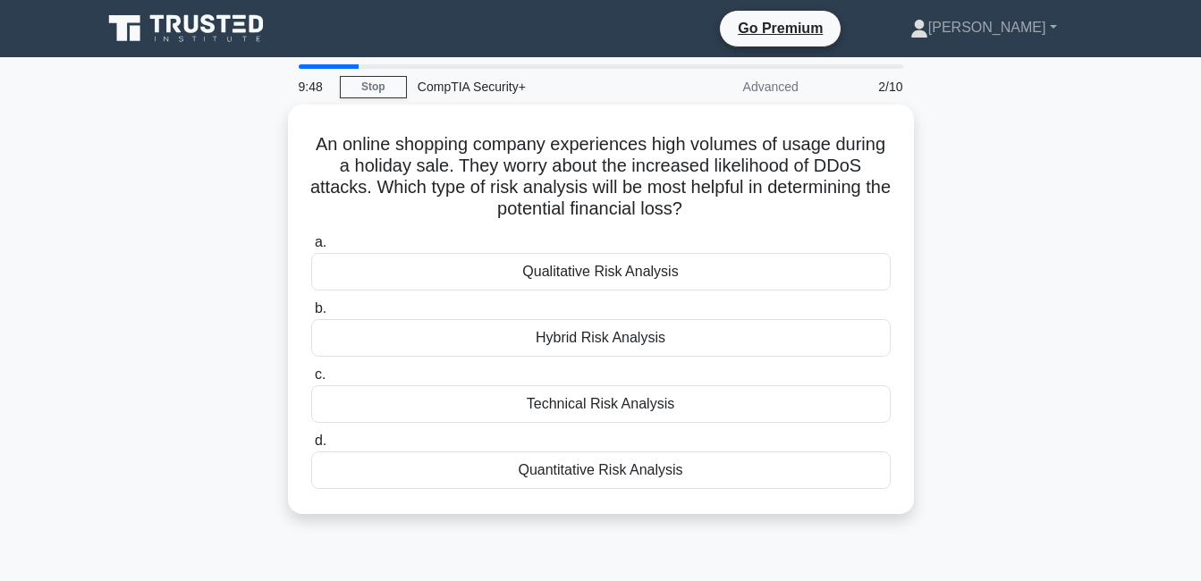
drag, startPoint x: 338, startPoint y: 147, endPoint x: 749, endPoint y: 543, distance: 570.5
click at [749, 543] on div "9:48 Stop CompTIA Security+ Advanced 2/10 An online shopping company experience…" at bounding box center [601, 511] width 1020 height 894
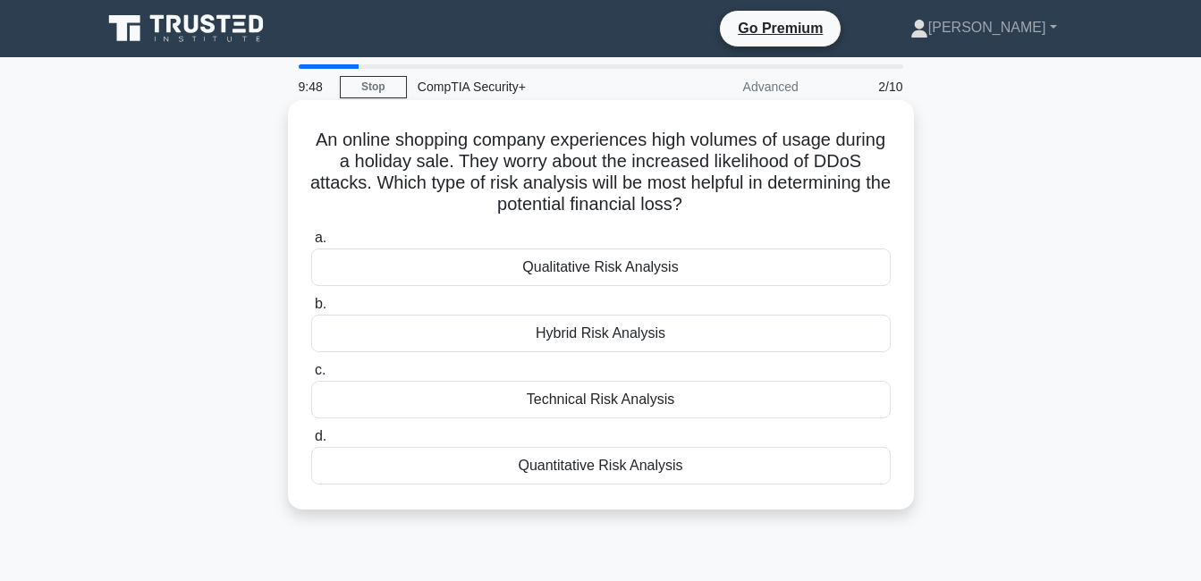
copy div "An online shopping company experiences high volumes of usage during a holiday s…"
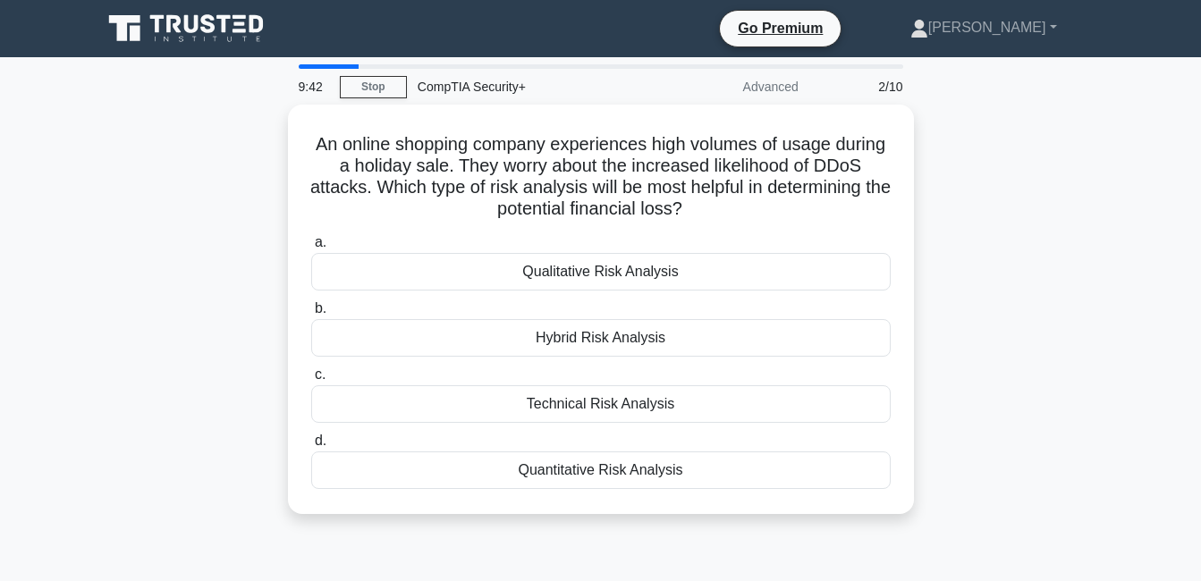
click at [123, 286] on div "An online shopping company experiences high volumes of usage during a holiday s…" at bounding box center [601, 320] width 1020 height 431
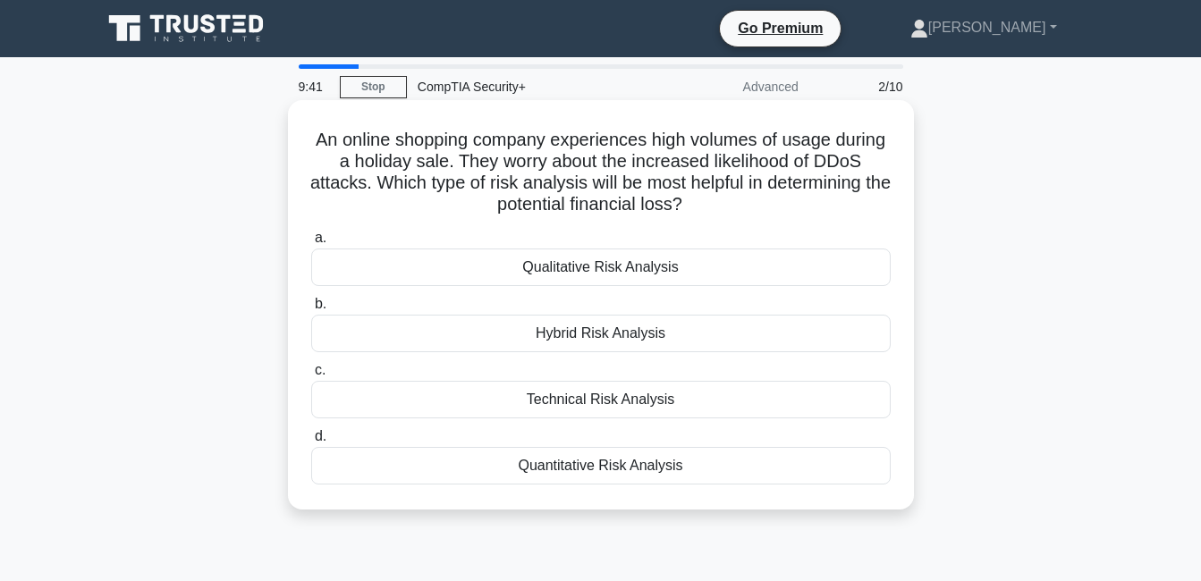
click at [565, 478] on div "Quantitative Risk Analysis" at bounding box center [601, 466] width 580 height 38
click at [311, 443] on input "d. Quantitative Risk Analysis" at bounding box center [311, 437] width 0 height 12
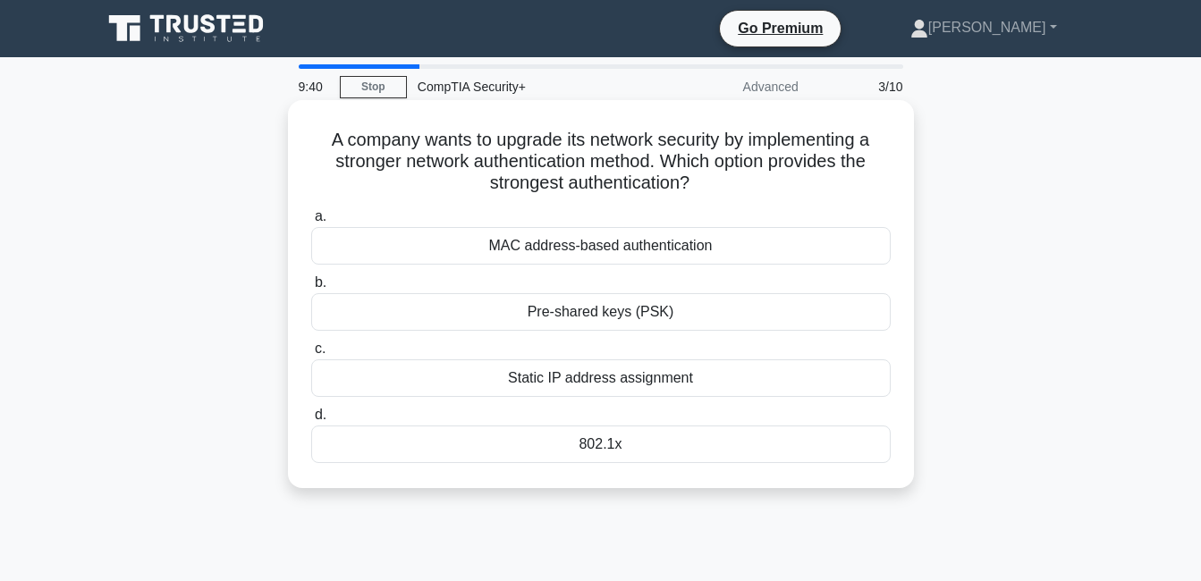
drag, startPoint x: 322, startPoint y: 141, endPoint x: 676, endPoint y: 455, distance: 473.3
click at [676, 455] on div "A company wants to upgrade its network security by implementing a stronger netw…" at bounding box center [601, 294] width 612 height 374
copy div "A company wants to upgrade its network security by implementing a stronger netw…"
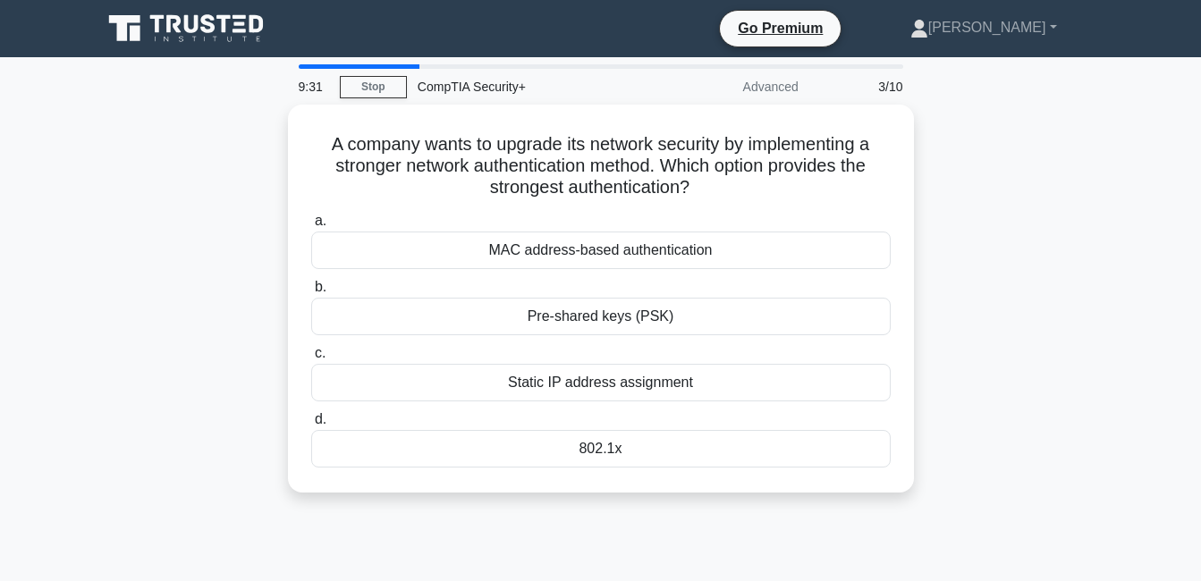
drag, startPoint x: 367, startPoint y: 555, endPoint x: 381, endPoint y: 540, distance: 20.2
click at [368, 553] on div "9:31 Stop CompTIA Security+ Advanced 3/10 A company wants to upgrade its networ…" at bounding box center [601, 511] width 1020 height 894
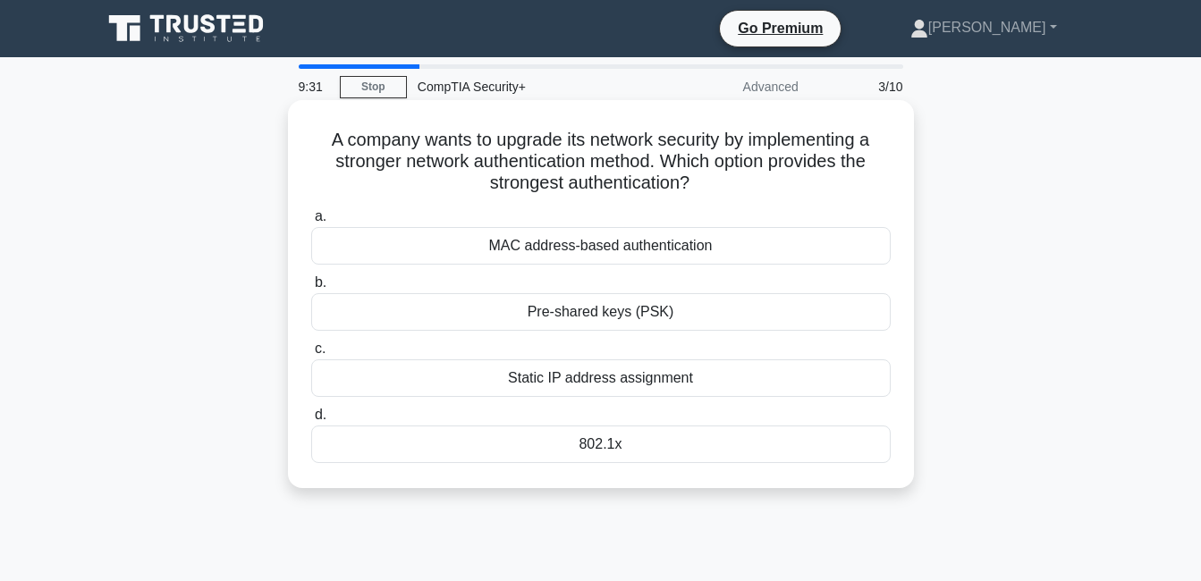
click at [541, 474] on div "A company wants to upgrade its network security by implementing a stronger netw…" at bounding box center [601, 294] width 612 height 374
click at [578, 449] on div "802.1x" at bounding box center [601, 445] width 580 height 38
click at [311, 421] on input "d. 802.1x" at bounding box center [311, 416] width 0 height 12
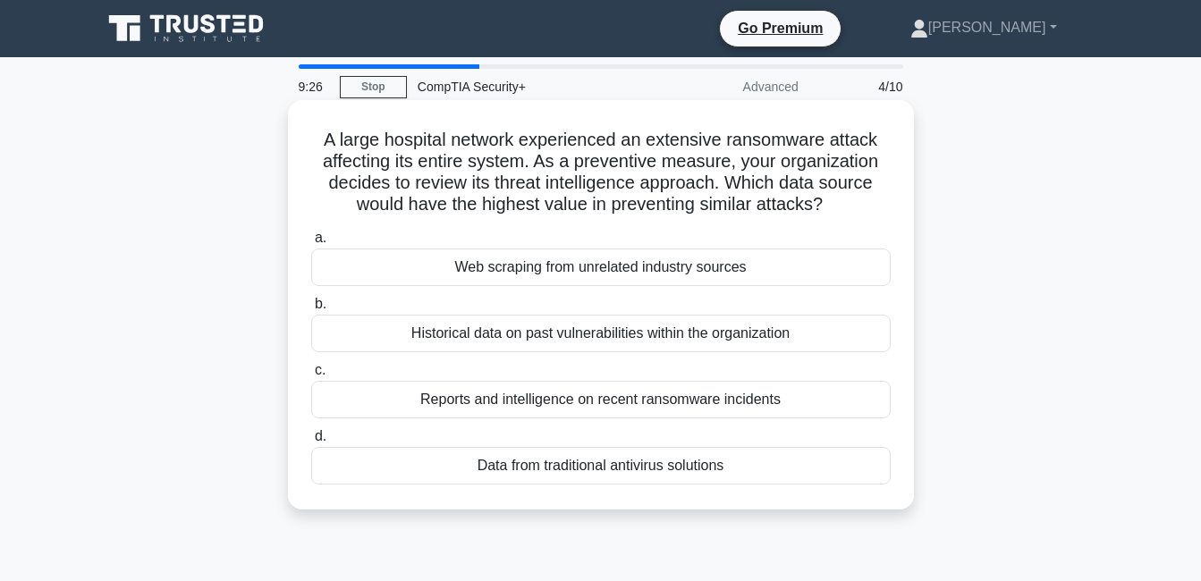
drag, startPoint x: 362, startPoint y: 175, endPoint x: 762, endPoint y: 476, distance: 500.1
click at [762, 476] on div "A large hospital network experienced an extensive ransomware attack affecting i…" at bounding box center [601, 304] width 612 height 395
copy div "A large hospital network experienced an extensive ransomware attack affecting i…"
click at [501, 407] on div "Reports and intelligence on recent ransomware incidents" at bounding box center [601, 400] width 580 height 38
click at [311, 377] on input "c. Reports and intelligence on recent ransomware incidents" at bounding box center [311, 371] width 0 height 12
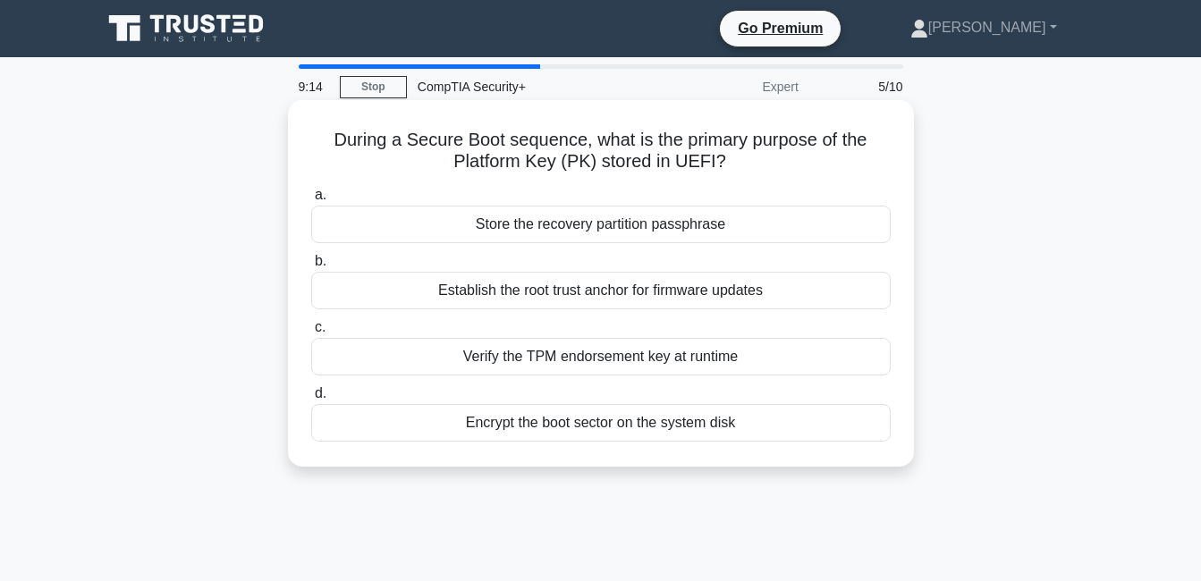
drag, startPoint x: 336, startPoint y: 145, endPoint x: 760, endPoint y: 445, distance: 519.6
click at [760, 445] on div "During a Secure Boot sequence, what is the primary purpose of the Platform Key …" at bounding box center [601, 283] width 612 height 352
copy div "During a Secure Boot sequence, what is the primary purpose of the Platform Key …"
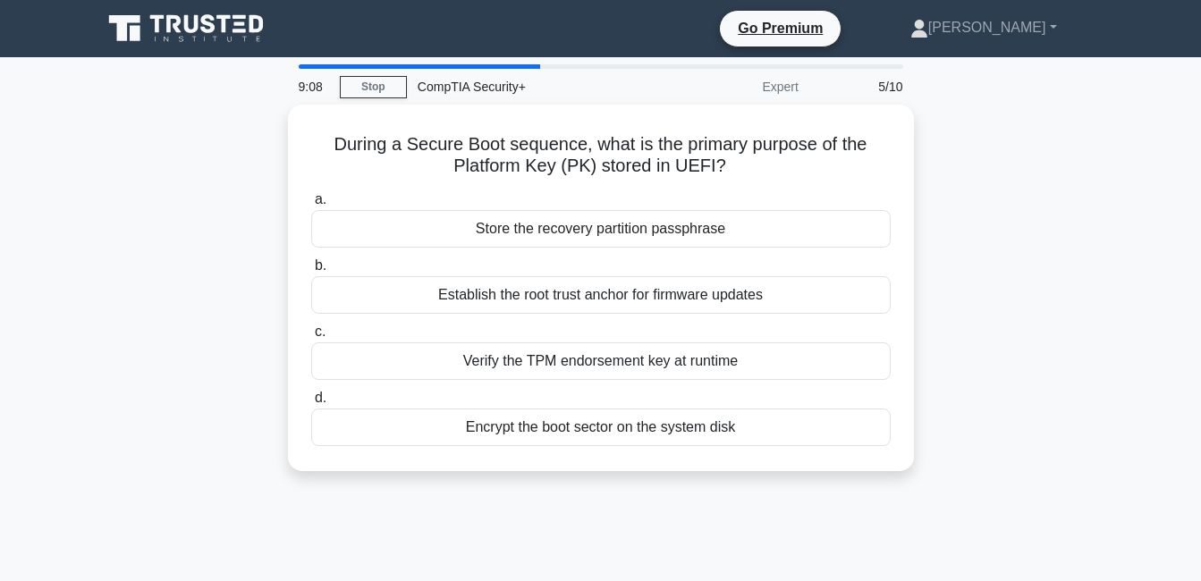
click at [278, 166] on div "During a Secure Boot sequence, what is the primary purpose of the Platform Key …" at bounding box center [601, 299] width 1020 height 388
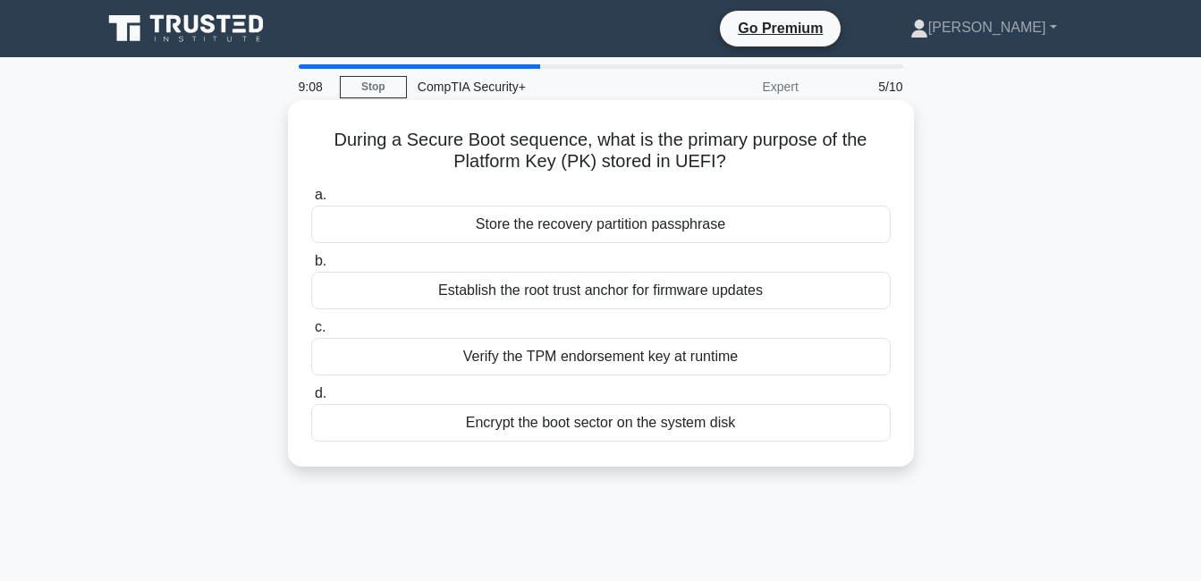
click at [484, 291] on div "Establish the root trust anchor for firmware updates" at bounding box center [601, 291] width 580 height 38
click at [311, 267] on input "b. Establish the root trust anchor for firmware updates" at bounding box center [311, 262] width 0 height 12
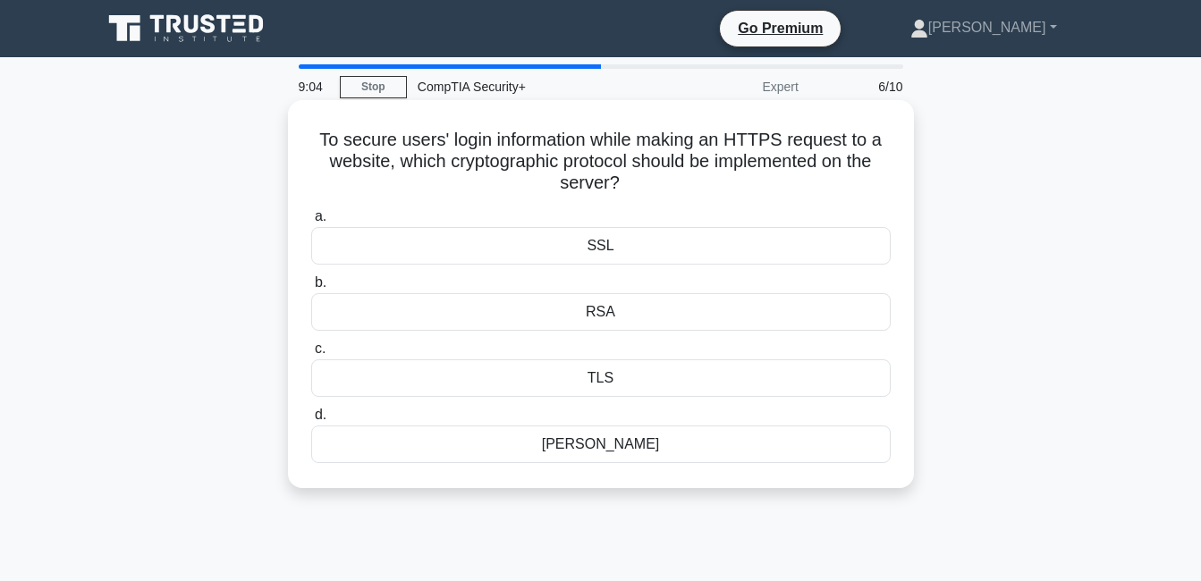
drag, startPoint x: 335, startPoint y: 160, endPoint x: 785, endPoint y: 470, distance: 546.5
click at [785, 470] on div "To secure users' login information while making an HTTPS request to a website, …" at bounding box center [601, 294] width 612 height 374
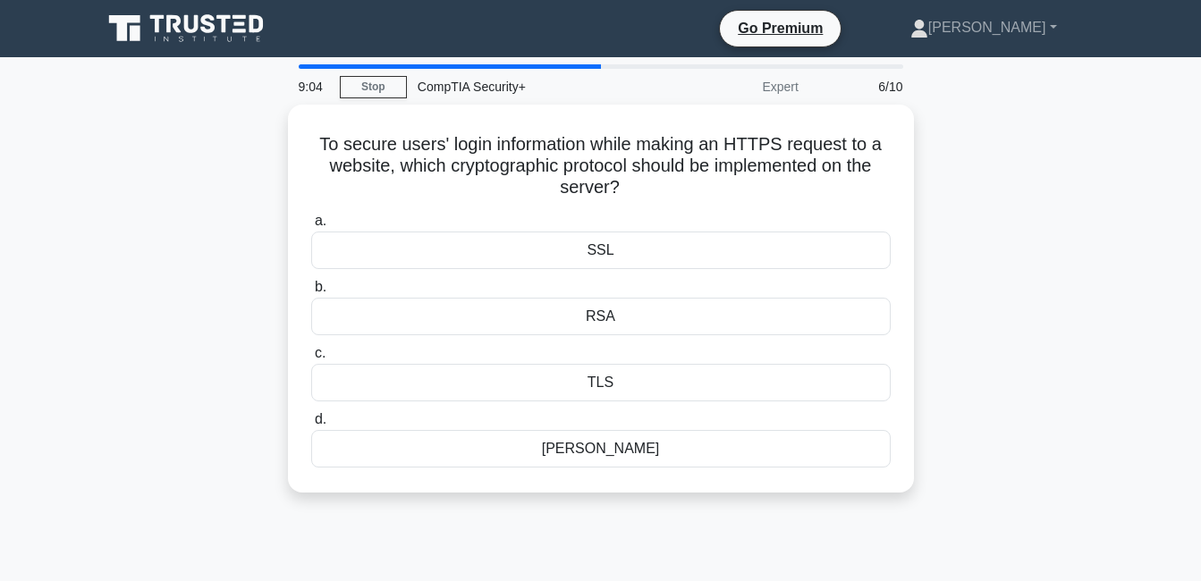
copy div "To secure users' login information while making an HTTPS request to a website, …"
click at [205, 226] on div "To secure users' login information while making an HTTPS request to a website, …" at bounding box center [601, 310] width 1020 height 410
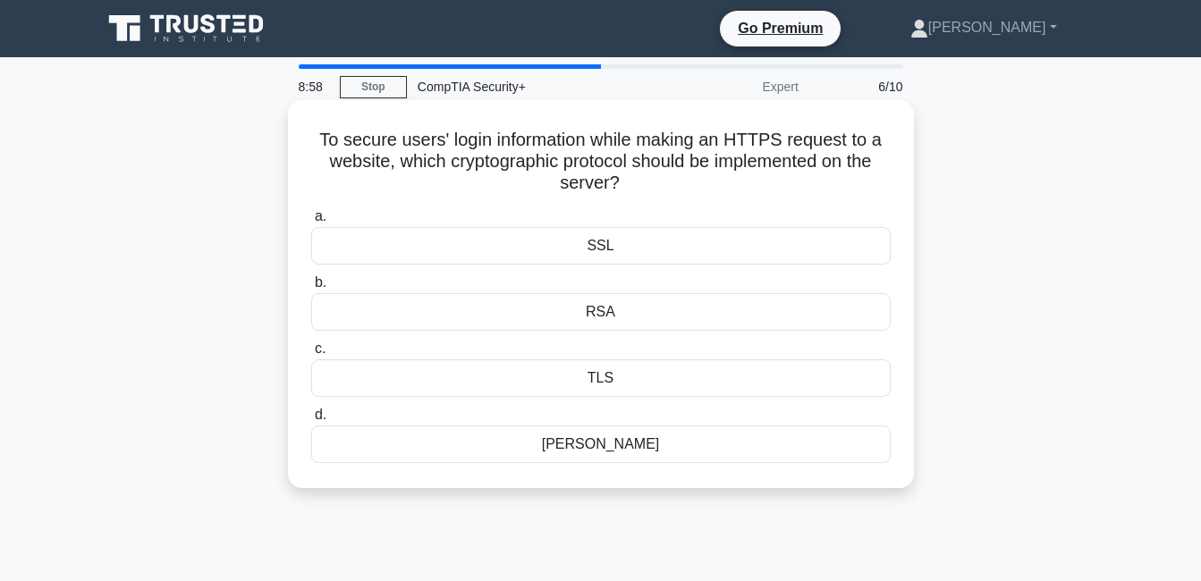
click at [584, 370] on div "TLS" at bounding box center [601, 379] width 580 height 38
click at [311, 355] on input "c. TLS" at bounding box center [311, 349] width 0 height 12
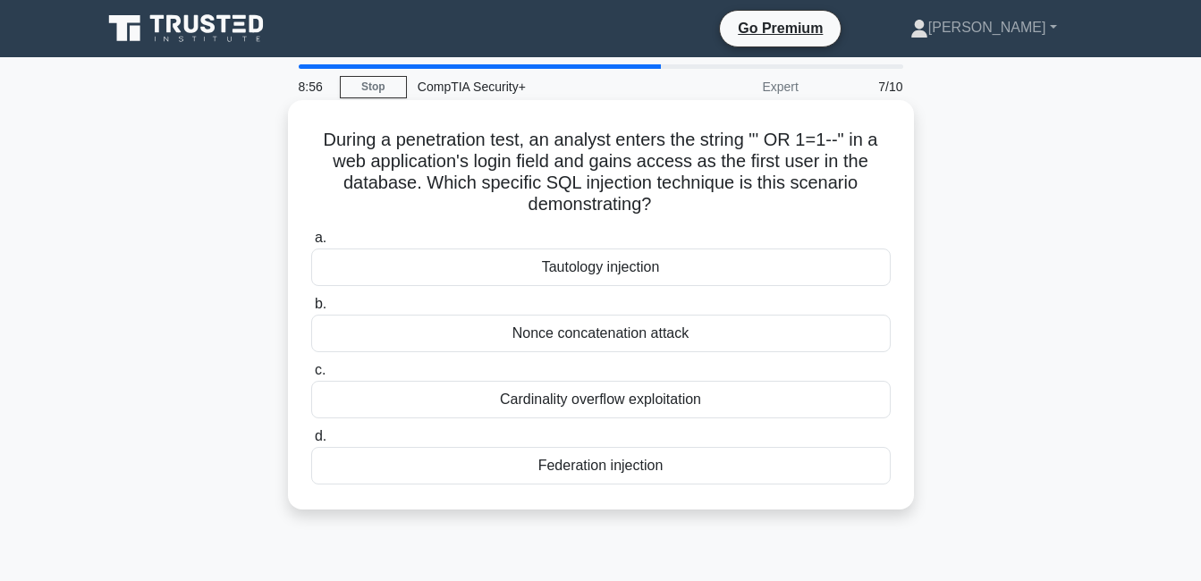
drag, startPoint x: 317, startPoint y: 139, endPoint x: 719, endPoint y: 470, distance: 521.0
click at [719, 470] on div "During a penetration test, an analyst enters the string "' OR 1=1--" in a web a…" at bounding box center [601, 304] width 612 height 395
copy div "During a penetration test, an analyst enters the string "' OR 1=1--" in a web a…"
click at [566, 270] on div "Tautology injection" at bounding box center [601, 268] width 580 height 38
click at [311, 244] on input "a. Tautology injection" at bounding box center [311, 239] width 0 height 12
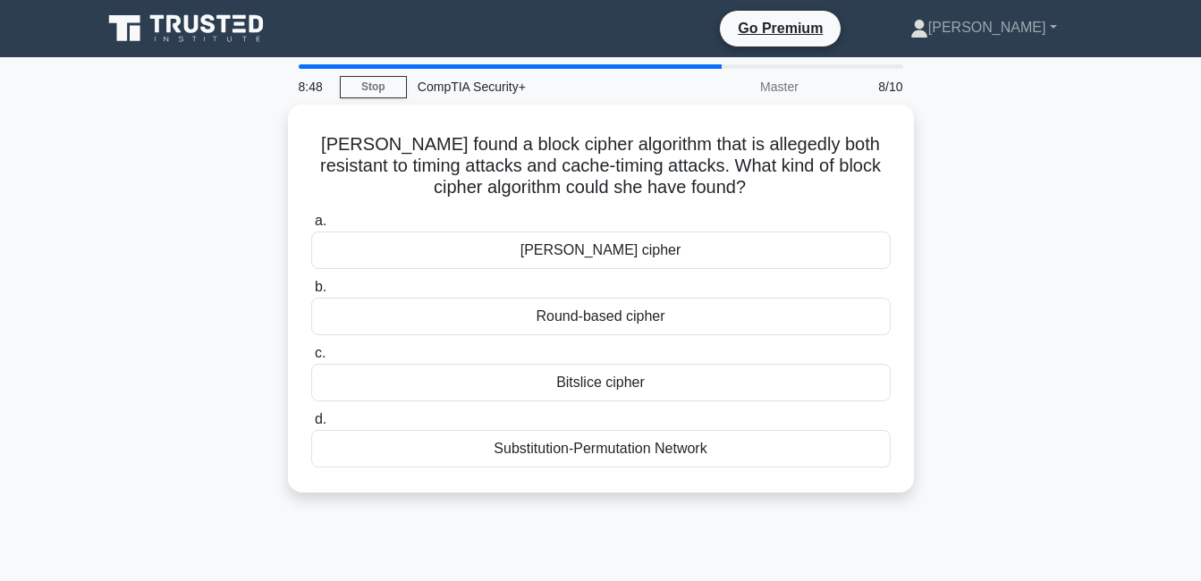
scroll to position [90, 0]
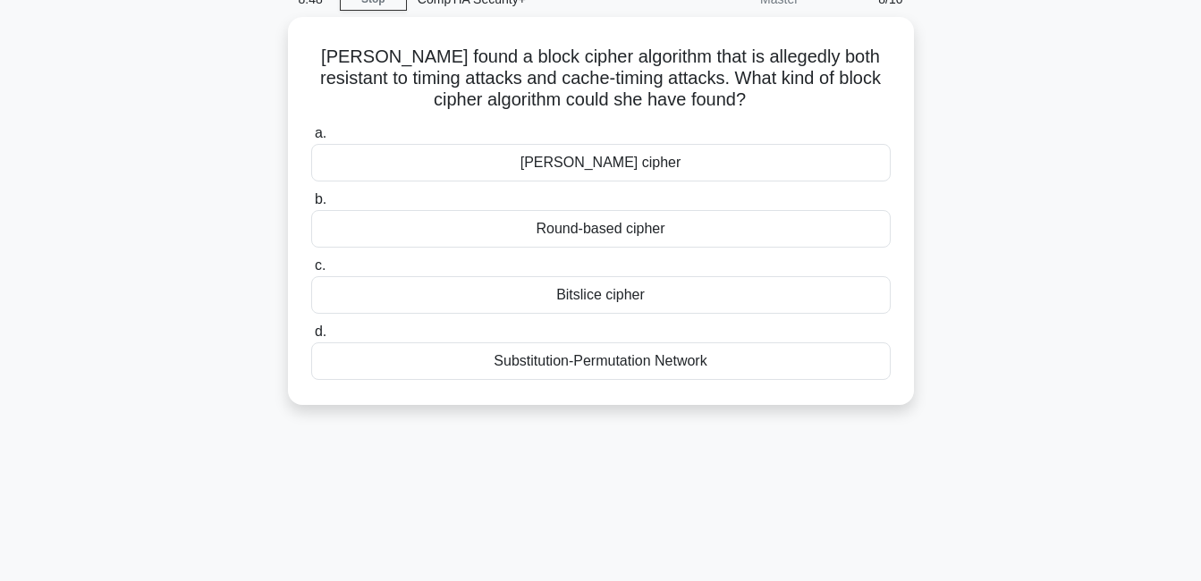
drag, startPoint x: 320, startPoint y: 146, endPoint x: 976, endPoint y: 569, distance: 780.2
click at [976, 569] on div "8:48 Stop CompTIA Security+ Master 8/10 Sara found a block cipher algorithm tha…" at bounding box center [601, 424] width 1020 height 894
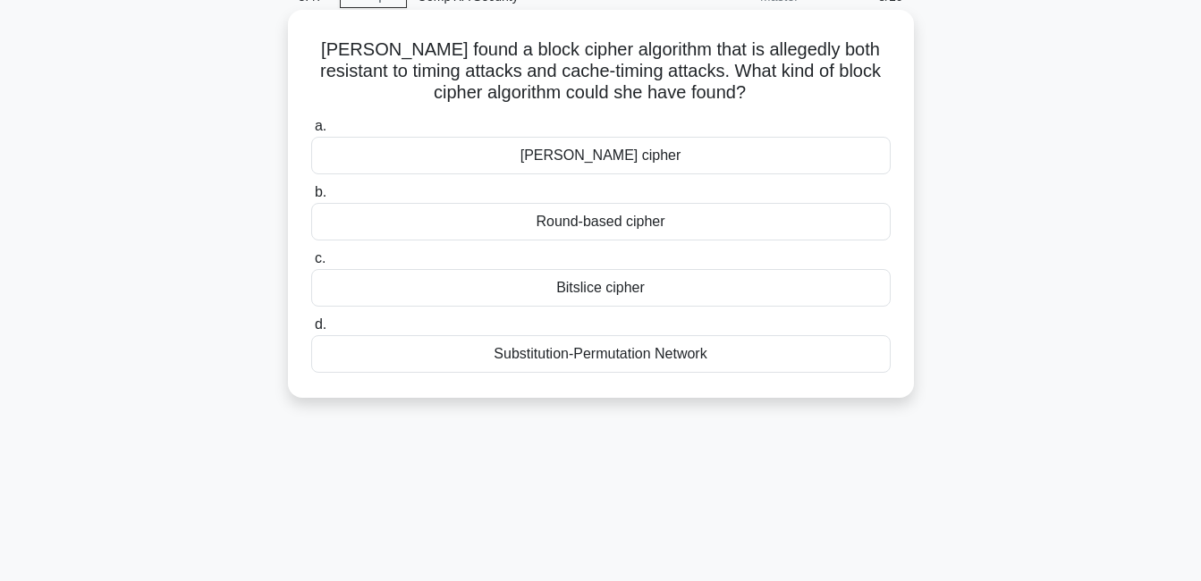
copy div "Sara found a block cipher algorithm that is allegedly both resistant to timing …"
drag, startPoint x: 420, startPoint y: 470, endPoint x: 511, endPoint y: 352, distance: 148.7
click at [423, 468] on div "8:41 Stop CompTIA Security+ Master 8/10 Sara found a block cipher algorithm tha…" at bounding box center [601, 421] width 1020 height 894
click at [586, 291] on div "Bitslice cipher" at bounding box center [601, 288] width 580 height 38
click at [311, 265] on input "c. Bitslice cipher" at bounding box center [311, 259] width 0 height 12
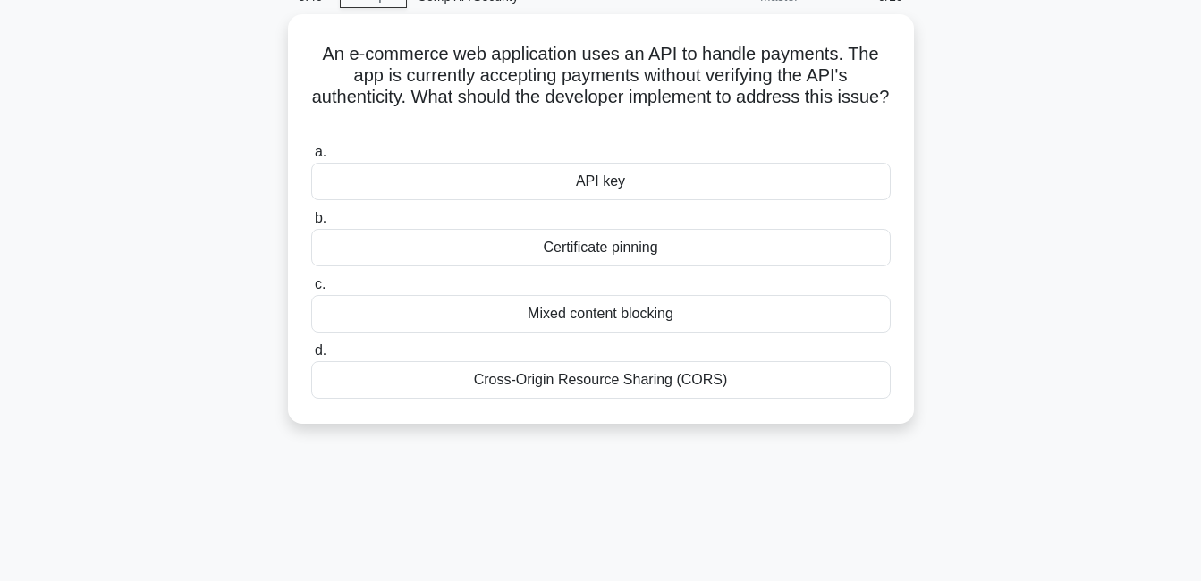
scroll to position [0, 0]
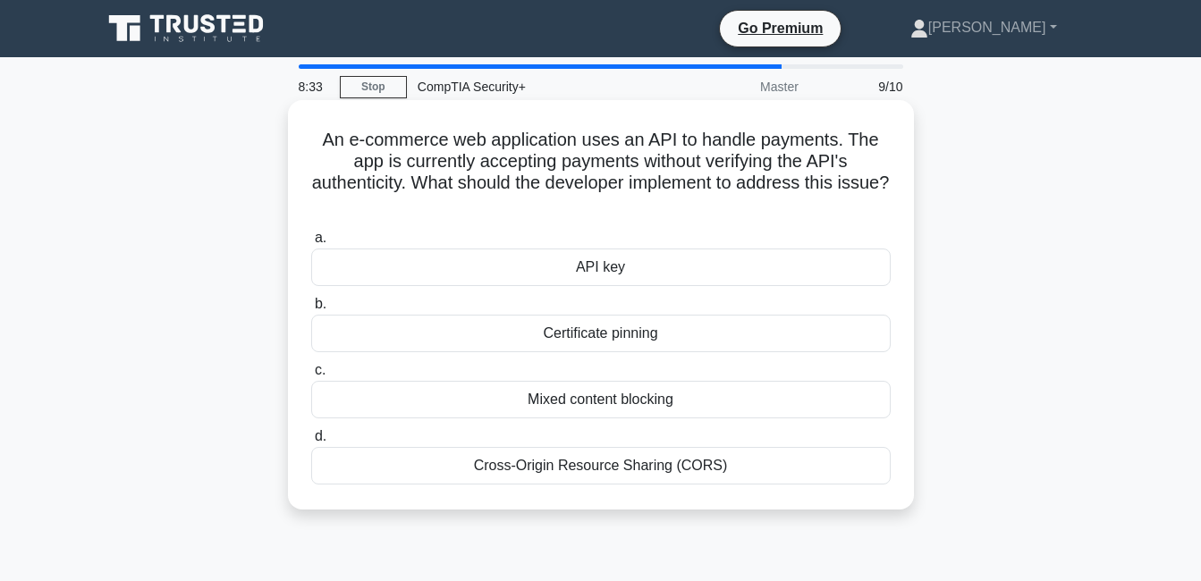
click at [617, 396] on div "Mixed content blocking" at bounding box center [601, 400] width 580 height 38
click at [311, 377] on input "c. Mixed content blocking" at bounding box center [311, 371] width 0 height 12
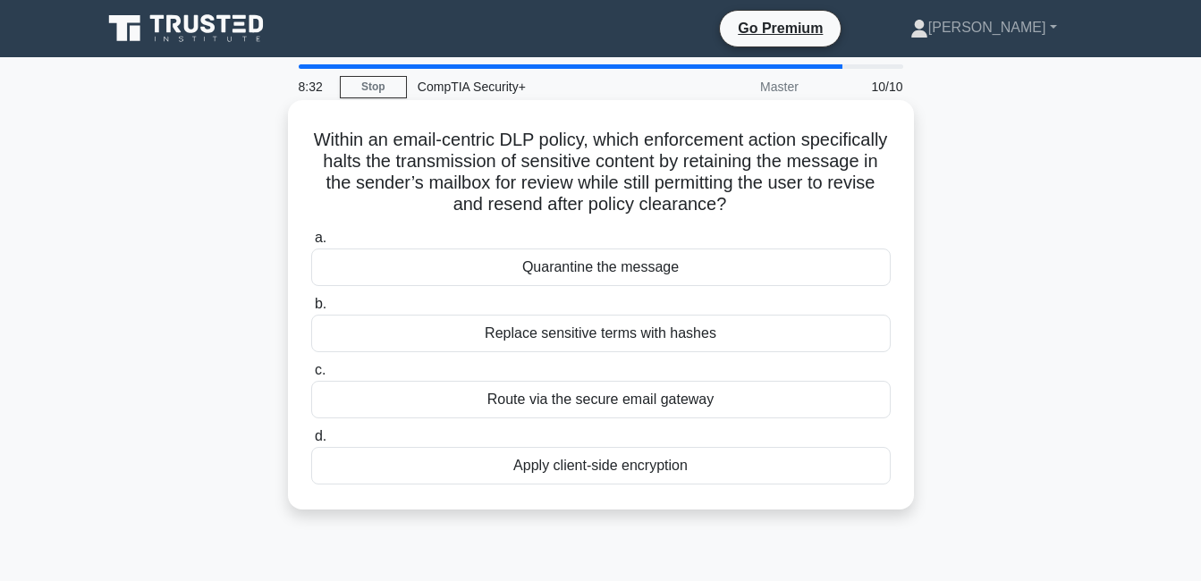
click at [582, 261] on div "Quarantine the message" at bounding box center [601, 268] width 580 height 38
click at [311, 244] on input "a. Quarantine the message" at bounding box center [311, 239] width 0 height 12
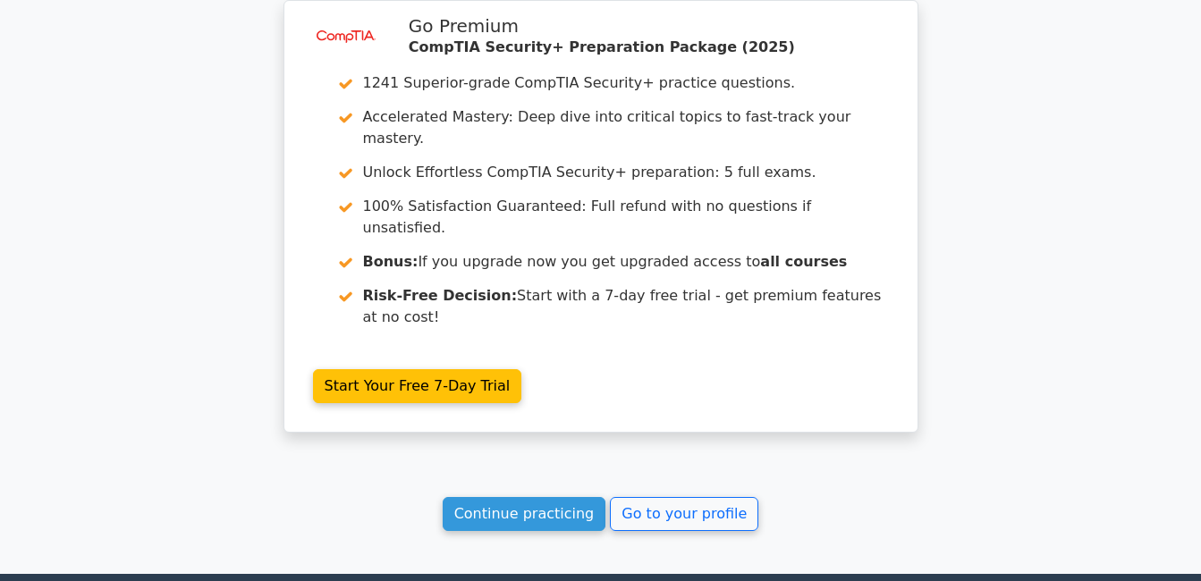
scroll to position [2862, 0]
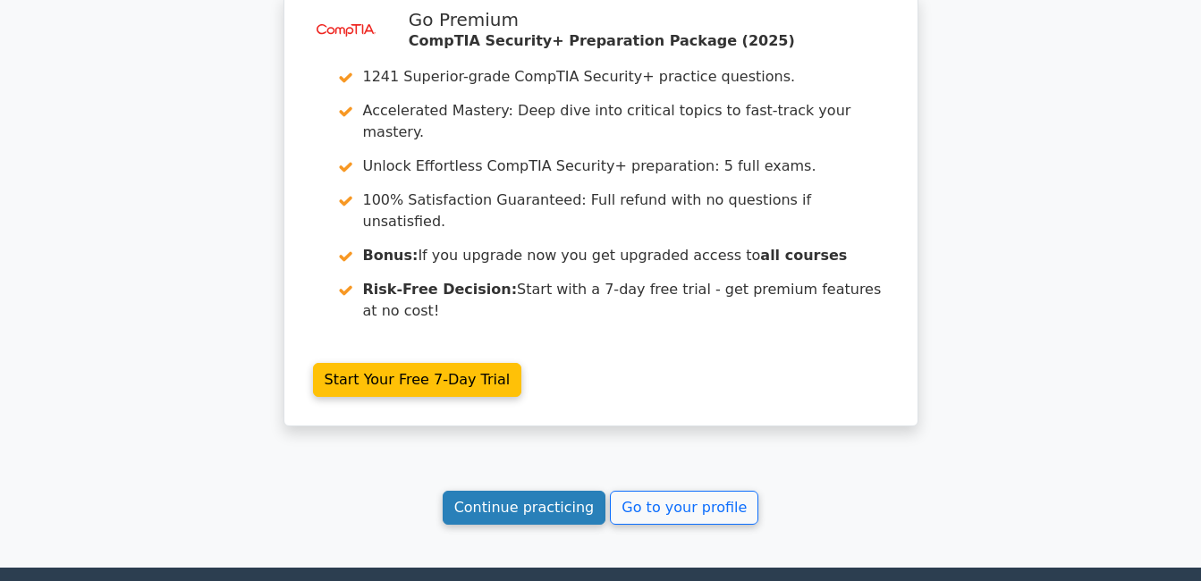
click at [533, 491] on link "Continue practicing" at bounding box center [525, 508] width 164 height 34
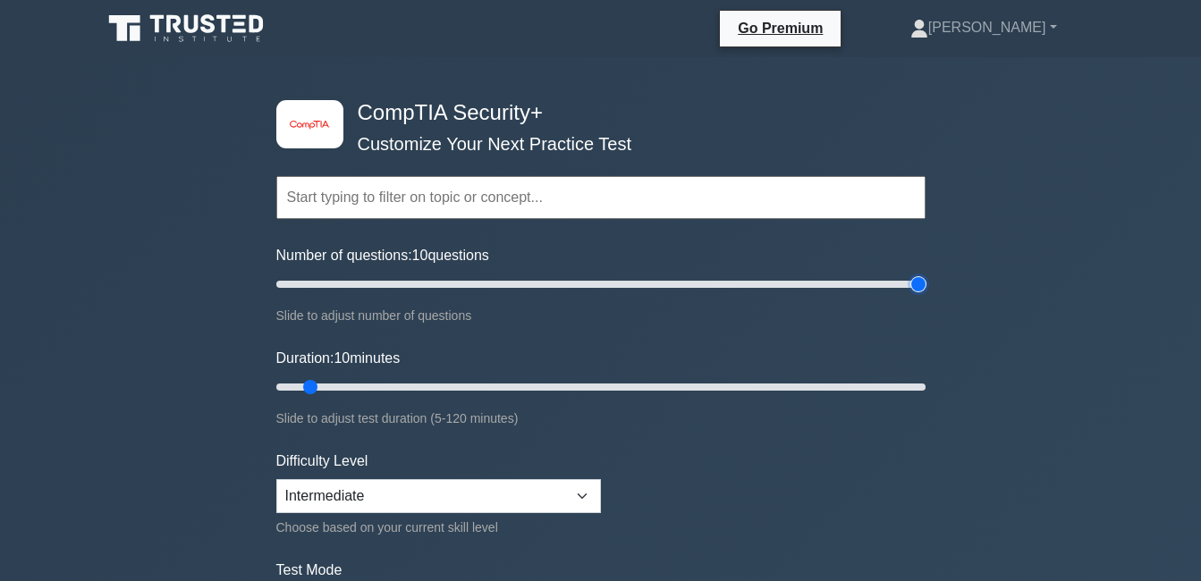
click at [923, 282] on input "Number of questions: 10 questions" at bounding box center [600, 284] width 649 height 21
drag, startPoint x: 920, startPoint y: 283, endPoint x: 597, endPoint y: 262, distance: 323.5
type input "100"
click at [597, 274] on input "Number of questions: 100 questions" at bounding box center [600, 284] width 649 height 21
click at [597, 385] on input "Duration: 10 minutes" at bounding box center [600, 387] width 649 height 21
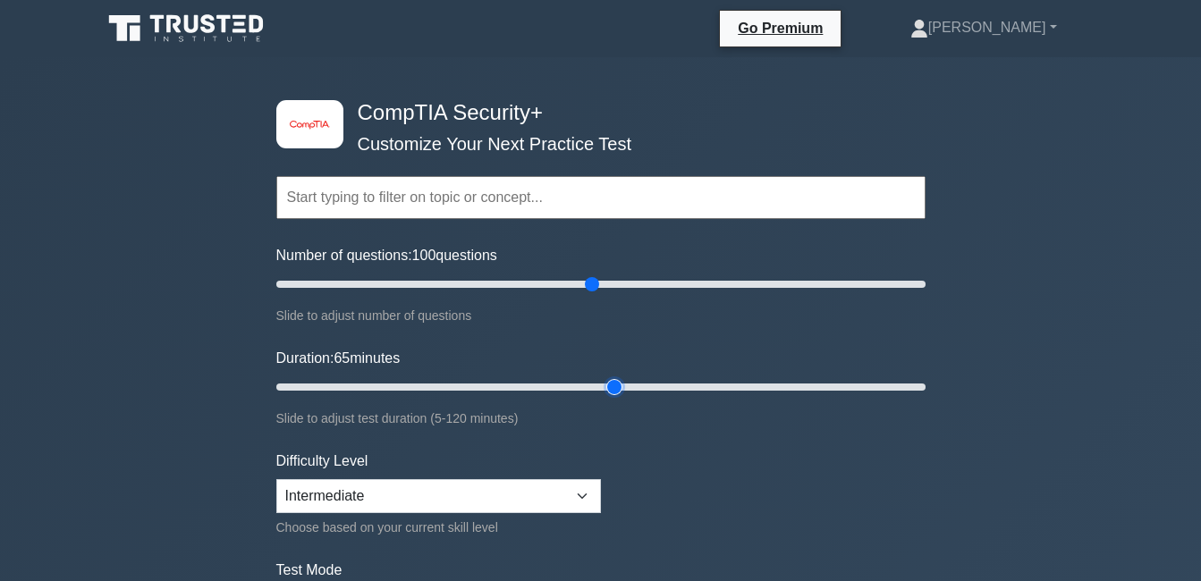
drag, startPoint x: 583, startPoint y: 384, endPoint x: 604, endPoint y: 379, distance: 21.1
click at [604, 379] on input "Duration: 65 minutes" at bounding box center [600, 387] width 649 height 21
drag, startPoint x: 613, startPoint y: 383, endPoint x: 953, endPoint y: 400, distance: 340.3
click at [926, 398] on input "Duration: 120 minutes" at bounding box center [600, 387] width 649 height 21
click at [627, 386] on input "Duration: 65 minutes" at bounding box center [600, 387] width 649 height 21
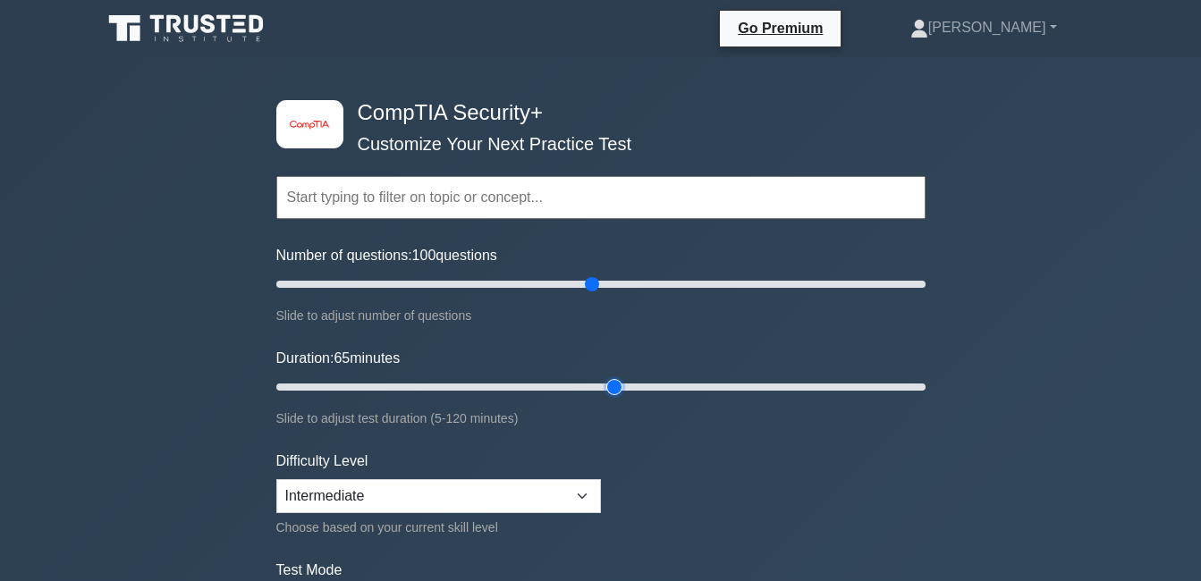
click at [605, 389] on input "Duration: 65 minutes" at bounding box center [600, 387] width 649 height 21
type input "60"
click at [598, 388] on input "Duration: 60 minutes" at bounding box center [600, 387] width 649 height 21
click at [320, 280] on input "Number of questions: 15 questions" at bounding box center [600, 284] width 649 height 21
type input "10"
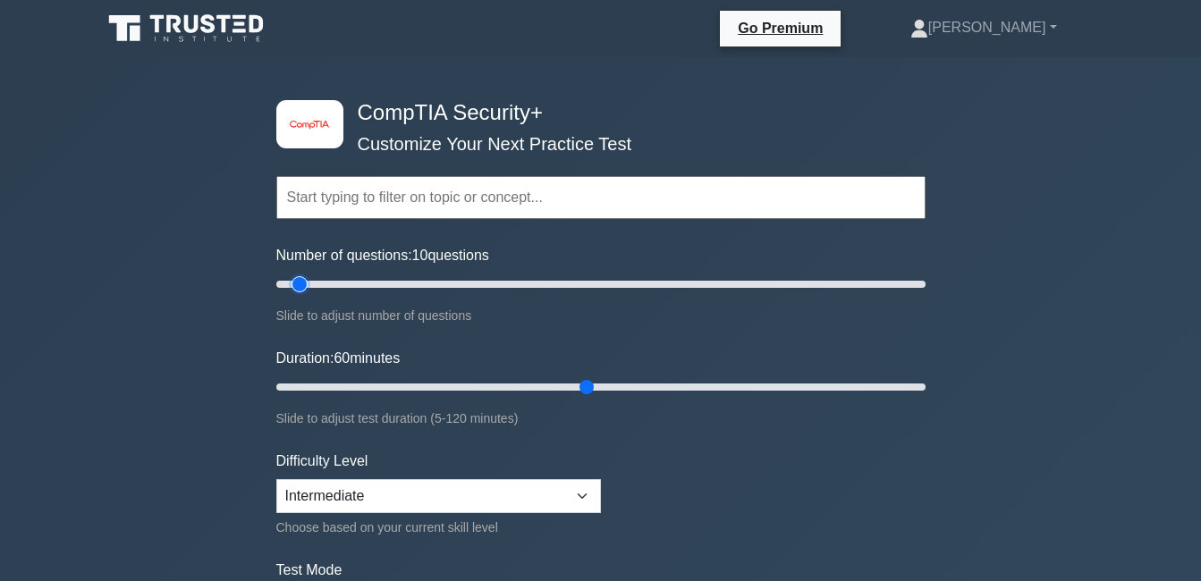
click at [292, 284] on input "Number of questions: 10 questions" at bounding box center [600, 284] width 649 height 21
type input "10"
click at [302, 381] on input "Duration: 10 minutes" at bounding box center [600, 387] width 649 height 21
click at [360, 494] on select "Beginner Intermediate Expert" at bounding box center [438, 496] width 325 height 34
select select "expert"
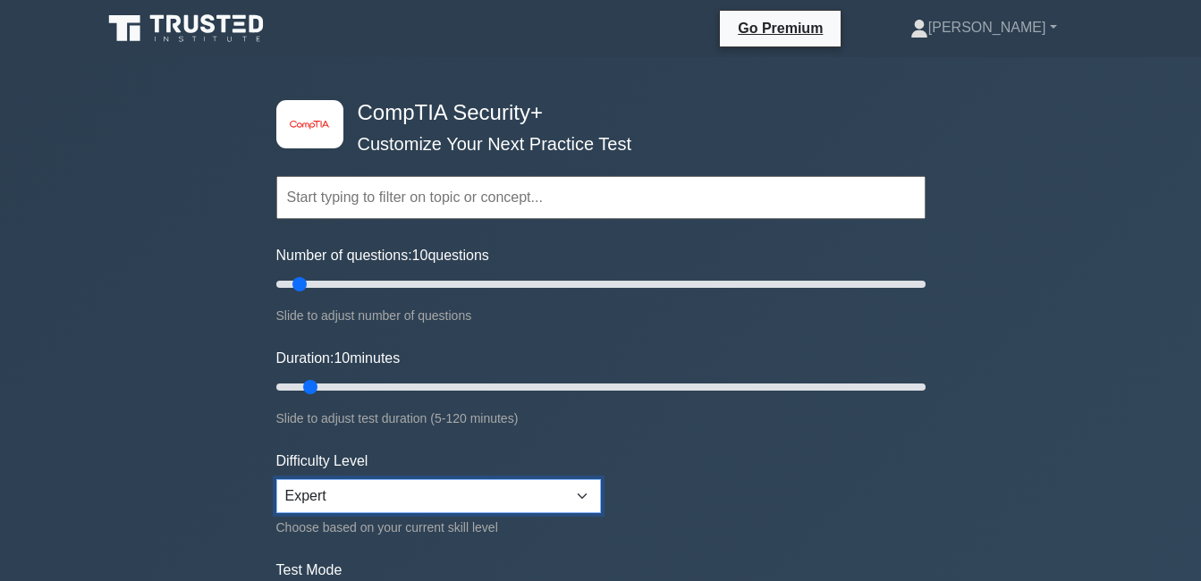
click at [276, 479] on select "Beginner Intermediate Expert" at bounding box center [438, 496] width 325 height 34
